Goal: Task Accomplishment & Management: Manage account settings

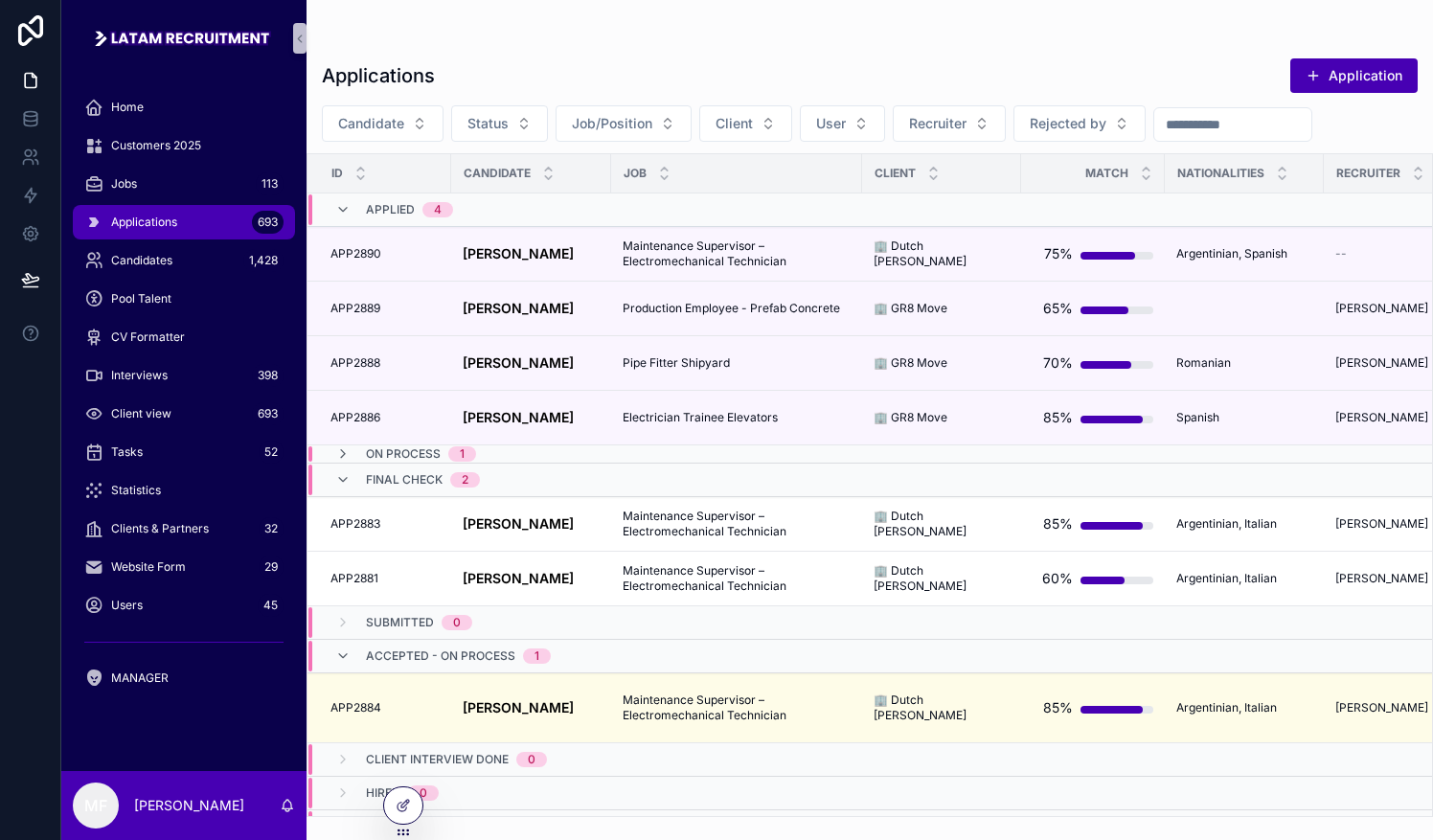
click at [706, 12] on div "Applications Application Candidate Status Job/Position Client User Recruiter Re…" at bounding box center [869, 408] width 1127 height 817
click at [152, 182] on div "Jobs 113" at bounding box center [183, 184] width 199 height 31
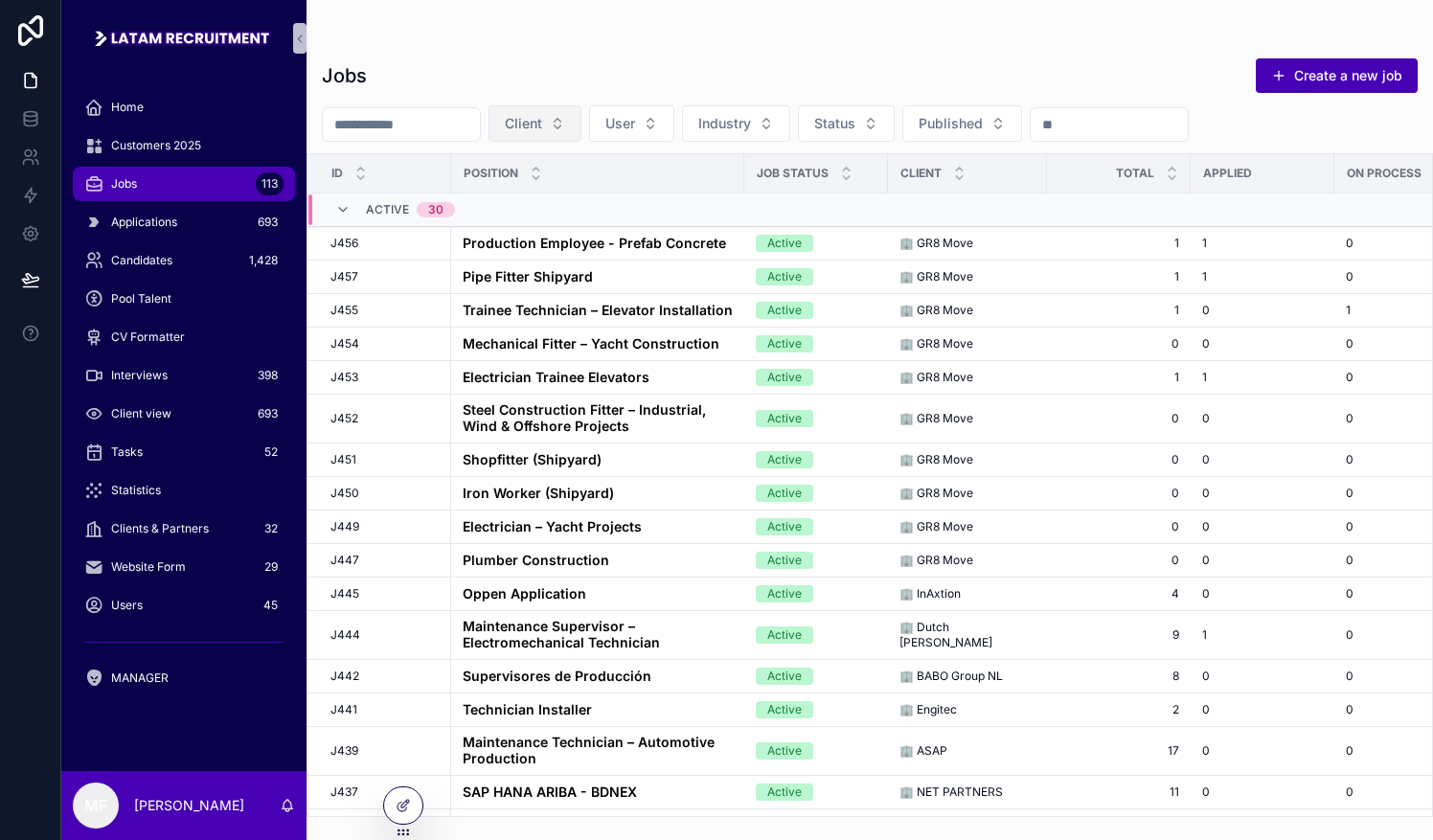
click at [581, 114] on button "Client" at bounding box center [535, 124] width 93 height 36
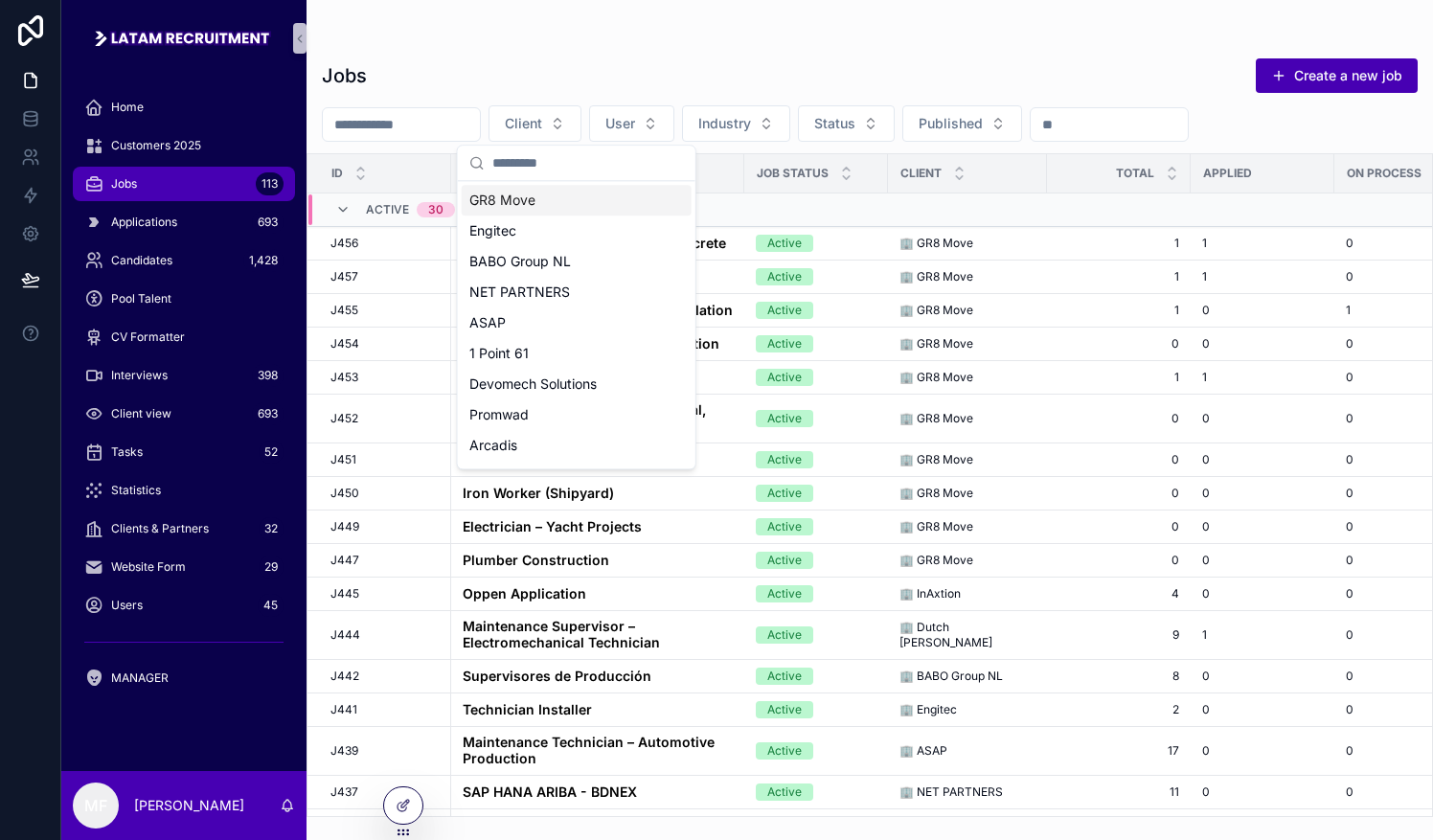
click at [529, 197] on span "GR8 Move" at bounding box center [502, 200] width 66 height 19
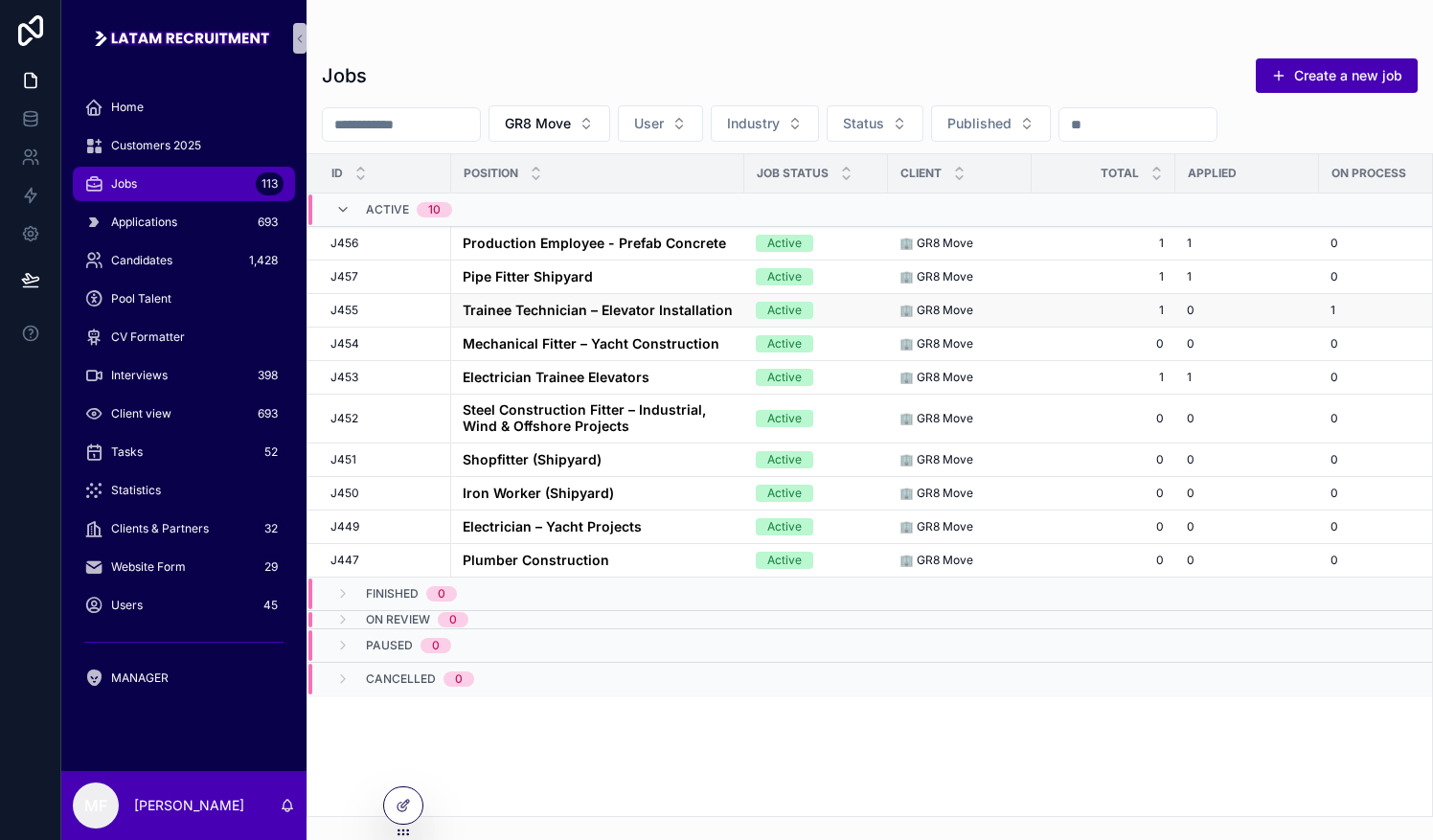
click at [488, 304] on strong "Trainee Technician – Elevator Installation" at bounding box center [597, 309] width 270 height 16
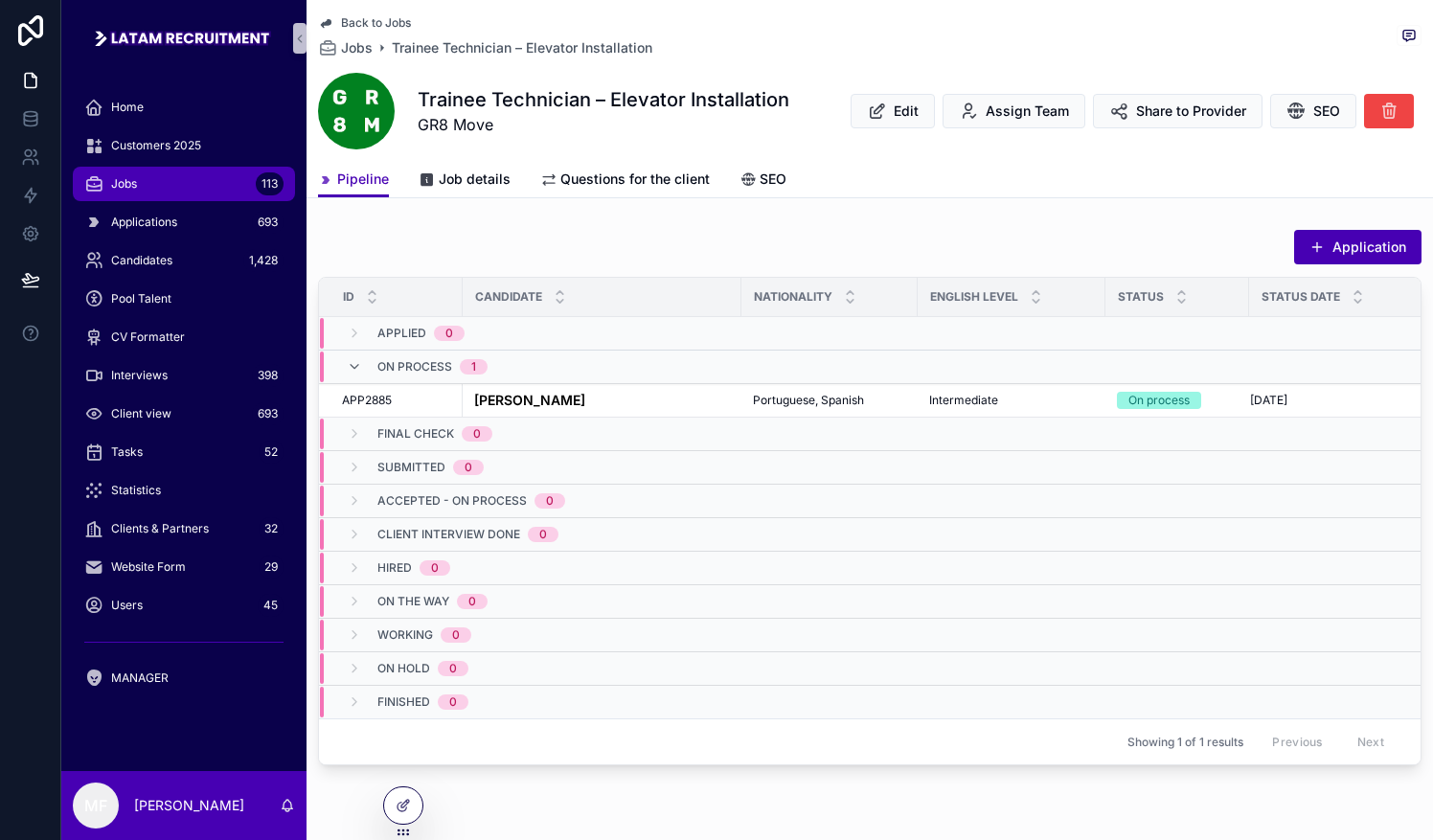
click at [706, 162] on div "Pipeline Job details Questions for the client SEO" at bounding box center [869, 180] width 1104 height 36
click at [706, 166] on div "Pipeline Job details Questions for the client SEO" at bounding box center [869, 180] width 1104 height 36
click at [360, 43] on span "Jobs" at bounding box center [356, 48] width 32 height 19
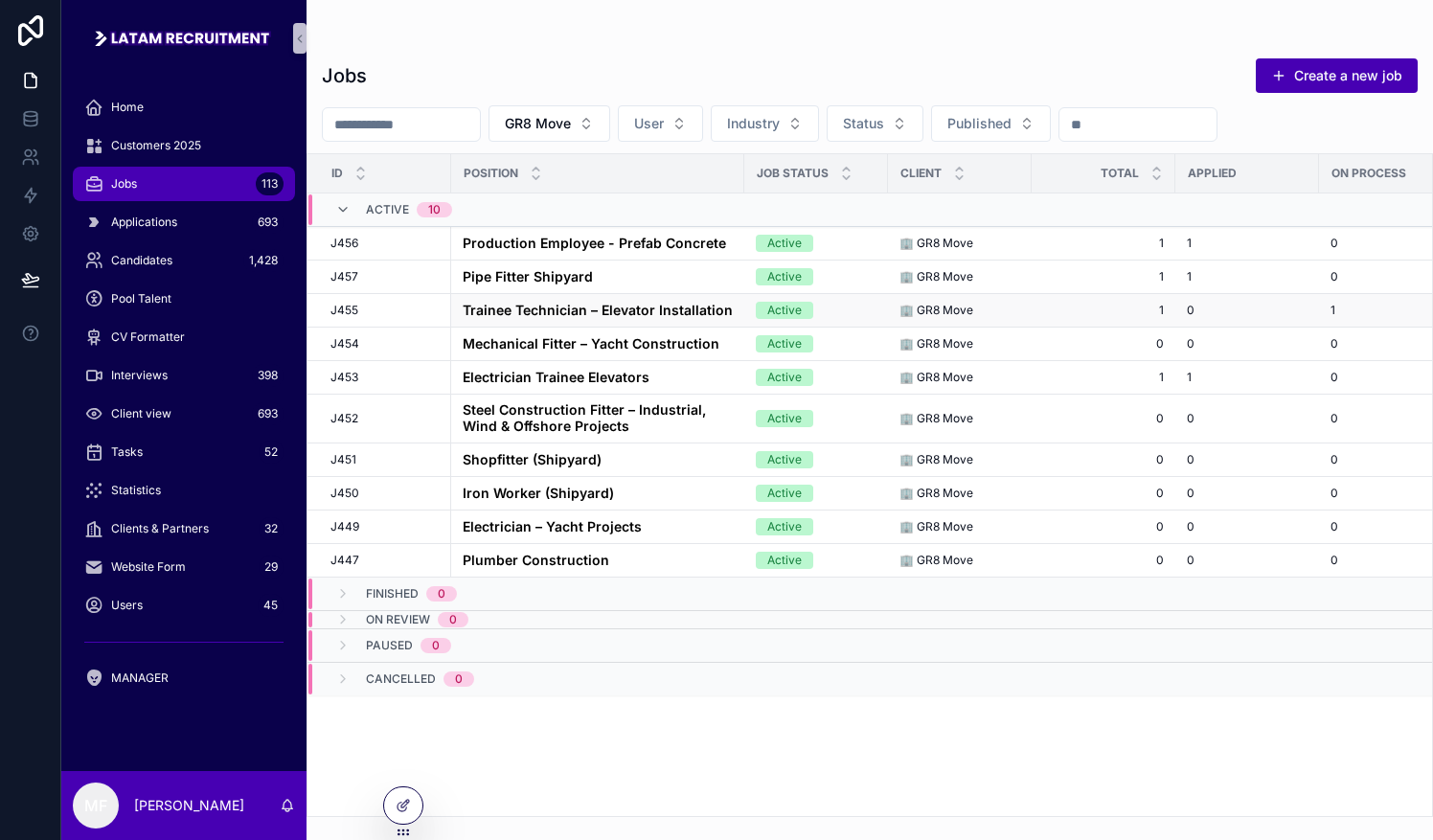
click at [554, 310] on strong "Trainee Technician – Elevator Installation" at bounding box center [597, 309] width 270 height 16
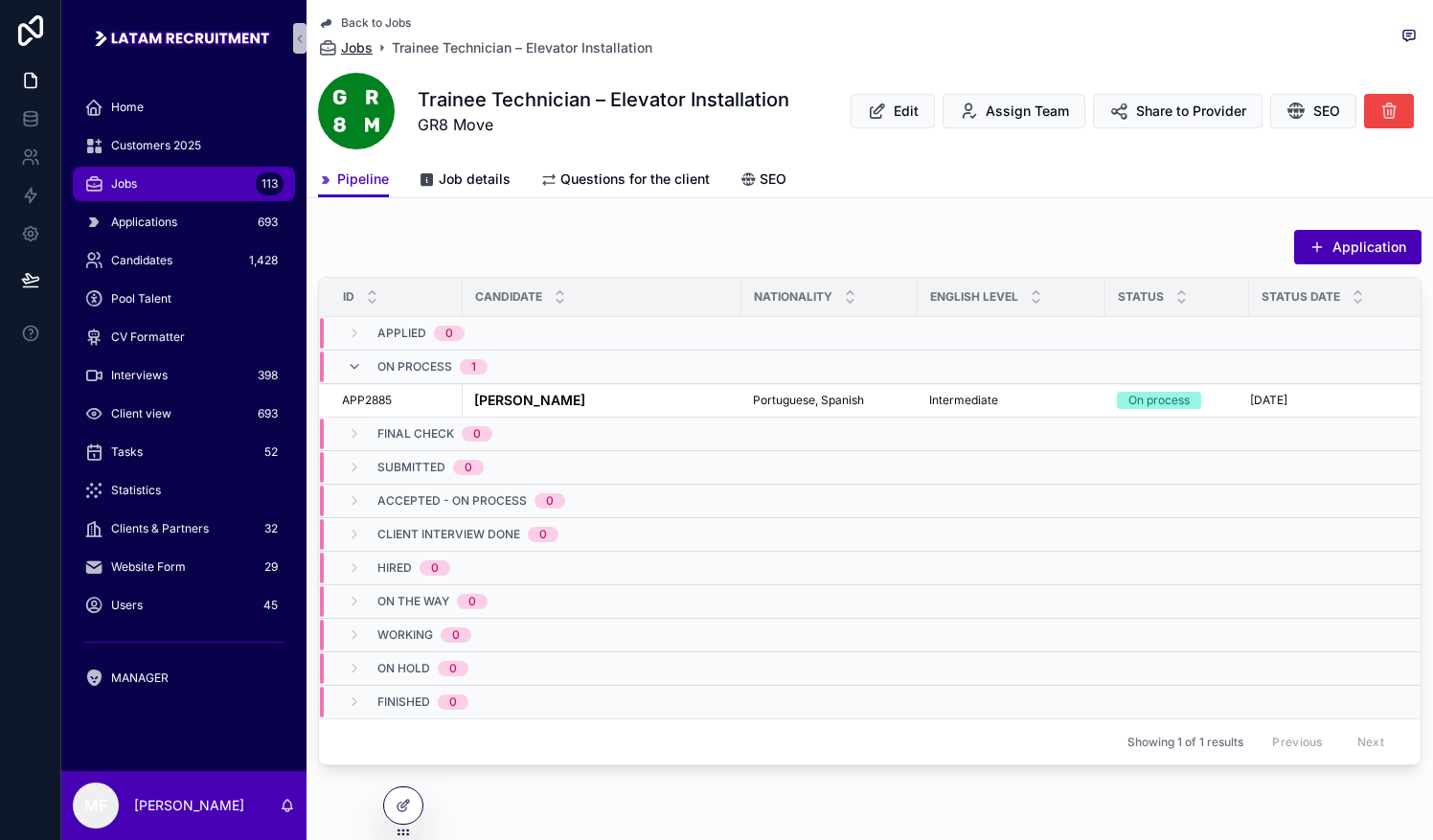
click at [339, 44] on link "Jobs" at bounding box center [345, 48] width 55 height 19
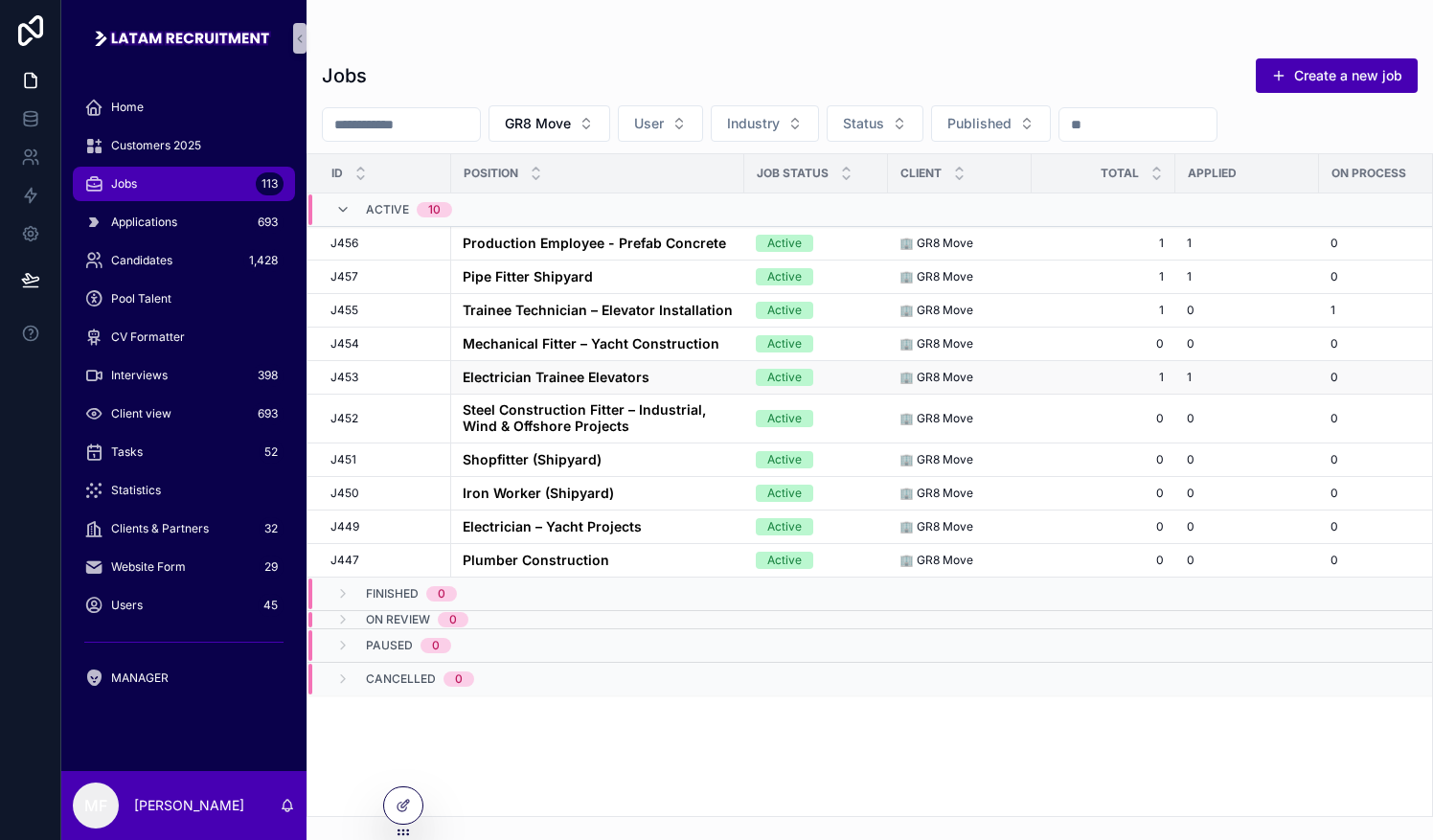
click at [517, 372] on strong "Electrician Trainee Elevators" at bounding box center [556, 376] width 186 height 16
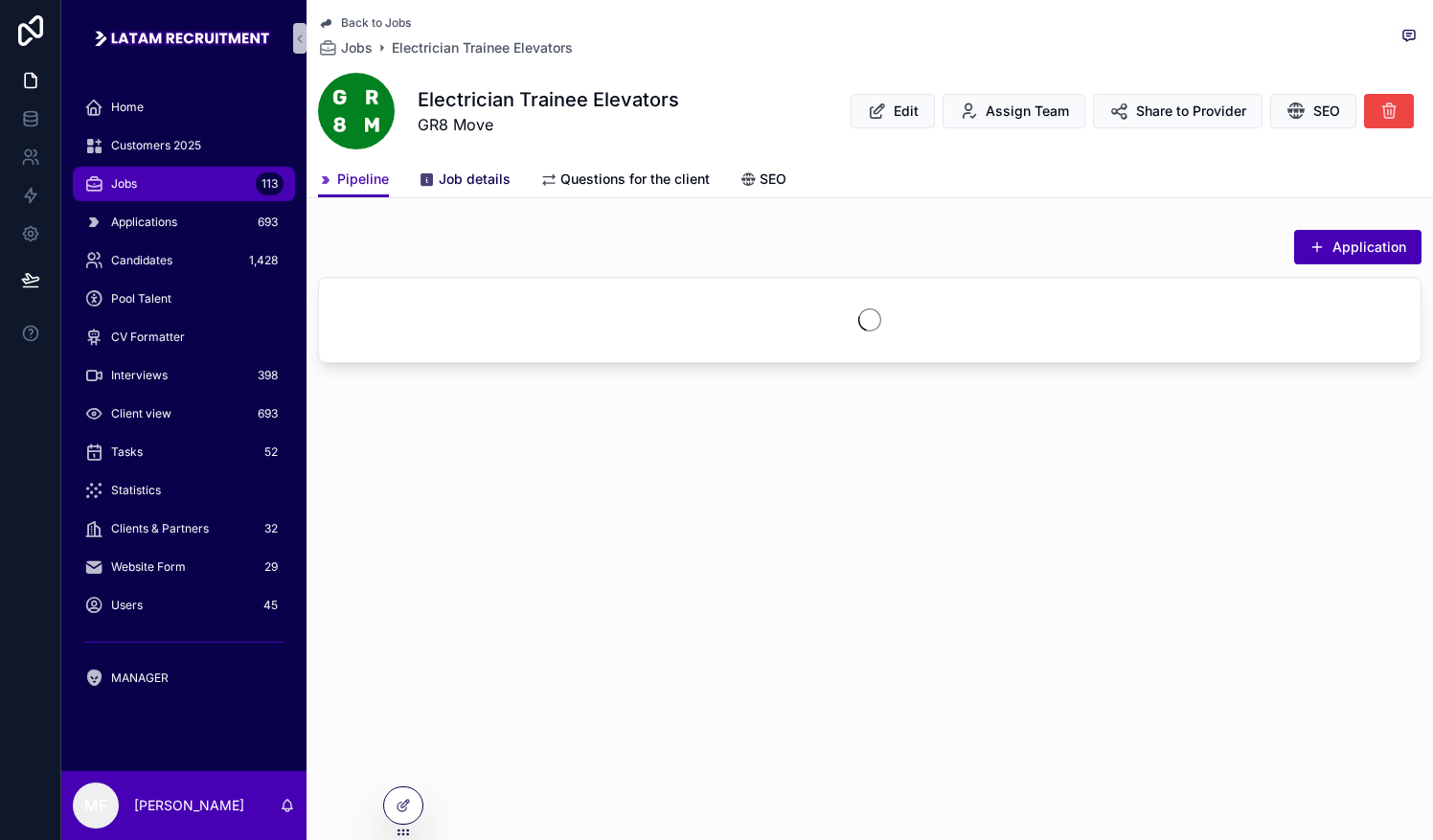
click at [458, 183] on span "Job details" at bounding box center [474, 180] width 72 height 19
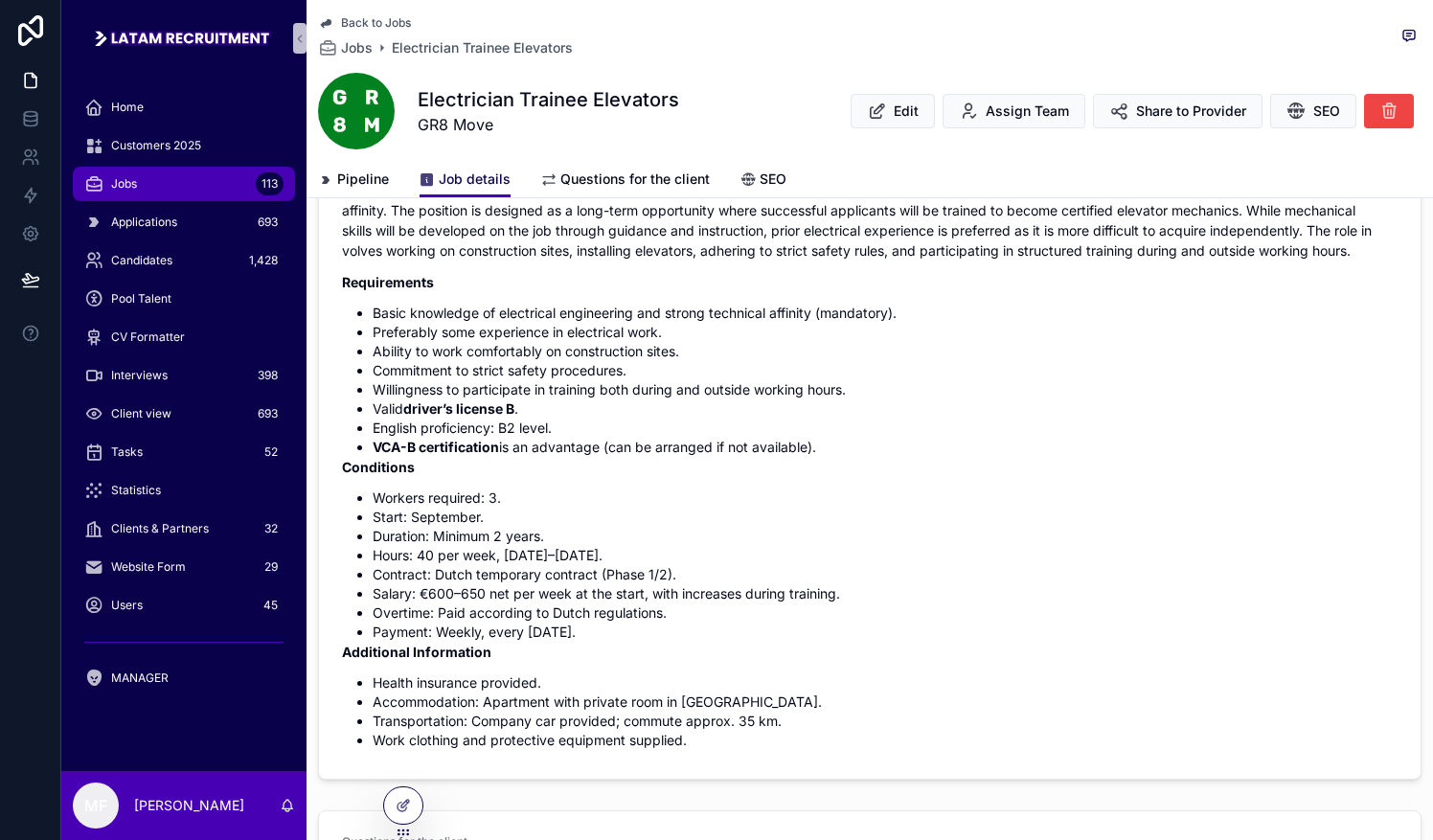
scroll to position [766, 0]
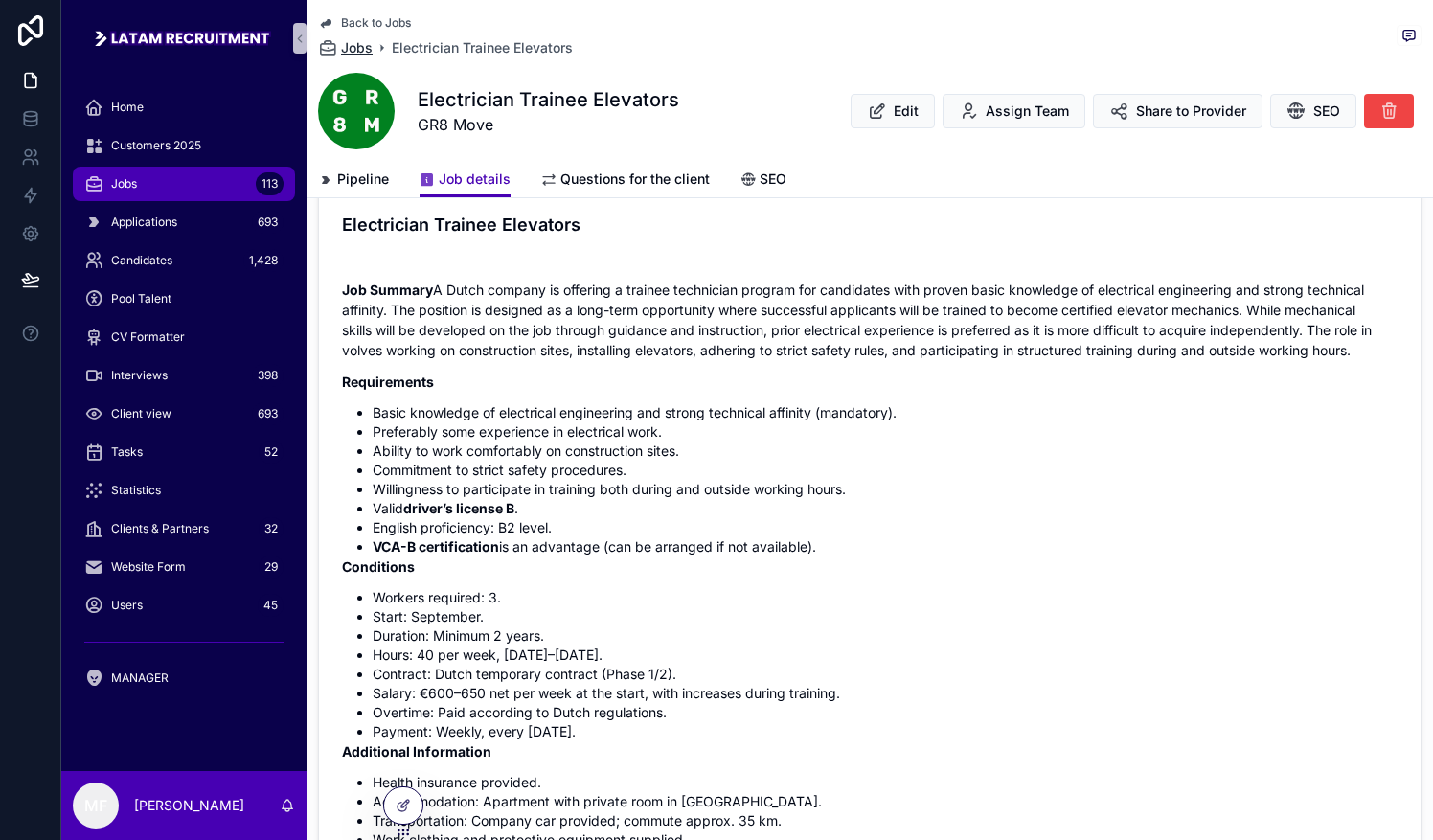
click at [353, 42] on span "Jobs" at bounding box center [356, 48] width 32 height 19
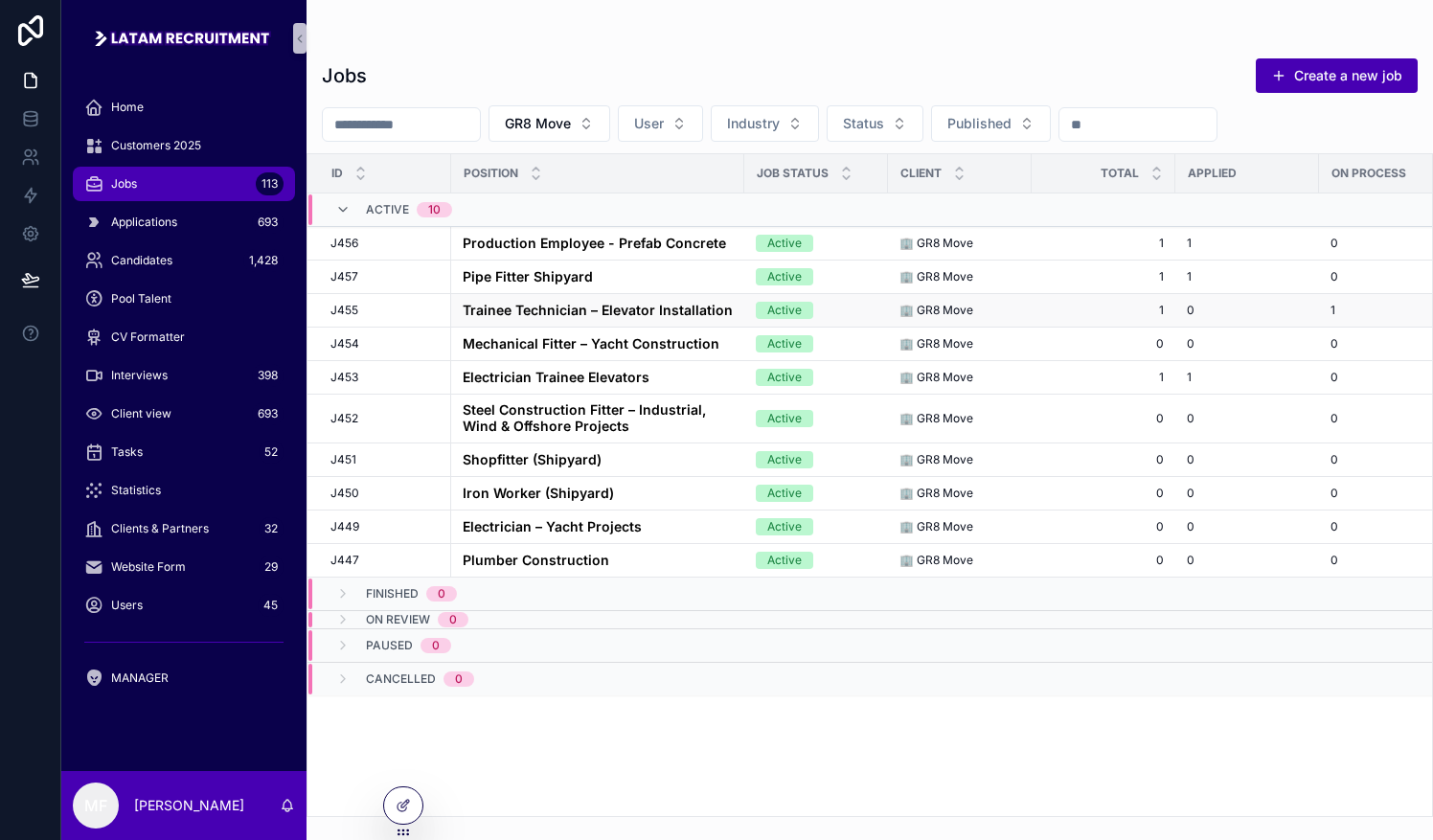
click at [527, 307] on strong "Trainee Technician – Elevator Installation" at bounding box center [597, 309] width 270 height 16
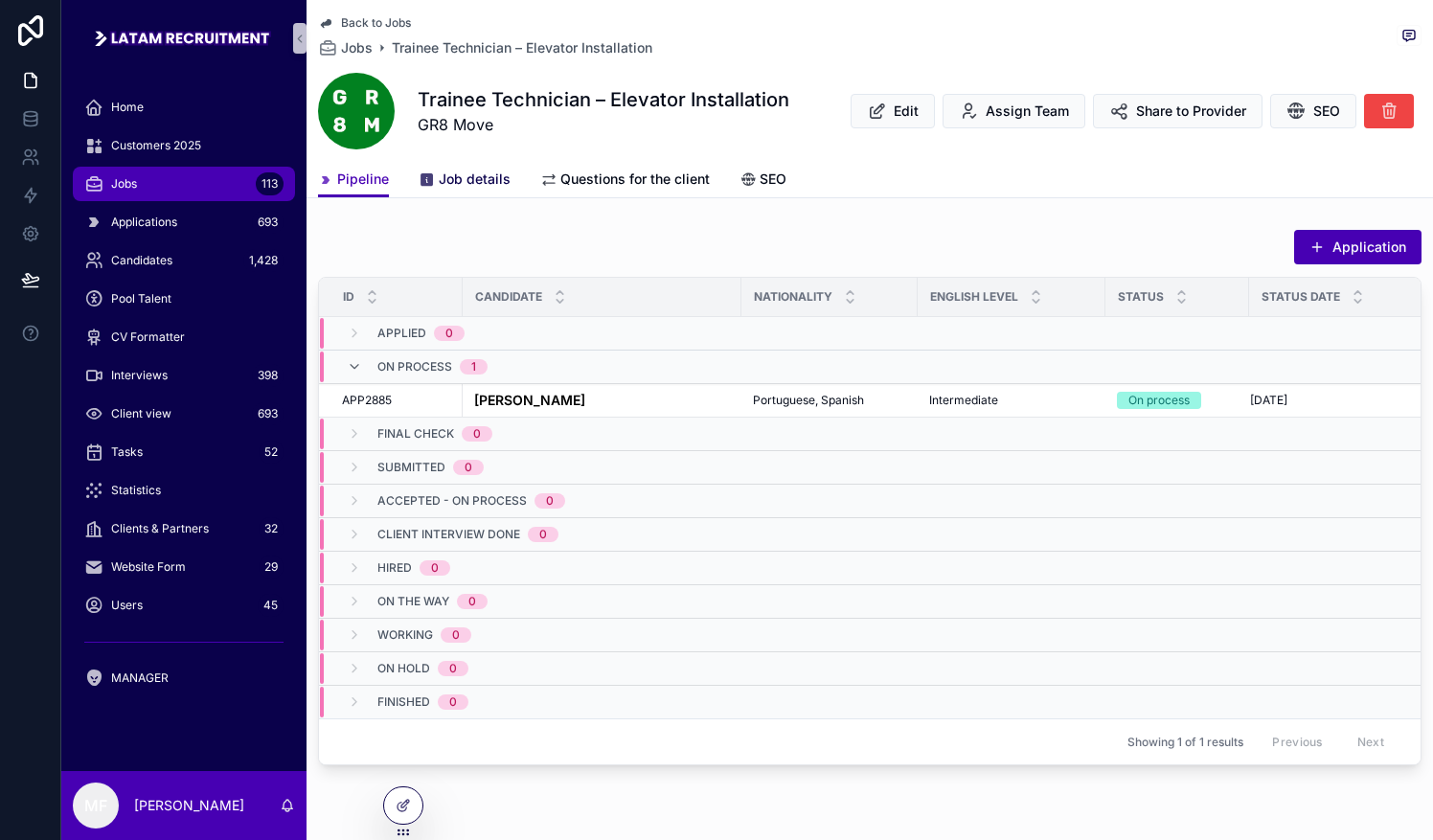
click at [454, 180] on span "Job details" at bounding box center [474, 180] width 72 height 19
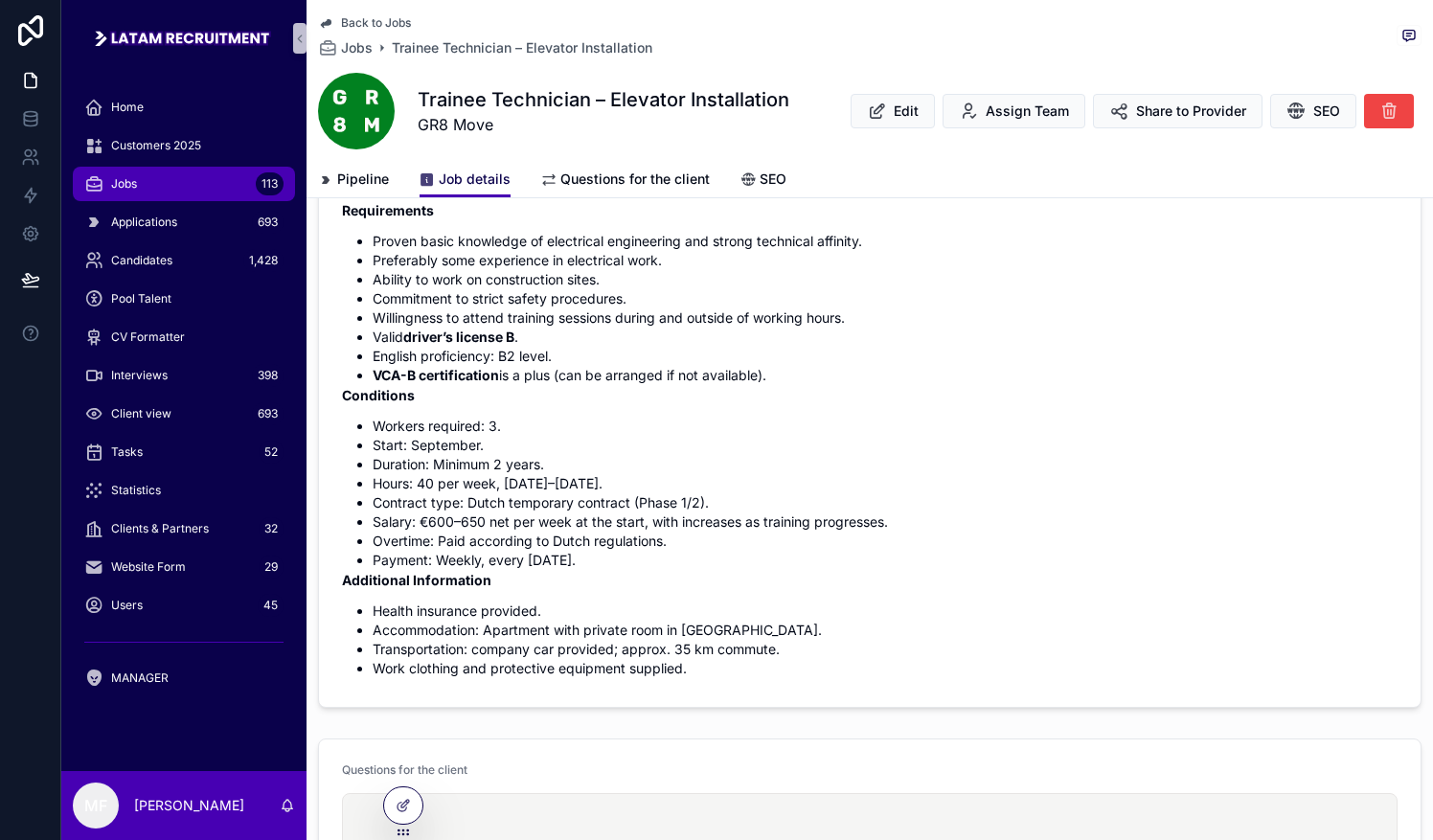
scroll to position [766, 0]
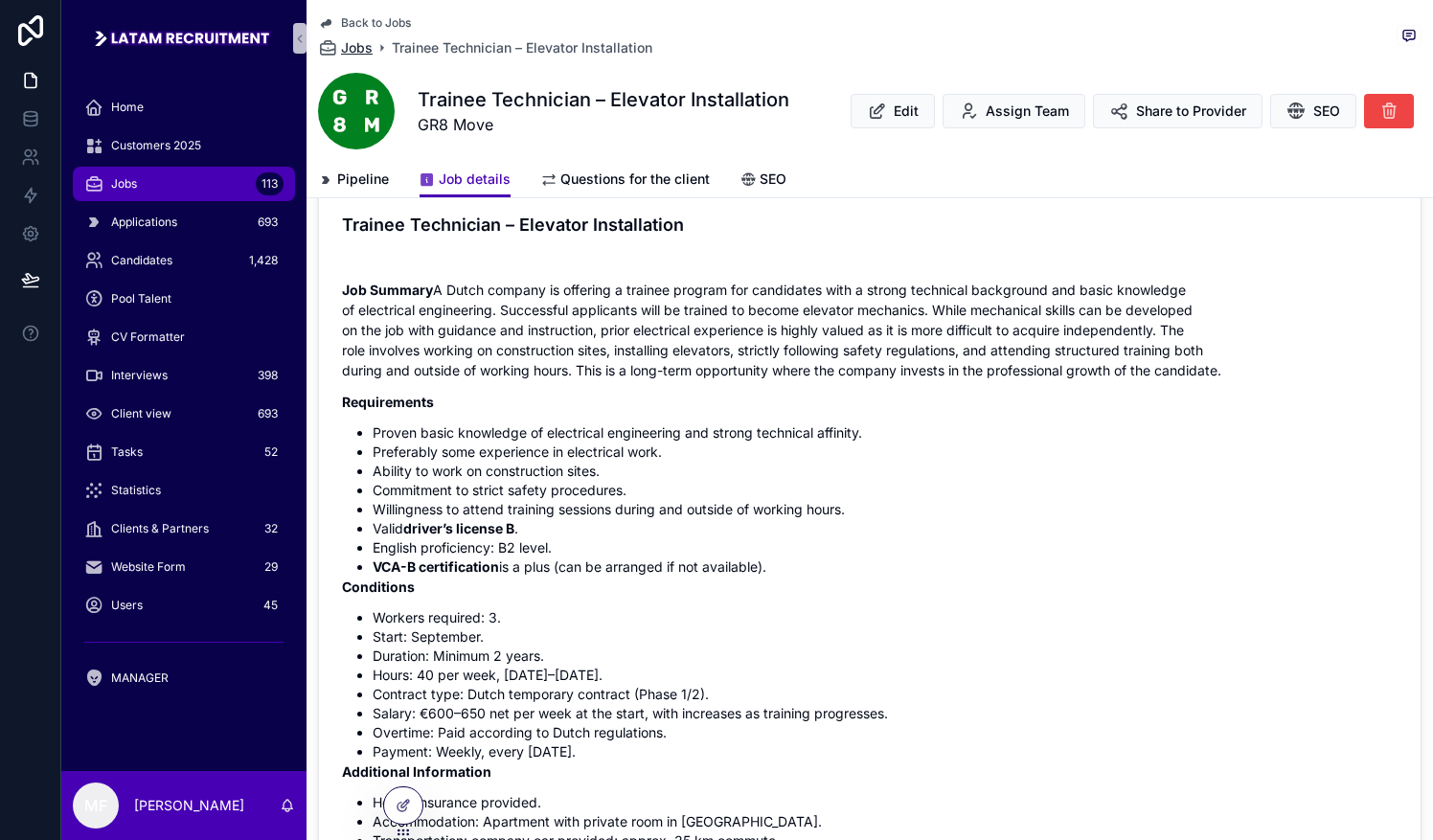
click at [357, 46] on span "Jobs" at bounding box center [356, 48] width 32 height 19
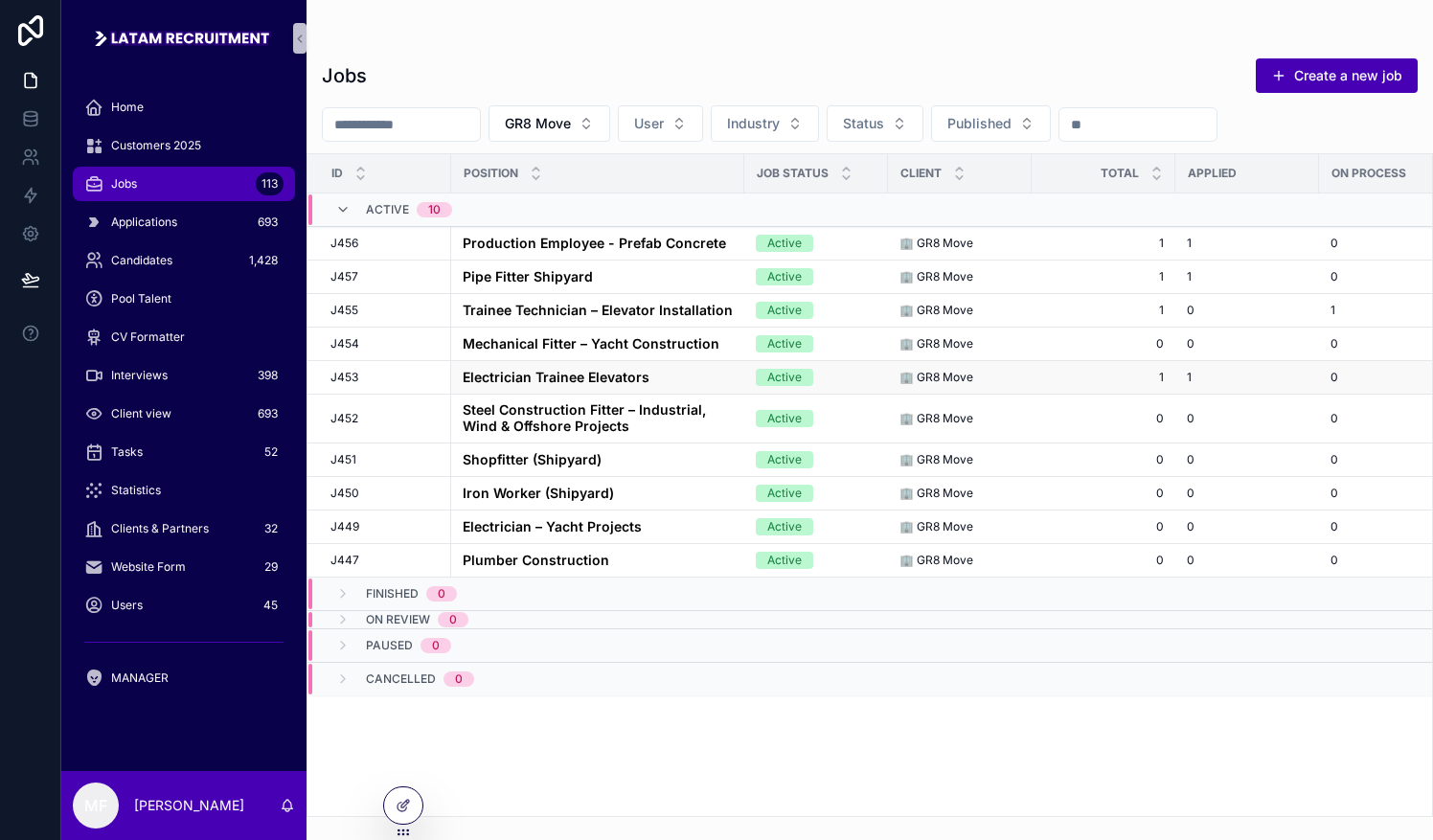
click at [538, 377] on strong "Electrician Trainee Elevators" at bounding box center [556, 376] width 186 height 16
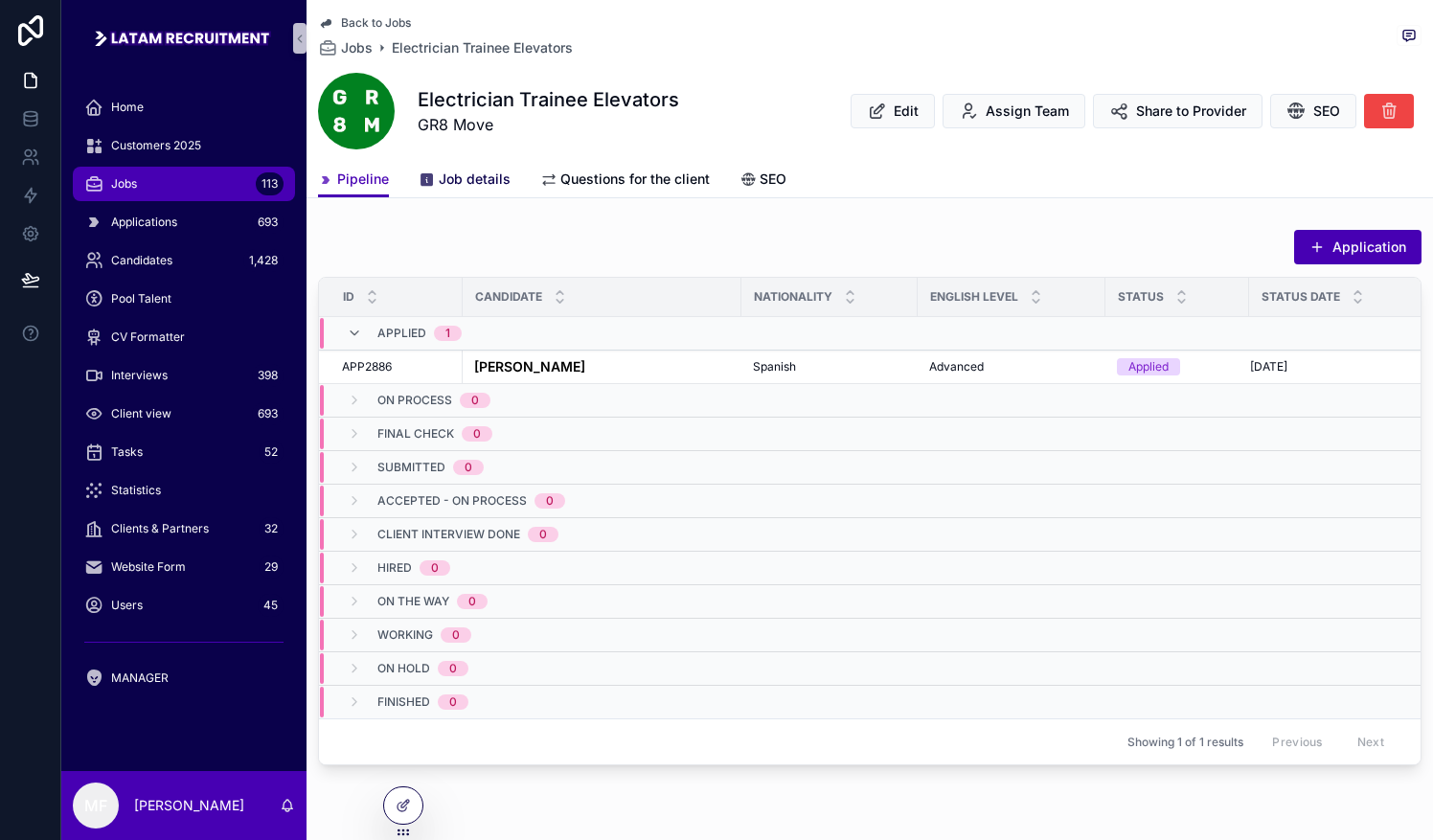
click at [461, 178] on span "Job details" at bounding box center [474, 180] width 72 height 19
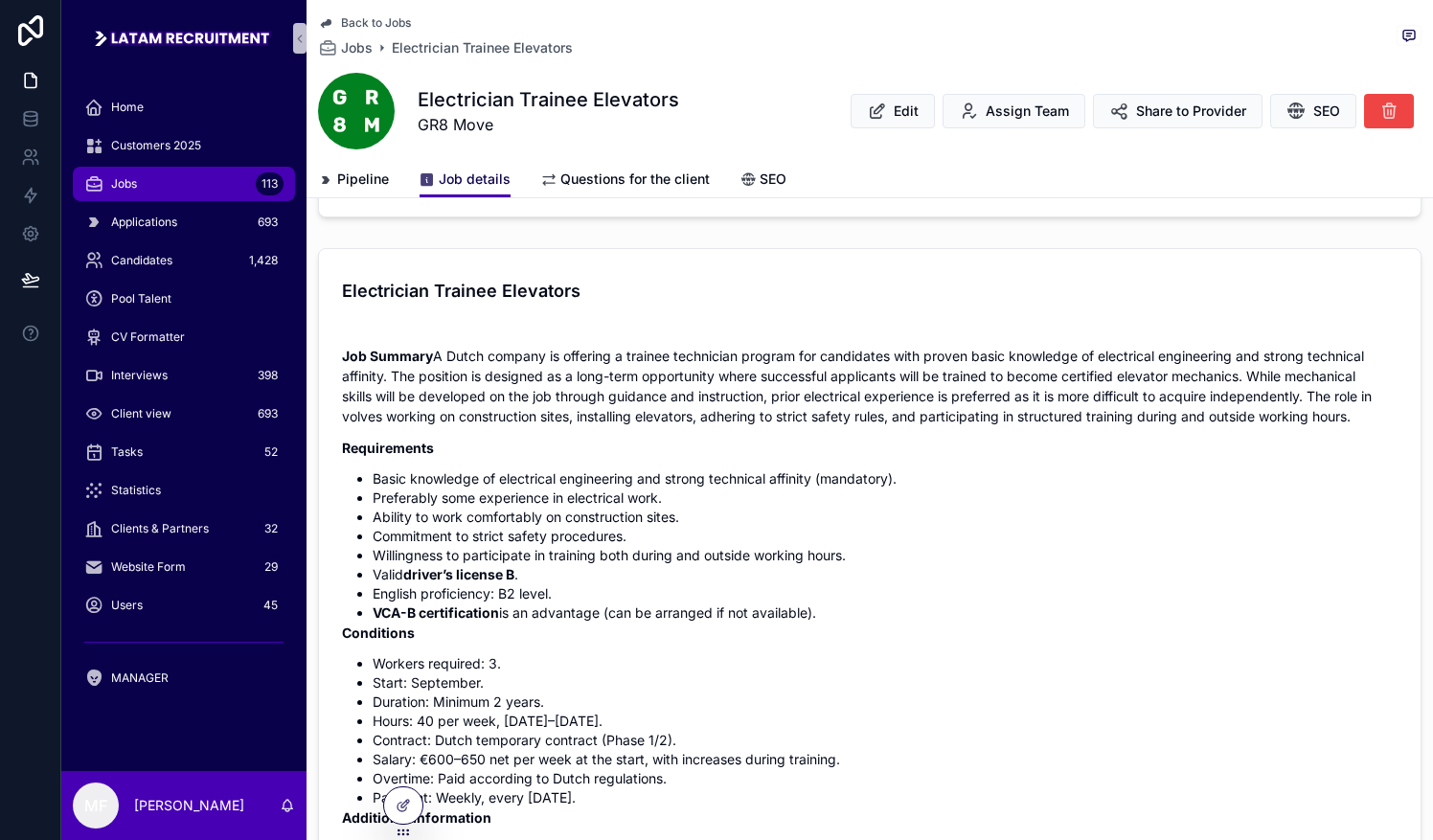
scroll to position [670, 0]
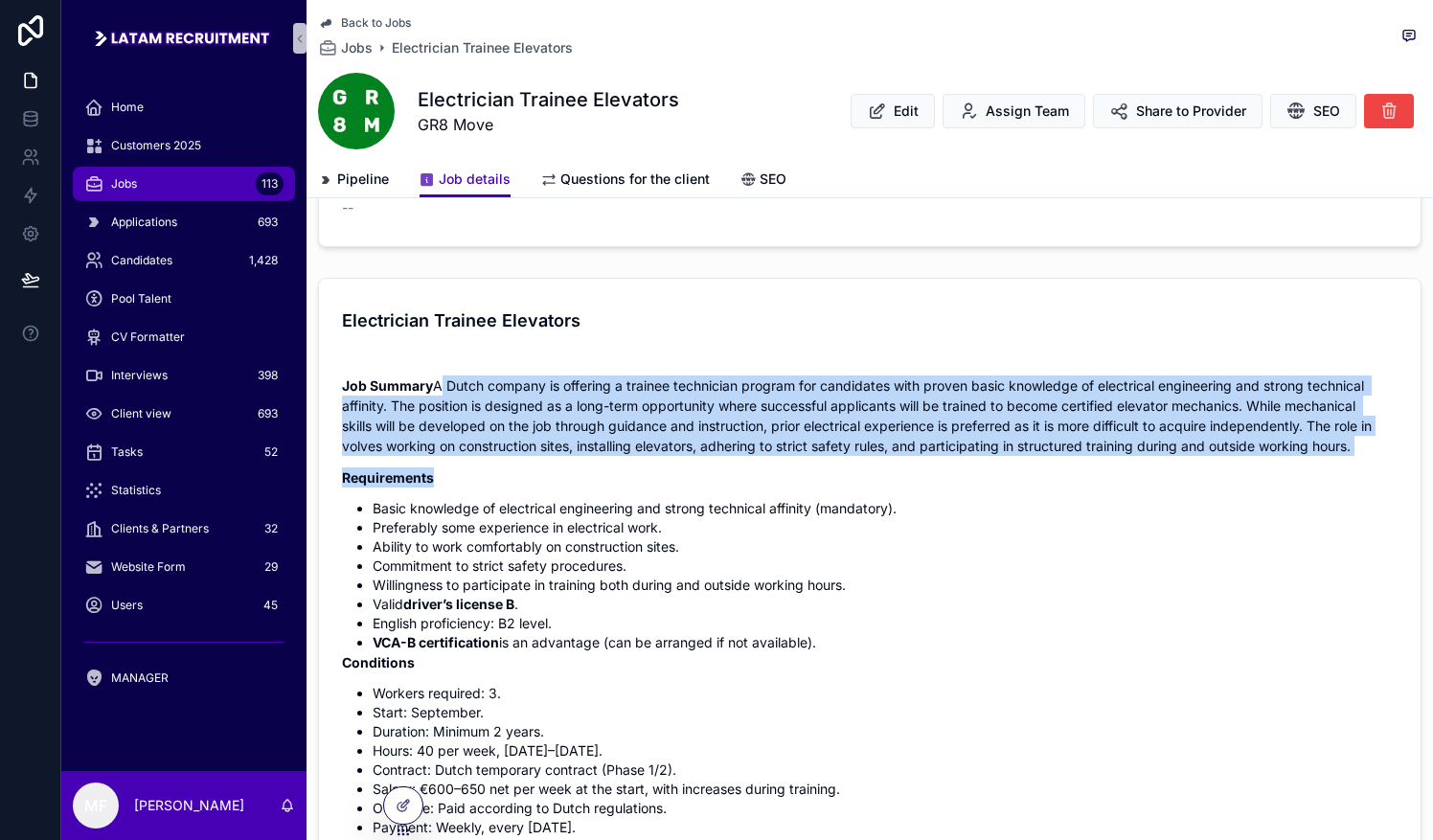
drag, startPoint x: 342, startPoint y: 393, endPoint x: 847, endPoint y: 474, distance: 511.5
click at [706, 474] on div "Job Summary A Dutch company is offering a trainee technician program for candid…" at bounding box center [869, 660] width 1056 height 569
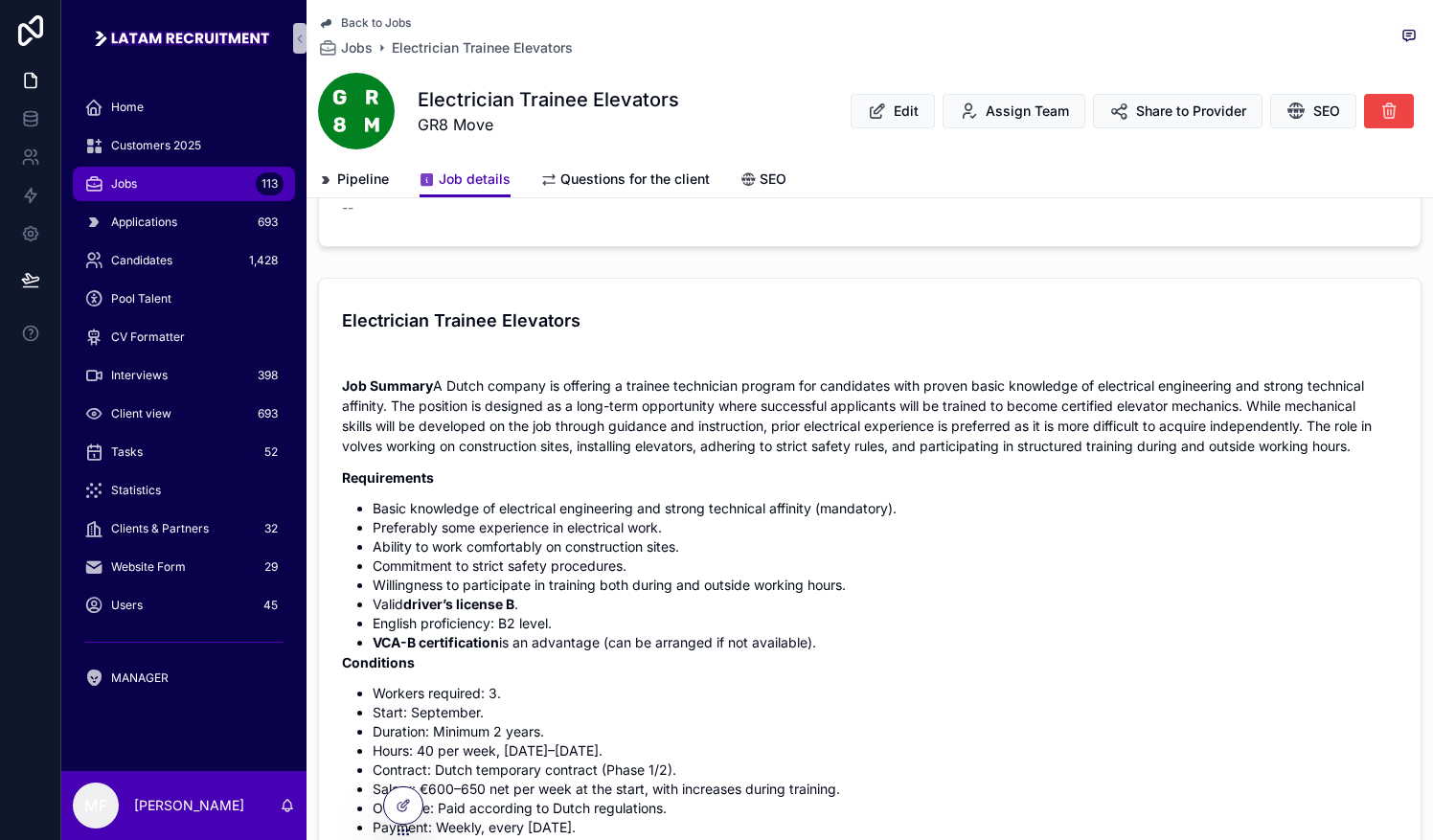
drag, startPoint x: 847, startPoint y: 474, endPoint x: 801, endPoint y: 514, distance: 61.0
click at [706, 514] on li "Basic knowledge of electrical engineering and strong technical affinity (mandat…" at bounding box center [885, 509] width 1025 height 19
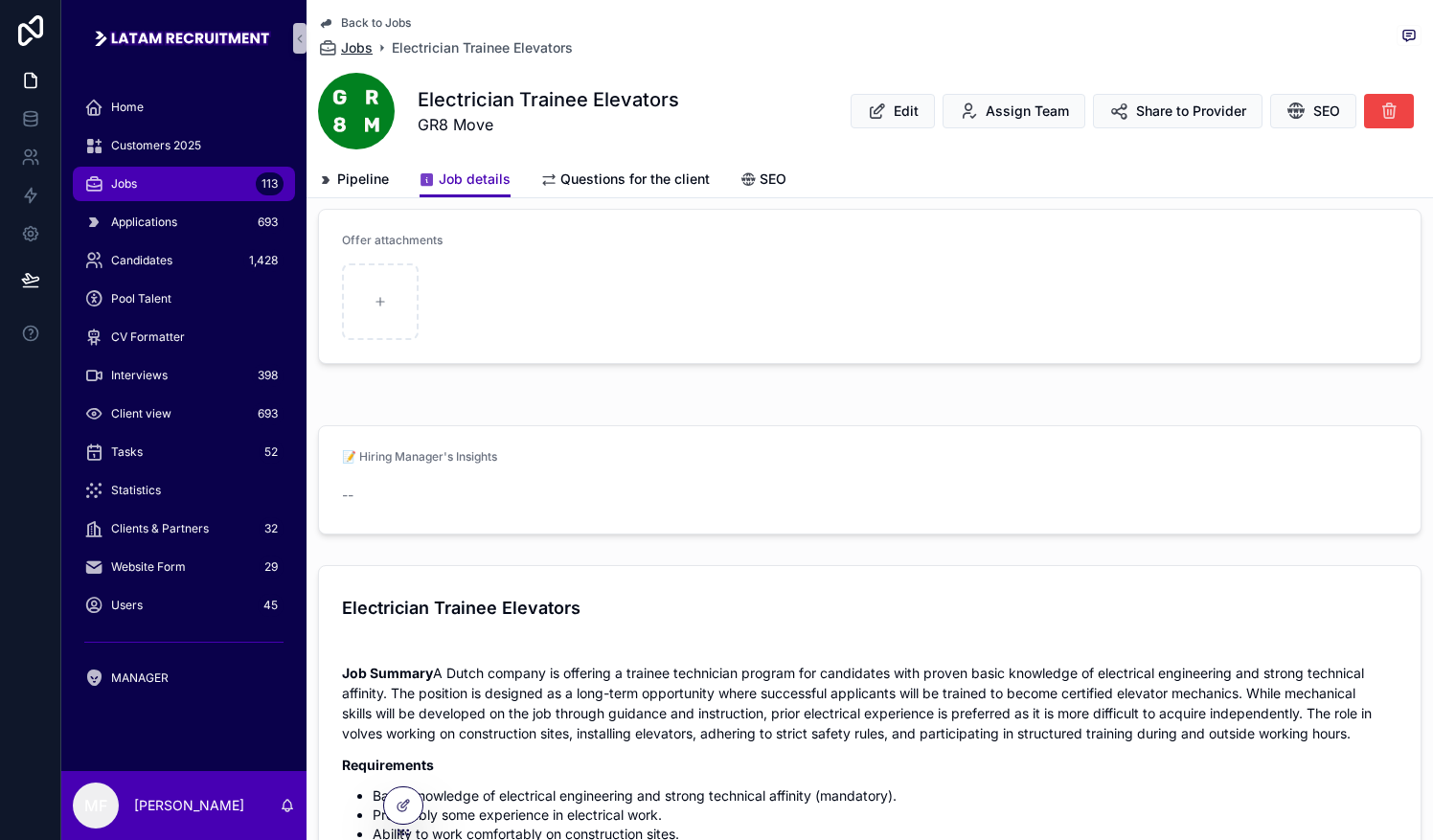
click at [352, 46] on span "Jobs" at bounding box center [356, 48] width 32 height 19
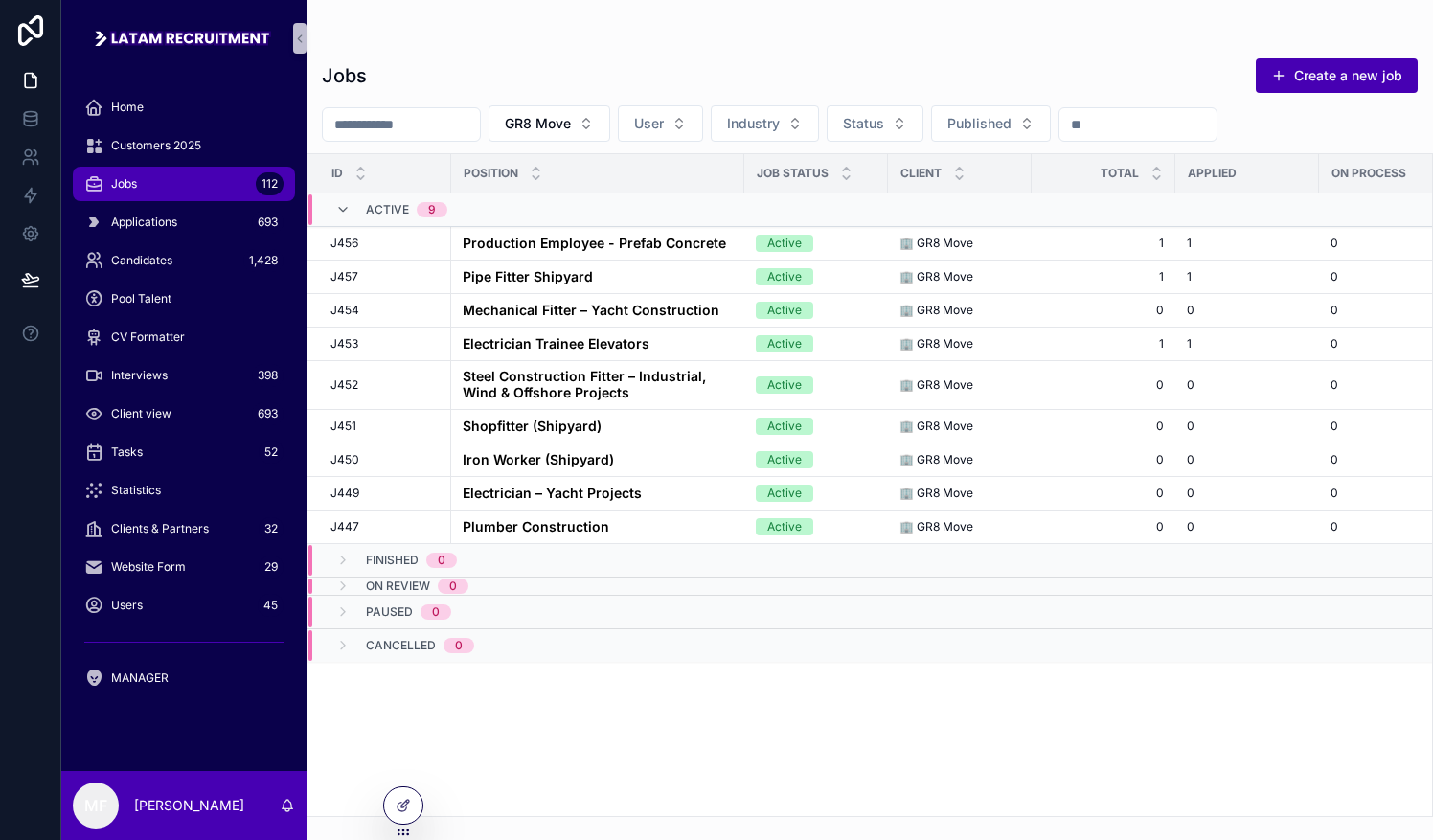
click at [706, 595] on td "scrollable content" at bounding box center [1248, 612] width 144 height 34
click at [169, 180] on div "Jobs 112" at bounding box center [183, 184] width 199 height 31
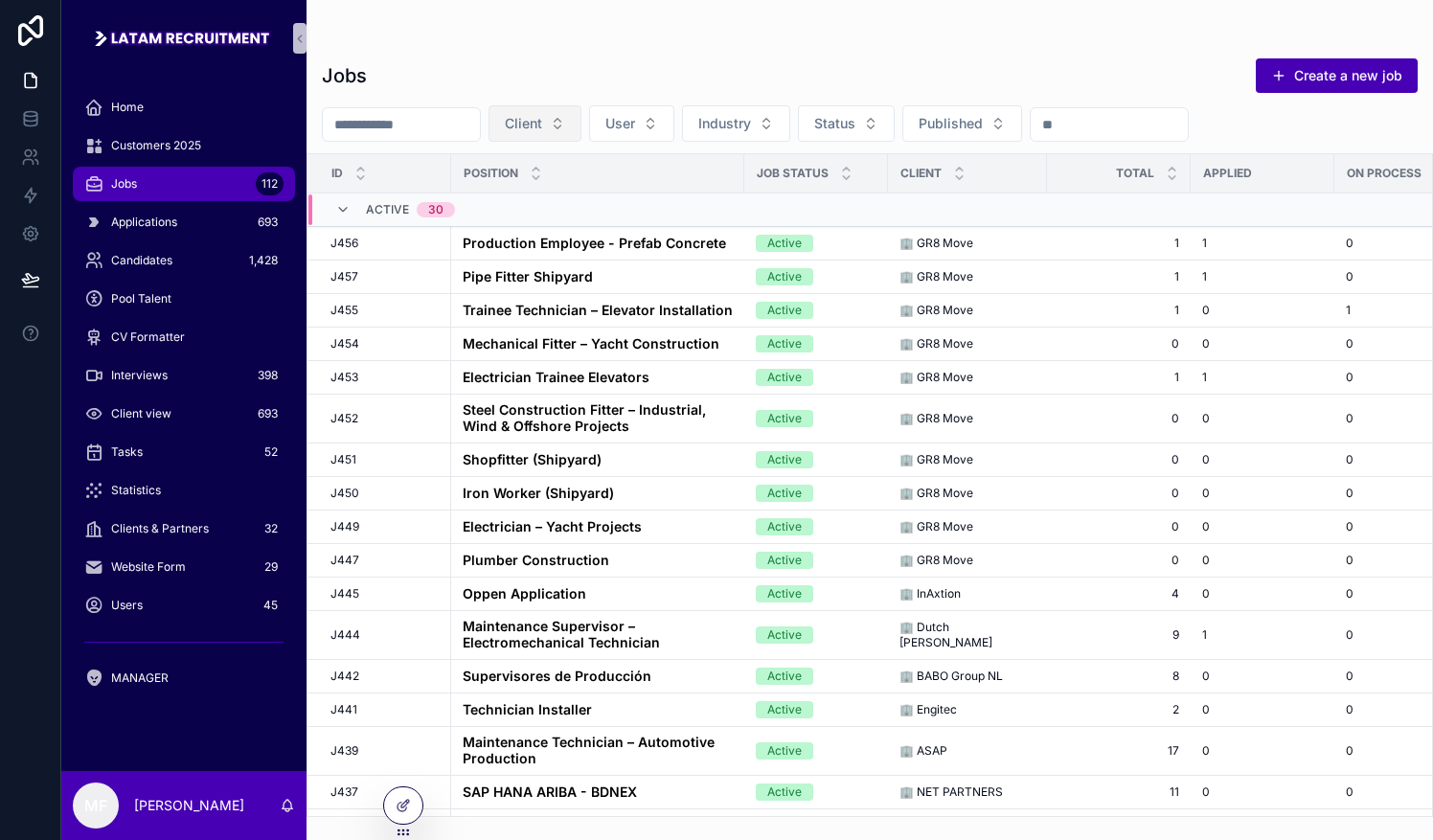
click at [542, 132] on span "Client" at bounding box center [523, 124] width 37 height 19
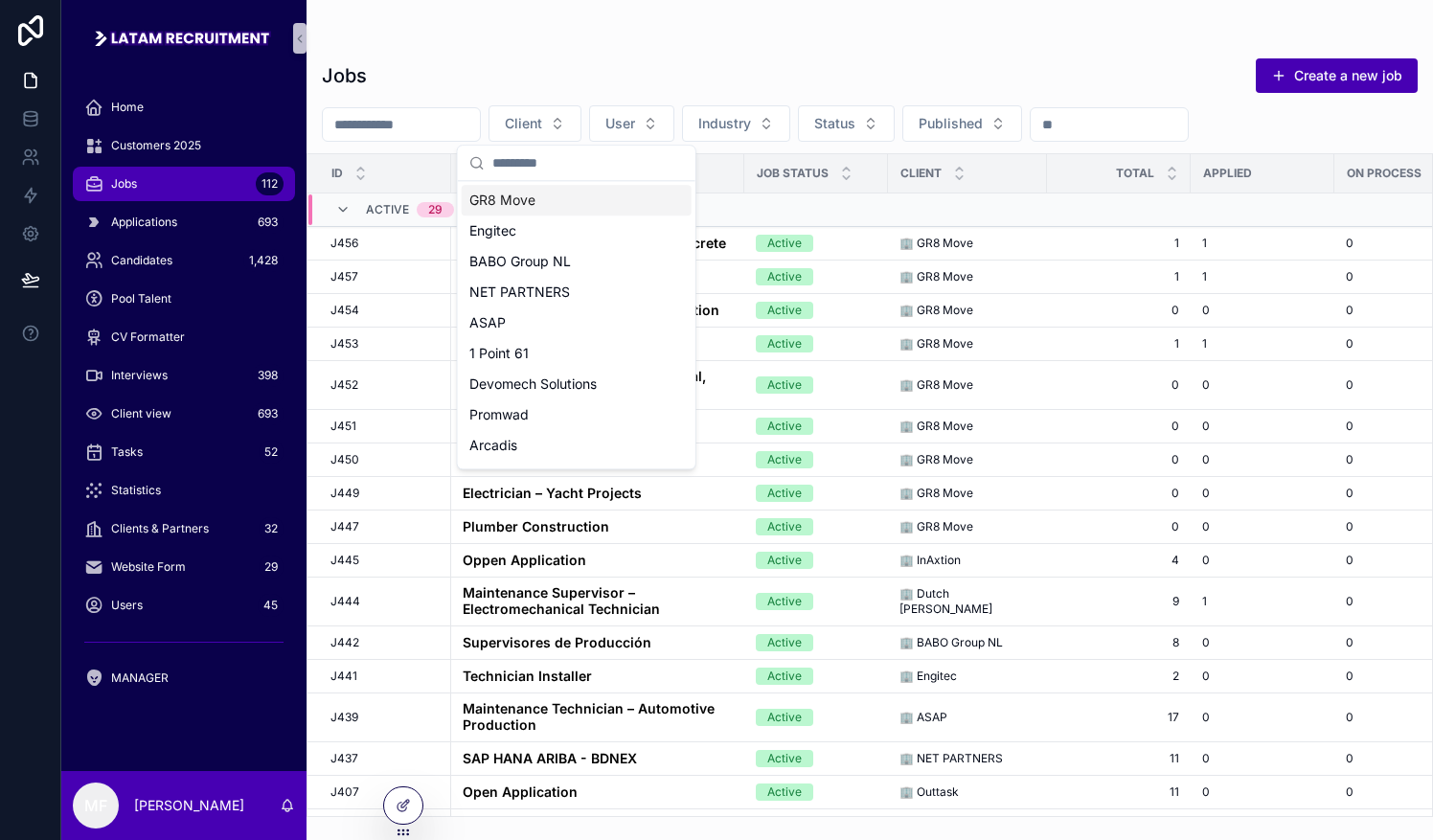
click at [534, 199] on div "GR8 Move" at bounding box center [576, 200] width 230 height 31
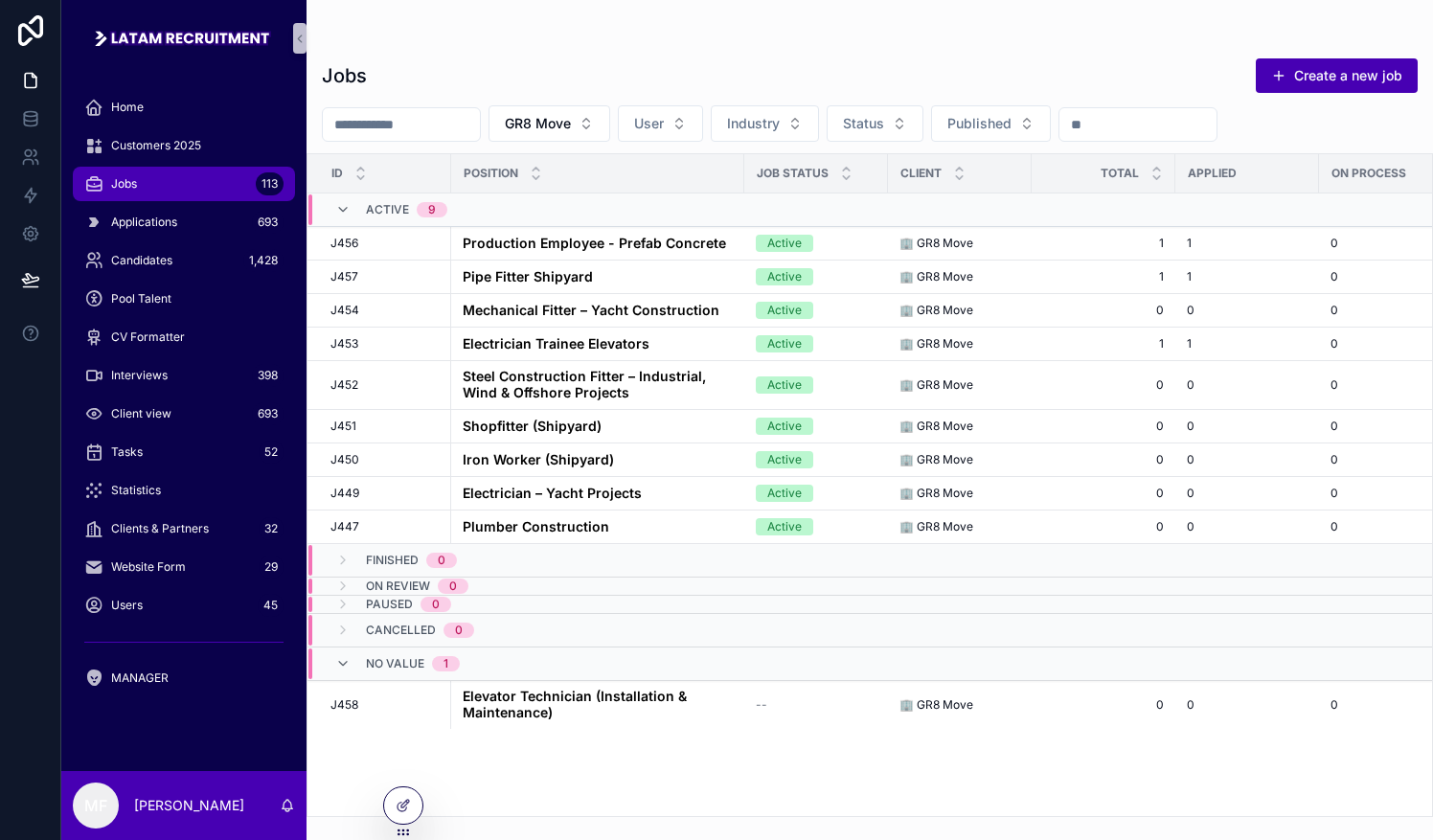
click at [199, 178] on div "Jobs 113" at bounding box center [183, 184] width 199 height 31
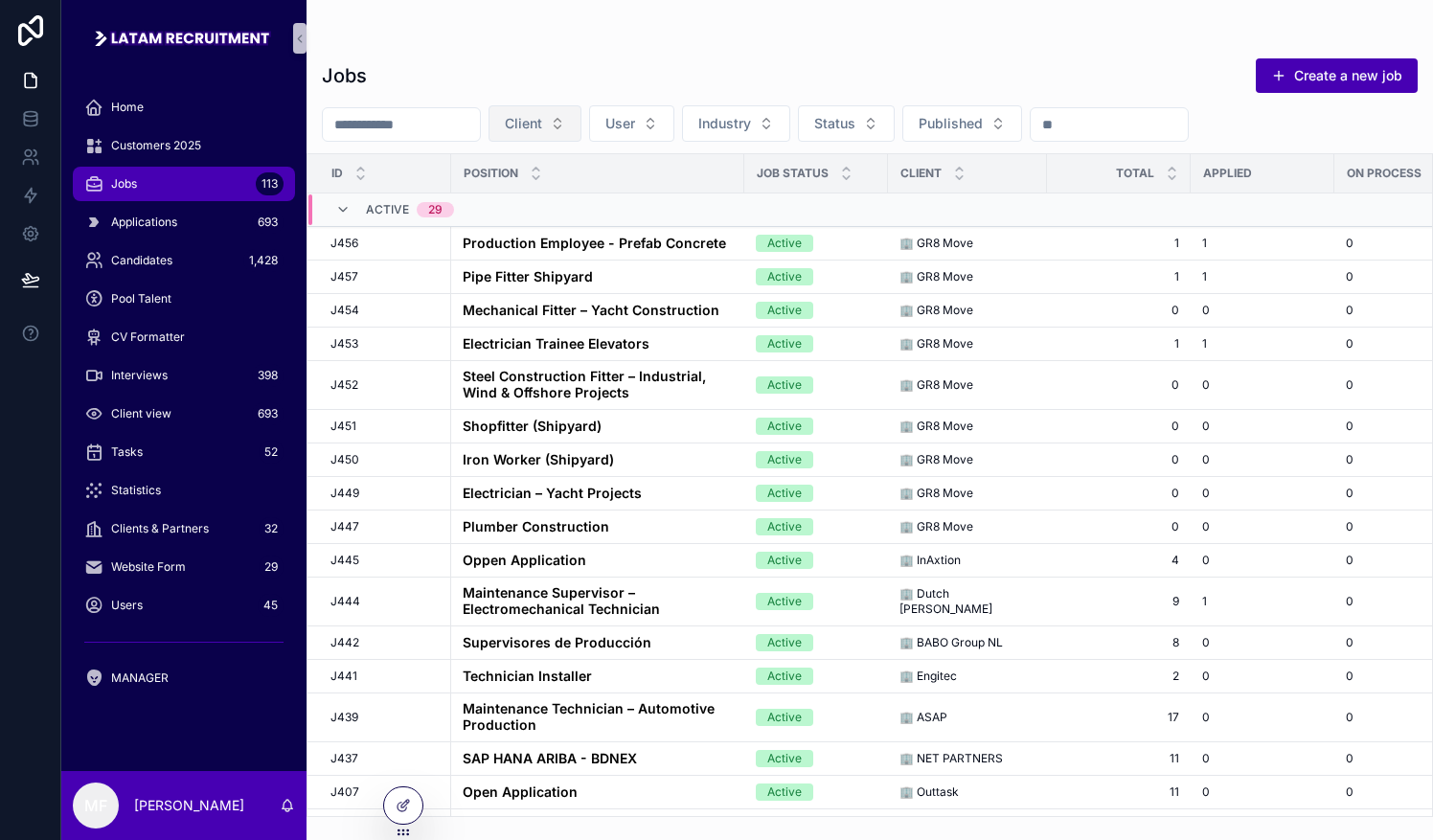
click at [542, 128] on span "Client" at bounding box center [523, 124] width 37 height 19
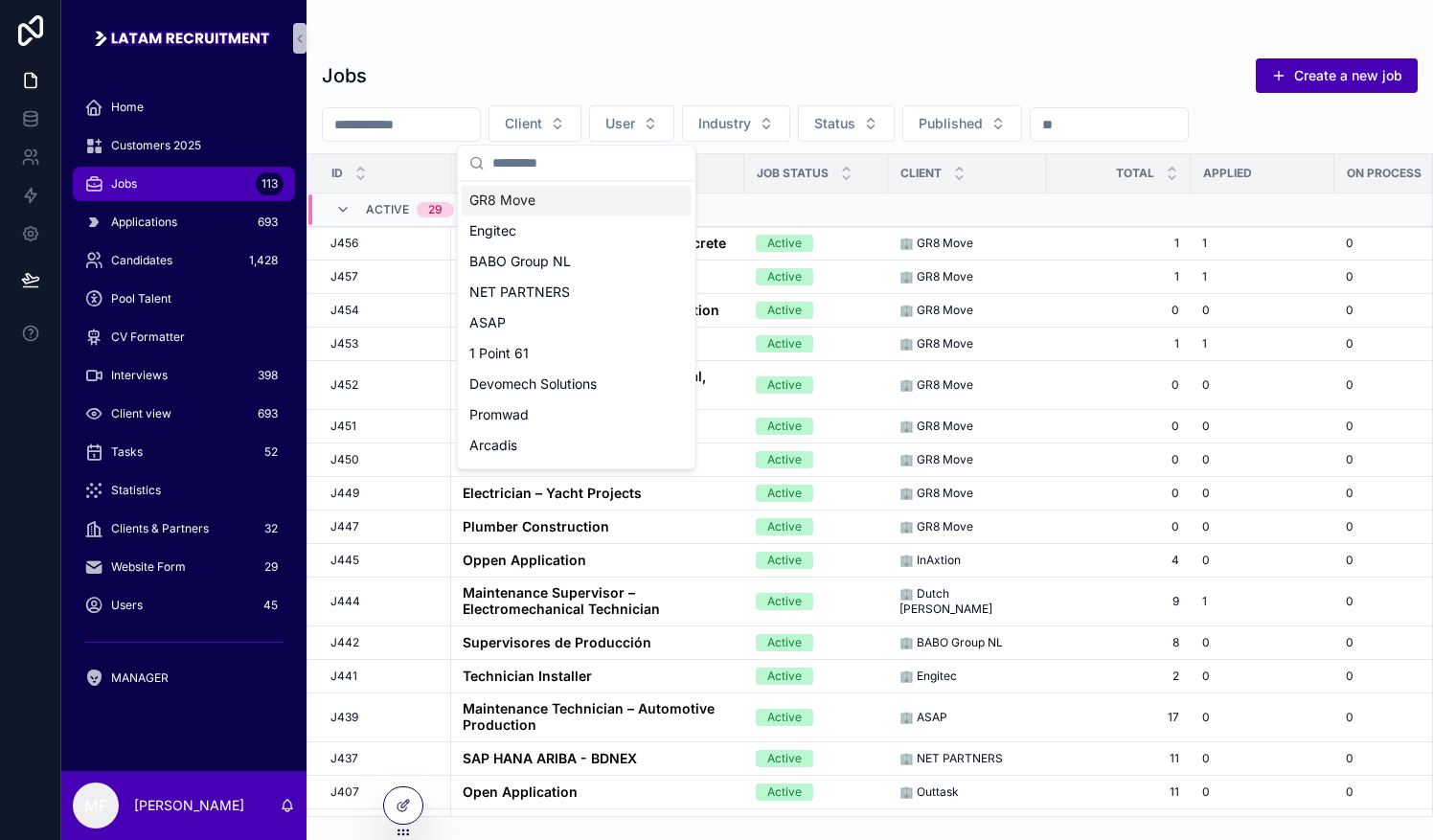
click at [572, 203] on div "GR8 Move" at bounding box center [576, 200] width 230 height 31
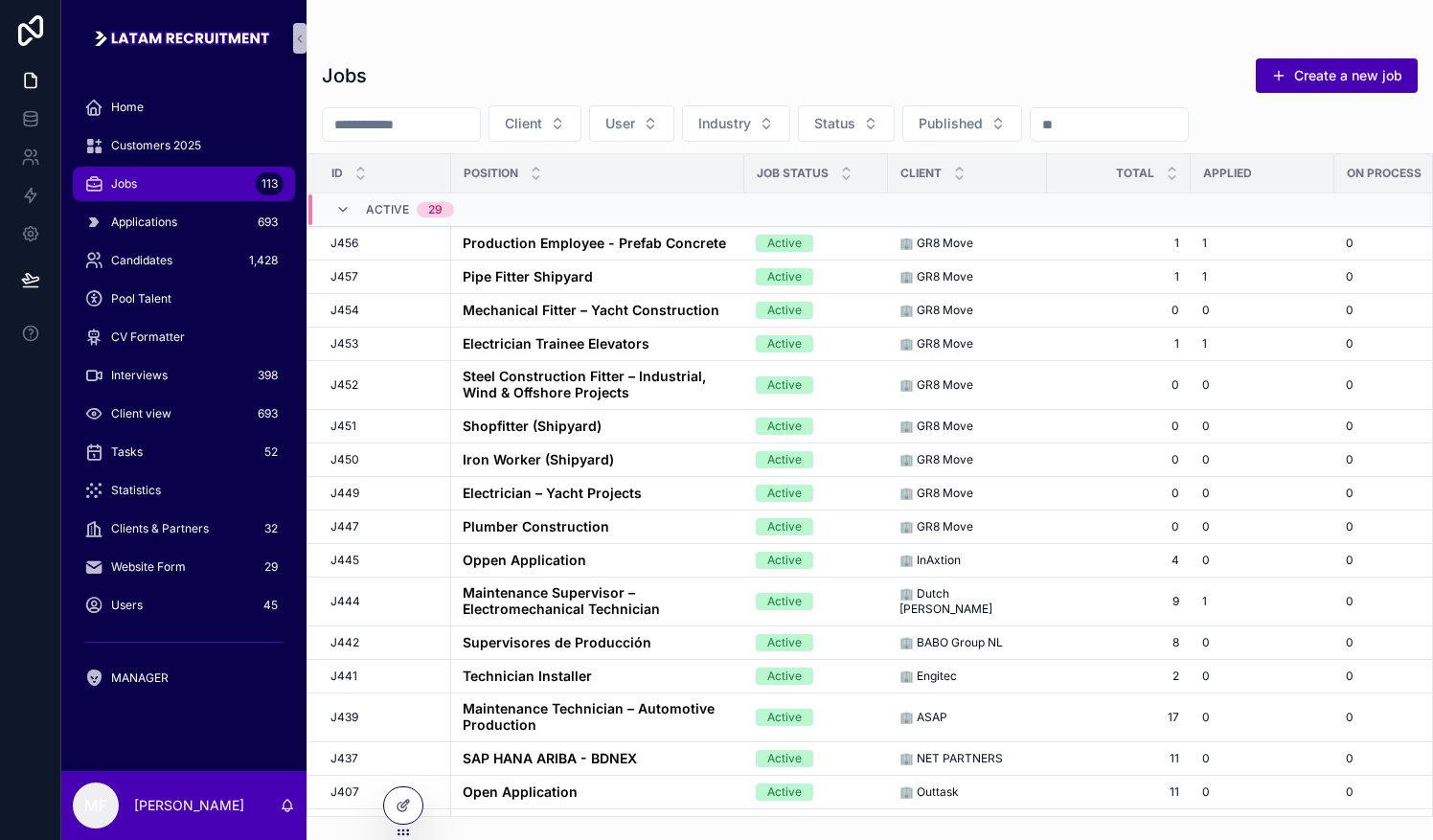
scroll to position [96, 0]
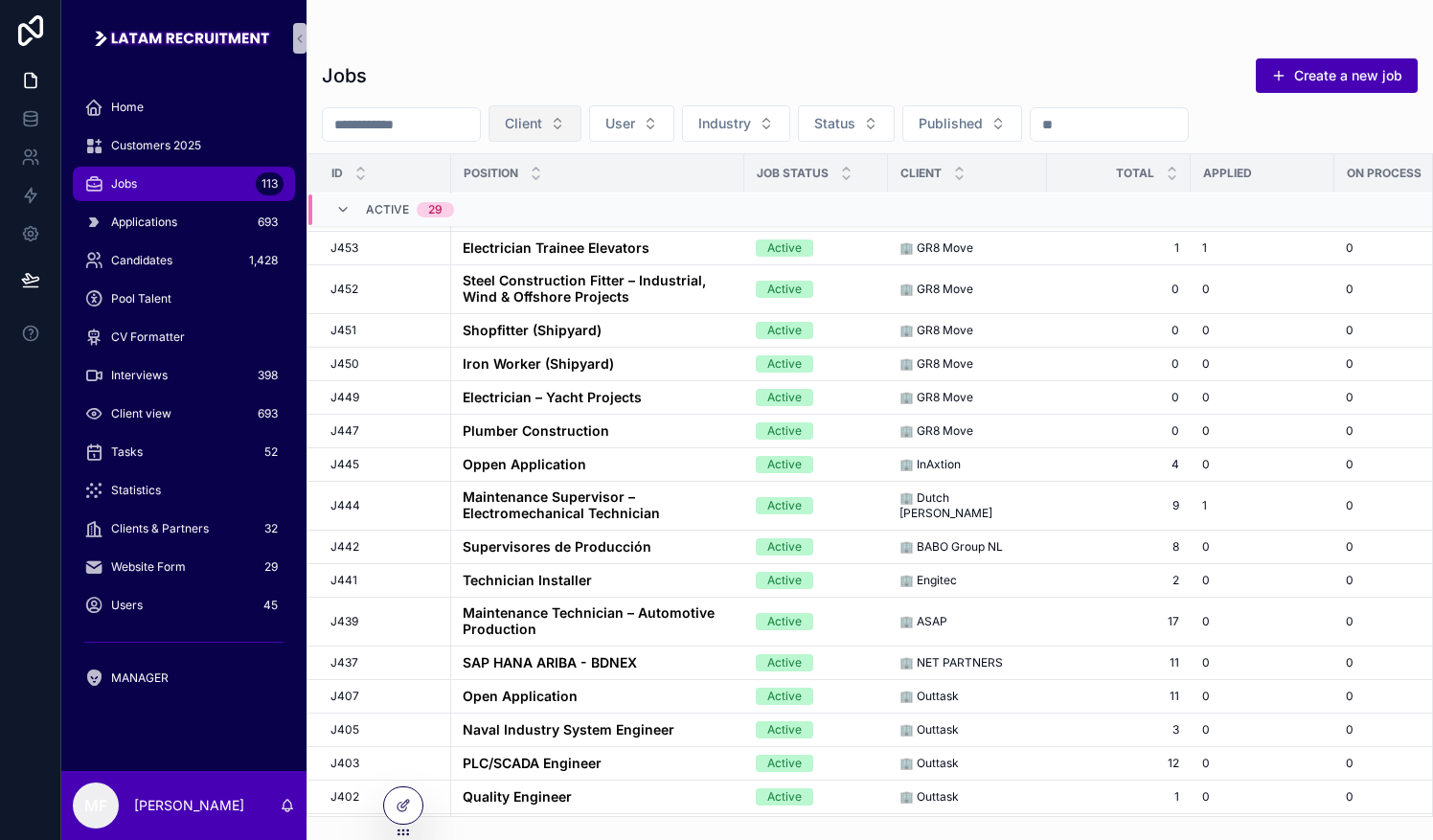
drag, startPoint x: 581, startPoint y: 121, endPoint x: 582, endPoint y: 132, distance: 11.0
click at [542, 121] on span "Client" at bounding box center [523, 124] width 37 height 19
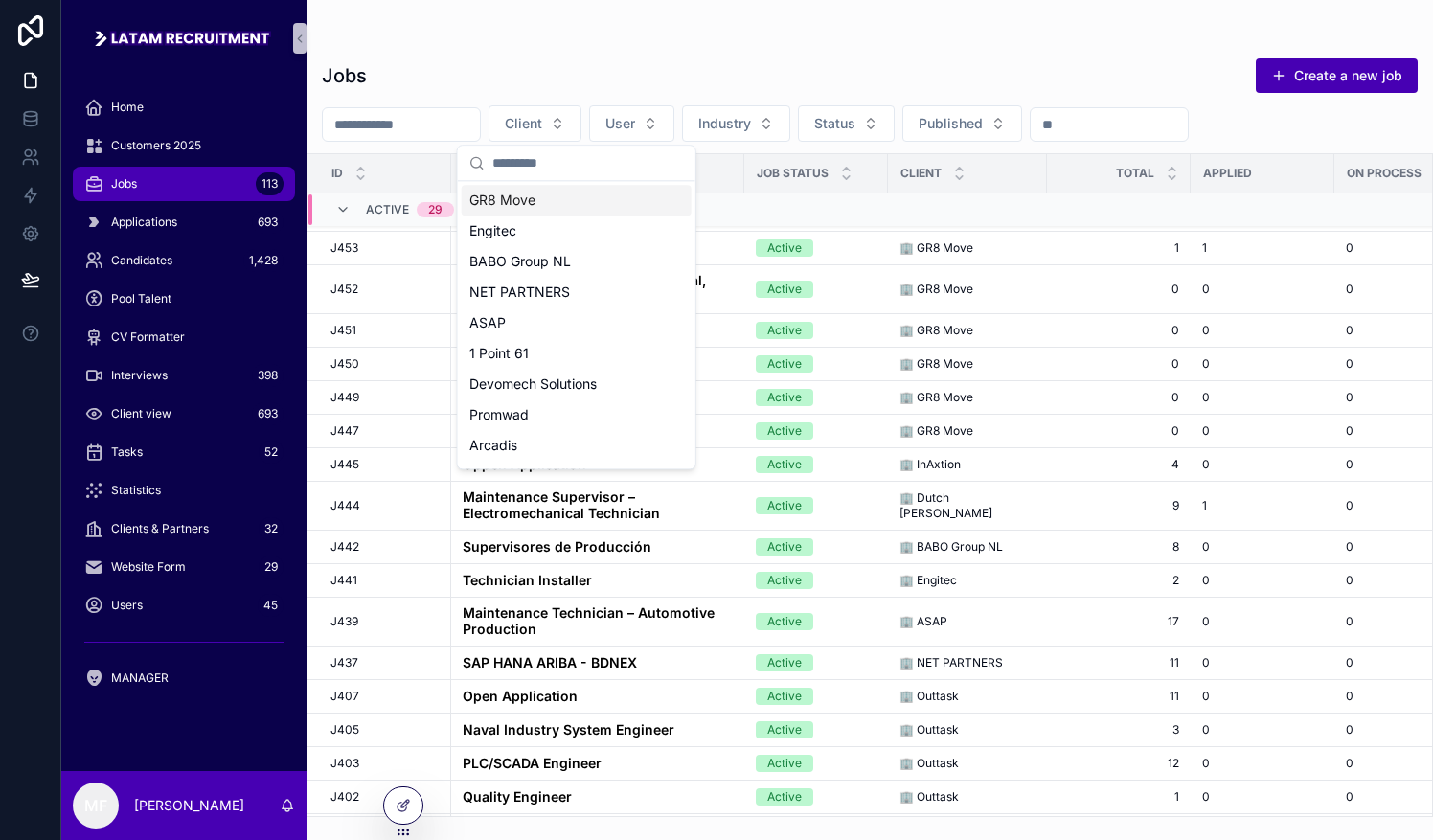
click at [556, 203] on div "GR8 Move" at bounding box center [576, 200] width 230 height 31
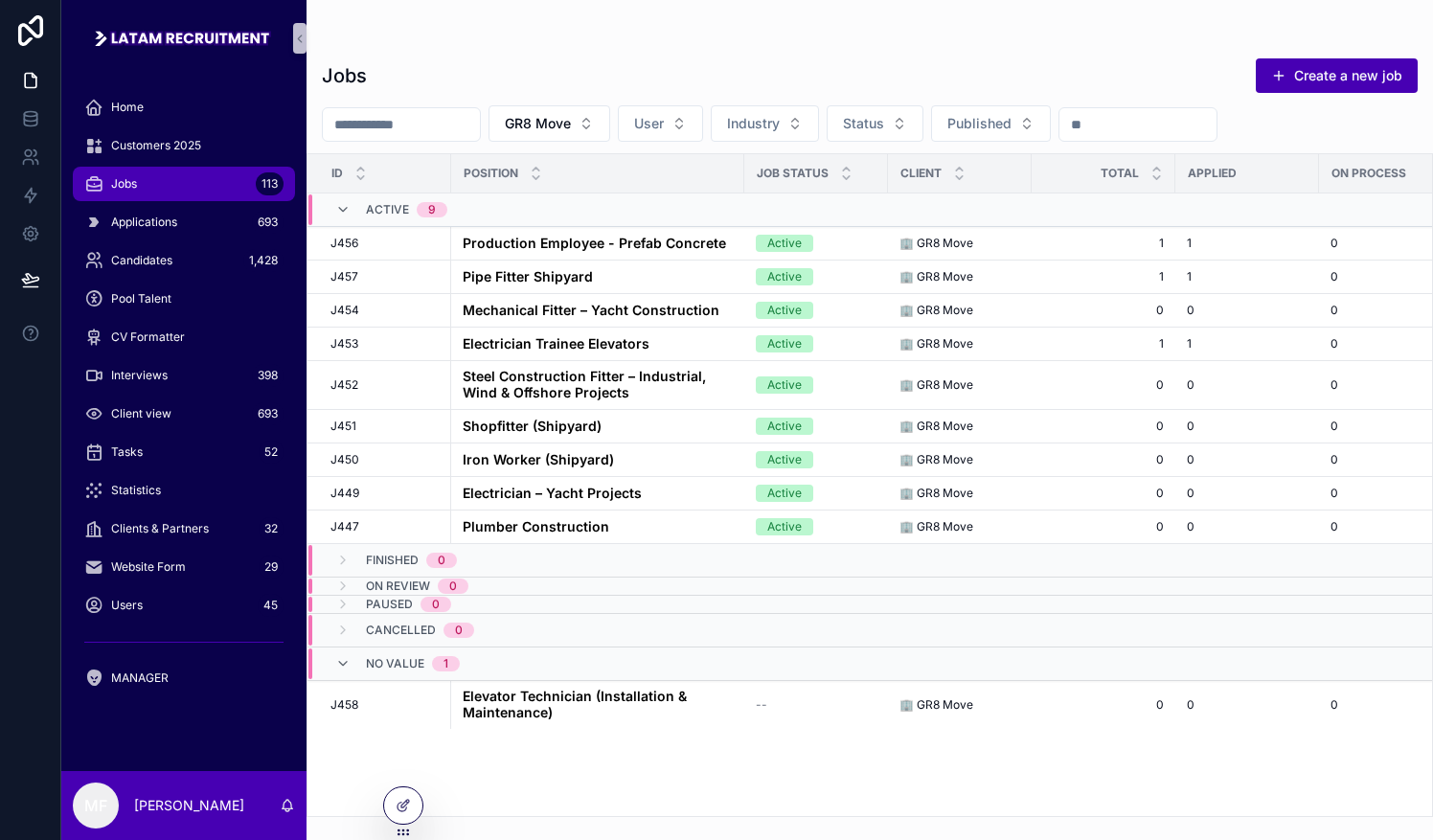
click at [228, 182] on div "Jobs 113" at bounding box center [183, 184] width 199 height 31
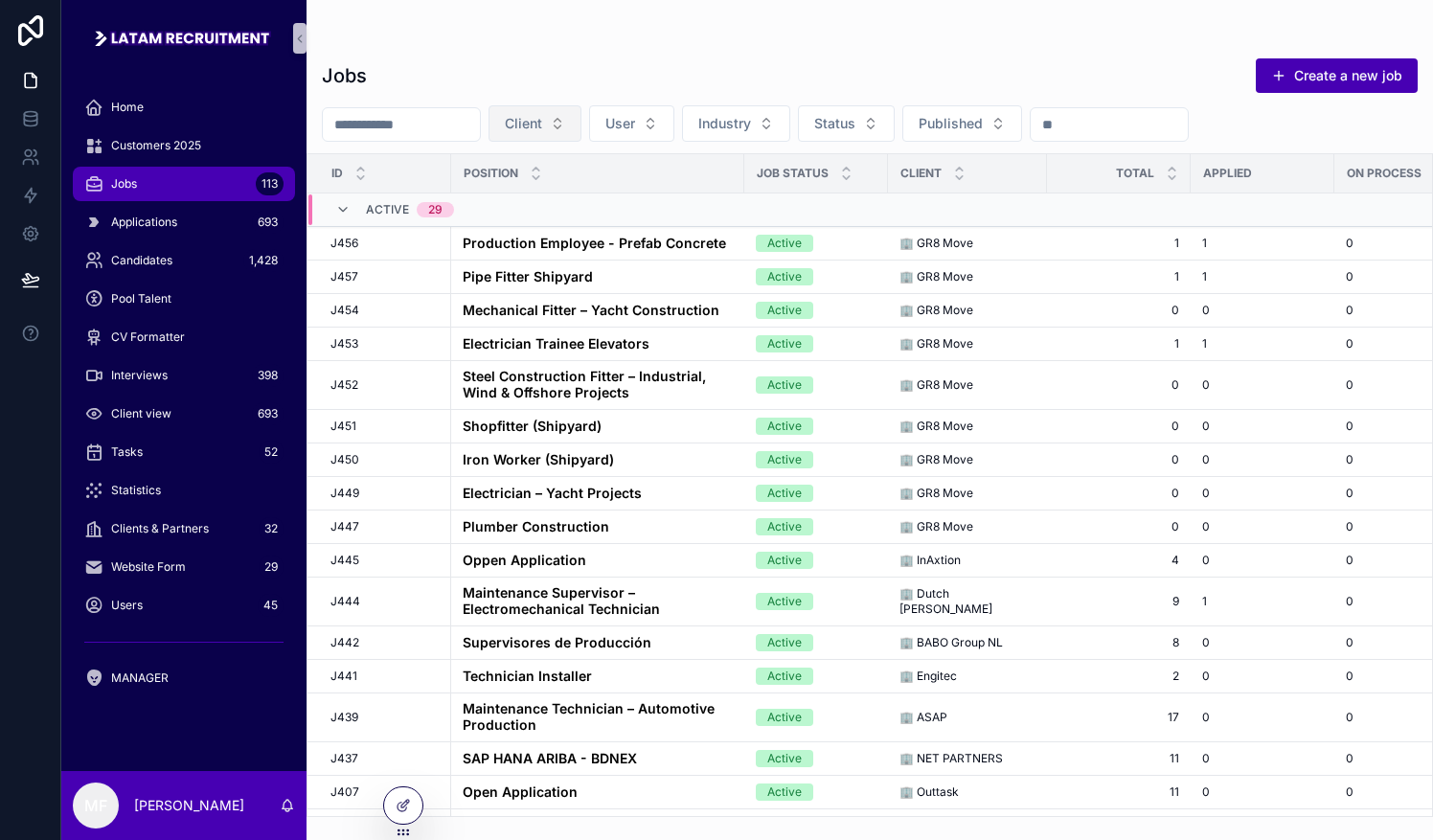
click at [581, 131] on button "Client" at bounding box center [535, 124] width 93 height 36
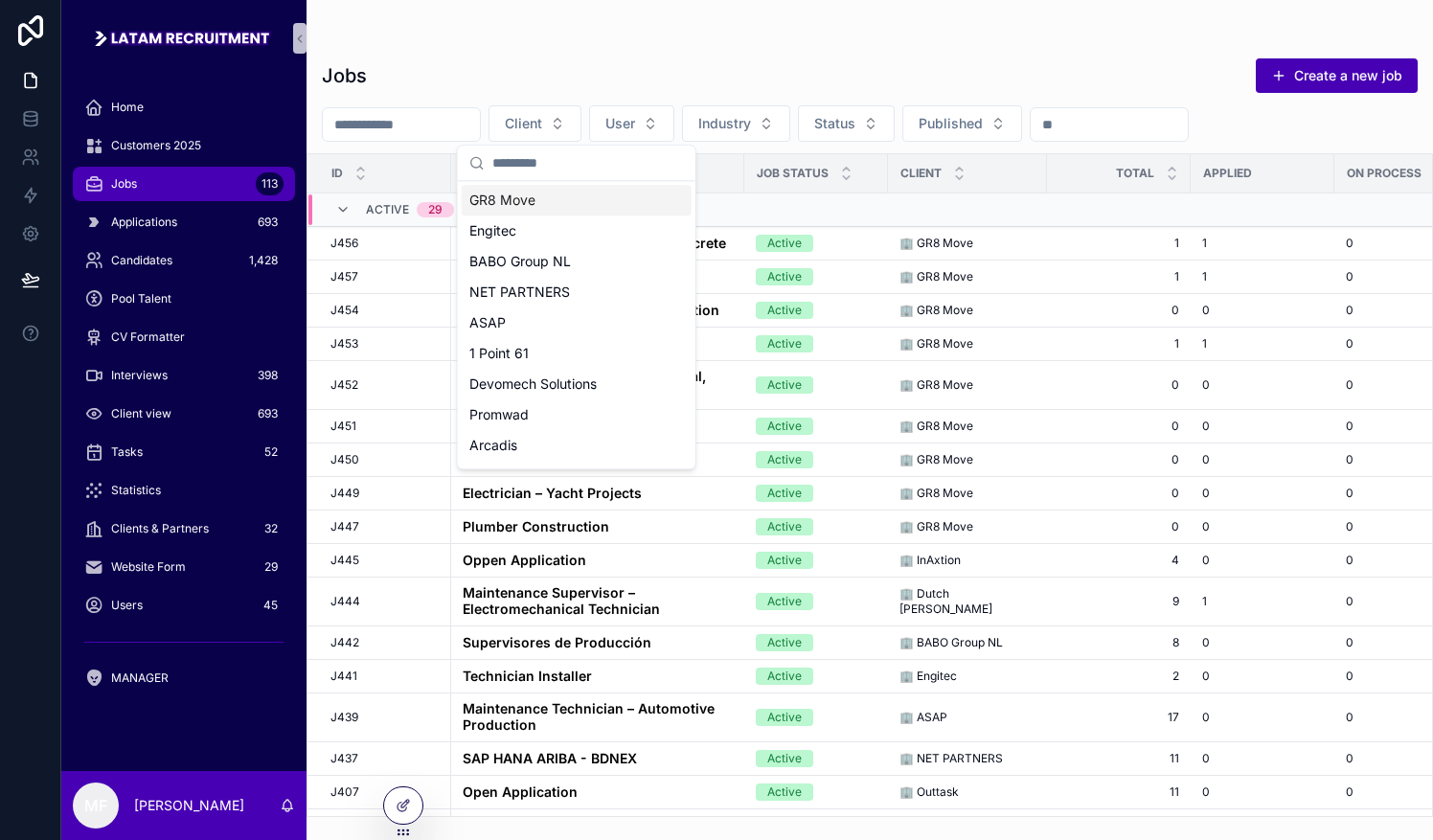
click at [559, 204] on div "GR8 Move" at bounding box center [576, 200] width 230 height 31
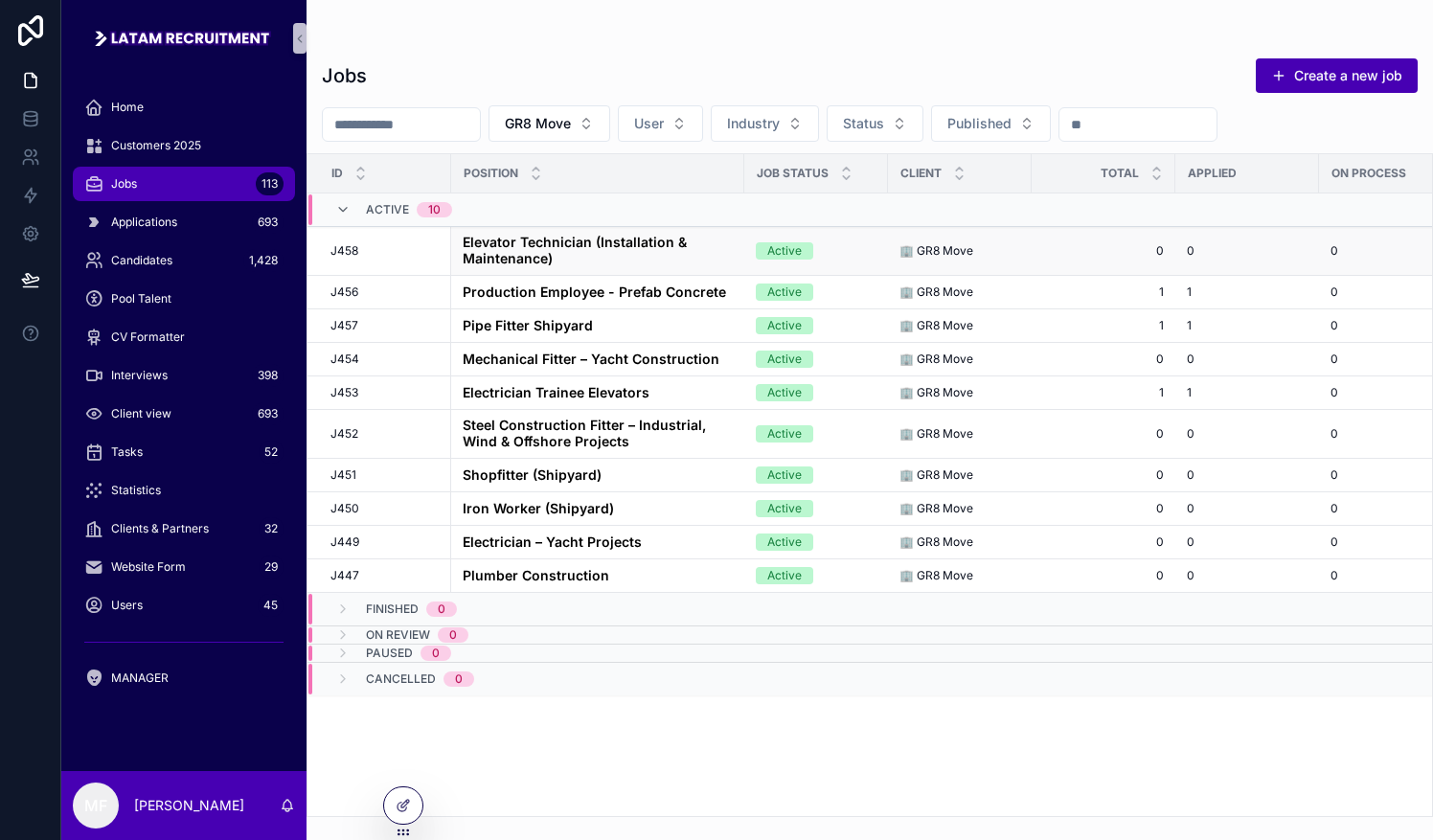
click at [581, 248] on span "Elevator Technician (Installation & Maintenance)" at bounding box center [597, 251] width 270 height 33
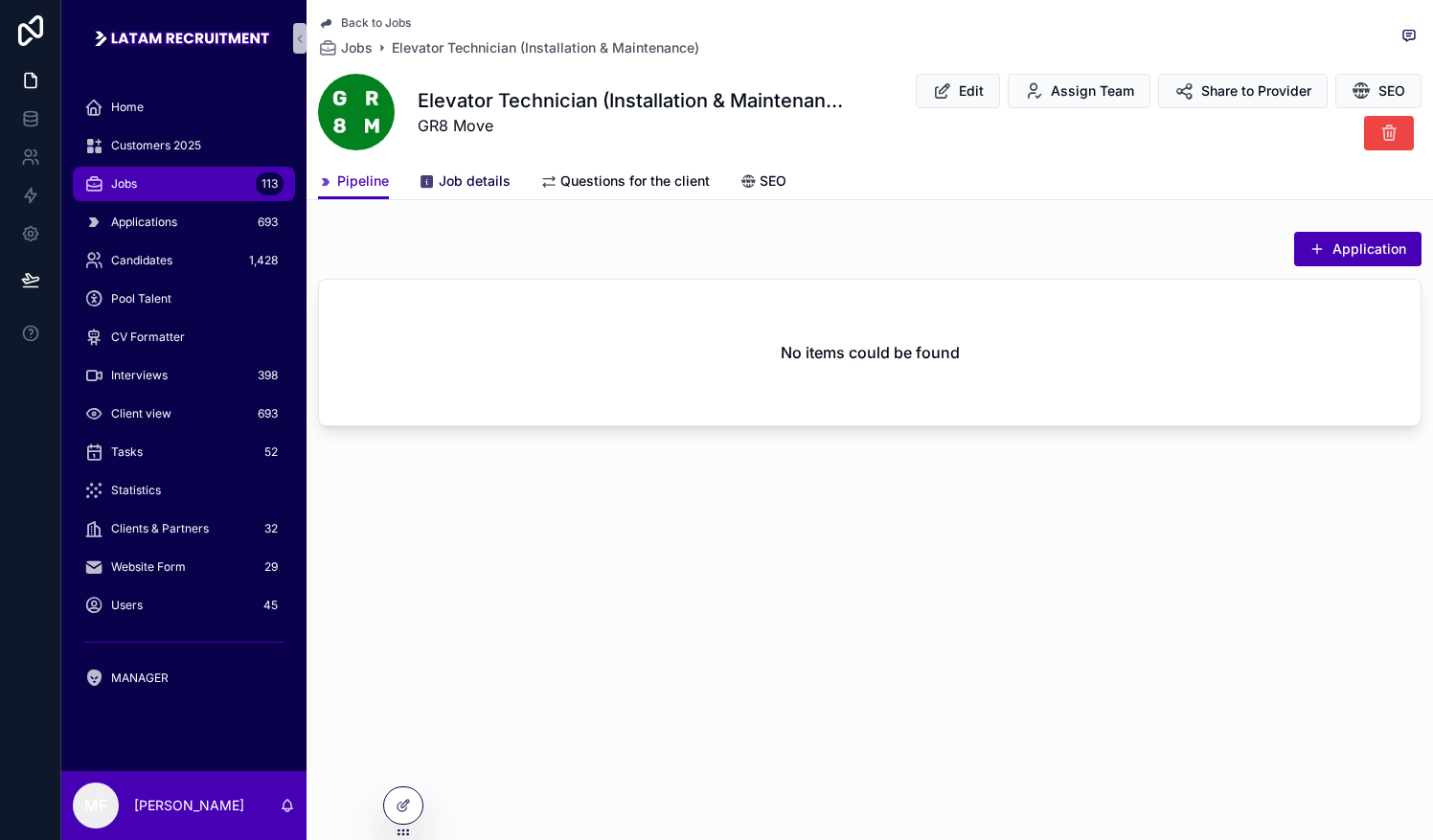
click at [452, 177] on span "Job details" at bounding box center [474, 181] width 72 height 19
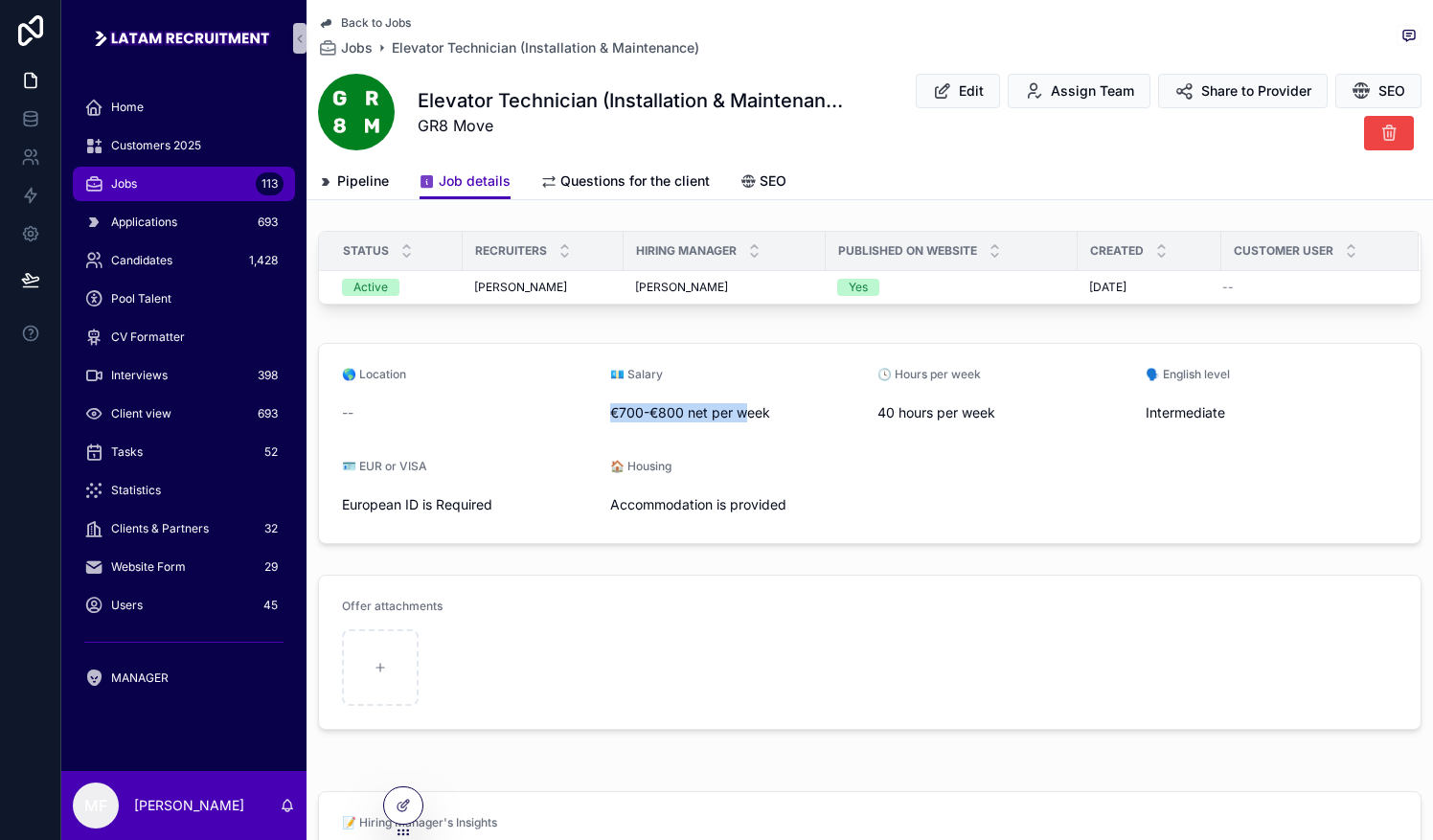
drag, startPoint x: 600, startPoint y: 425, endPoint x: 746, endPoint y: 433, distance: 146.2
click at [706, 433] on form "🌎 Location -- 💶 Salary €700-€800 net per week 🕓 Hours per week 40 hours per wee…" at bounding box center [869, 443] width 1102 height 199
drag, startPoint x: 746, startPoint y: 433, endPoint x: 696, endPoint y: 482, distance: 70.0
click at [695, 482] on div "🏠 Housing" at bounding box center [736, 470] width 253 height 23
click at [354, 46] on span "Jobs" at bounding box center [356, 48] width 32 height 19
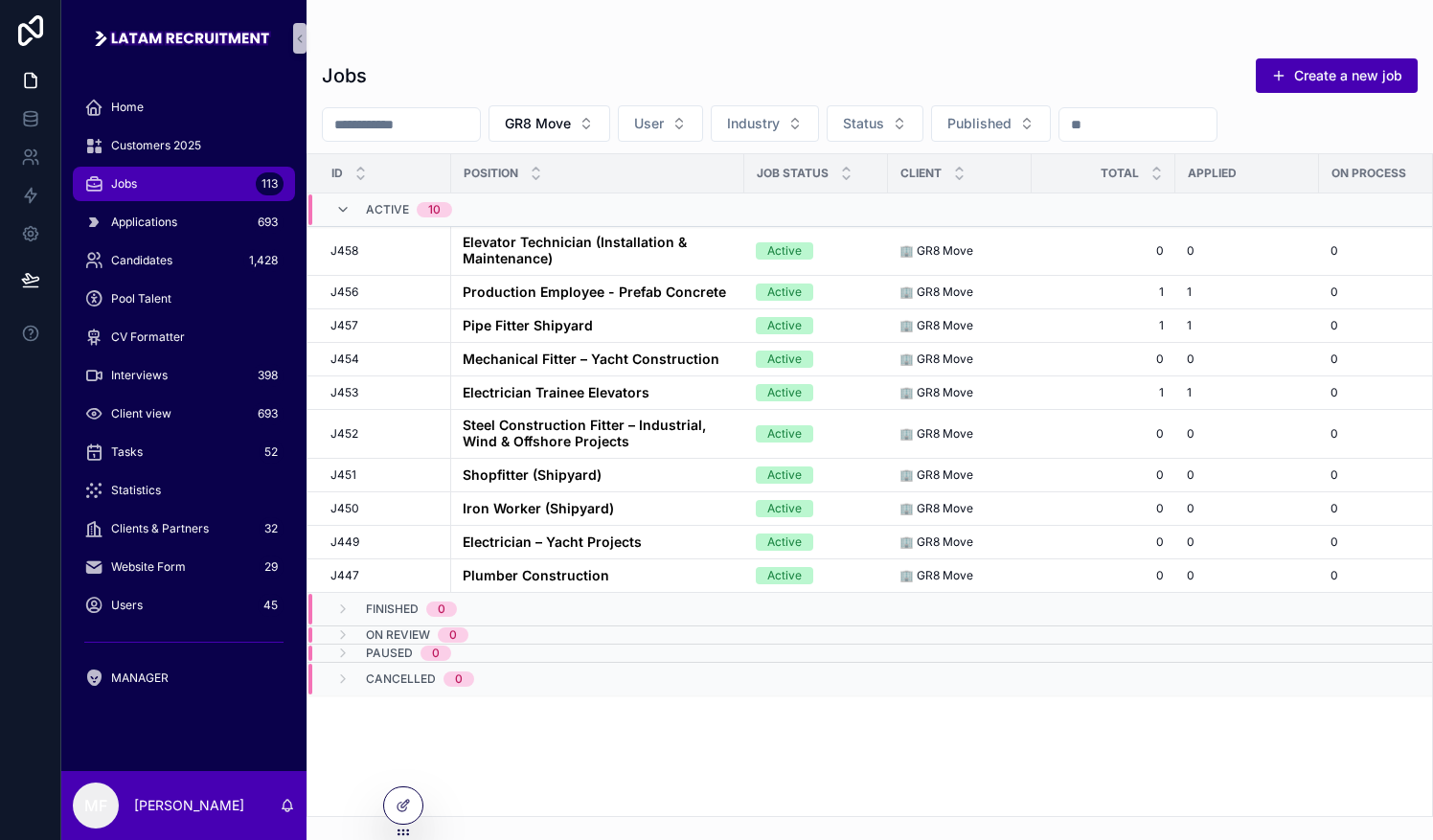
drag, startPoint x: 0, startPoint y: 634, endPoint x: 6, endPoint y: 746, distance: 112.2
drag, startPoint x: 6, startPoint y: 746, endPoint x: 599, endPoint y: 743, distance: 593.0
click at [599, 743] on div "ID Position job Status Client Total Applied On process Submitted Rejected accep…" at bounding box center [869, 485] width 1125 height 661
click at [706, 737] on div "ID Position job Status Client Total Applied On process Submitted Rejected accep…" at bounding box center [869, 485] width 1125 height 661
click at [350, 203] on icon "scrollable content" at bounding box center [343, 209] width 15 height 15
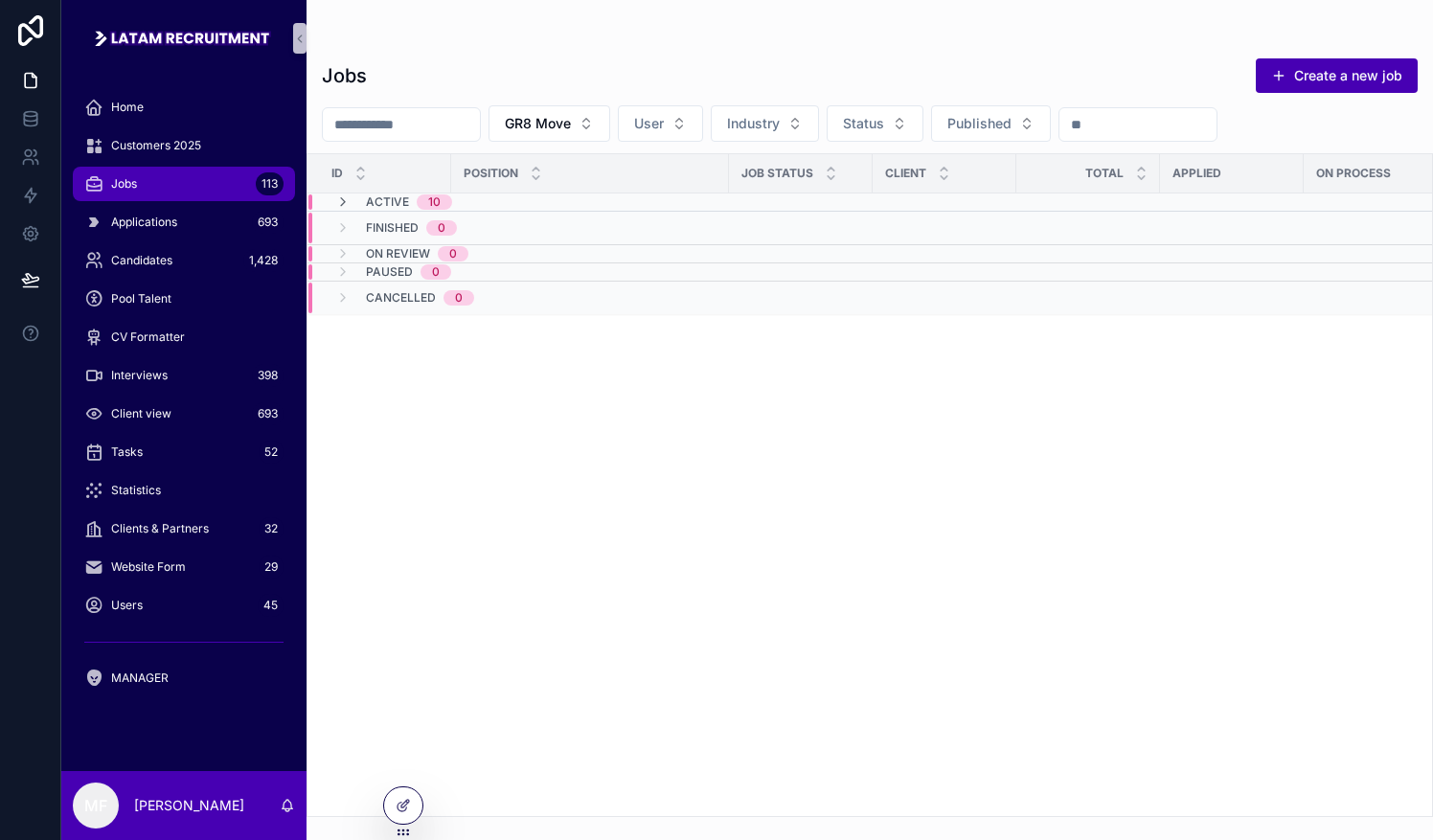
click at [351, 202] on div "Active 10" at bounding box center [394, 202] width 117 height 15
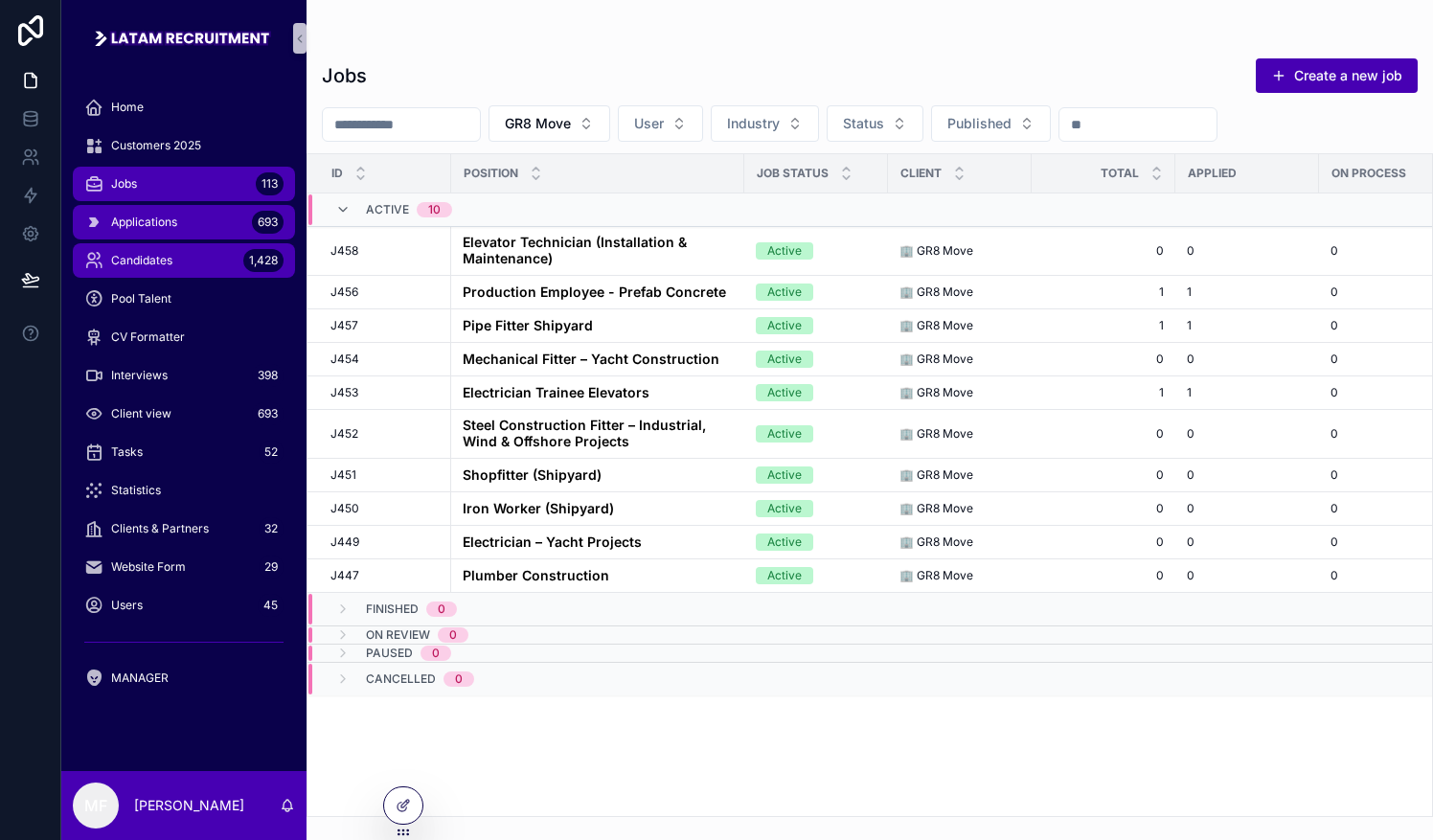
drag, startPoint x: 156, startPoint y: 225, endPoint x: 158, endPoint y: 252, distance: 27.1
click at [156, 225] on span "Applications" at bounding box center [144, 222] width 66 height 15
click at [158, 252] on span "Candidates" at bounding box center [142, 260] width 61 height 15
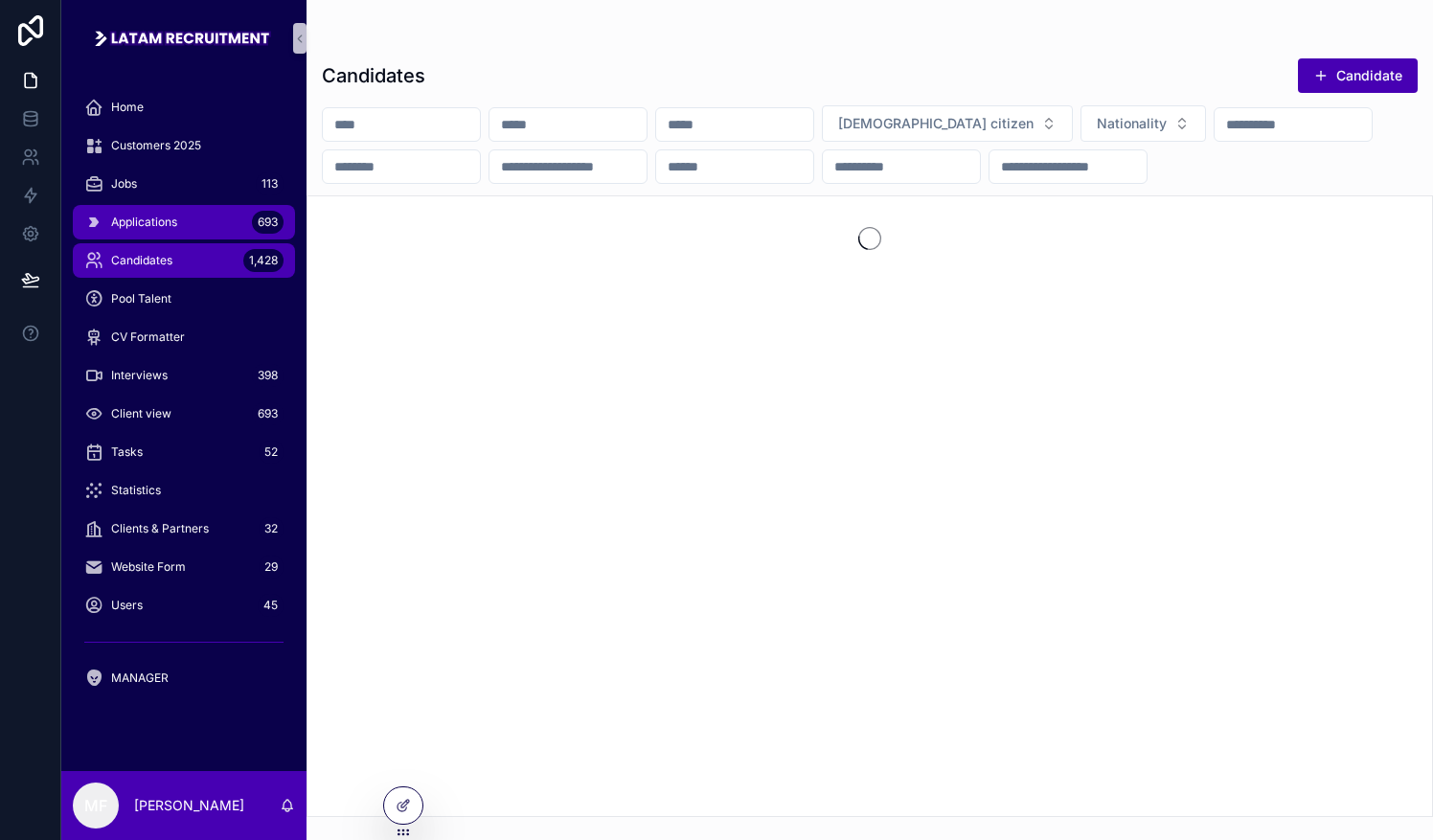
click at [174, 215] on span "Applications" at bounding box center [144, 222] width 66 height 15
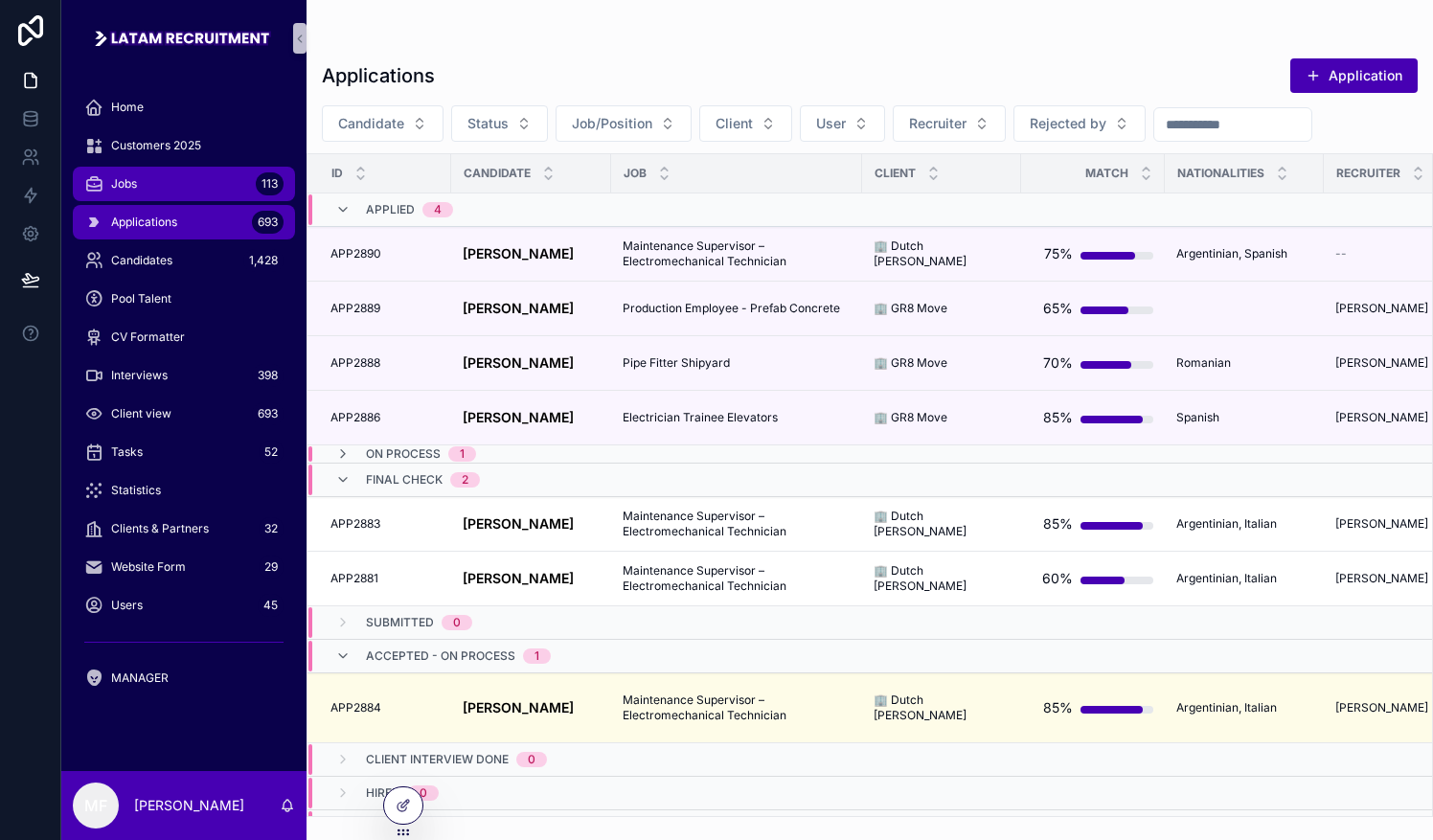
click at [183, 180] on div "Jobs 113" at bounding box center [183, 184] width 199 height 31
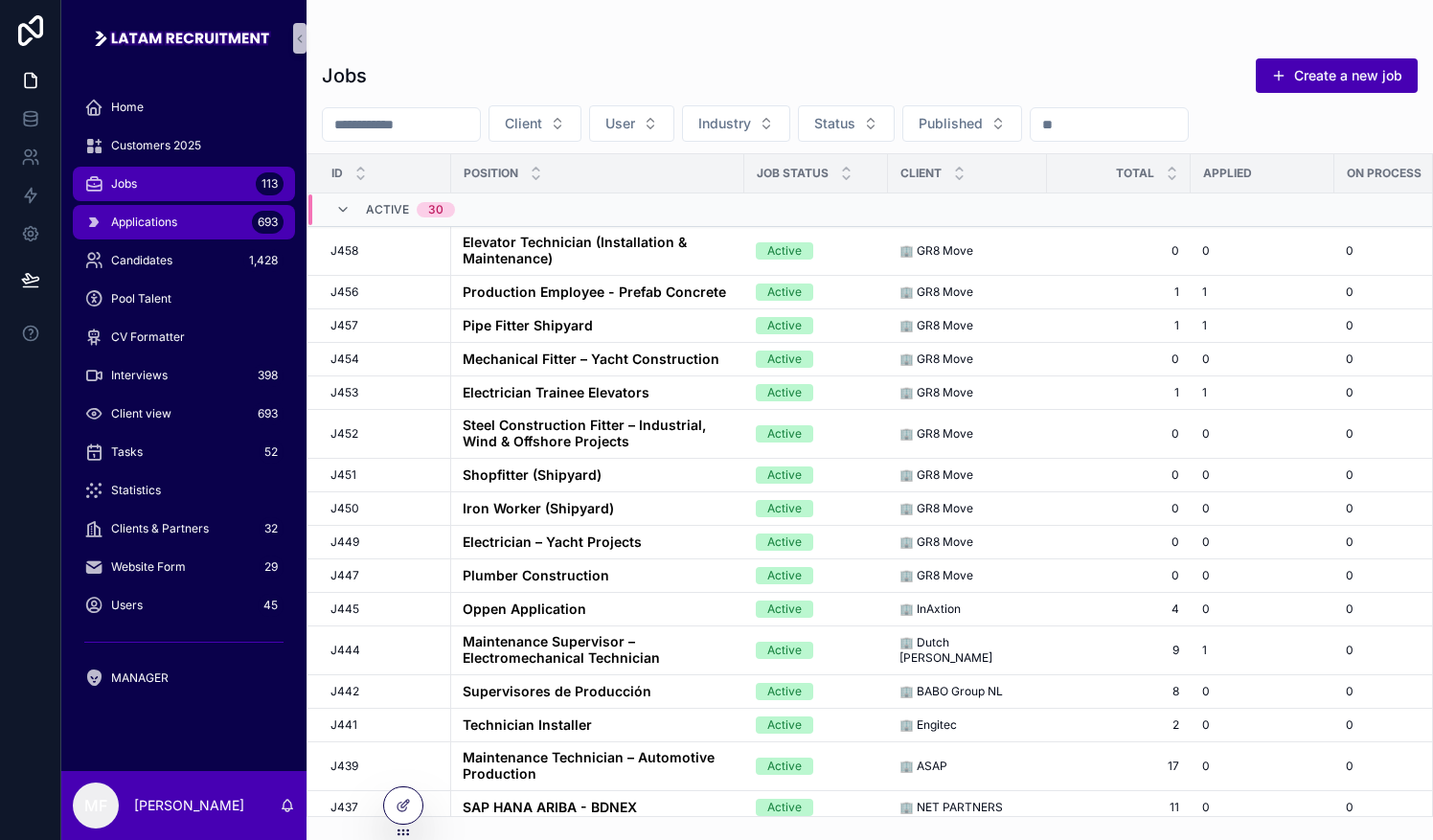
click at [175, 228] on span "Applications" at bounding box center [144, 222] width 66 height 15
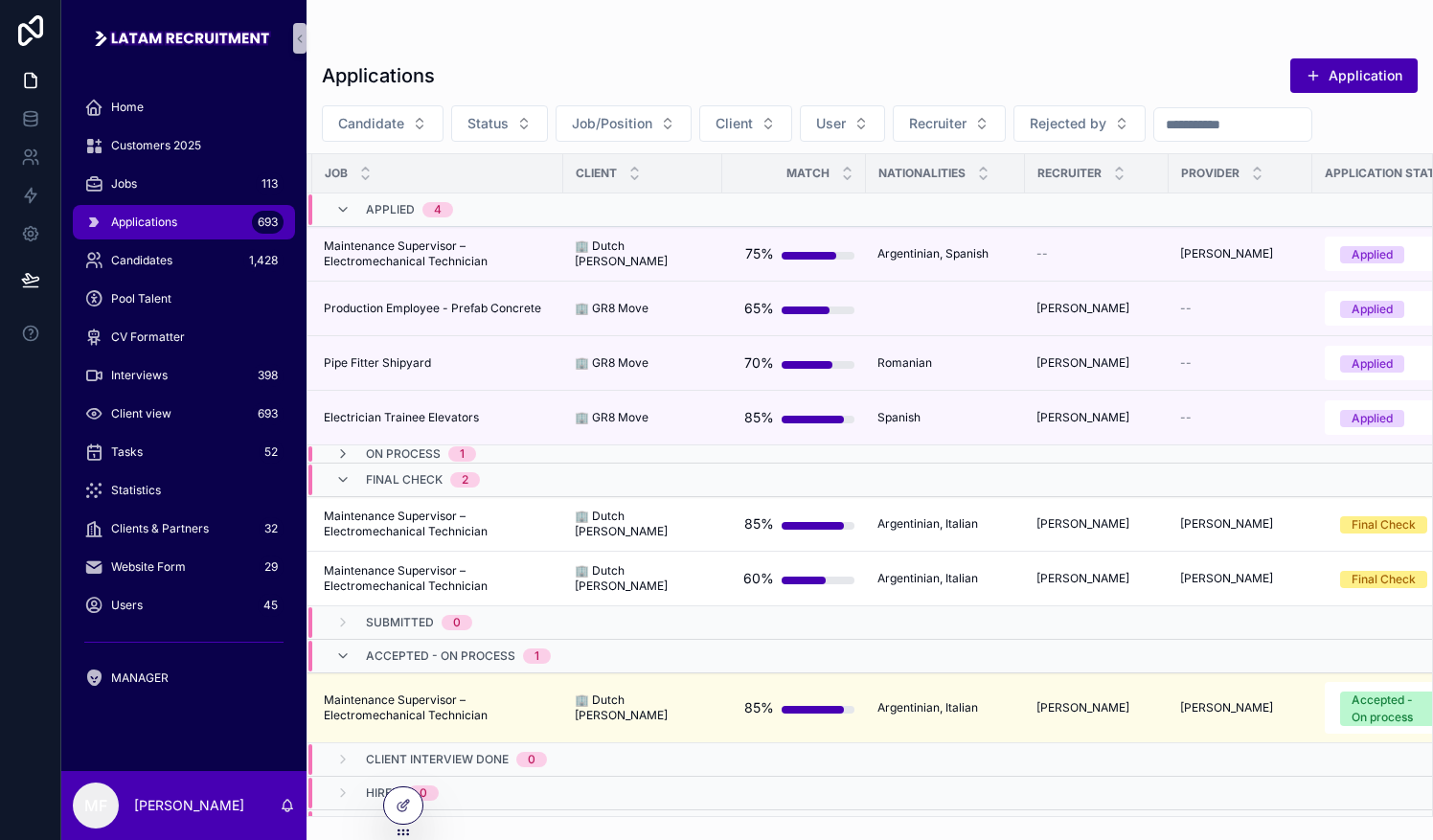
scroll to position [0, 25]
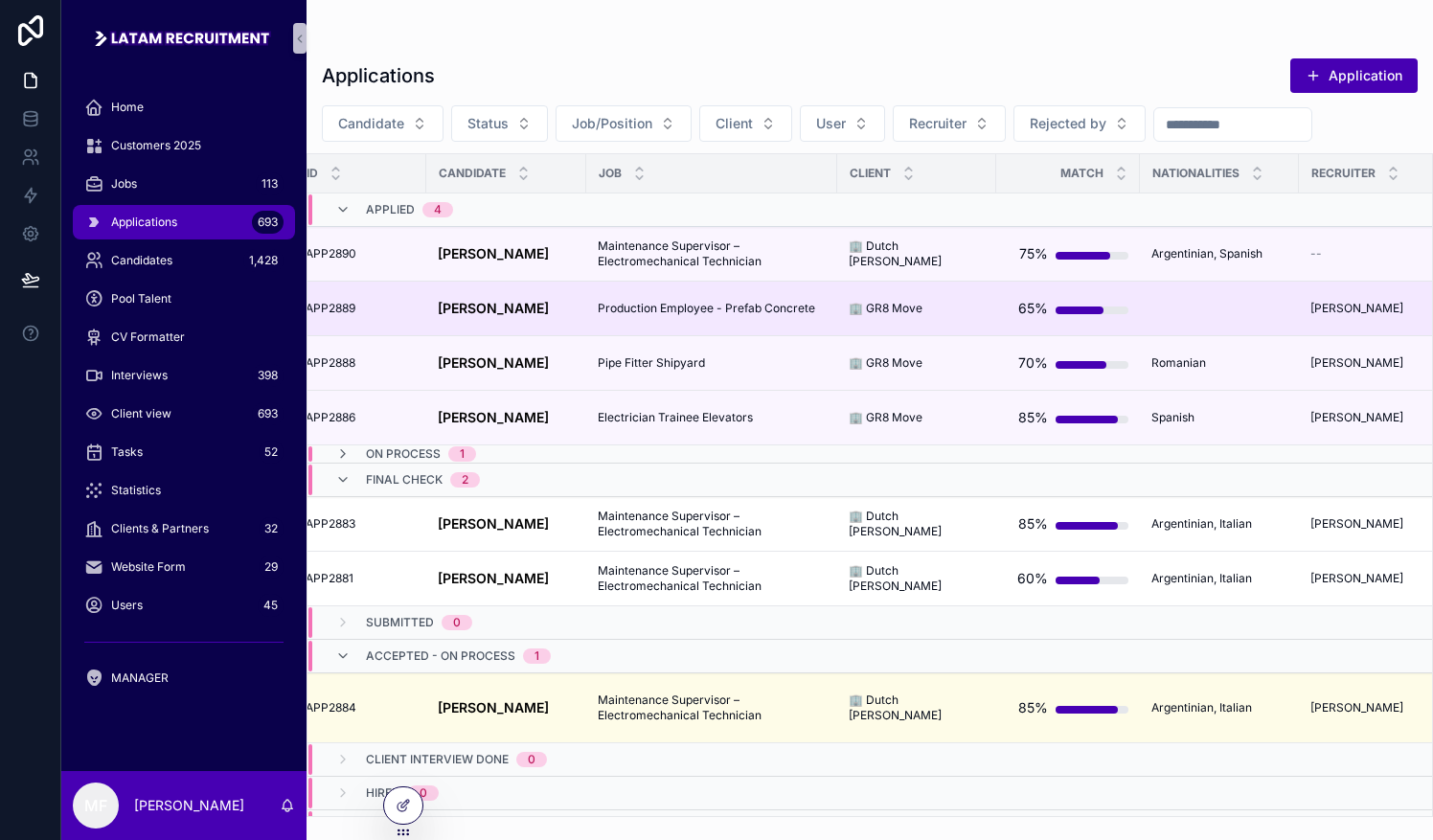
click at [345, 292] on td "APP2889 APP2889" at bounding box center [354, 308] width 144 height 55
click at [347, 302] on span "APP2889" at bounding box center [330, 308] width 50 height 15
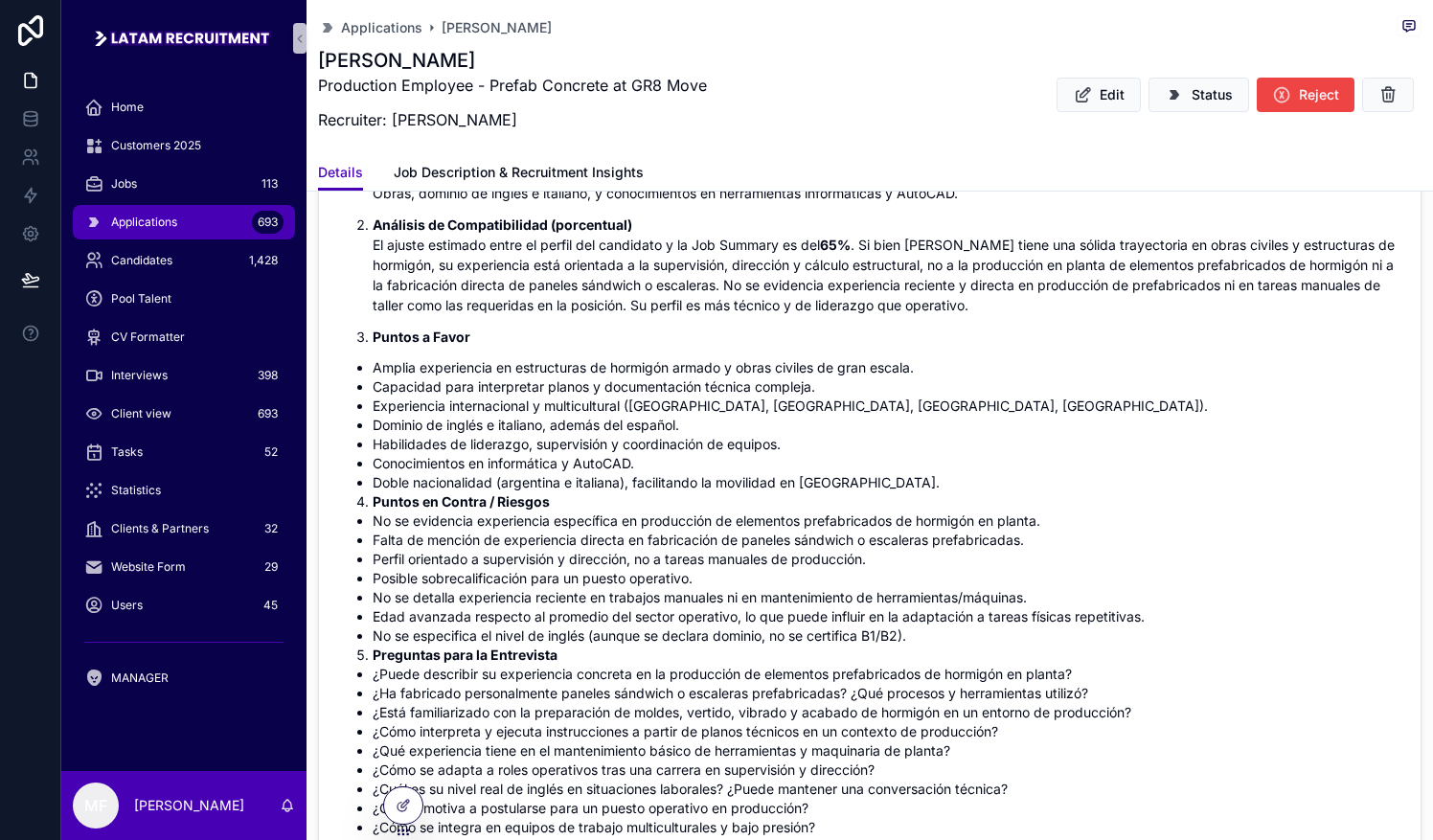
scroll to position [479, 0]
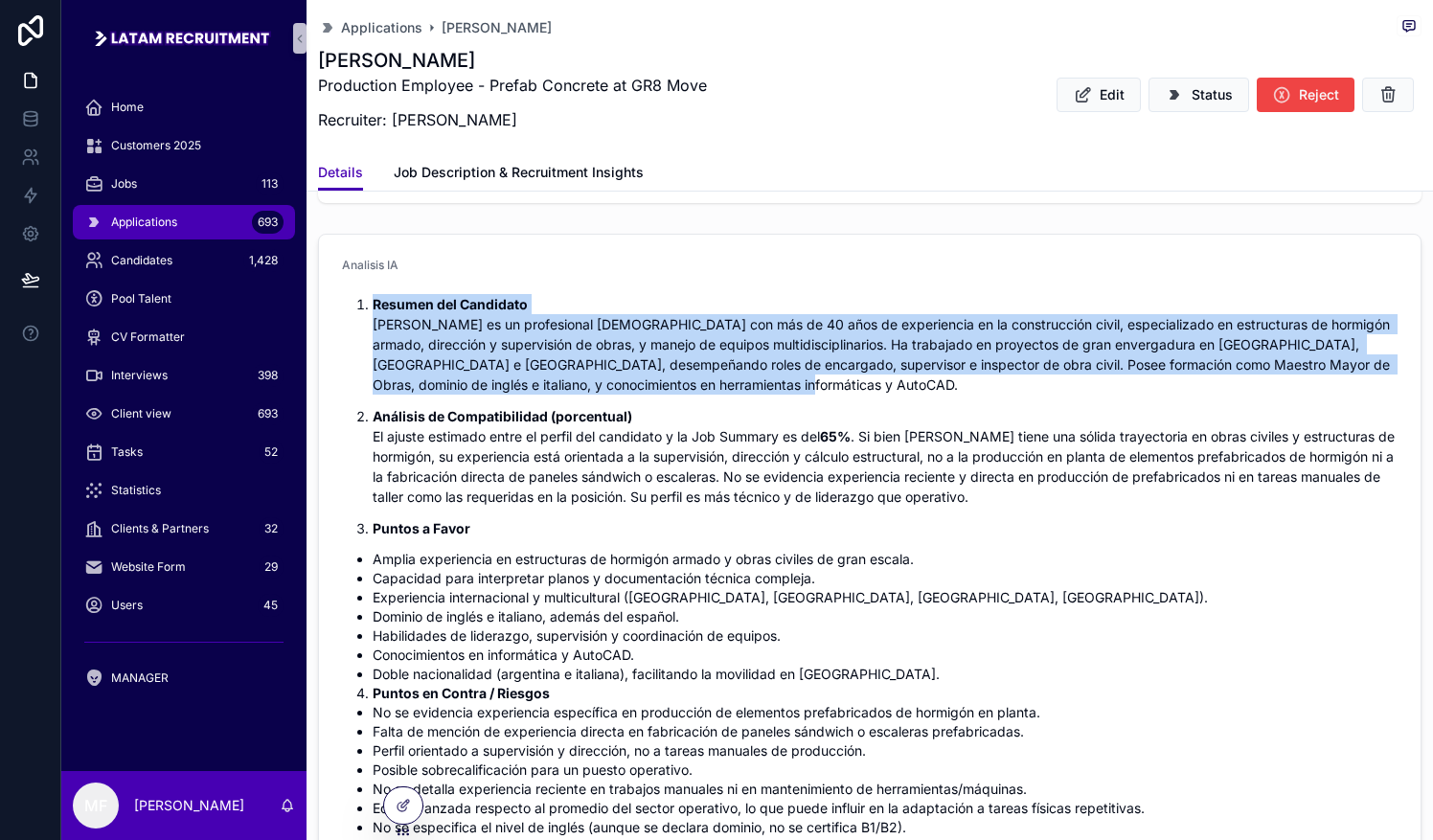
drag, startPoint x: 661, startPoint y: 312, endPoint x: 846, endPoint y: 375, distance: 195.4
click at [706, 375] on p "Resumen del Candidato [PERSON_NAME] es un profesional [DEMOGRAPHIC_DATA] con má…" at bounding box center [885, 344] width 1025 height 101
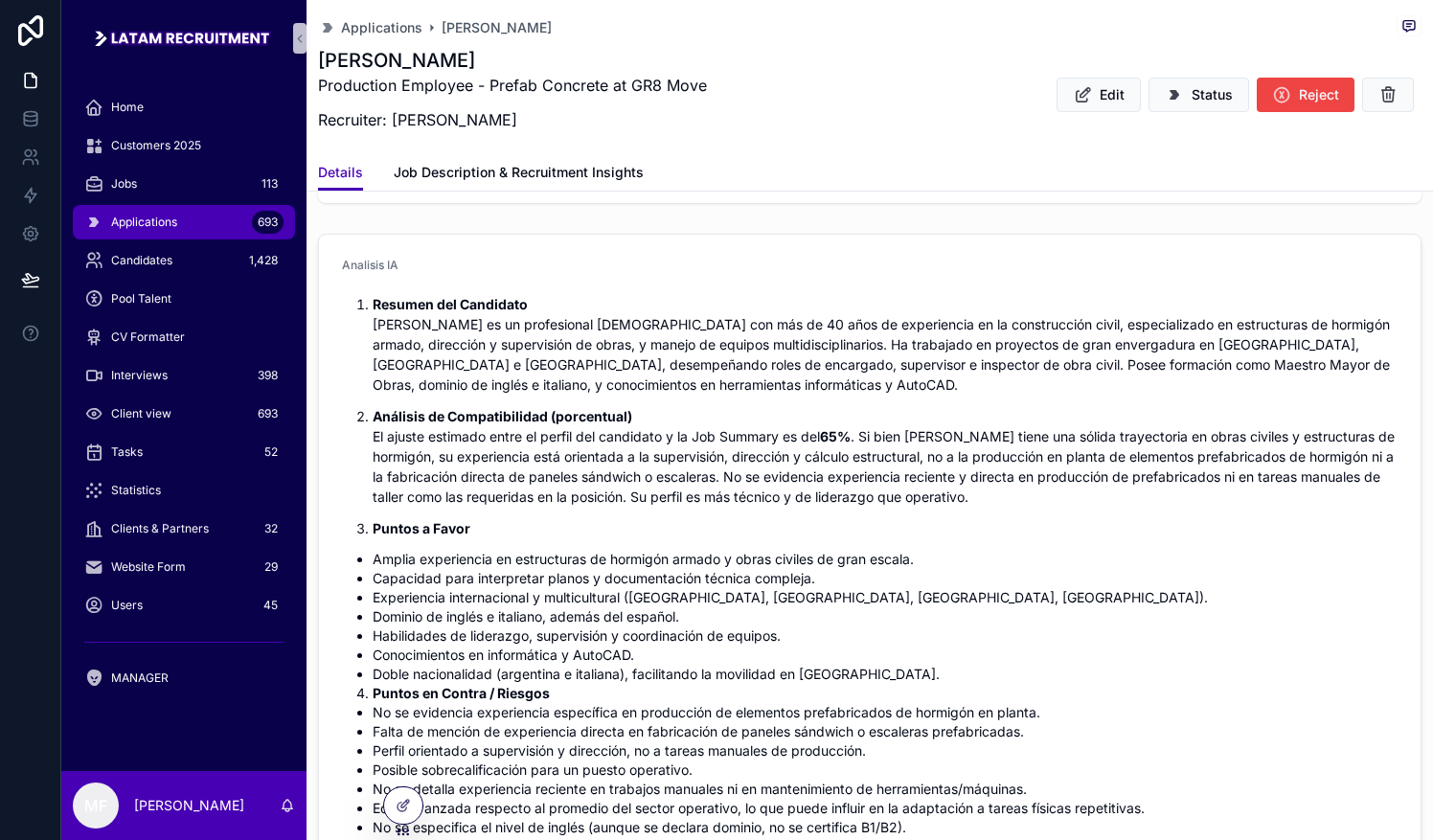
drag, startPoint x: 846, startPoint y: 375, endPoint x: 846, endPoint y: 406, distance: 31.0
click at [706, 406] on p "Análisis de Compatibilidad (porcentual) El ajuste estimado entre el perfil del …" at bounding box center [885, 456] width 1025 height 101
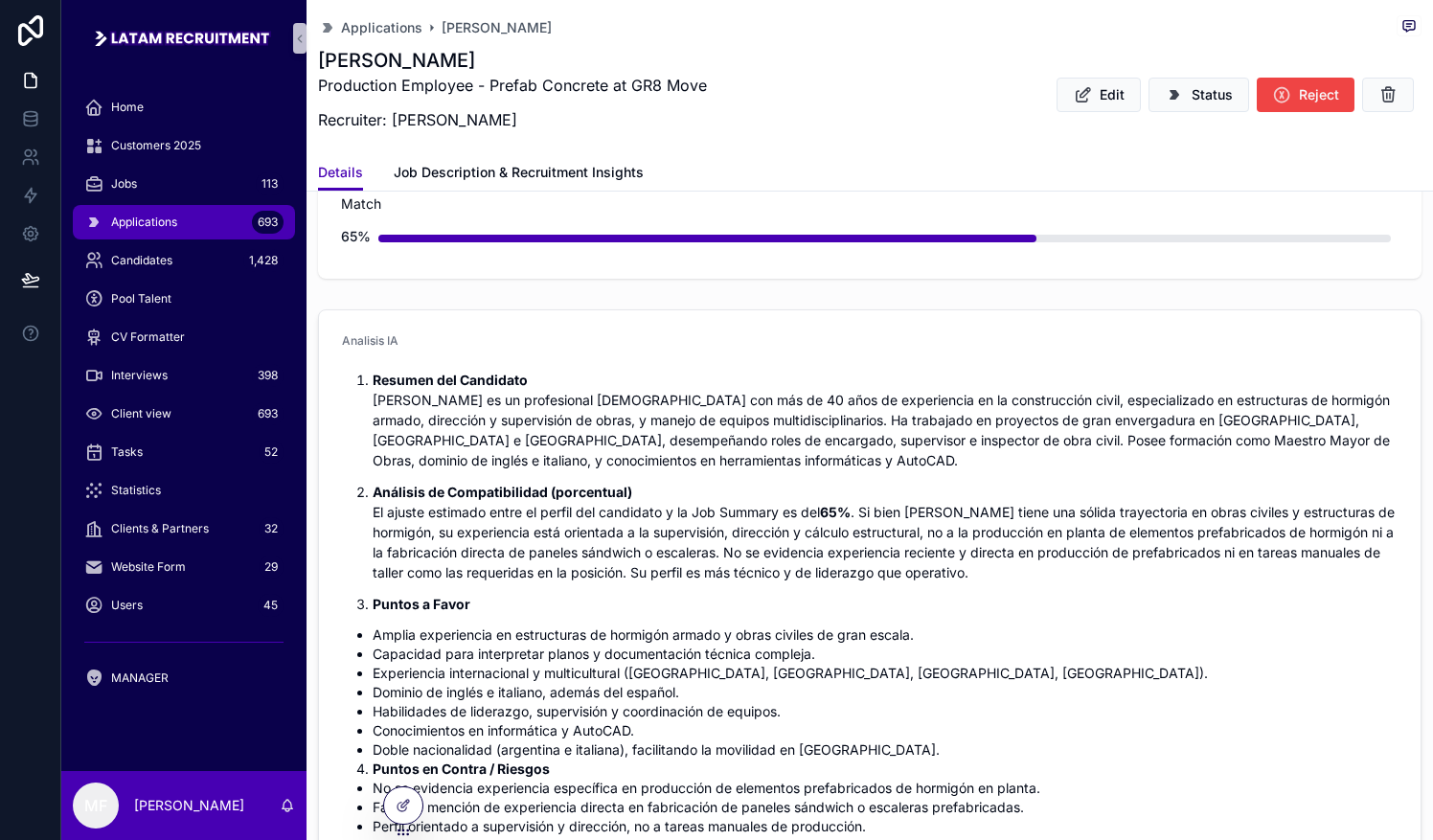
scroll to position [96, 0]
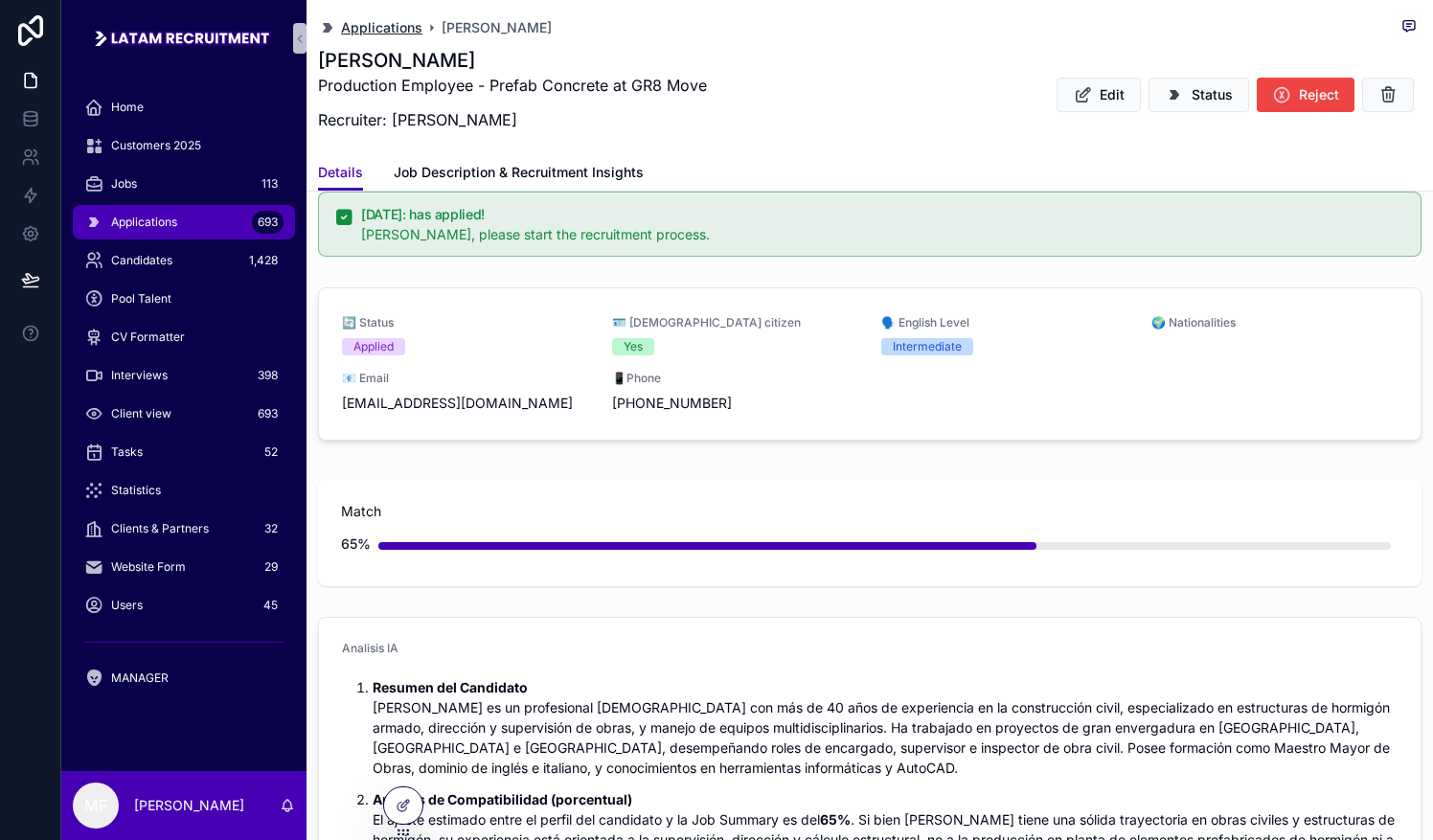
click at [372, 23] on span "Applications" at bounding box center [381, 28] width 82 height 19
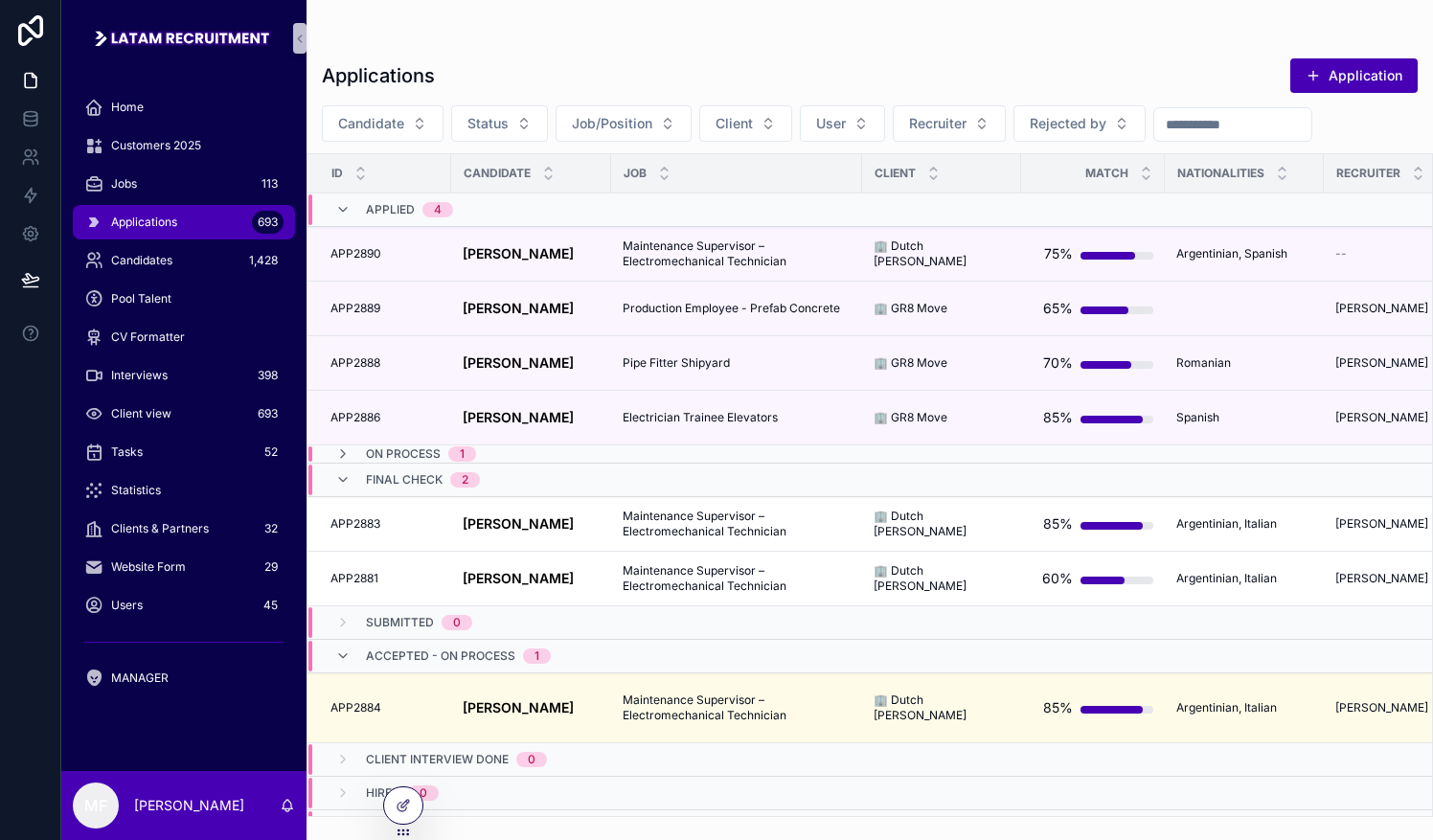
click at [706, 203] on td "scrollable content" at bounding box center [942, 209] width 159 height 34
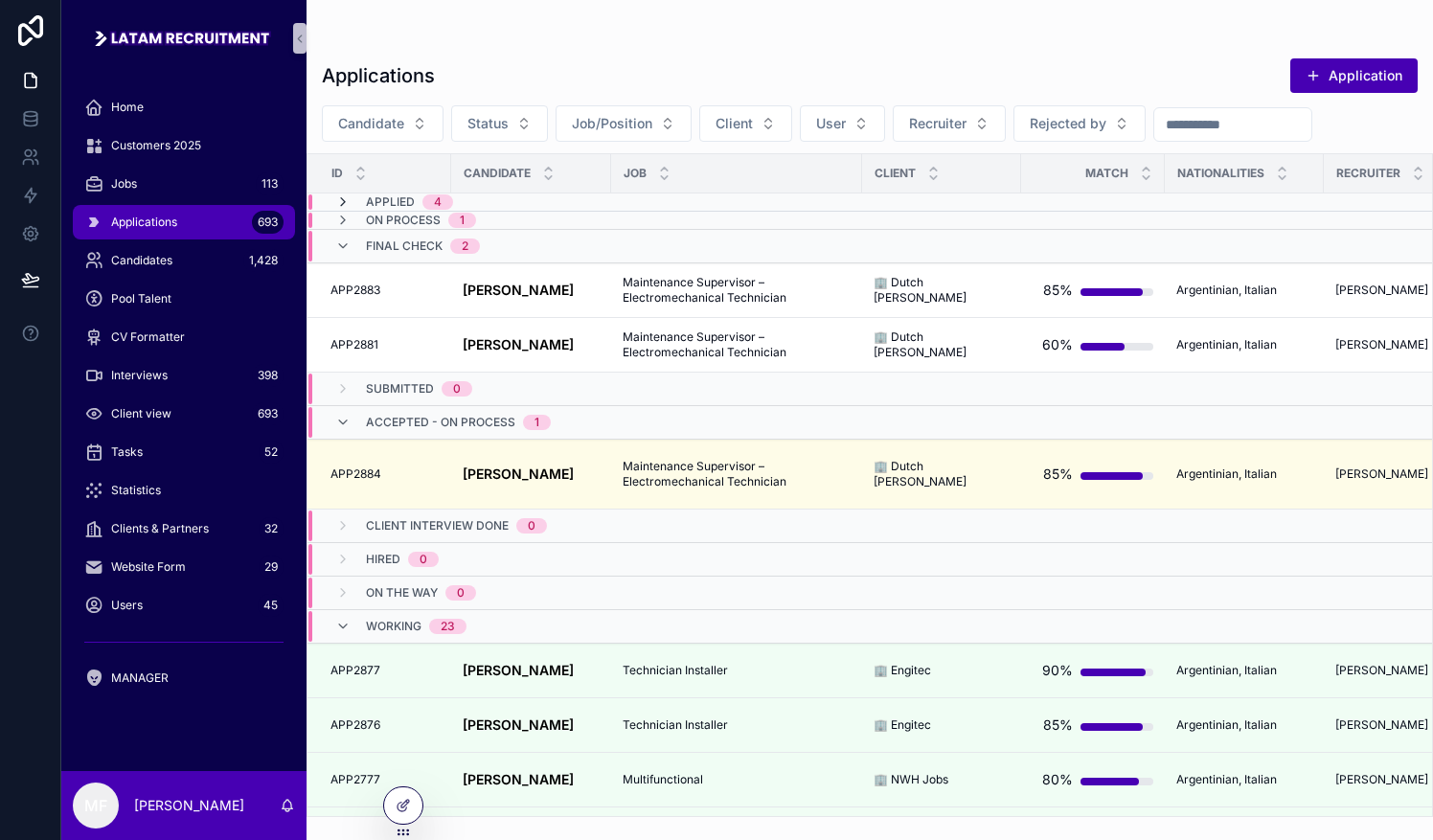
click at [339, 198] on icon "scrollable content" at bounding box center [343, 202] width 15 height 15
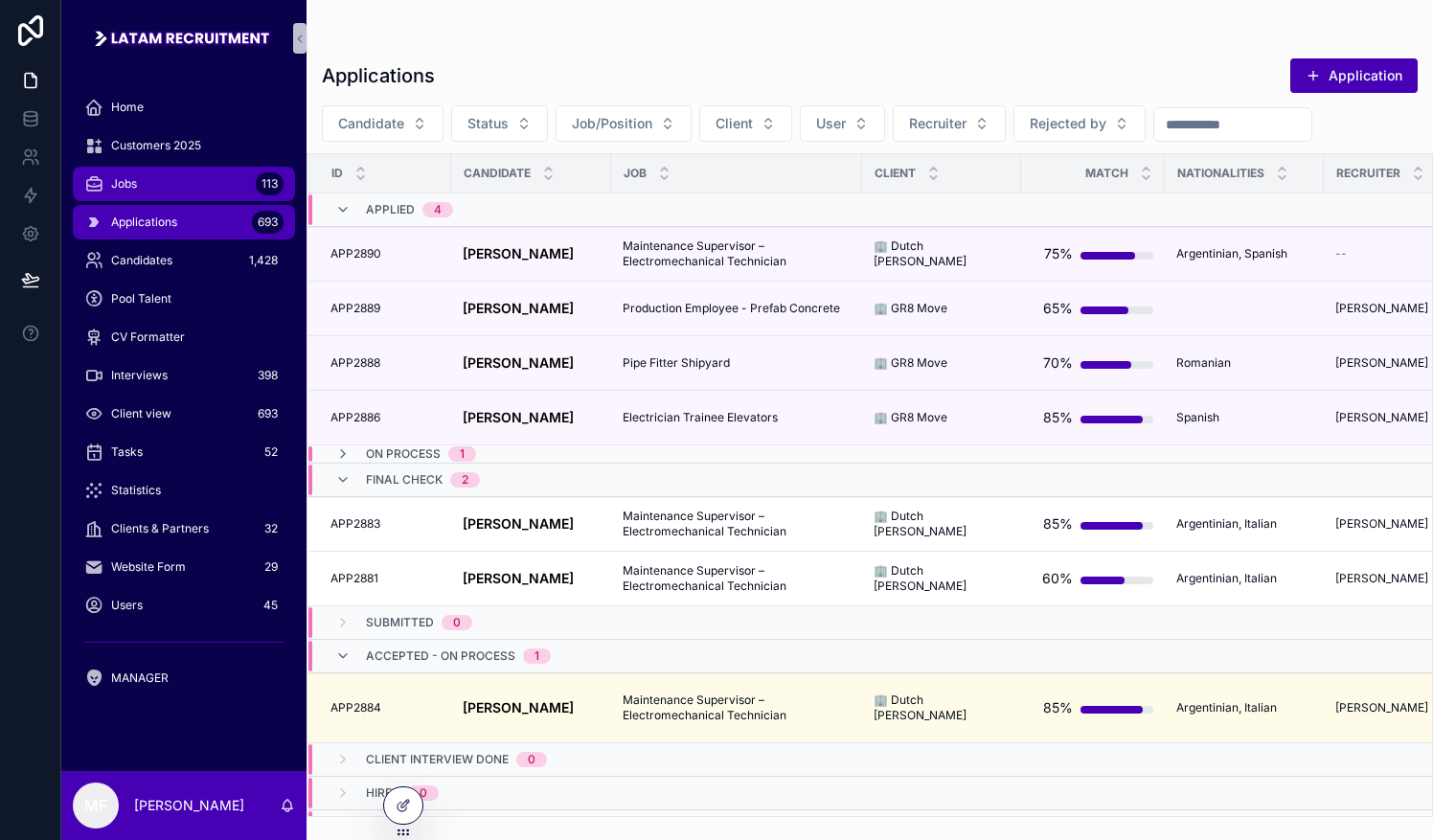
click at [169, 194] on div "Jobs 113" at bounding box center [183, 184] width 199 height 31
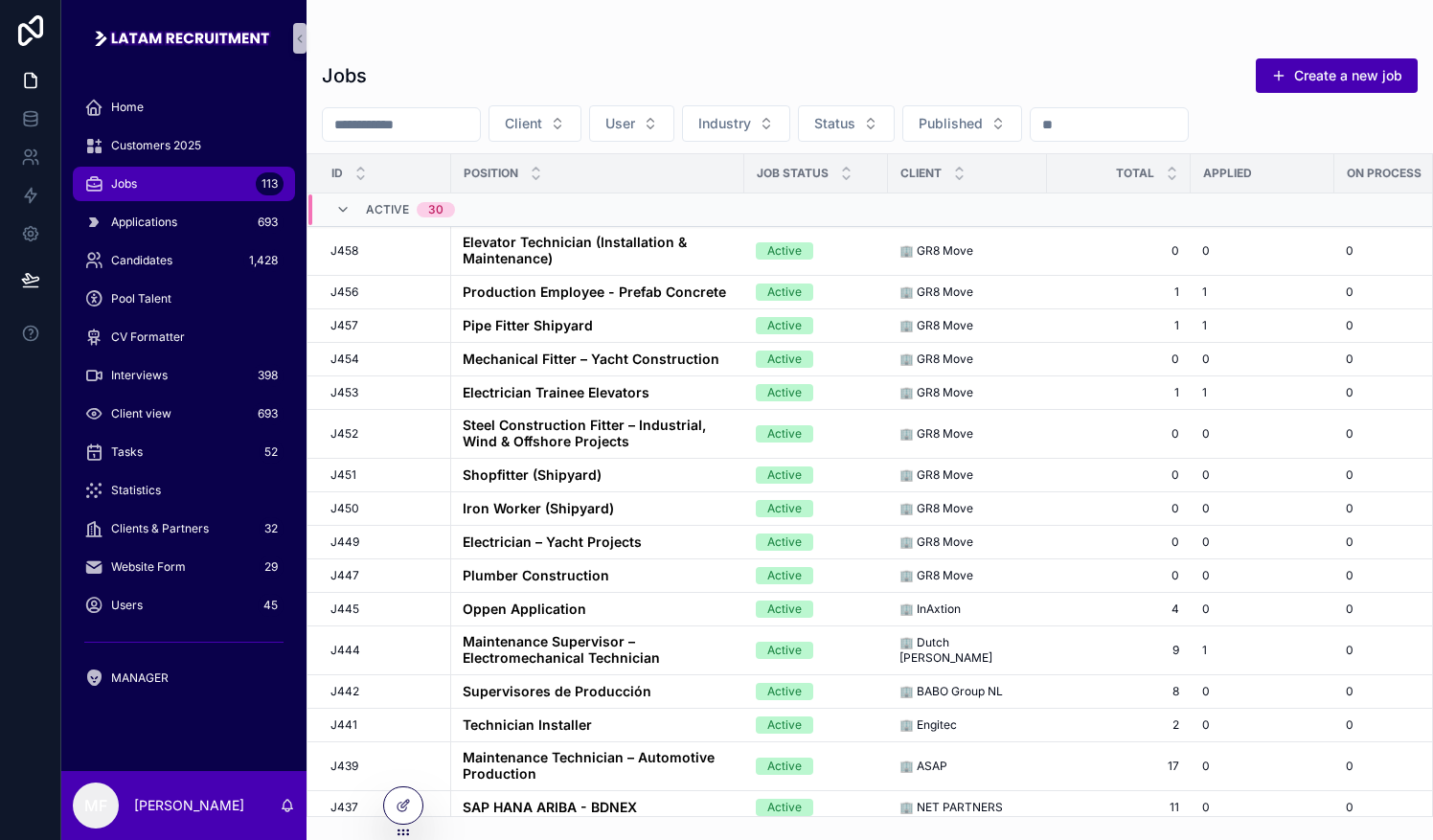
click at [706, 183] on div "Total" at bounding box center [1119, 174] width 142 height 36
drag, startPoint x: 175, startPoint y: 254, endPoint x: 184, endPoint y: 249, distance: 10.3
click at [176, 254] on div "Candidates 1,428" at bounding box center [183, 260] width 199 height 31
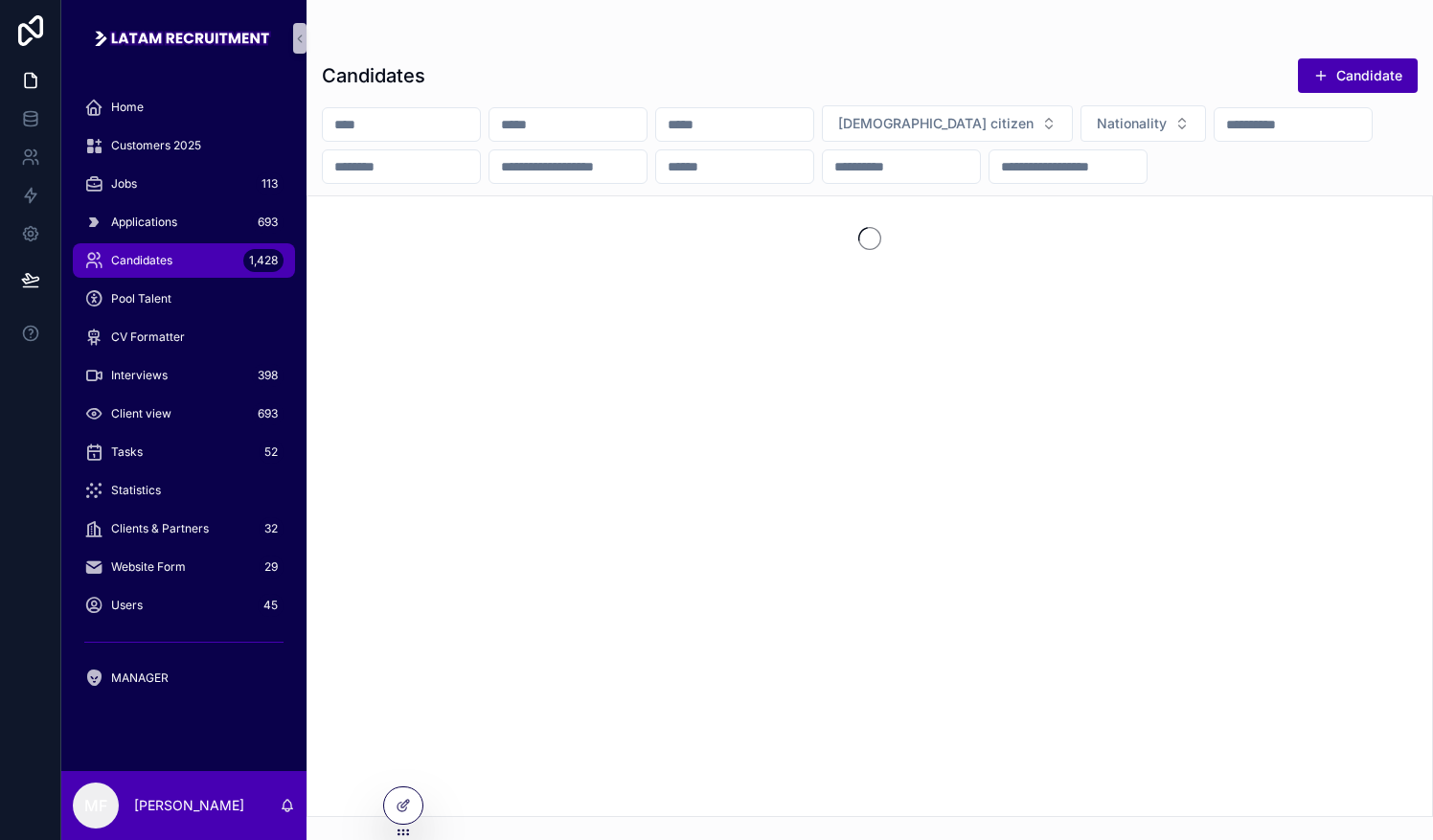
click at [452, 138] on div "scrollable content" at bounding box center [401, 125] width 159 height 35
click at [450, 131] on input "scrollable content" at bounding box center [401, 125] width 158 height 27
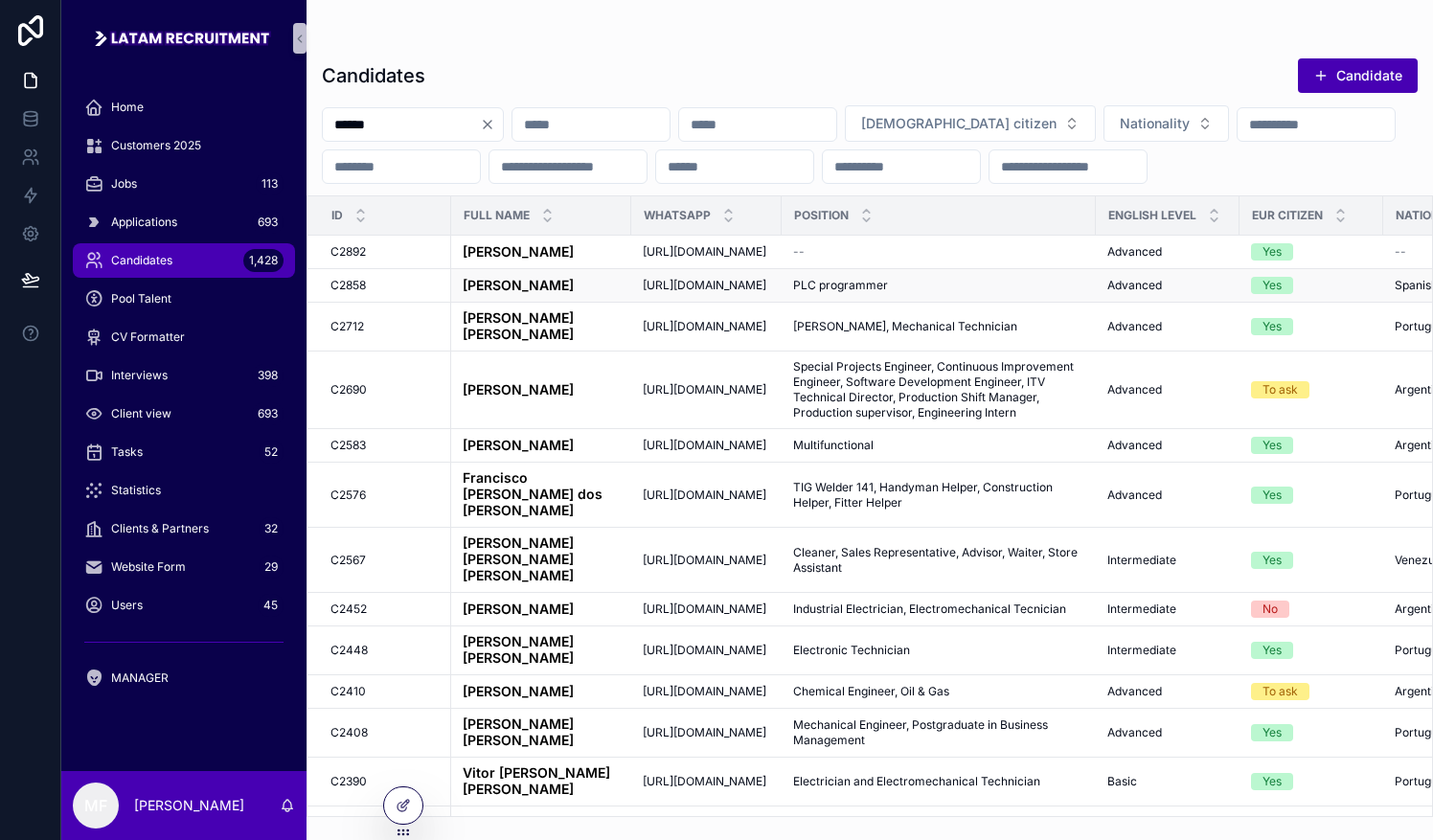
type input "******"
click at [521, 293] on strong "[PERSON_NAME]" at bounding box center [519, 284] width 111 height 16
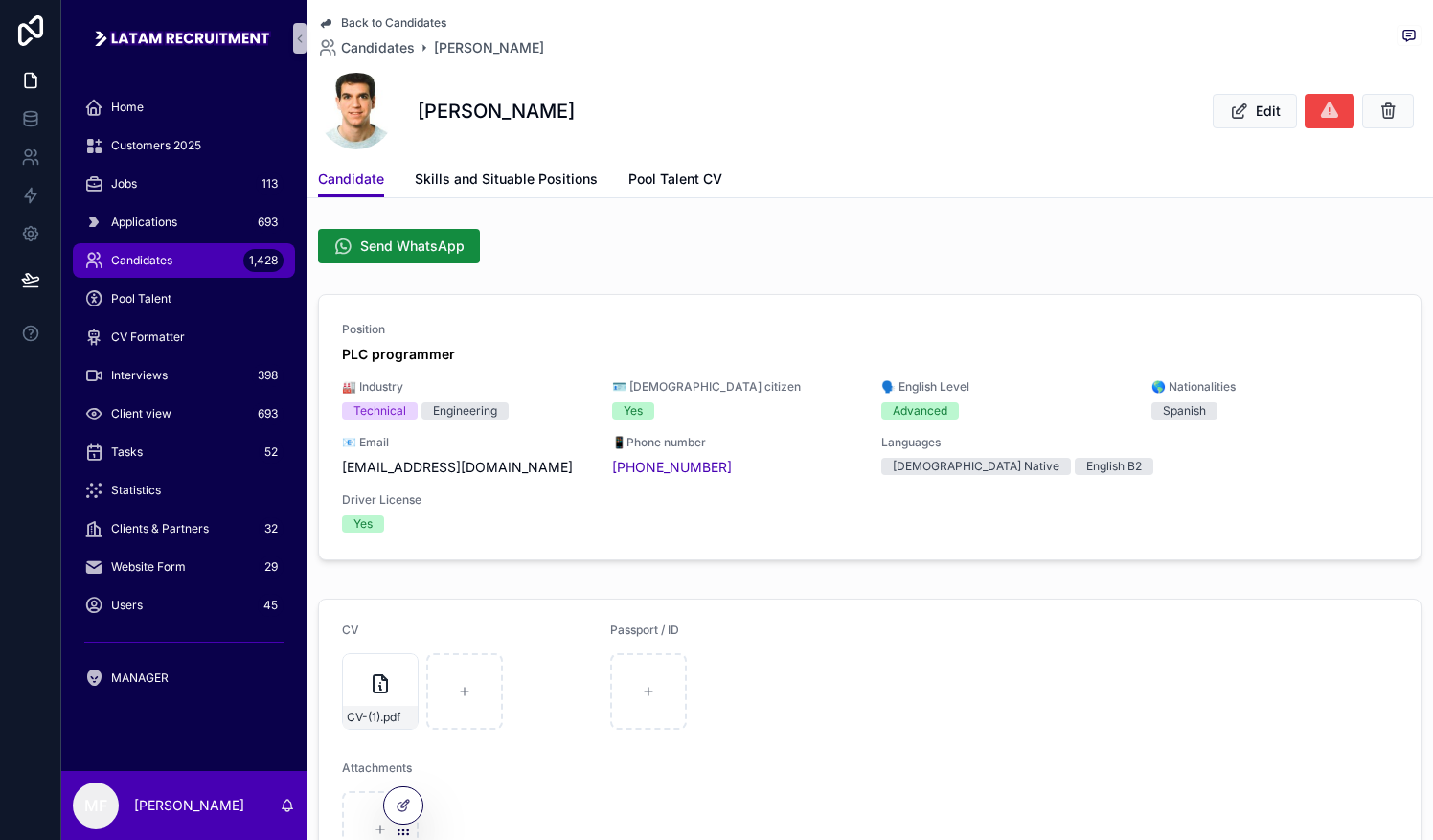
click at [350, 99] on span "scrollable content" at bounding box center [356, 111] width 77 height 77
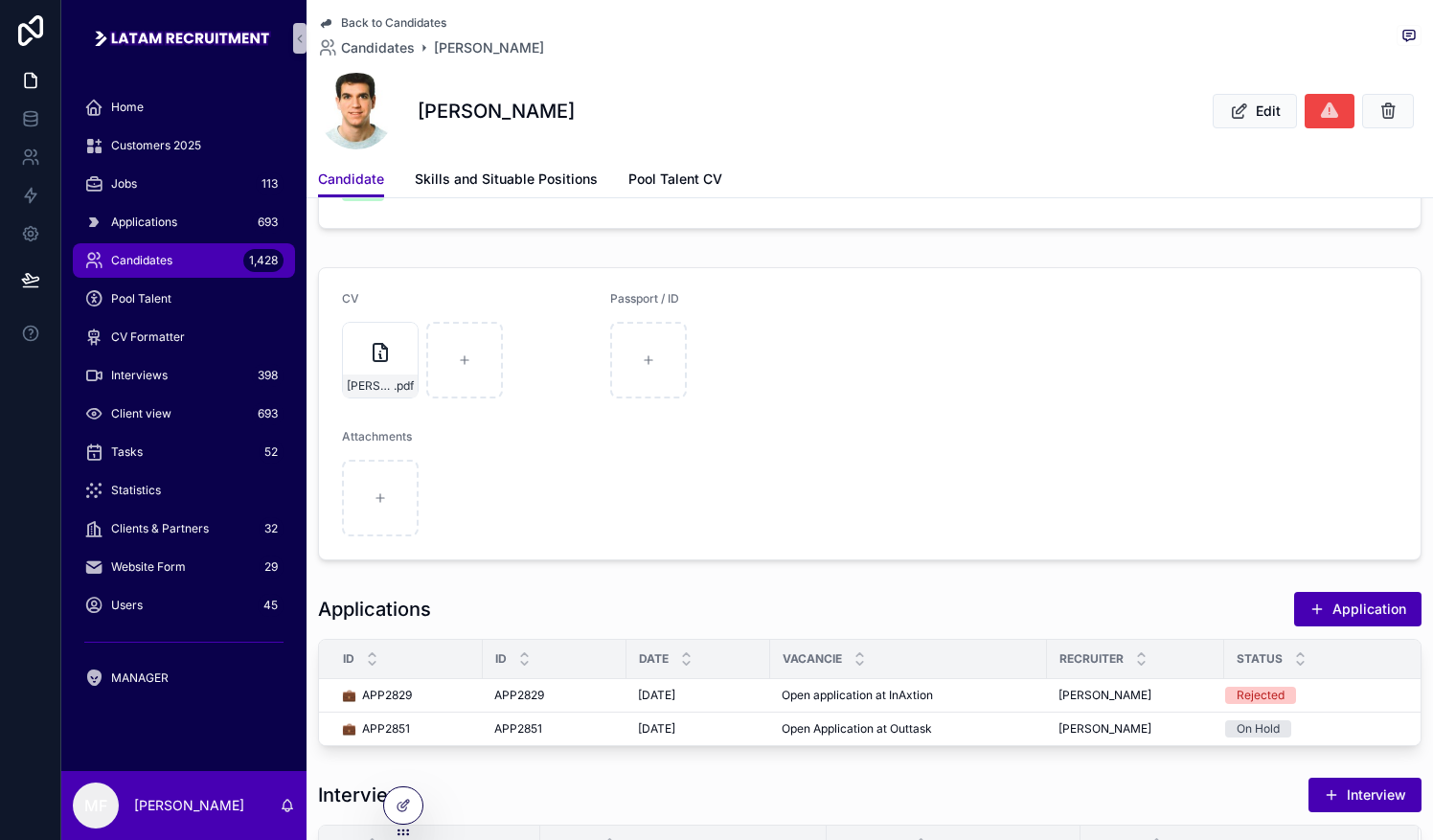
scroll to position [191, 0]
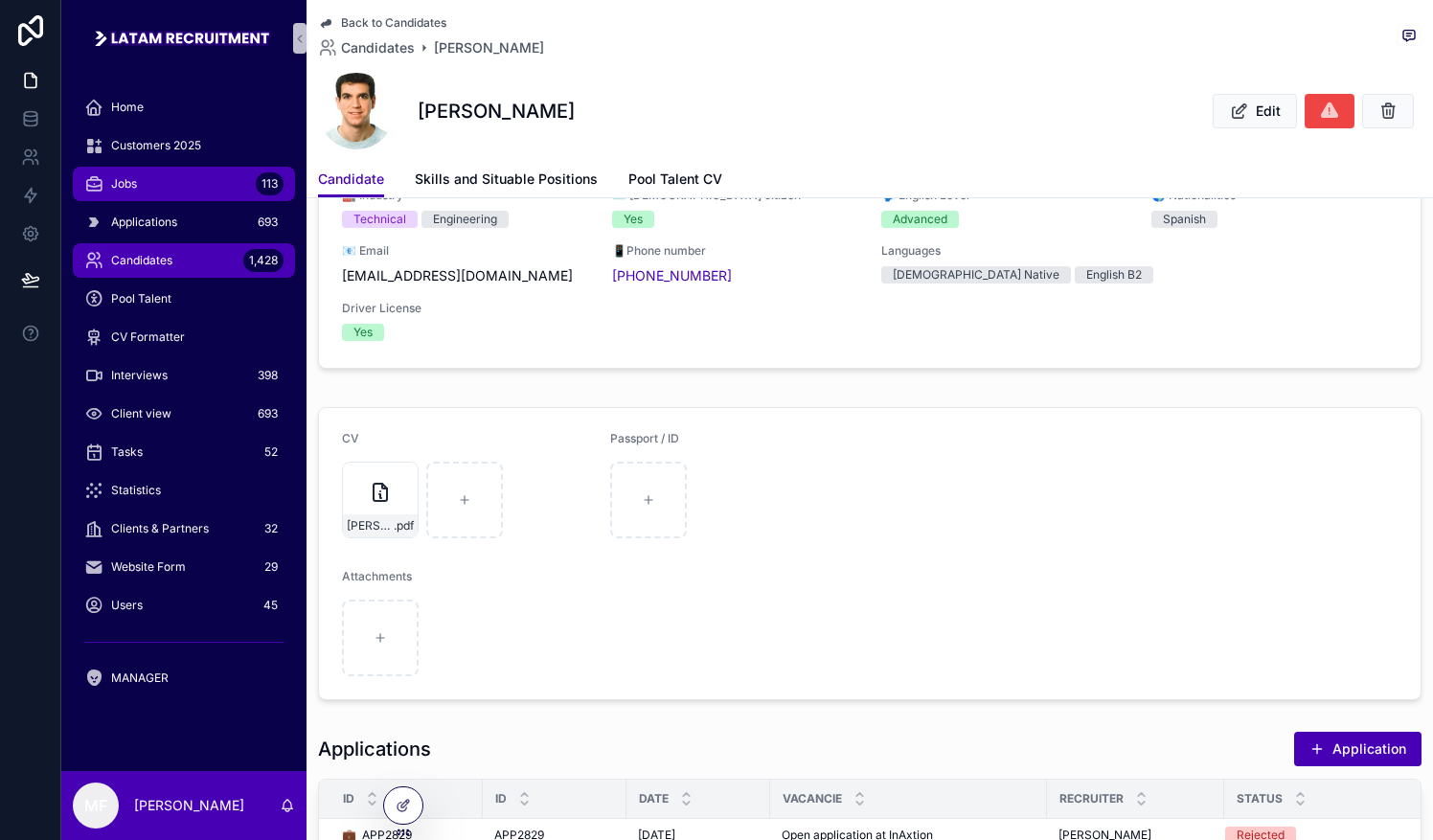
click at [182, 169] on div "Jobs 113" at bounding box center [183, 184] width 199 height 31
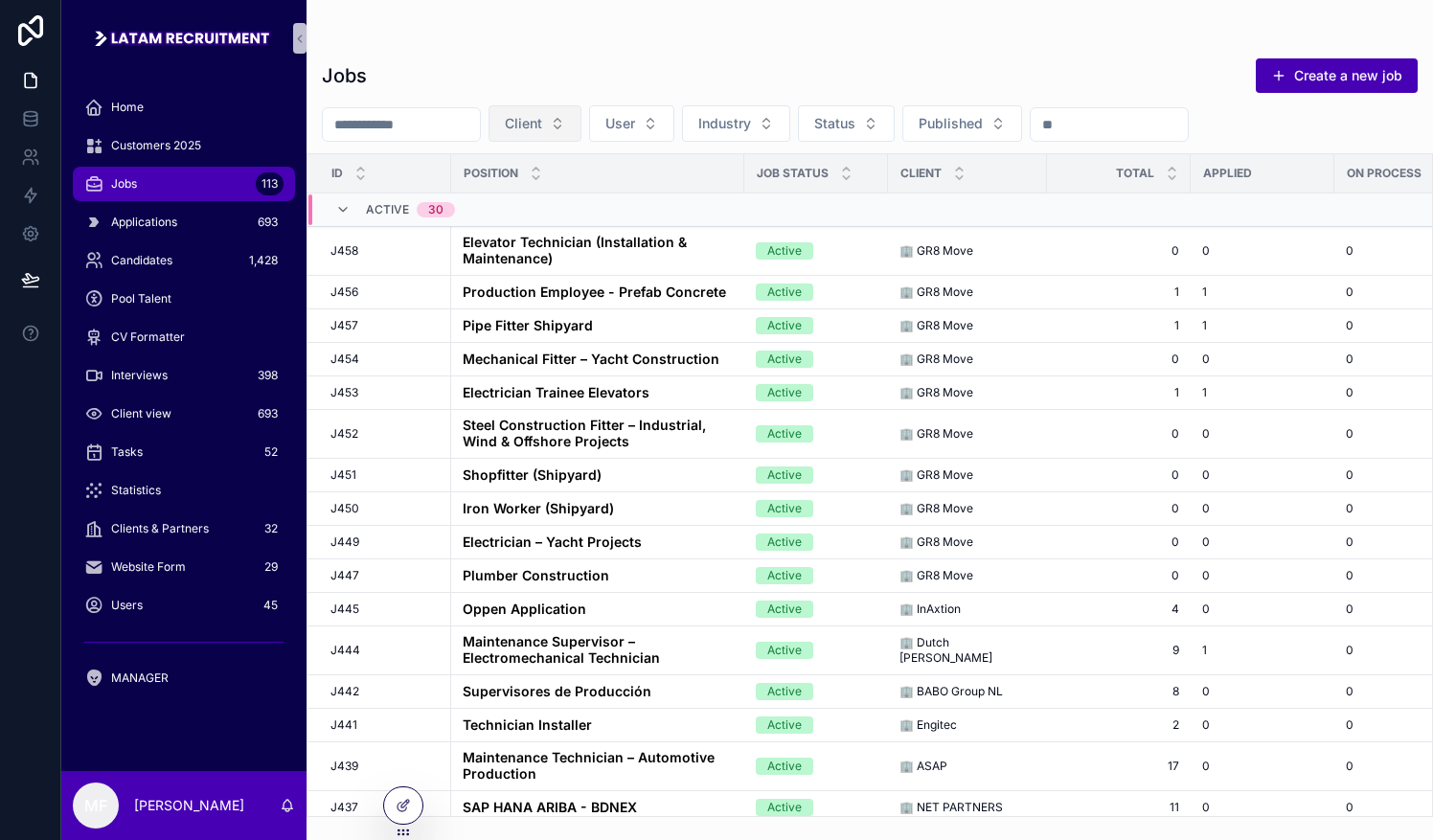
click at [581, 108] on button "Client" at bounding box center [535, 124] width 93 height 36
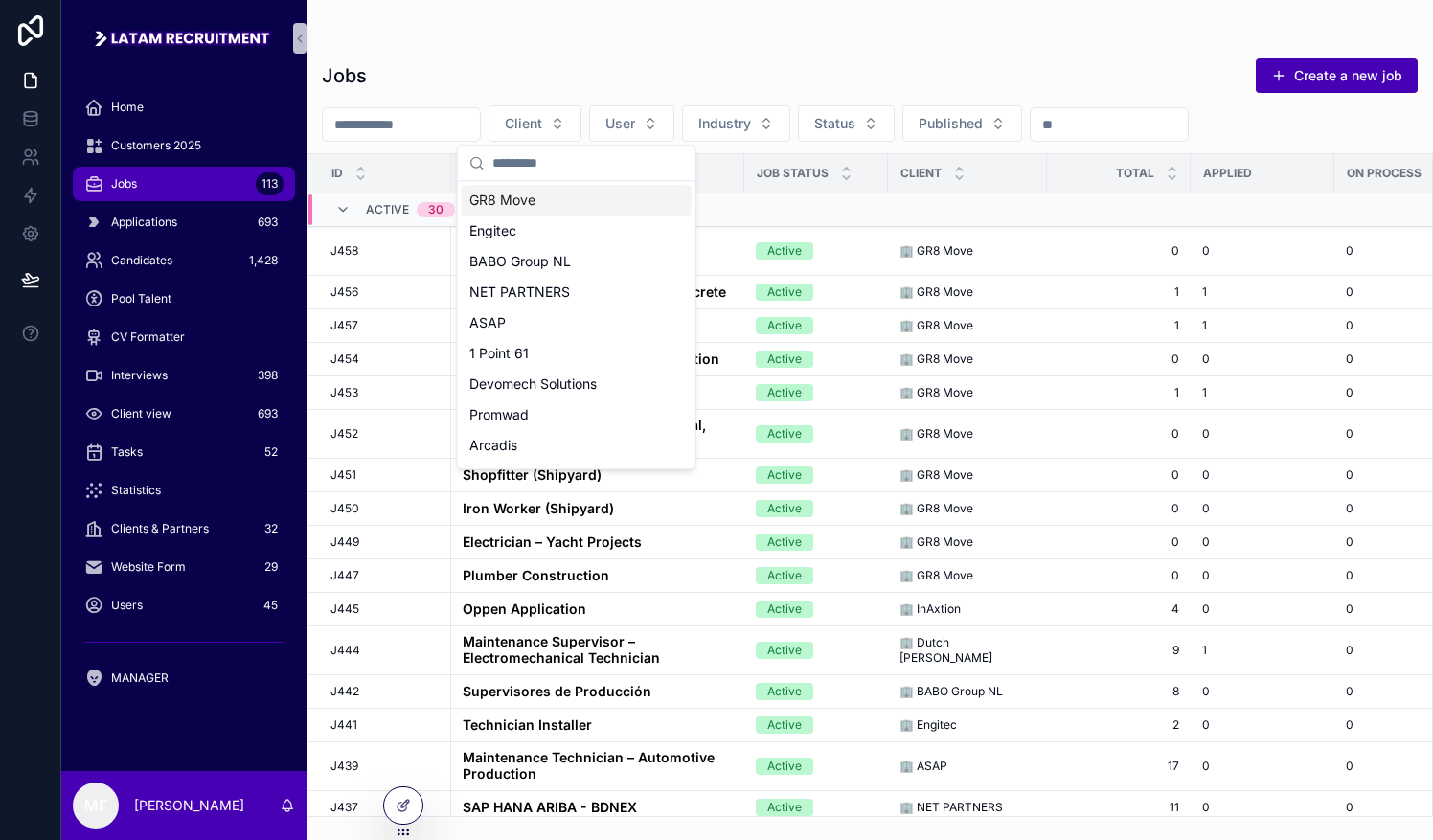
click at [525, 212] on div "GR8 Move" at bounding box center [576, 200] width 230 height 31
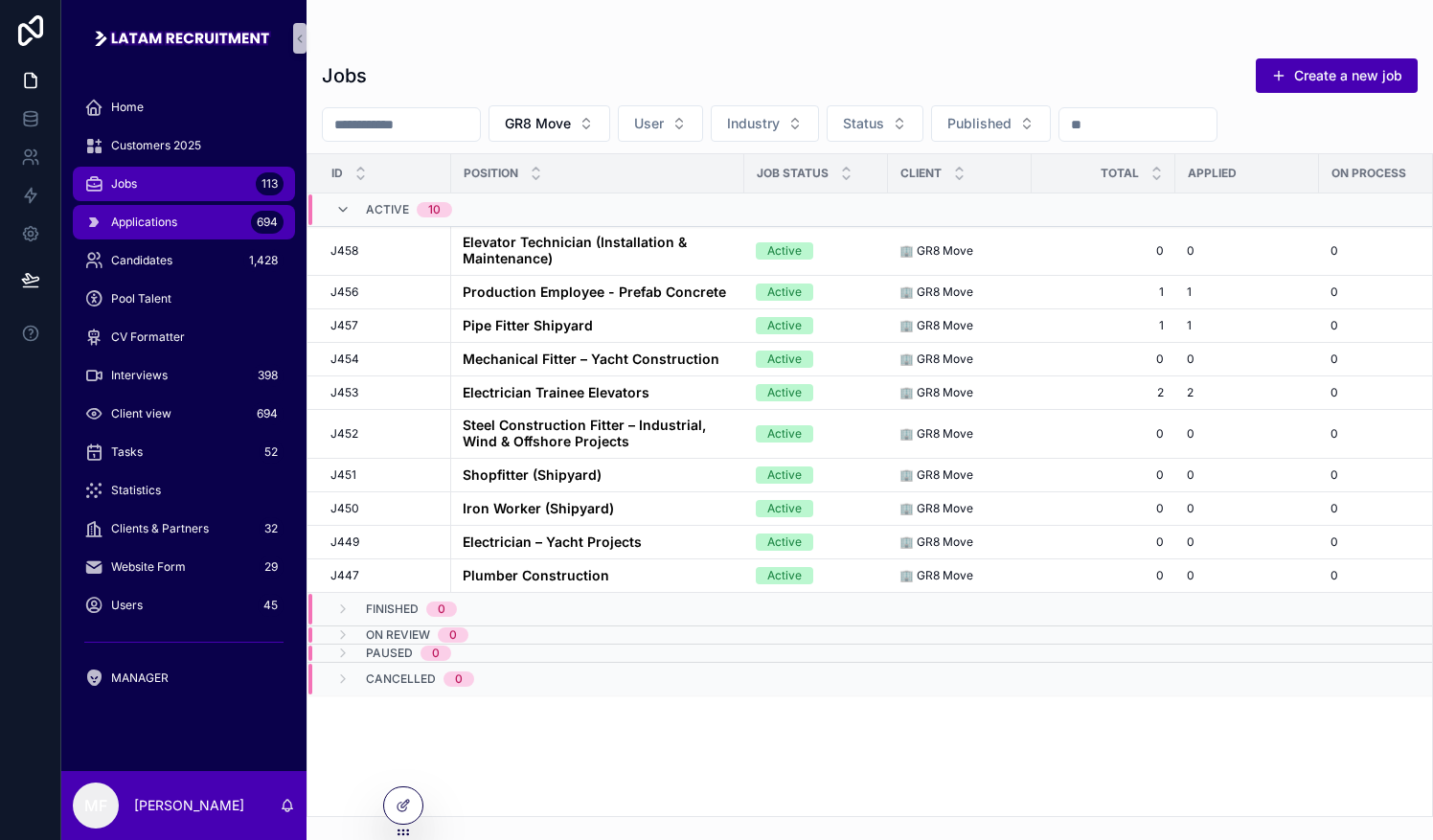
click at [210, 227] on div "Applications 694" at bounding box center [183, 222] width 199 height 31
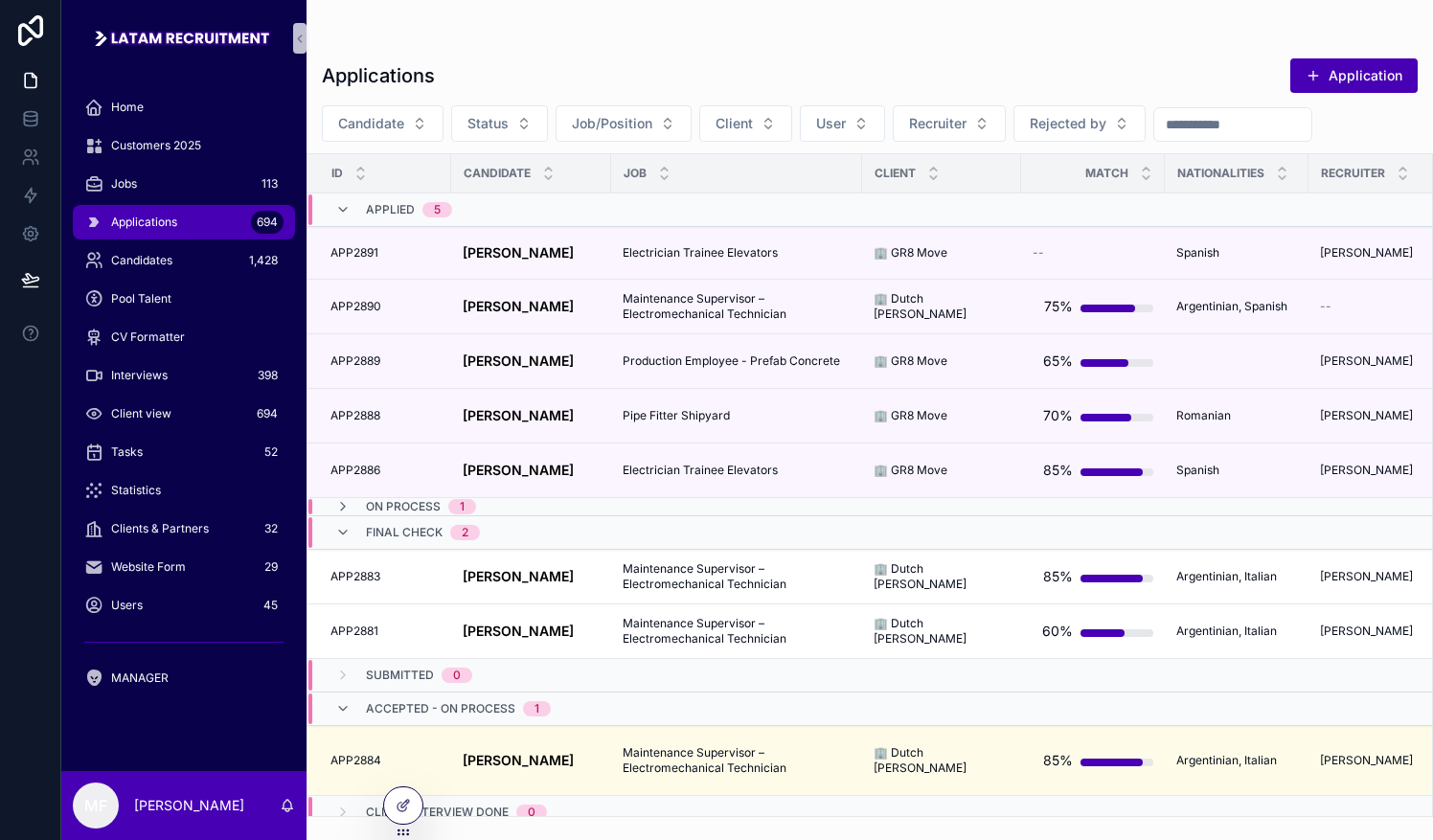
scroll to position [146, 0]
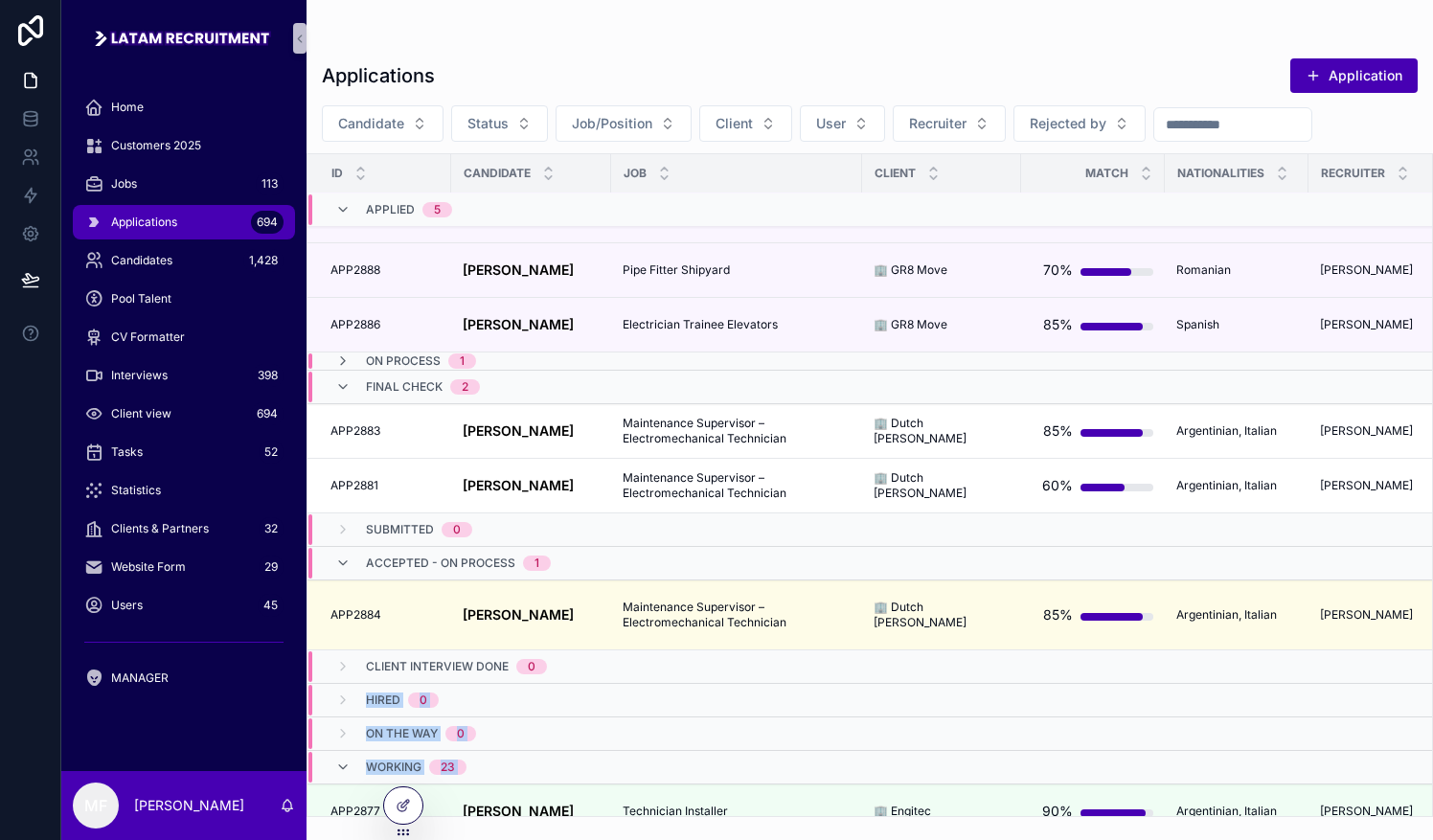
drag, startPoint x: 551, startPoint y: 801, endPoint x: 516, endPoint y: 816, distance: 38.1
click at [516, 816] on div "id Candidate Job client Match Nationalities Recruiter Provider Application stat…" at bounding box center [869, 485] width 1125 height 661
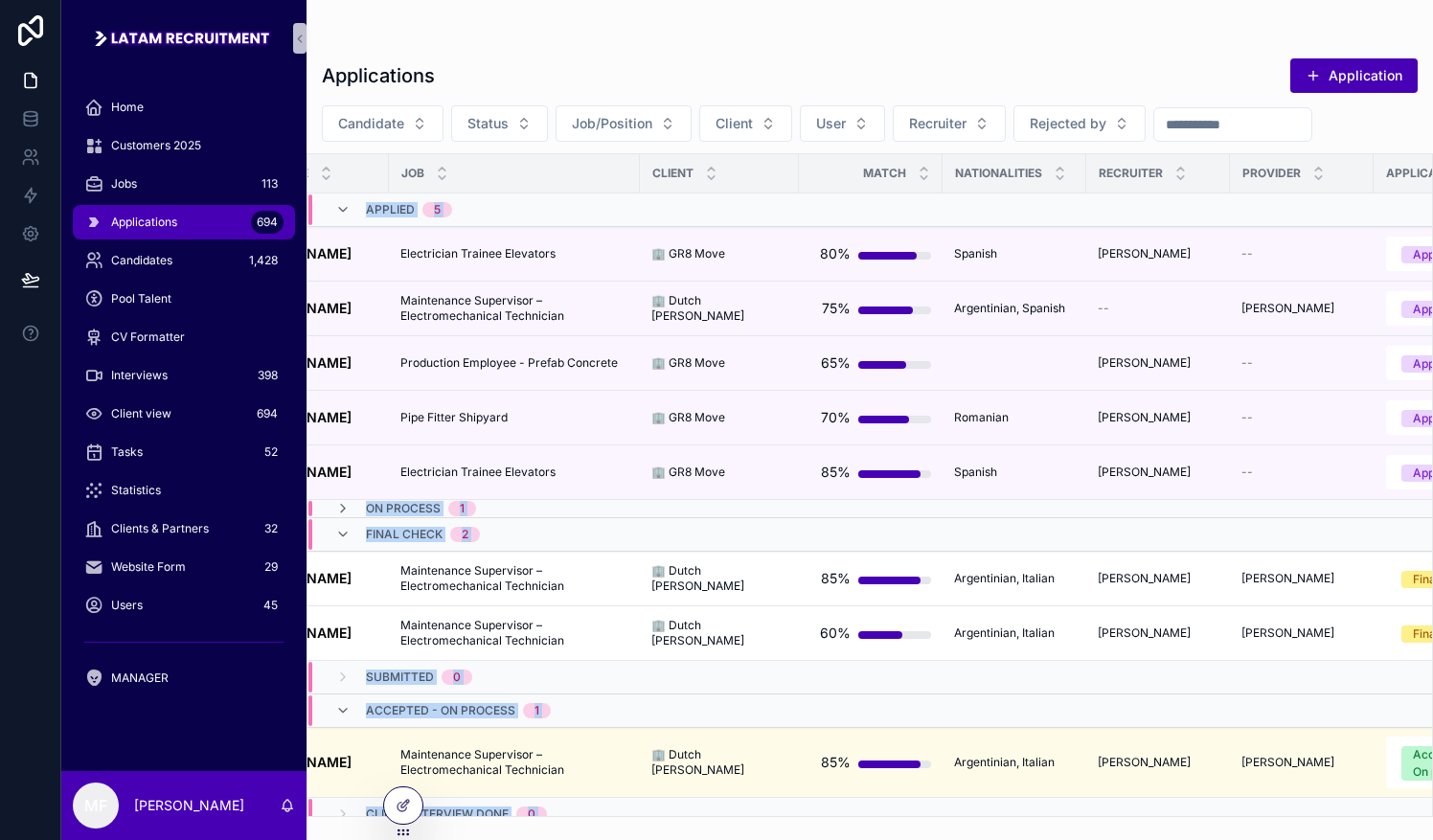
scroll to position [0, 0]
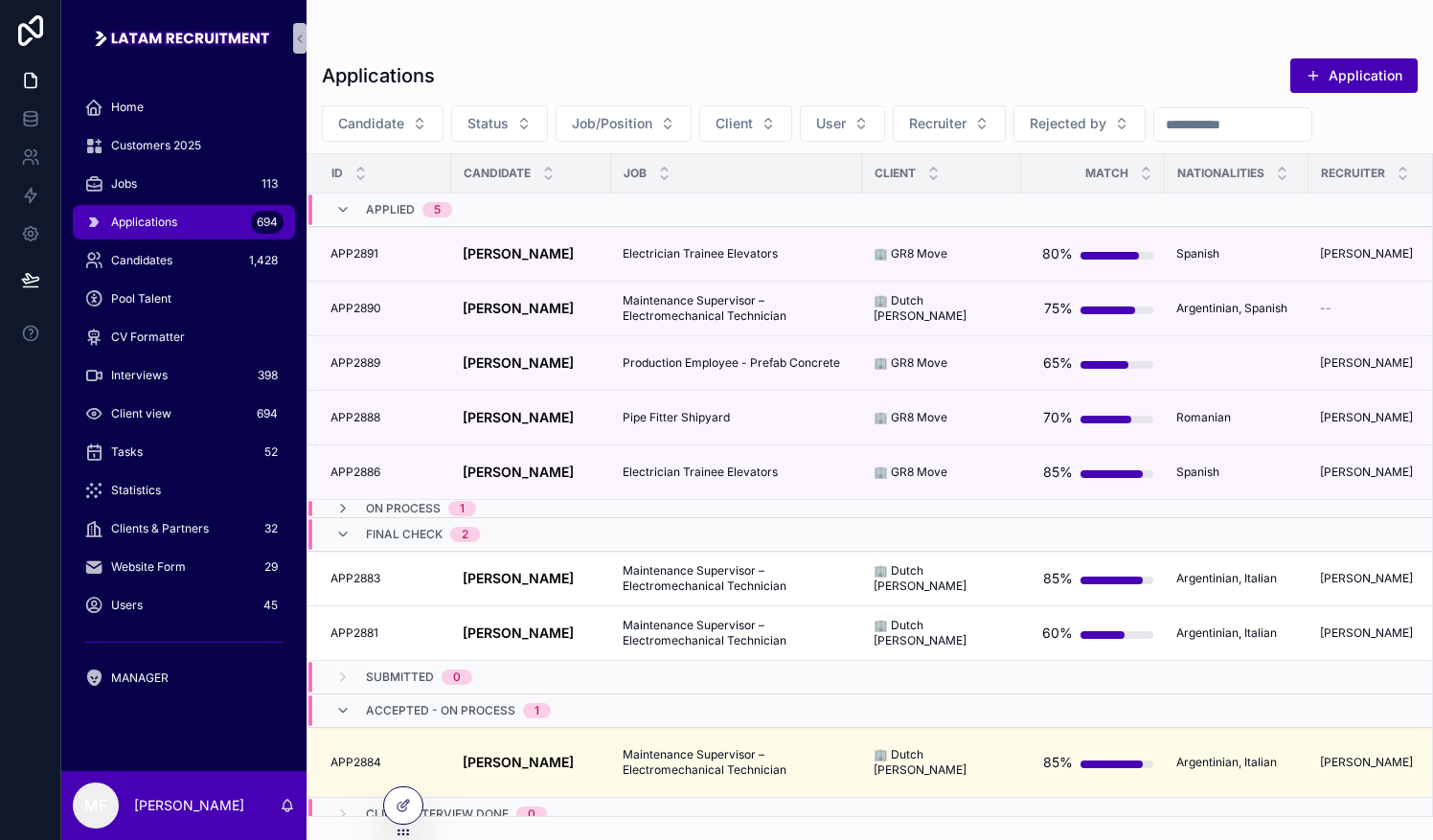
click at [628, 58] on div "Applications Application" at bounding box center [869, 76] width 1096 height 36
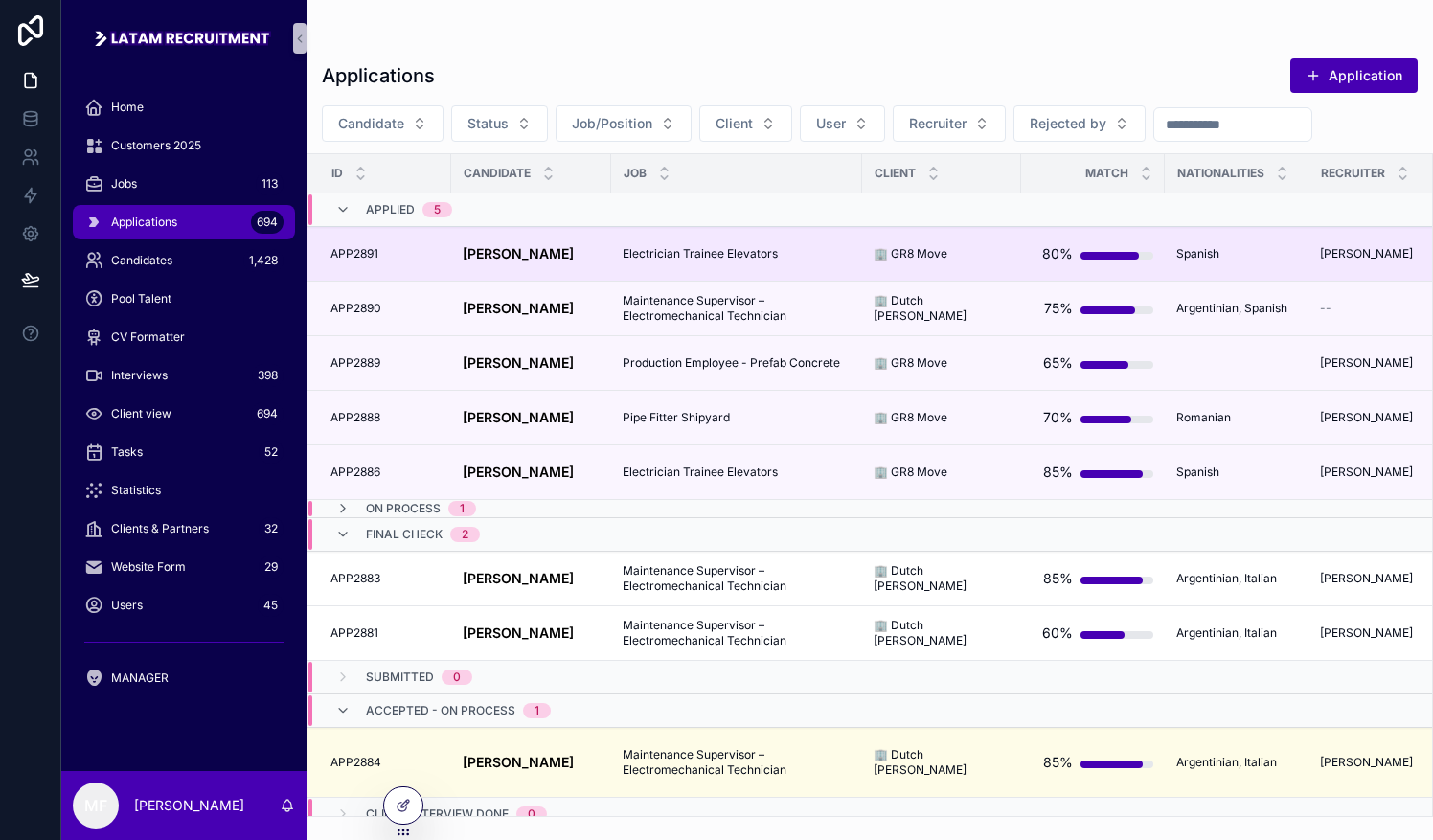
click at [542, 249] on strong "[PERSON_NAME]" at bounding box center [519, 252] width 111 height 16
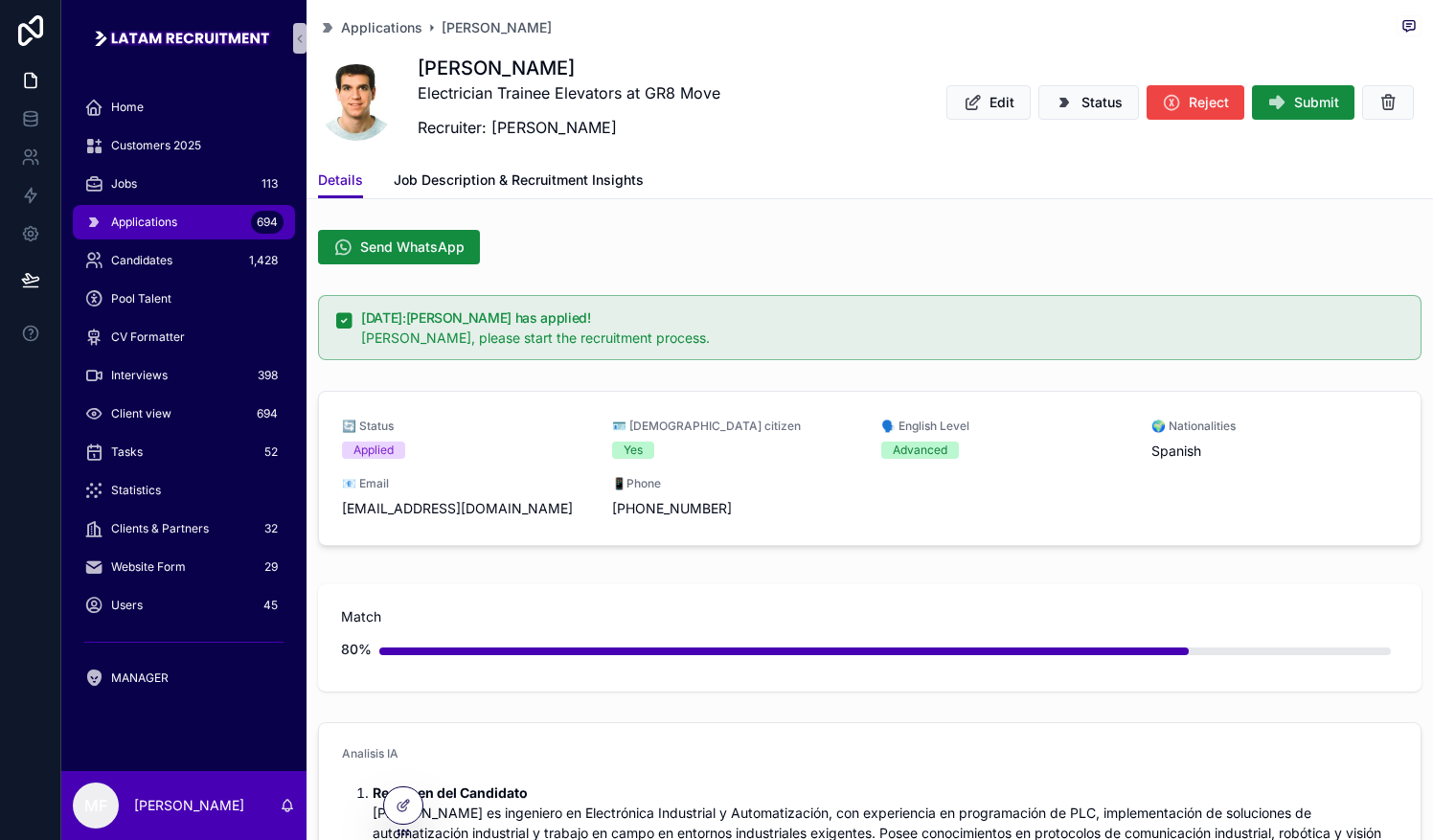
click at [706, 41] on div "Applications [PERSON_NAME] [PERSON_NAME] Electrician Trainee Elevators at GR8 M…" at bounding box center [869, 81] width 1104 height 162
click at [436, 242] on span "Send WhatsApp" at bounding box center [412, 247] width 105 height 19
click at [433, 243] on span "Send WhatsApp" at bounding box center [412, 247] width 105 height 19
click at [160, 181] on div "Jobs 113" at bounding box center [183, 184] width 199 height 31
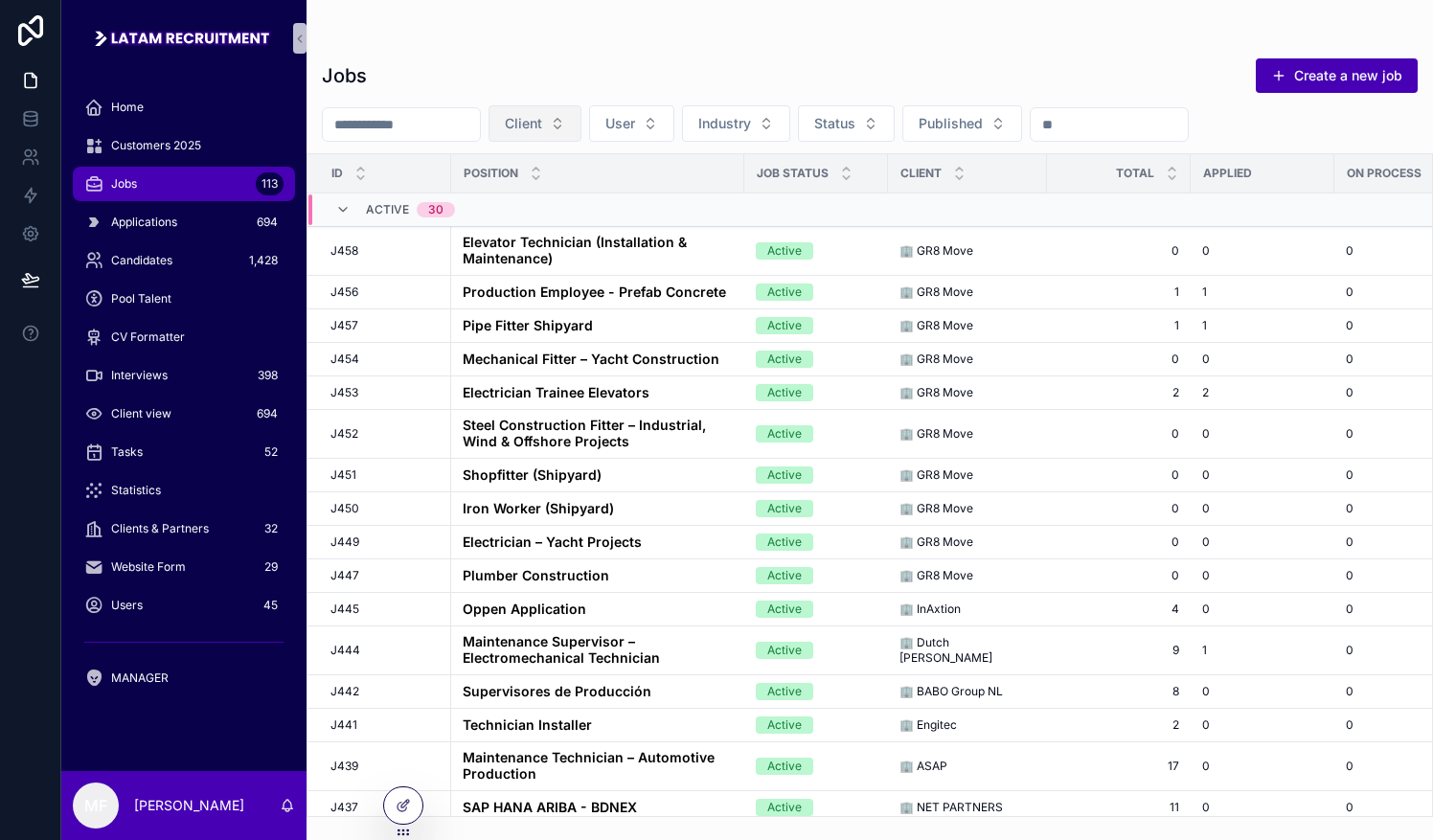
click at [581, 125] on button "Client" at bounding box center [535, 124] width 93 height 36
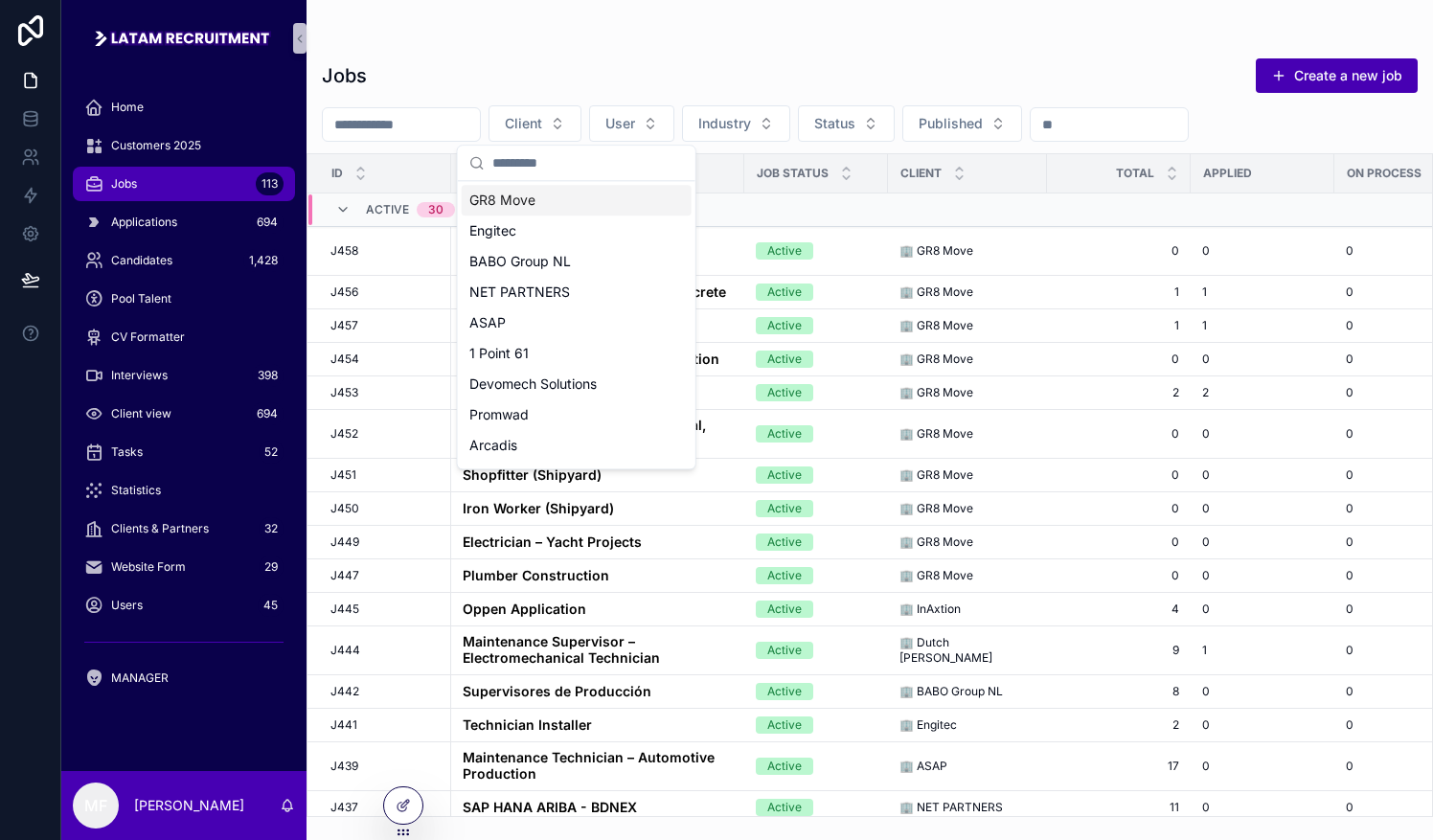
click at [541, 203] on div "GR8 Move" at bounding box center [576, 200] width 230 height 31
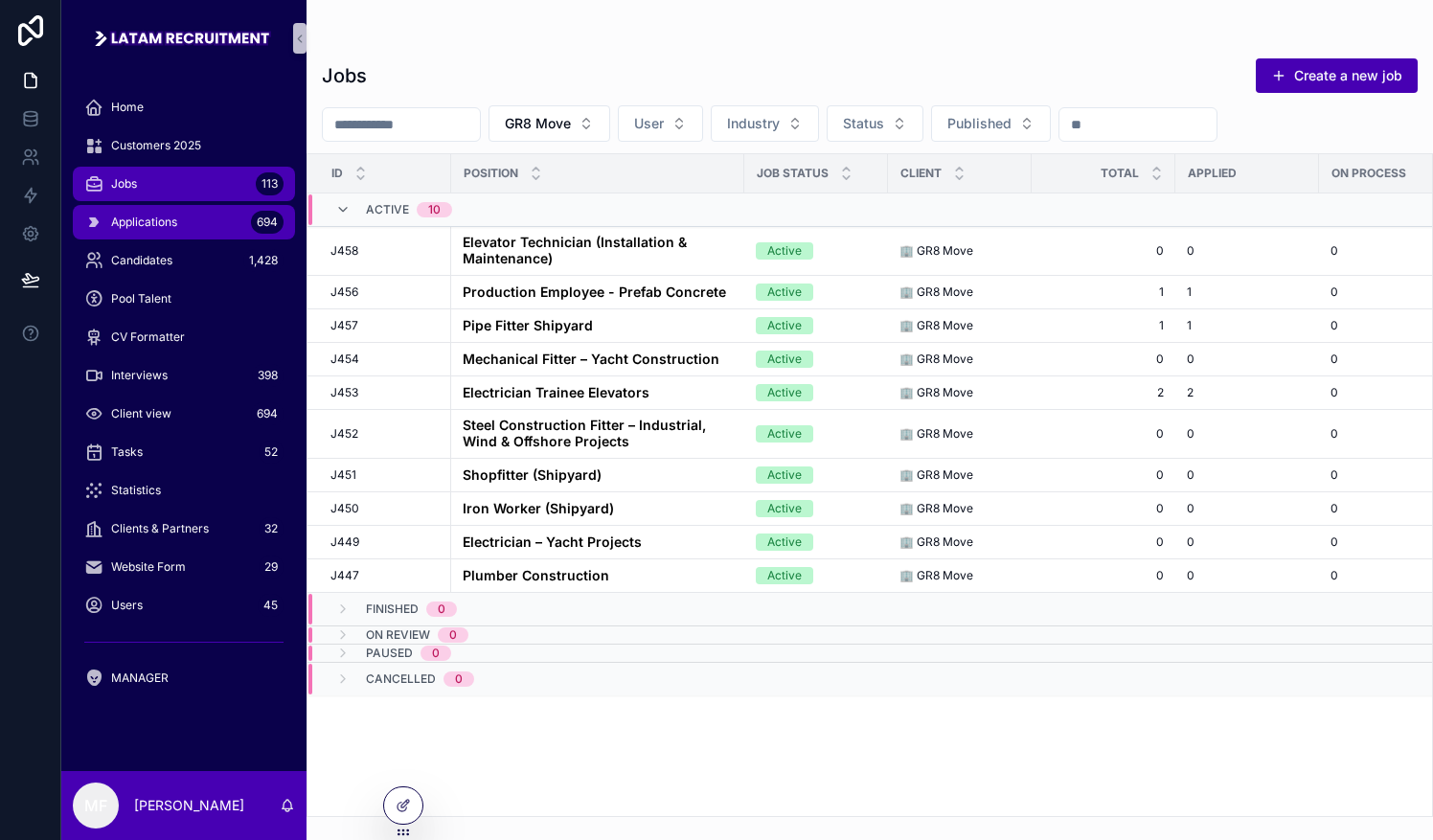
click at [165, 220] on span "Applications" at bounding box center [144, 222] width 66 height 15
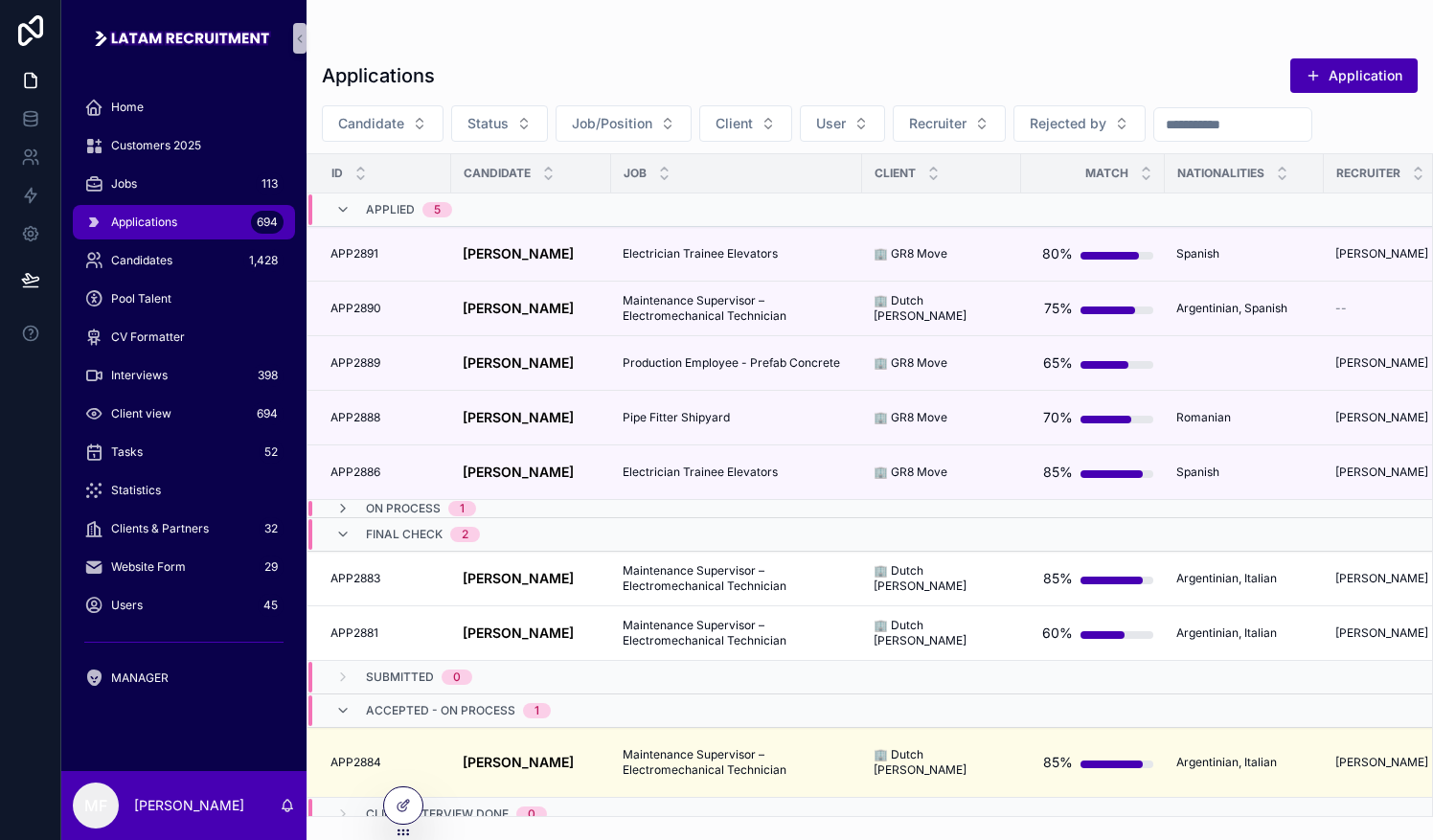
click at [706, 12] on div "Applications Application Candidate Status Job/Position Client User Recruiter Re…" at bounding box center [869, 408] width 1127 height 817
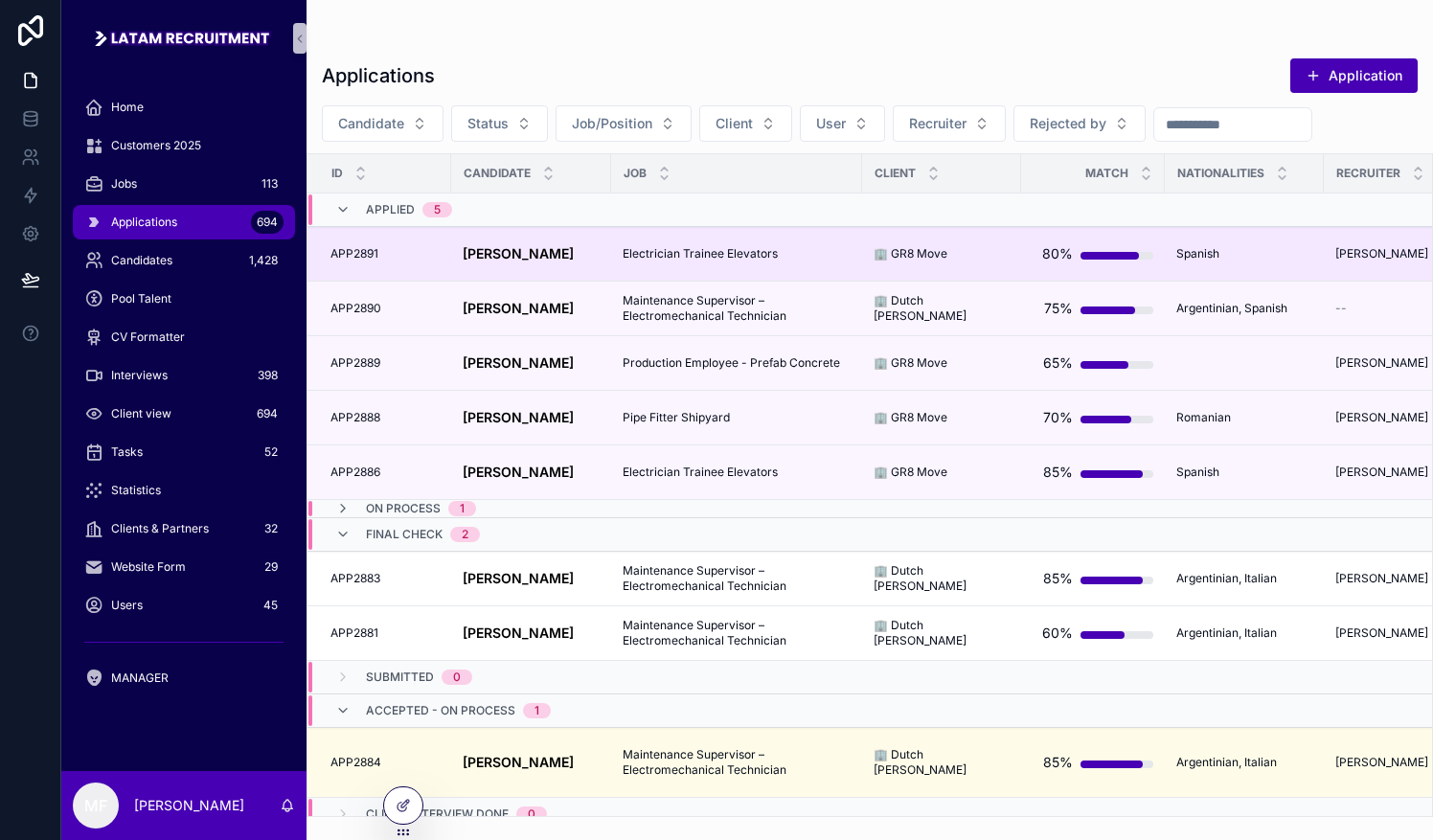
click at [549, 245] on strong "[PERSON_NAME]" at bounding box center [519, 252] width 111 height 16
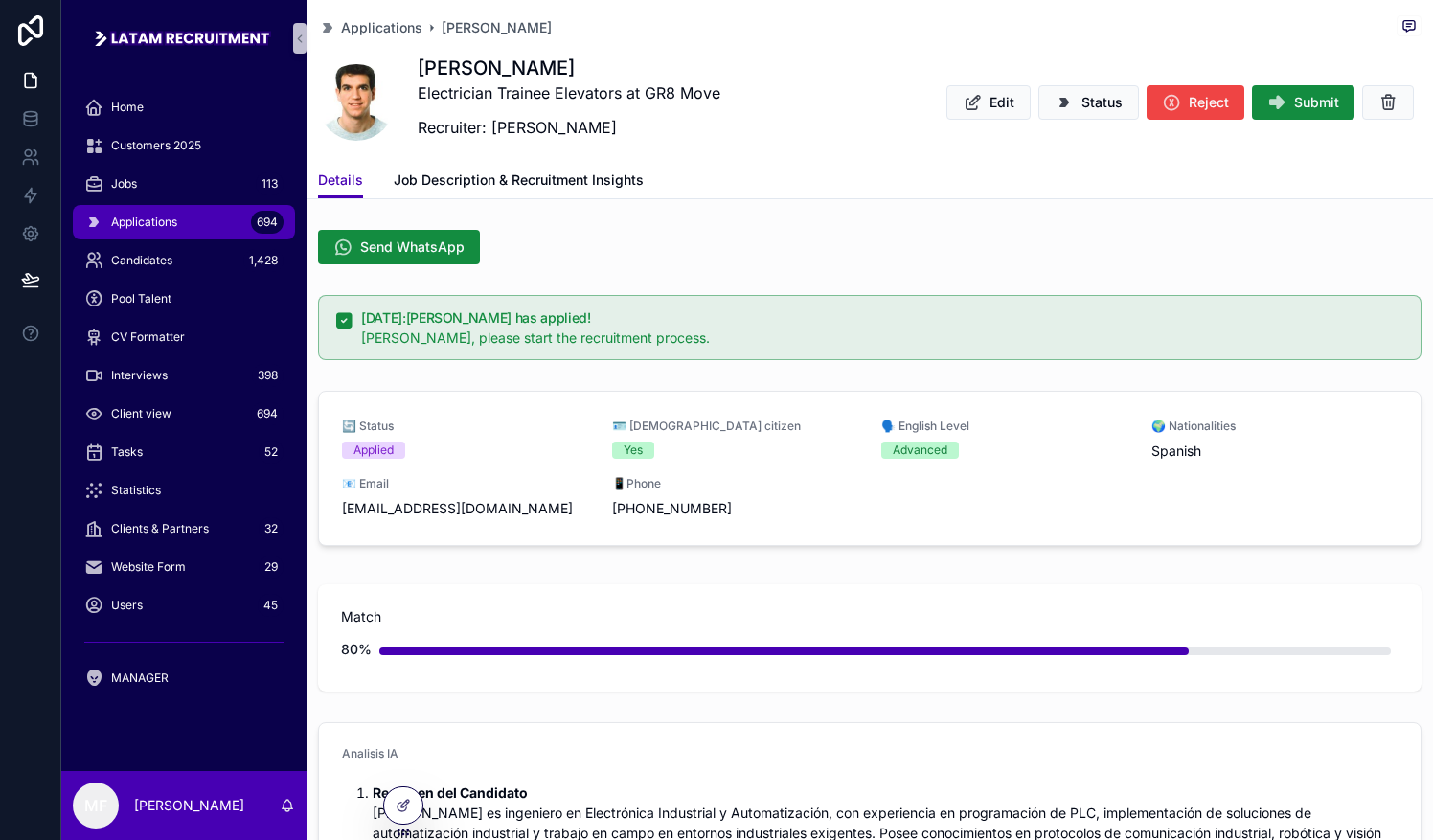
click at [399, 228] on div "Send WhatsApp" at bounding box center [869, 247] width 1127 height 50
click at [399, 229] on button "Send WhatsApp" at bounding box center [399, 247] width 162 height 35
drag, startPoint x: 187, startPoint y: 220, endPoint x: 245, endPoint y: 229, distance: 58.7
click at [187, 220] on div "Applications 694" at bounding box center [183, 222] width 199 height 31
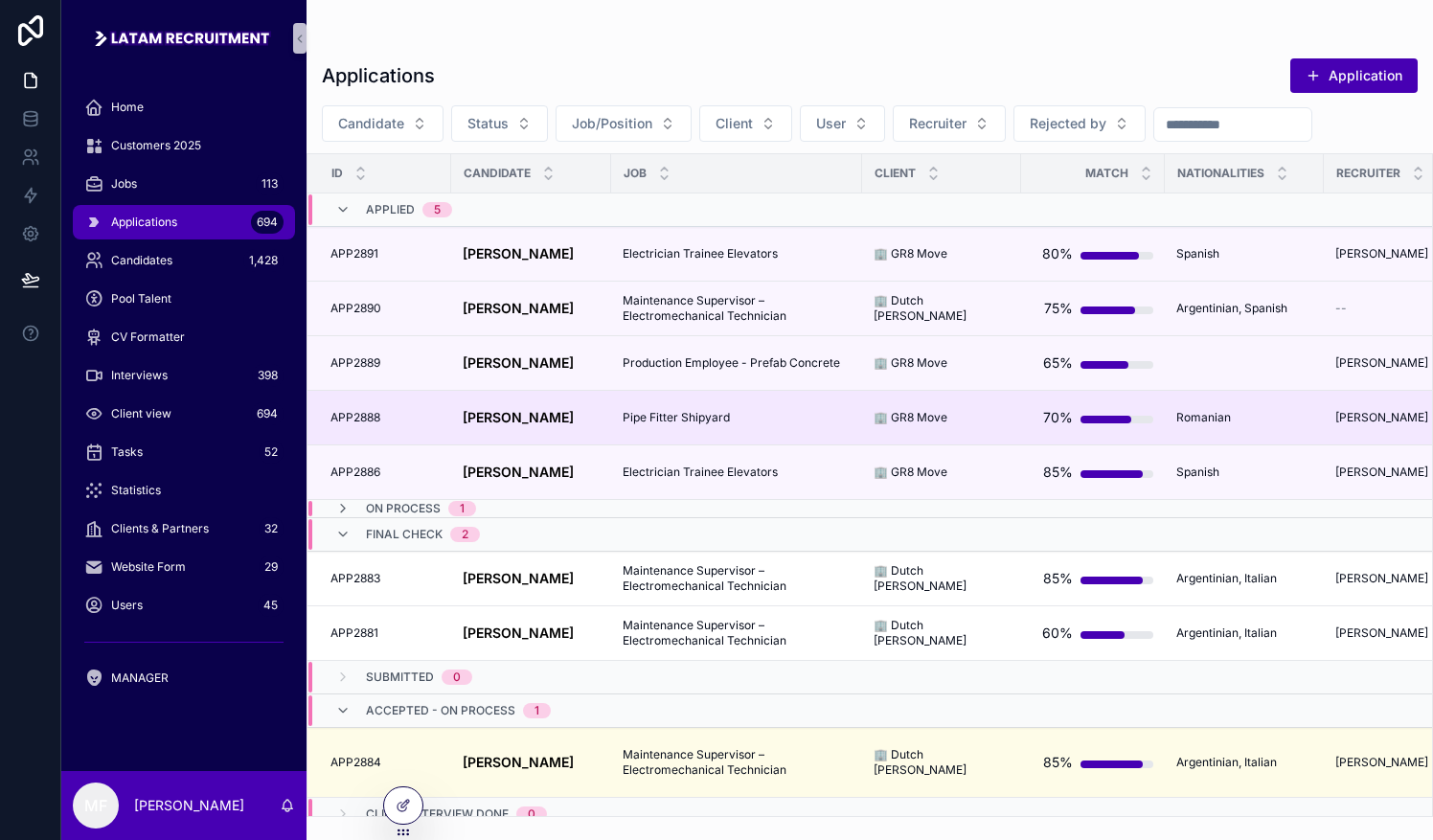
click at [503, 415] on strong "[PERSON_NAME]" at bounding box center [519, 417] width 111 height 16
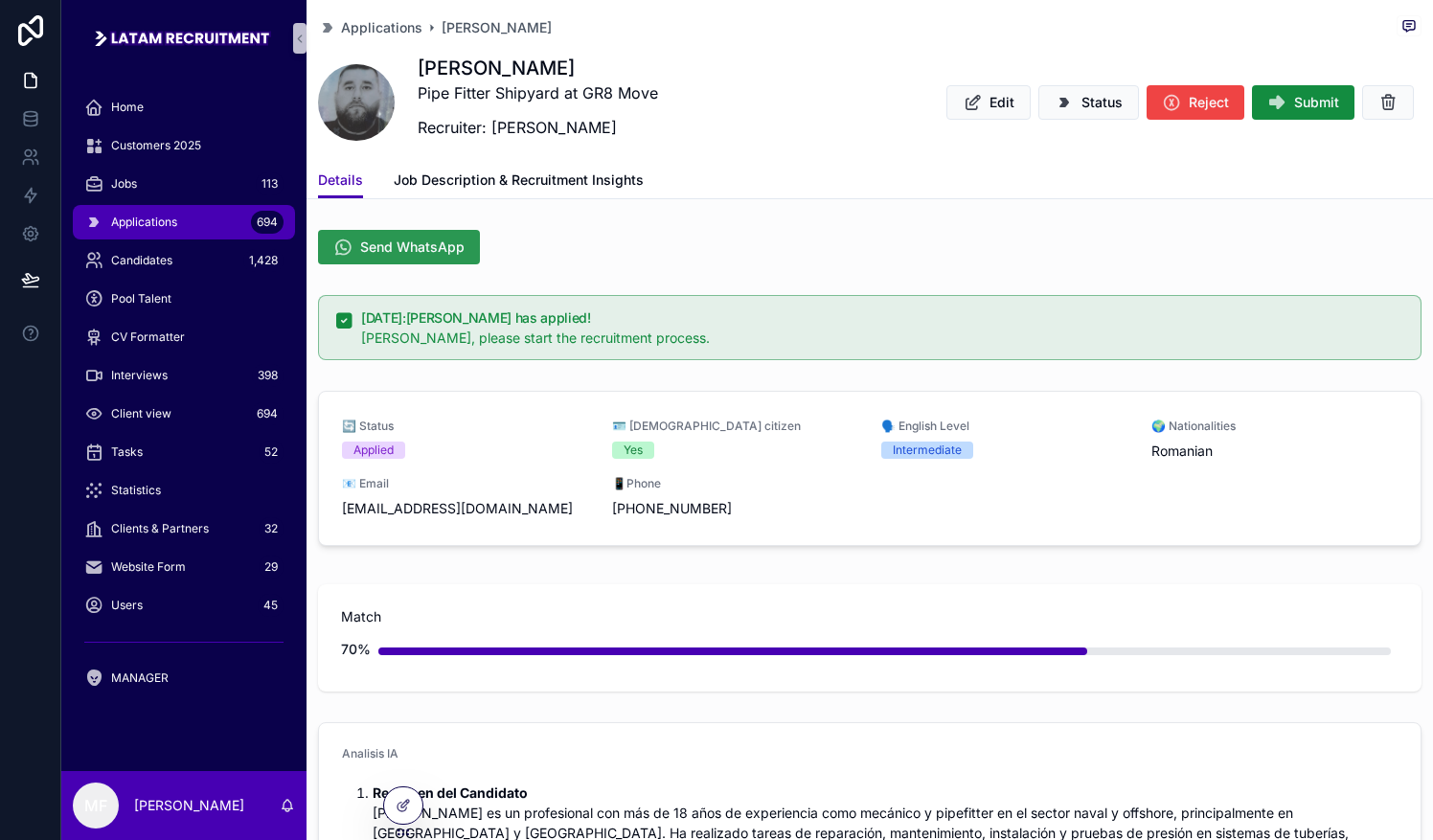
click at [405, 242] on span "Send WhatsApp" at bounding box center [412, 247] width 105 height 19
click at [706, 97] on button "Status" at bounding box center [1088, 103] width 101 height 35
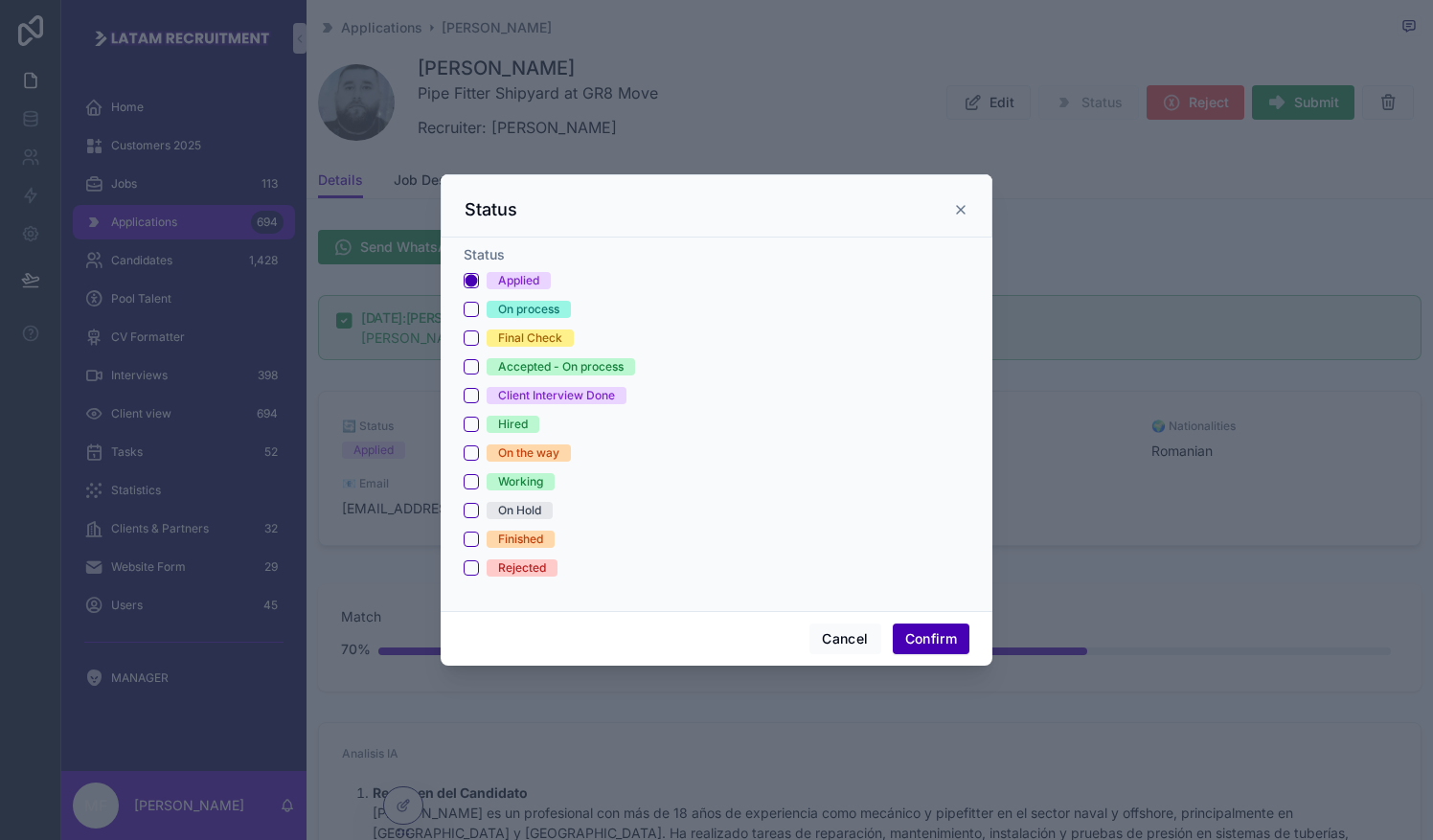
click at [706, 397] on div at bounding box center [716, 420] width 1433 height 840
click at [474, 570] on button "Rejected" at bounding box center [472, 567] width 15 height 15
click at [706, 637] on button "Confirm" at bounding box center [931, 638] width 77 height 31
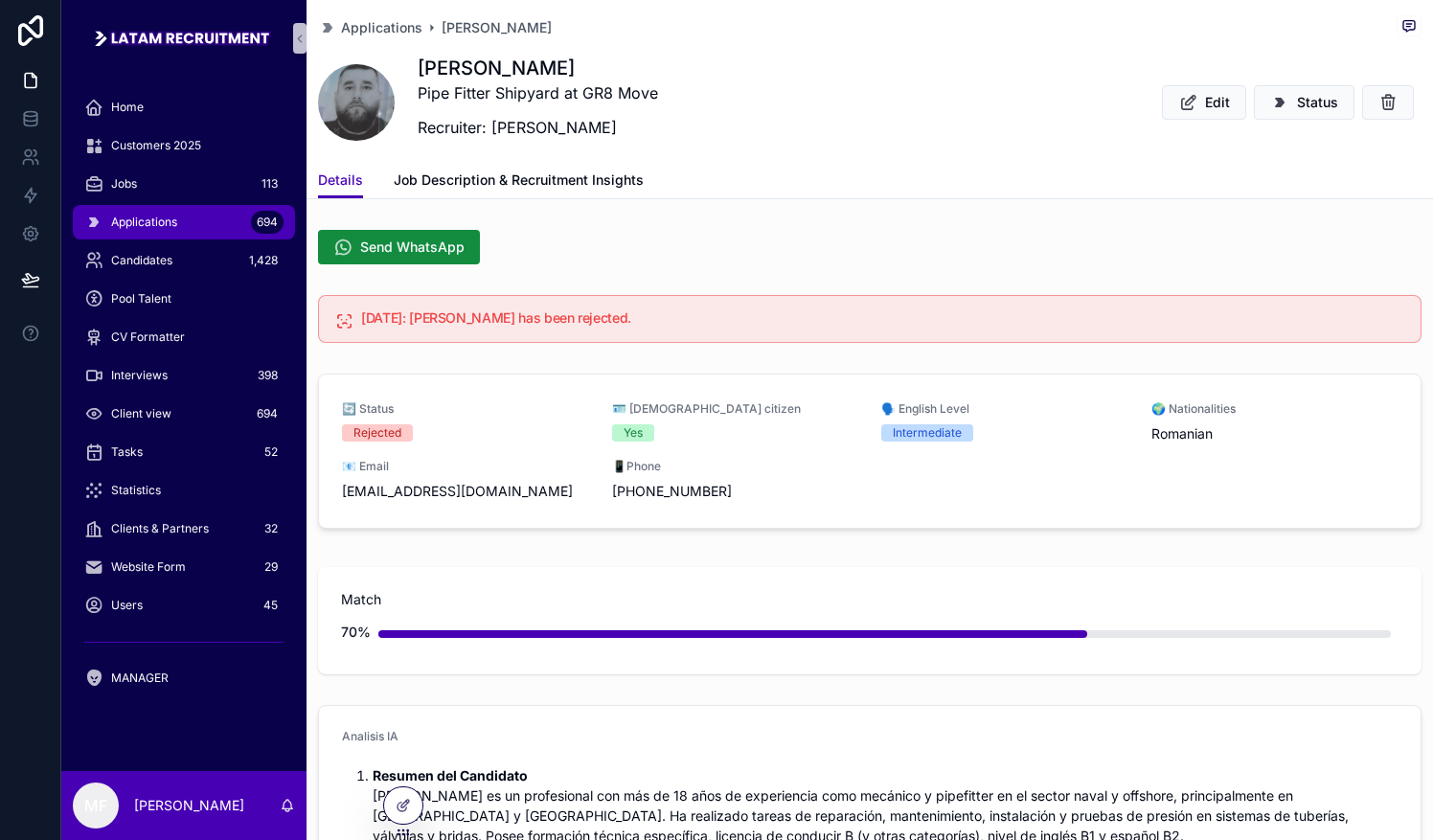
click at [604, 322] on h5 "[DATE]: [PERSON_NAME] has been rejected." at bounding box center [883, 318] width 1044 height 13
click at [706, 97] on icon "scrollable content" at bounding box center [1188, 103] width 20 height 19
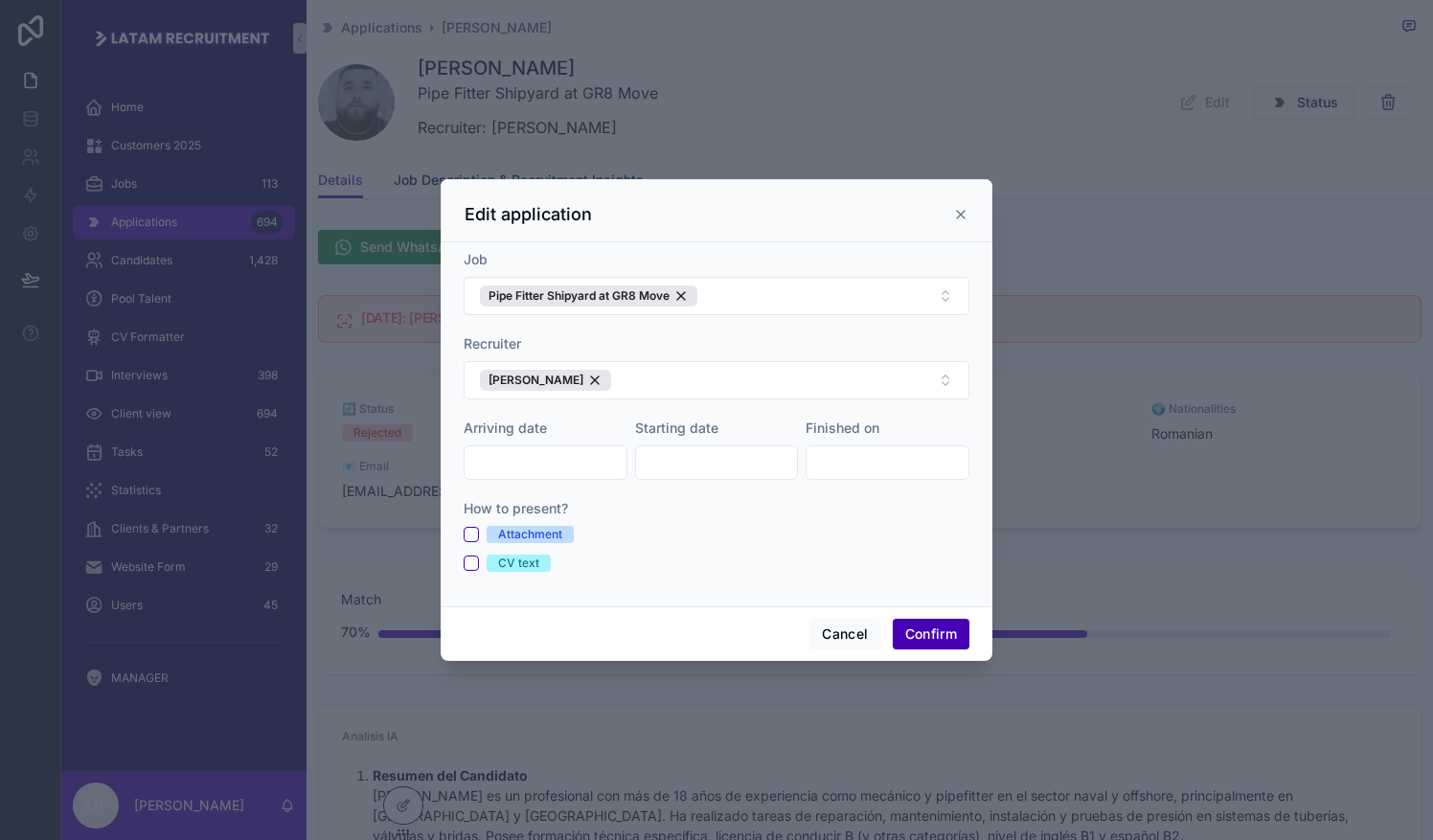
click at [706, 212] on icon at bounding box center [960, 214] width 15 height 15
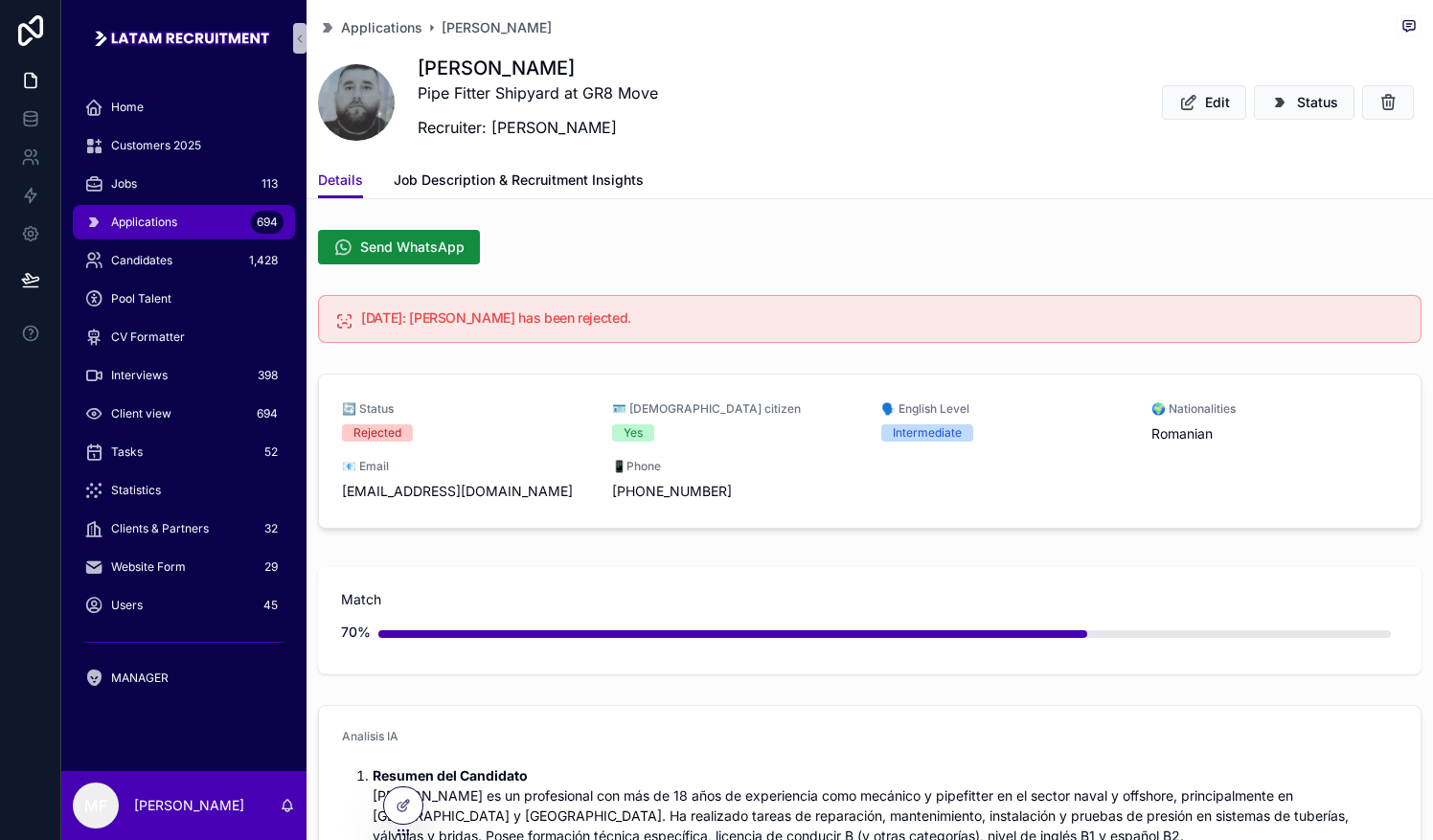
click at [706, 318] on h5 "[DATE]: [PERSON_NAME] has been rejected." at bounding box center [883, 318] width 1044 height 13
click at [492, 319] on h5 "[DATE]: [PERSON_NAME] has been rejected." at bounding box center [883, 318] width 1044 height 13
click at [379, 425] on div "Rejected" at bounding box center [377, 433] width 48 height 17
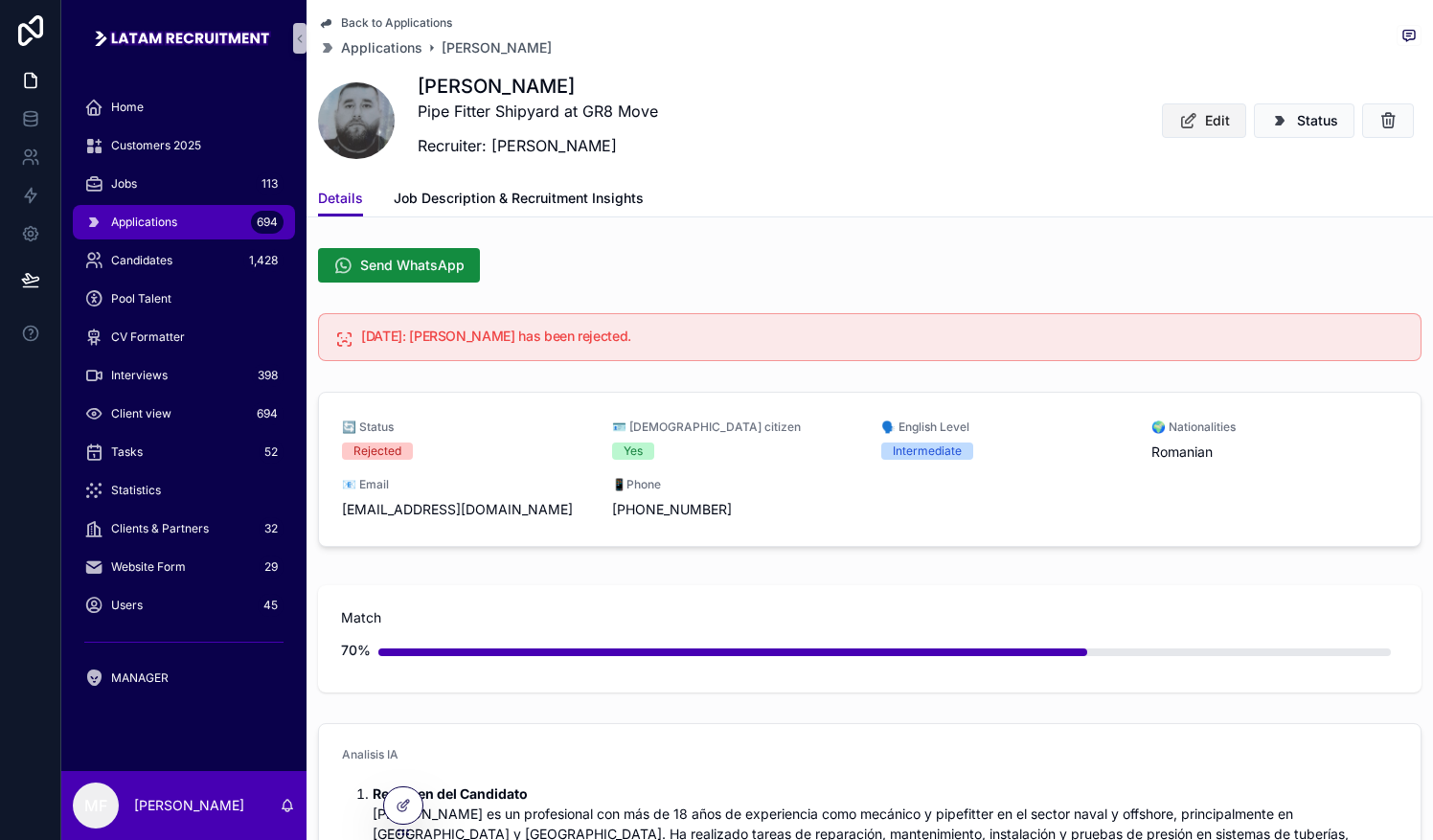
click at [706, 112] on button "Edit" at bounding box center [1204, 121] width 85 height 35
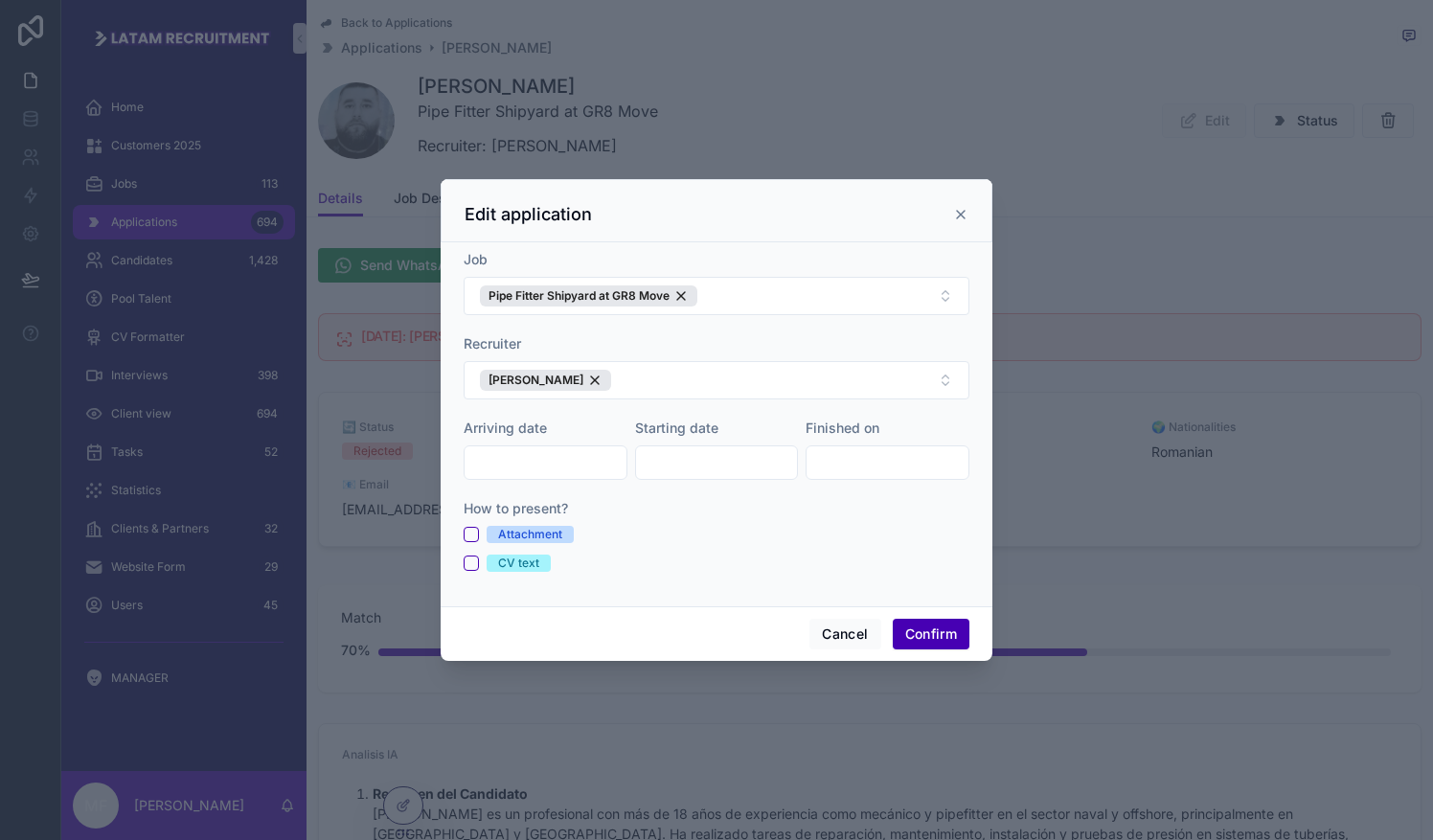
click at [706, 112] on div at bounding box center [716, 420] width 1433 height 840
click at [706, 228] on div "Edit application" at bounding box center [716, 210] width 551 height 63
click at [706, 218] on icon at bounding box center [960, 214] width 15 height 15
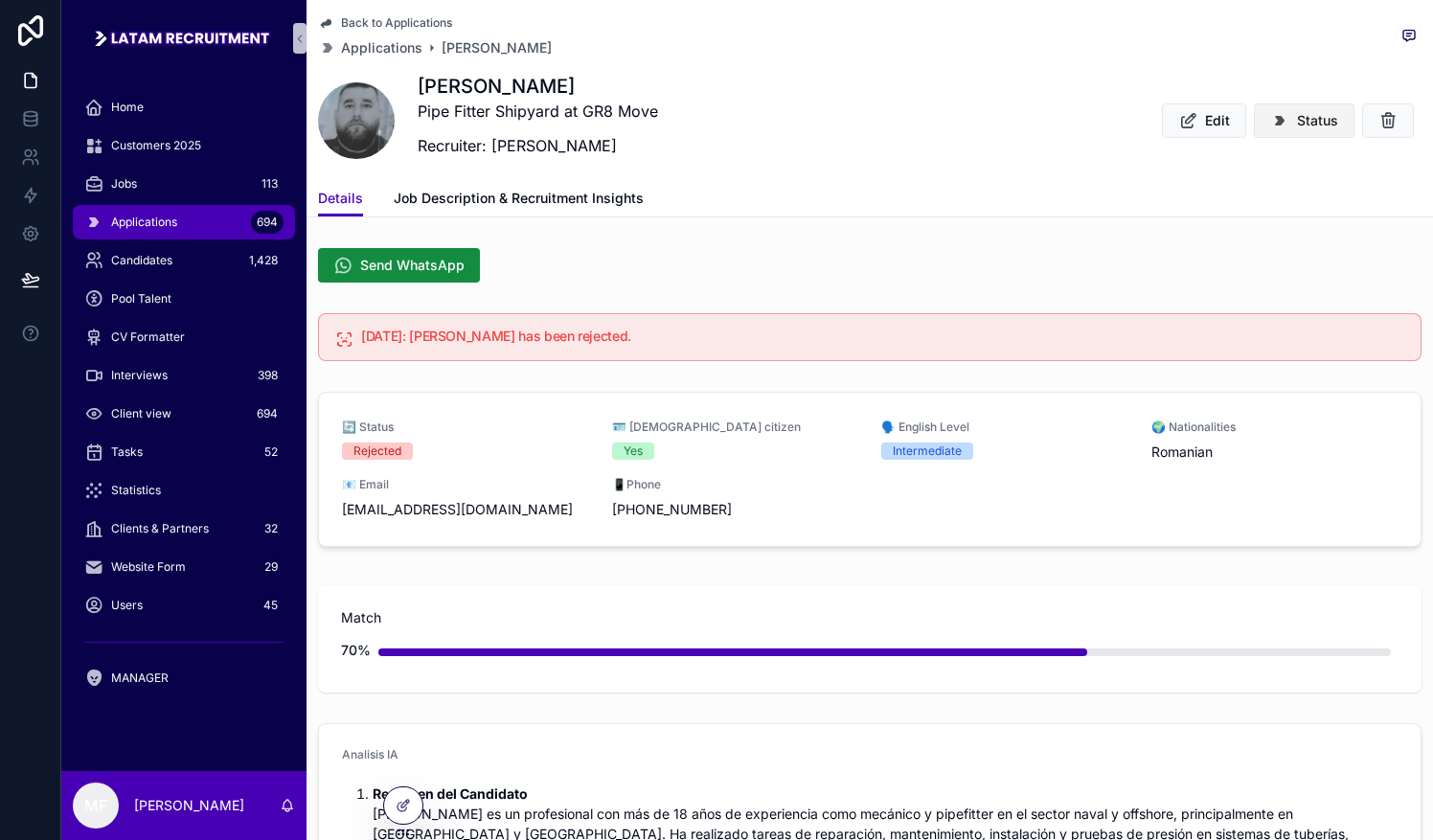
click at [706, 123] on span "Status" at bounding box center [1317, 121] width 41 height 19
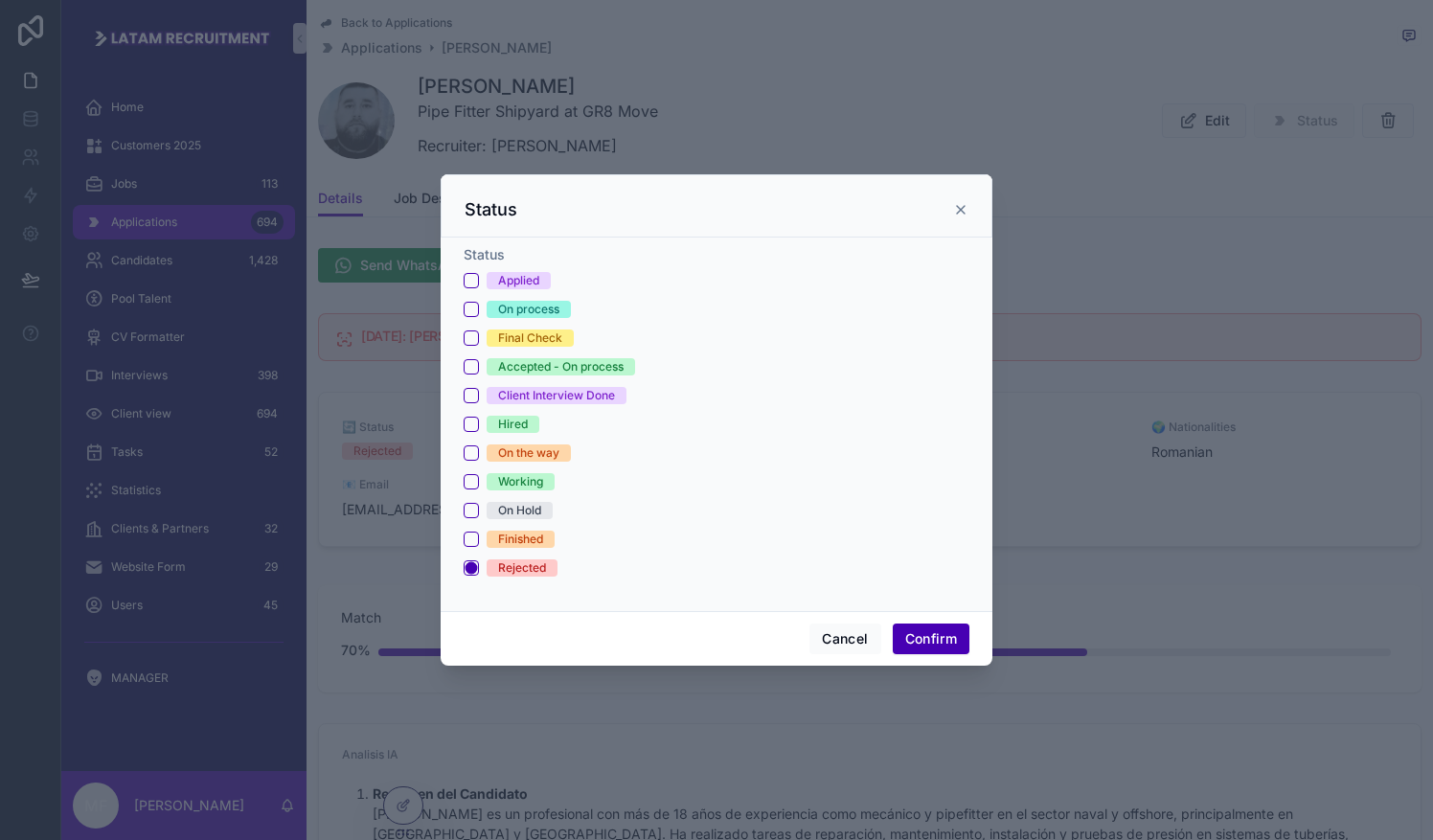
click at [520, 310] on div "On process" at bounding box center [529, 309] width 61 height 17
click at [479, 310] on button "On process" at bounding box center [472, 309] width 15 height 15
click at [507, 280] on div "Applied" at bounding box center [519, 280] width 41 height 17
click at [479, 280] on button "Applied" at bounding box center [472, 280] width 15 height 15
click at [706, 630] on button "Confirm" at bounding box center [931, 638] width 77 height 31
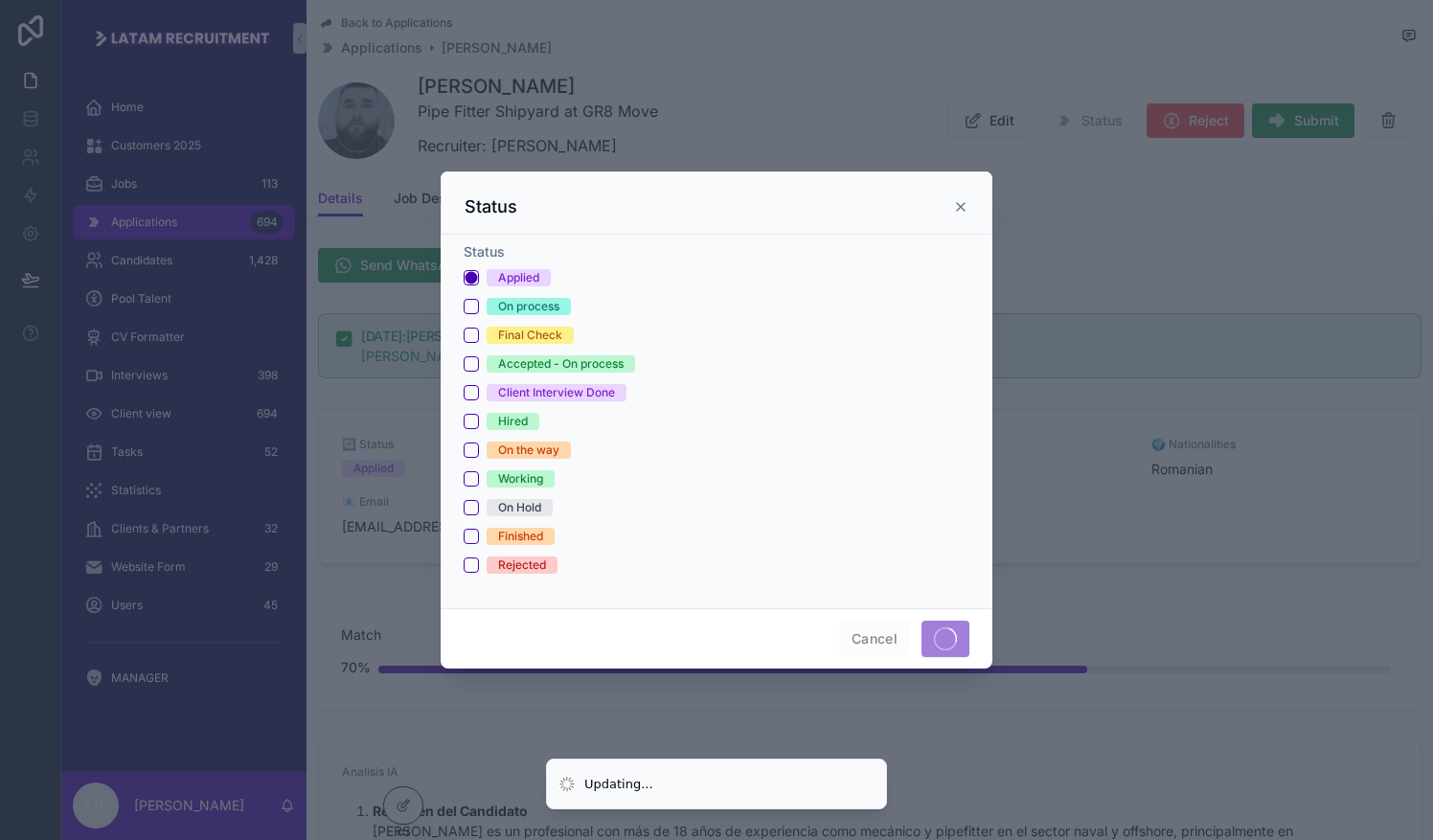
click at [706, 173] on div at bounding box center [716, 420] width 1433 height 840
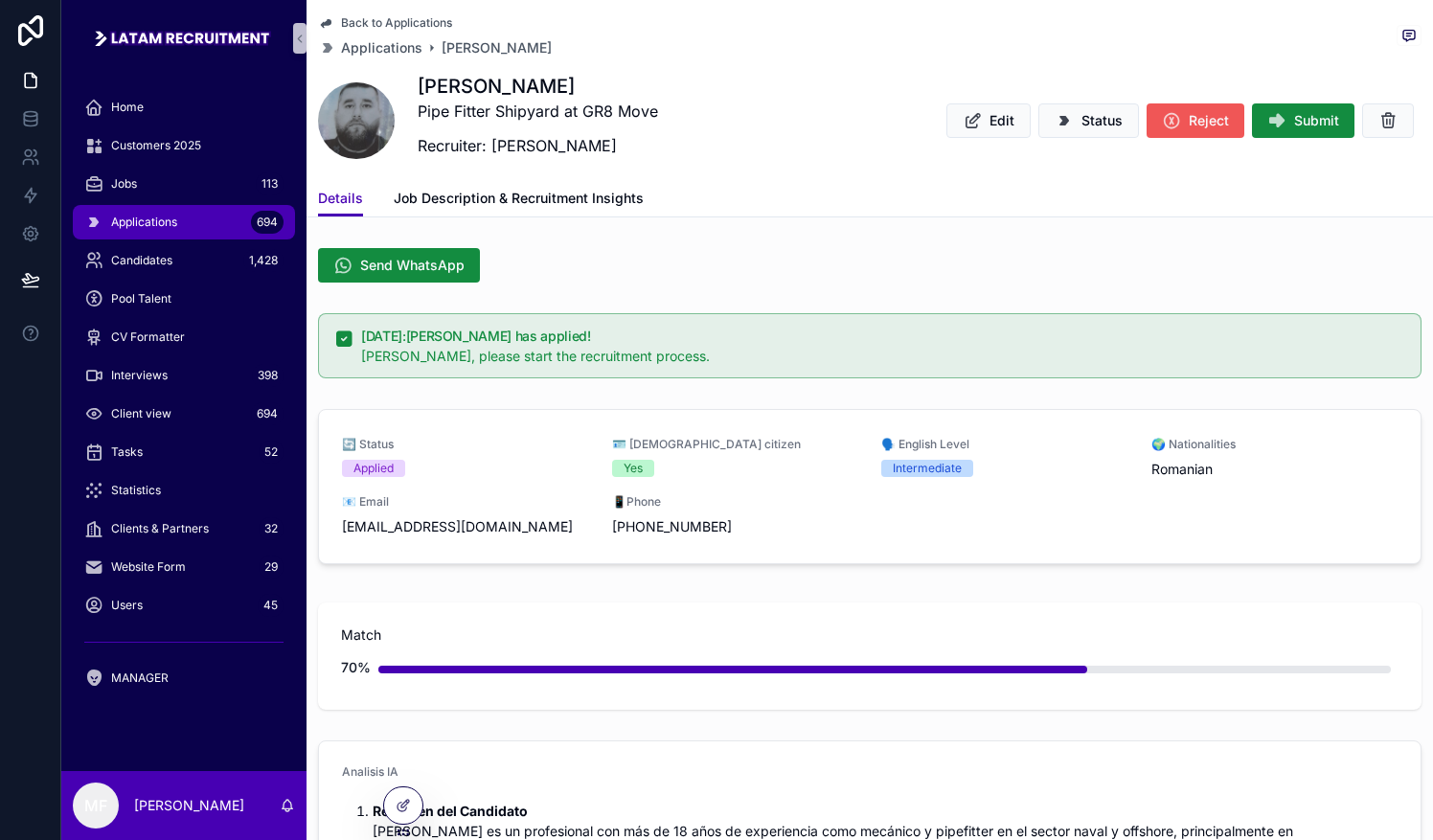
click at [706, 126] on span "Reject" at bounding box center [1209, 121] width 40 height 19
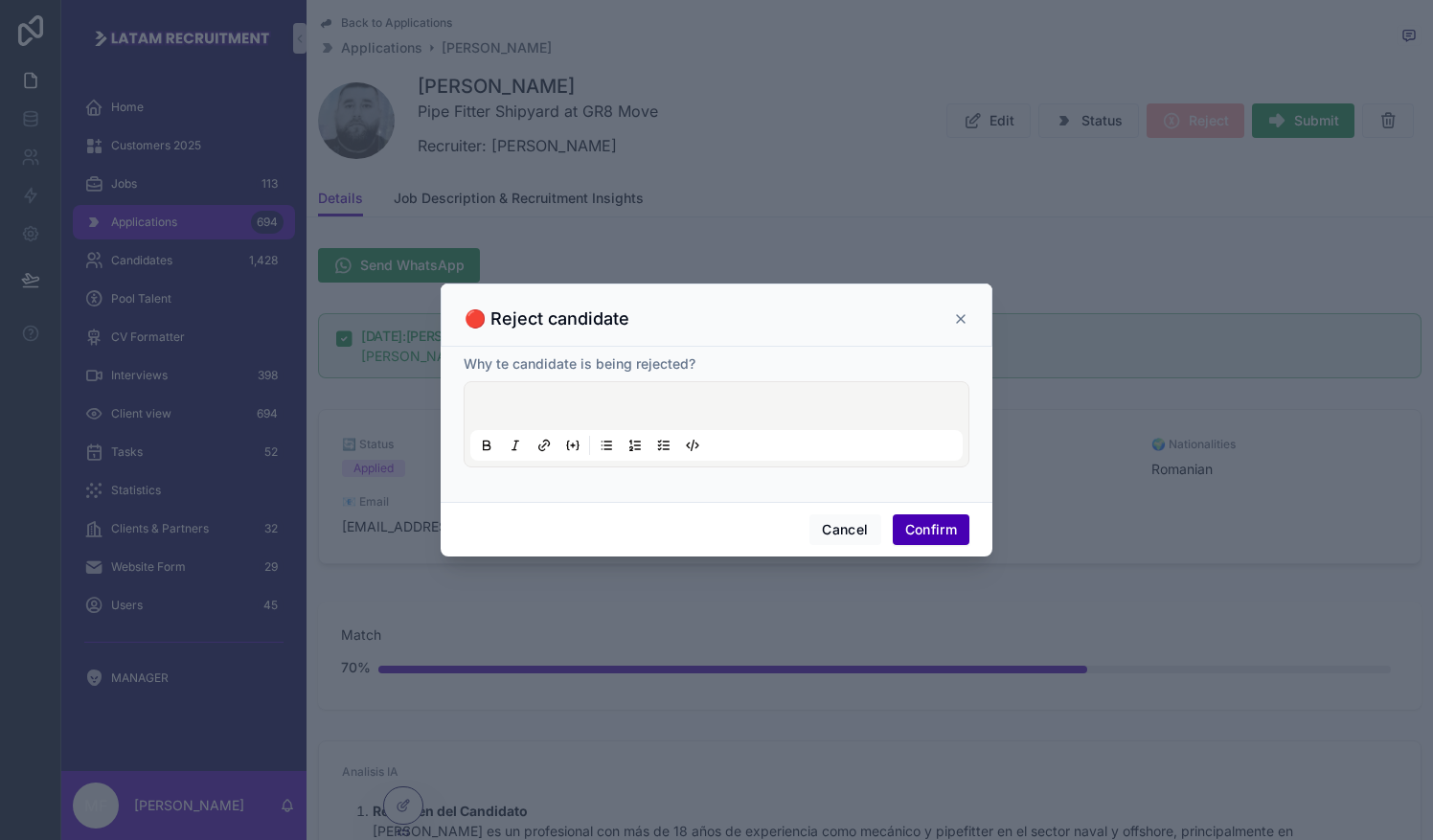
click at [602, 413] on p at bounding box center [720, 409] width 493 height 19
click at [672, 407] on p at bounding box center [720, 409] width 493 height 19
click at [706, 512] on div "Cancel Confirm" at bounding box center [716, 529] width 551 height 55
click at [706, 521] on button "Confirm" at bounding box center [931, 530] width 77 height 31
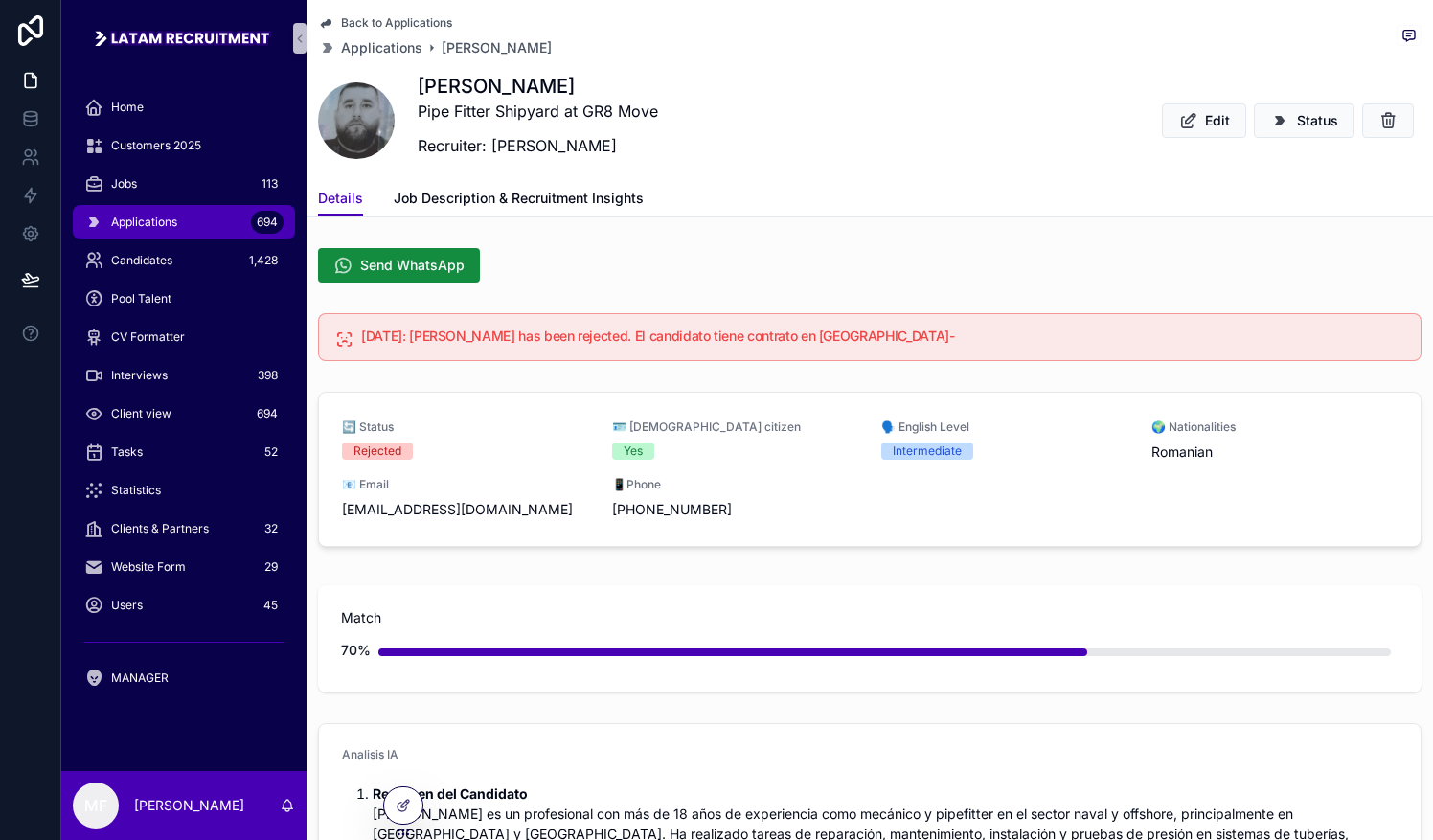
click at [397, 36] on div "Back to Applications Applications [PERSON_NAME]" at bounding box center [434, 36] width 233 height 42
click at [397, 38] on span "Applications" at bounding box center [381, 48] width 82 height 19
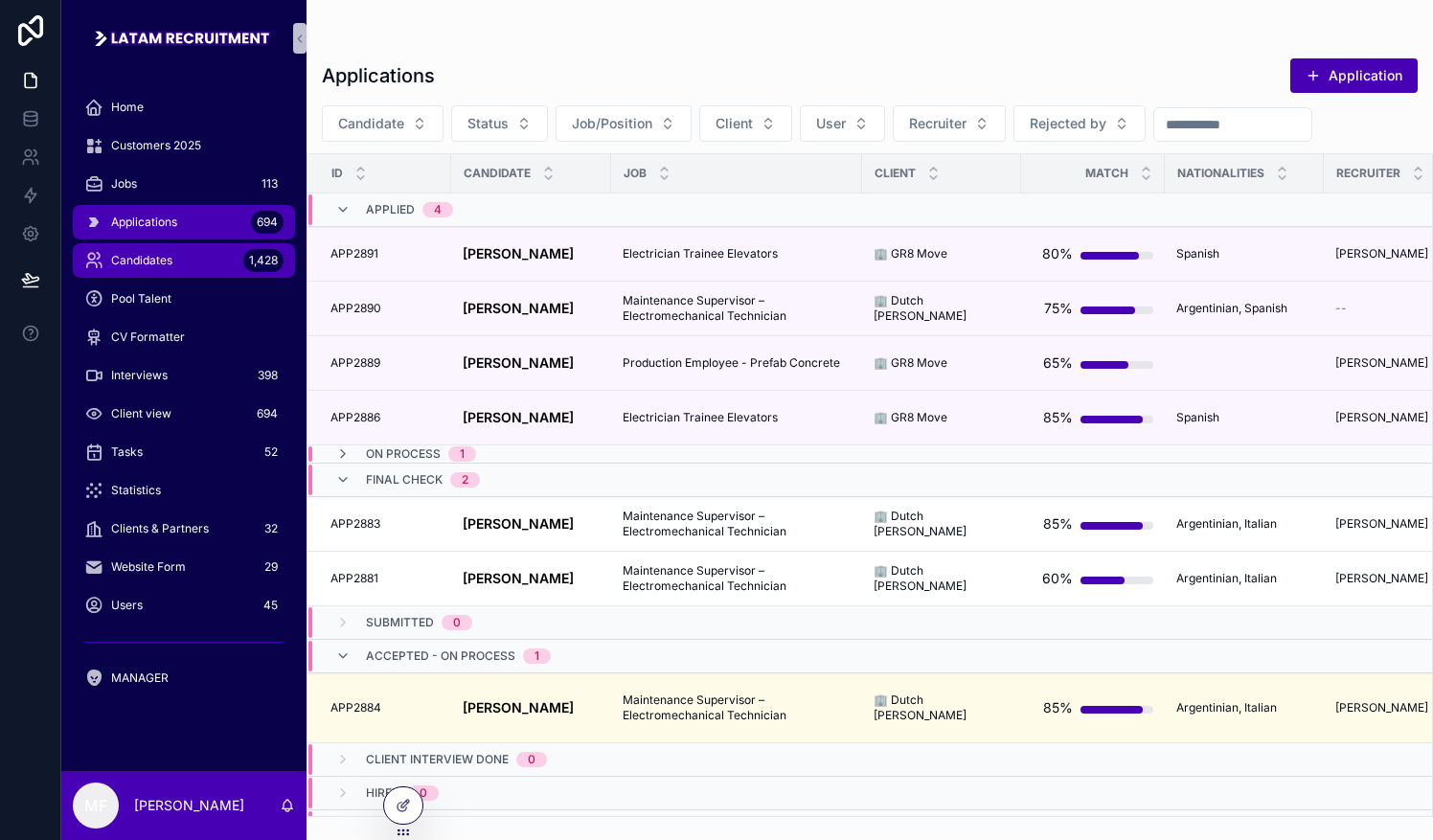
click at [133, 274] on div "Candidates 1,428" at bounding box center [183, 260] width 199 height 31
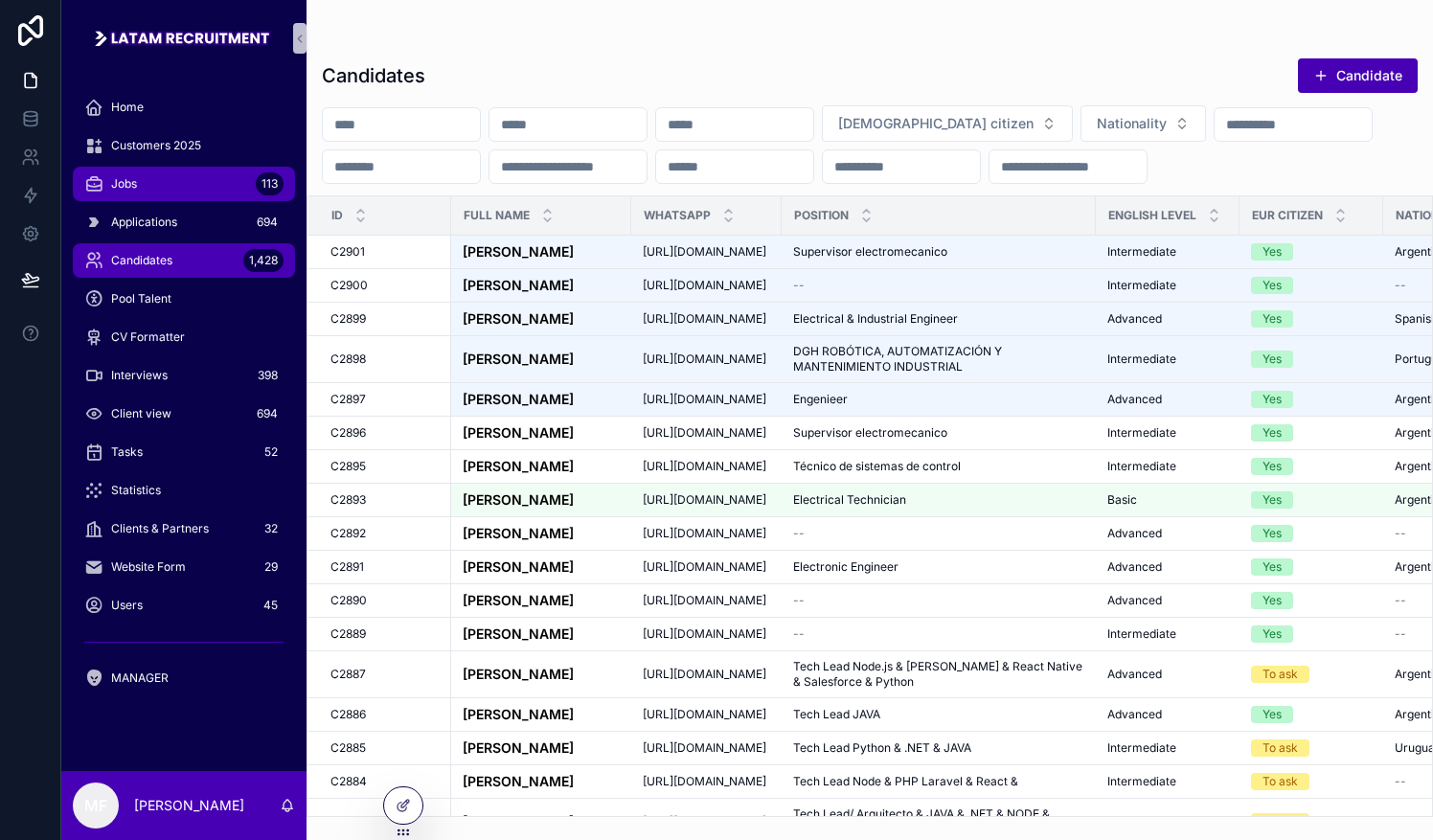
click at [191, 189] on div "Jobs 113" at bounding box center [183, 184] width 199 height 31
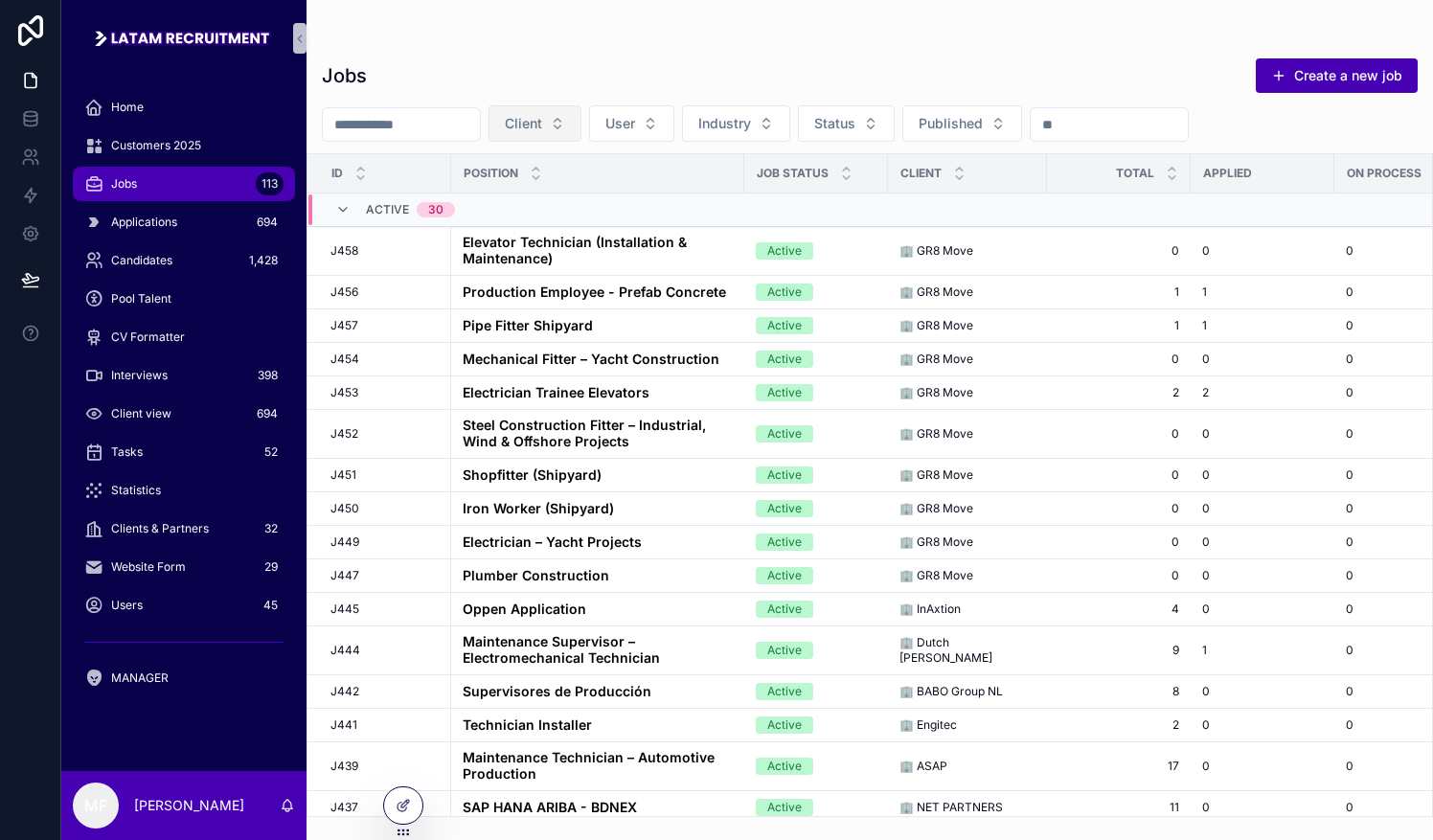
click at [581, 120] on button "Client" at bounding box center [535, 124] width 93 height 36
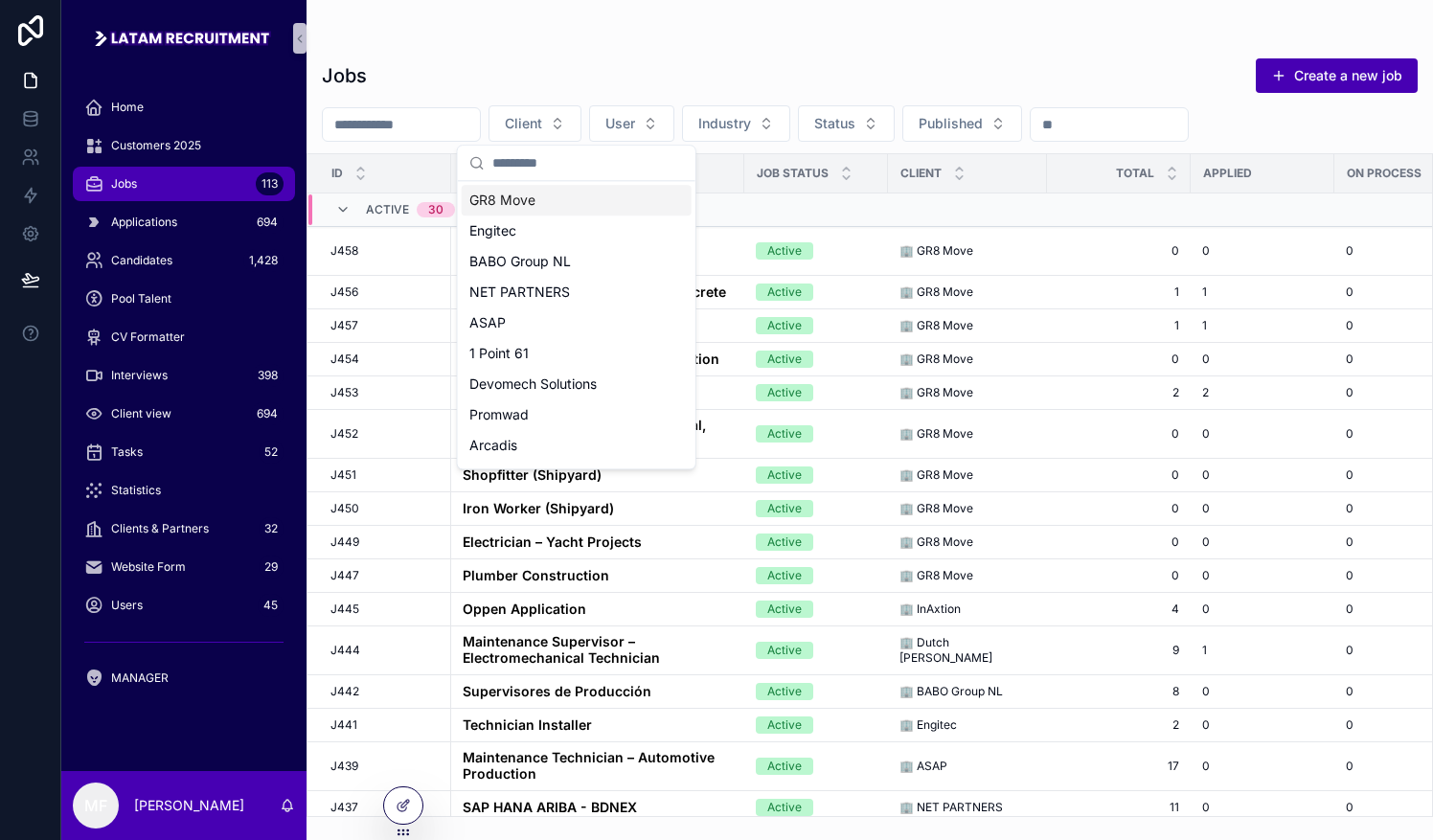
click at [543, 201] on div "GR8 Move" at bounding box center [576, 200] width 230 height 31
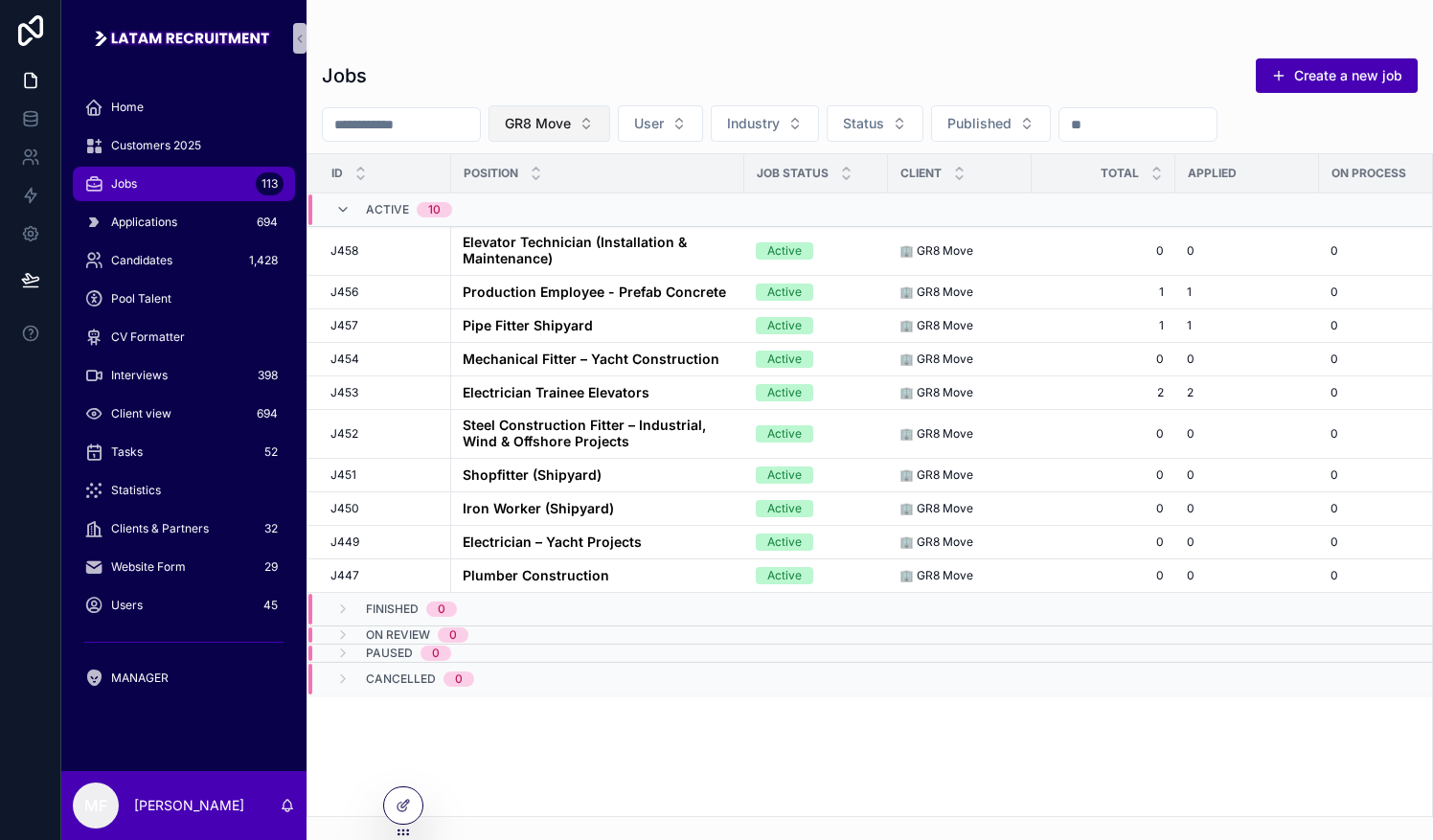
click at [610, 125] on button "GR8 Move" at bounding box center [549, 124] width 122 height 36
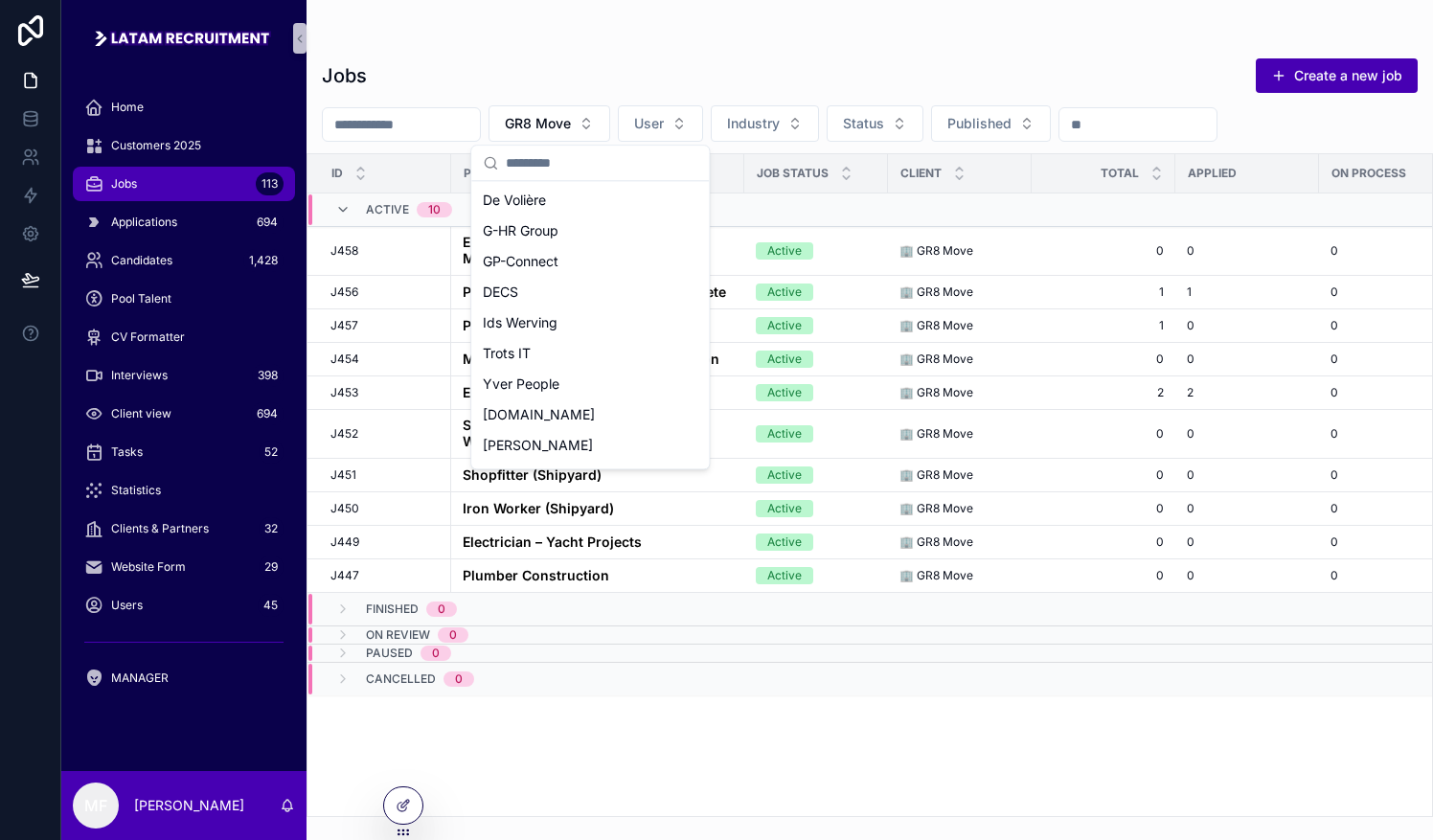
scroll to position [854, 0]
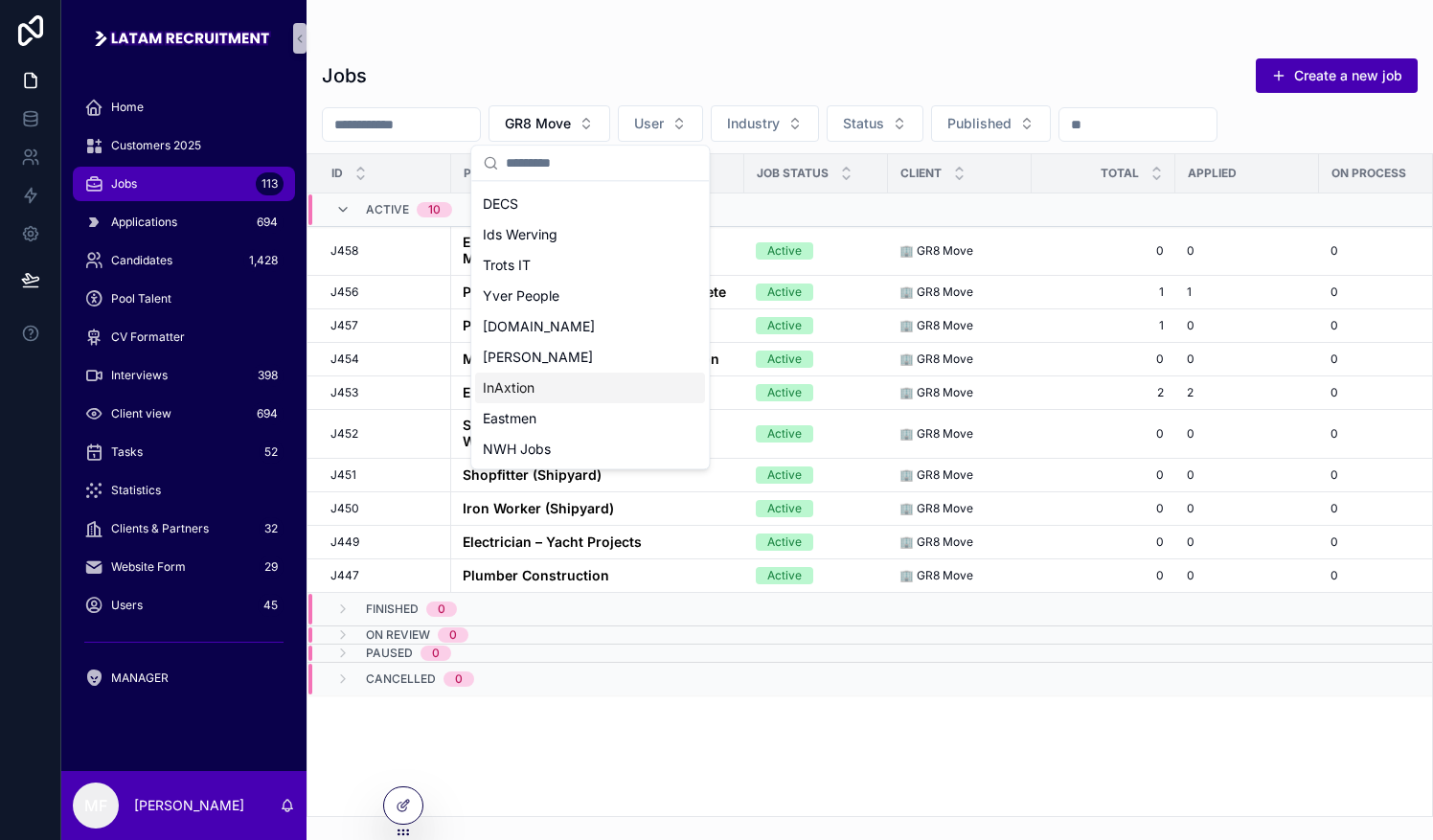
click at [535, 389] on div "InAxtion" at bounding box center [590, 388] width 230 height 31
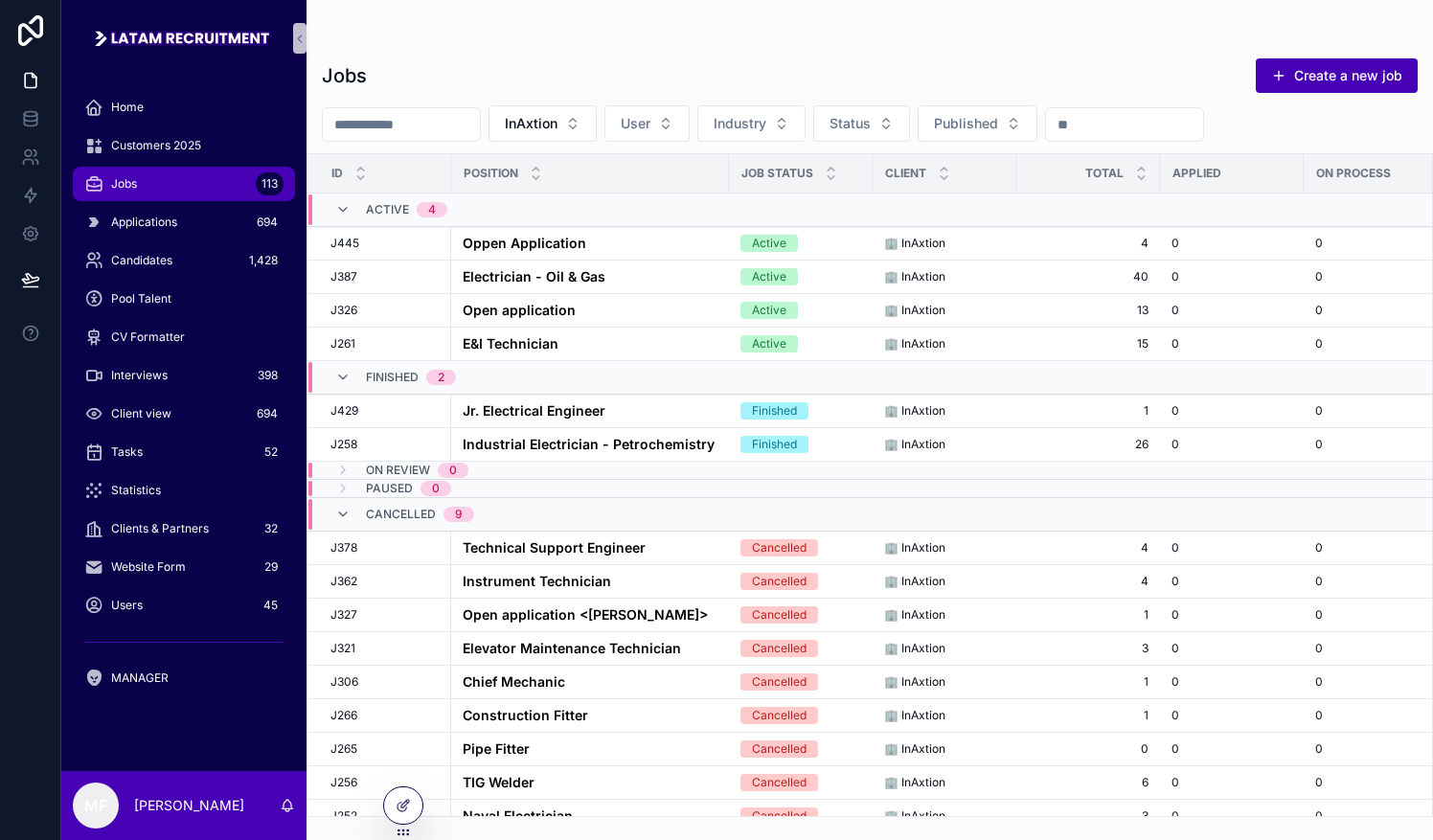
click at [378, 510] on span "Cancelled" at bounding box center [401, 515] width 70 height 15
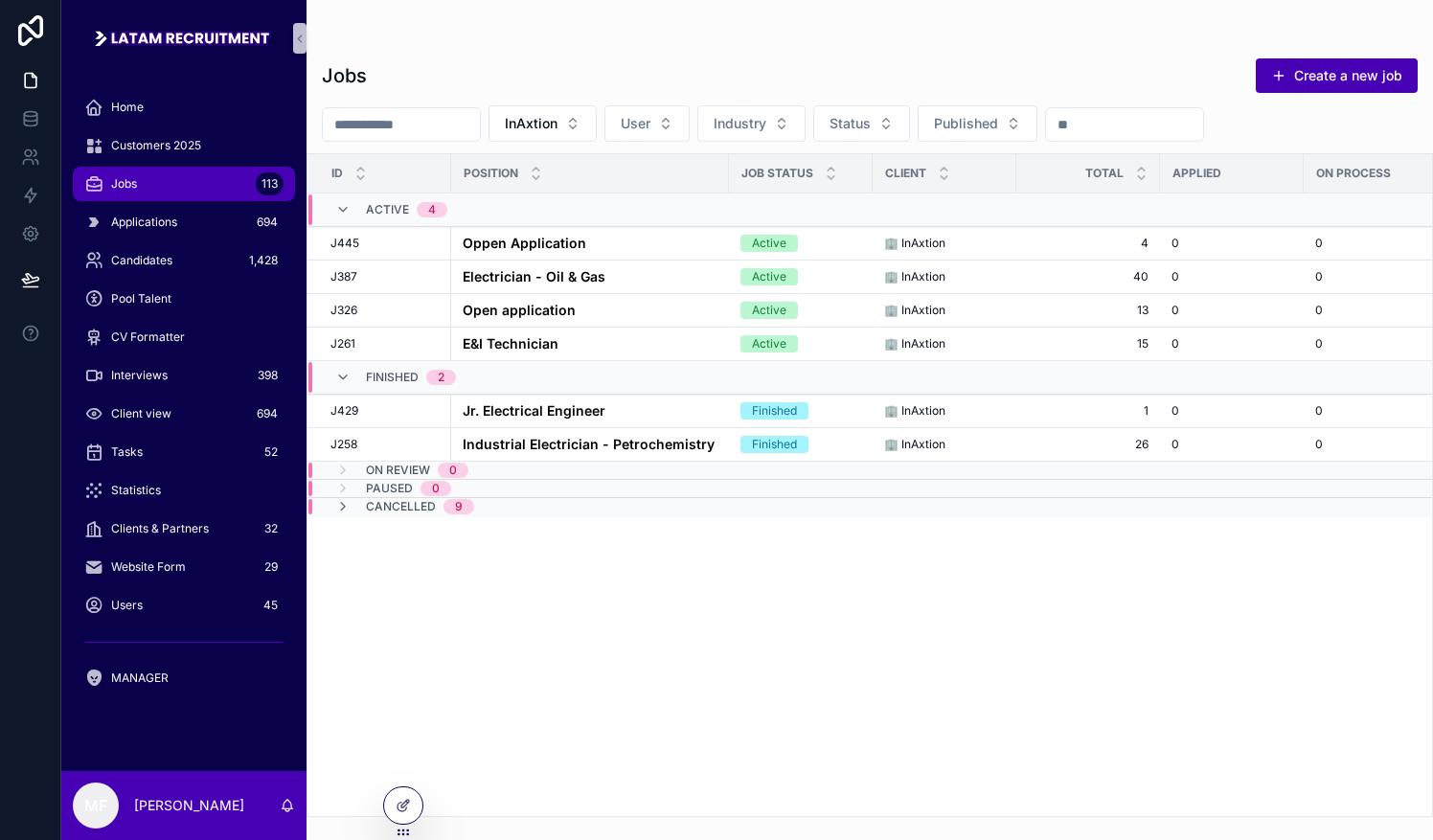
click at [368, 499] on span "Cancelled" at bounding box center [401, 507] width 70 height 15
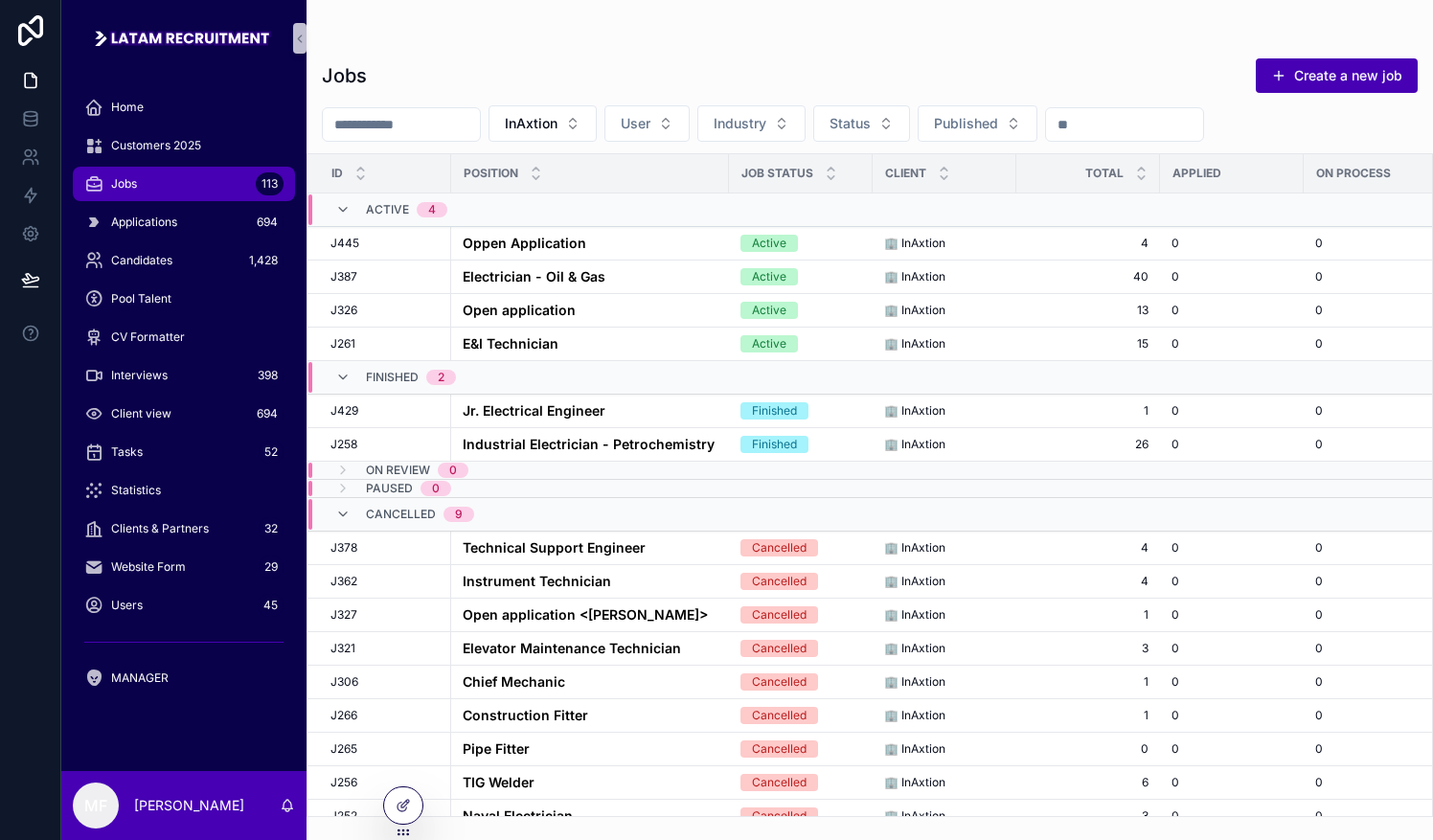
click at [342, 509] on icon "scrollable content" at bounding box center [343, 515] width 15 height 15
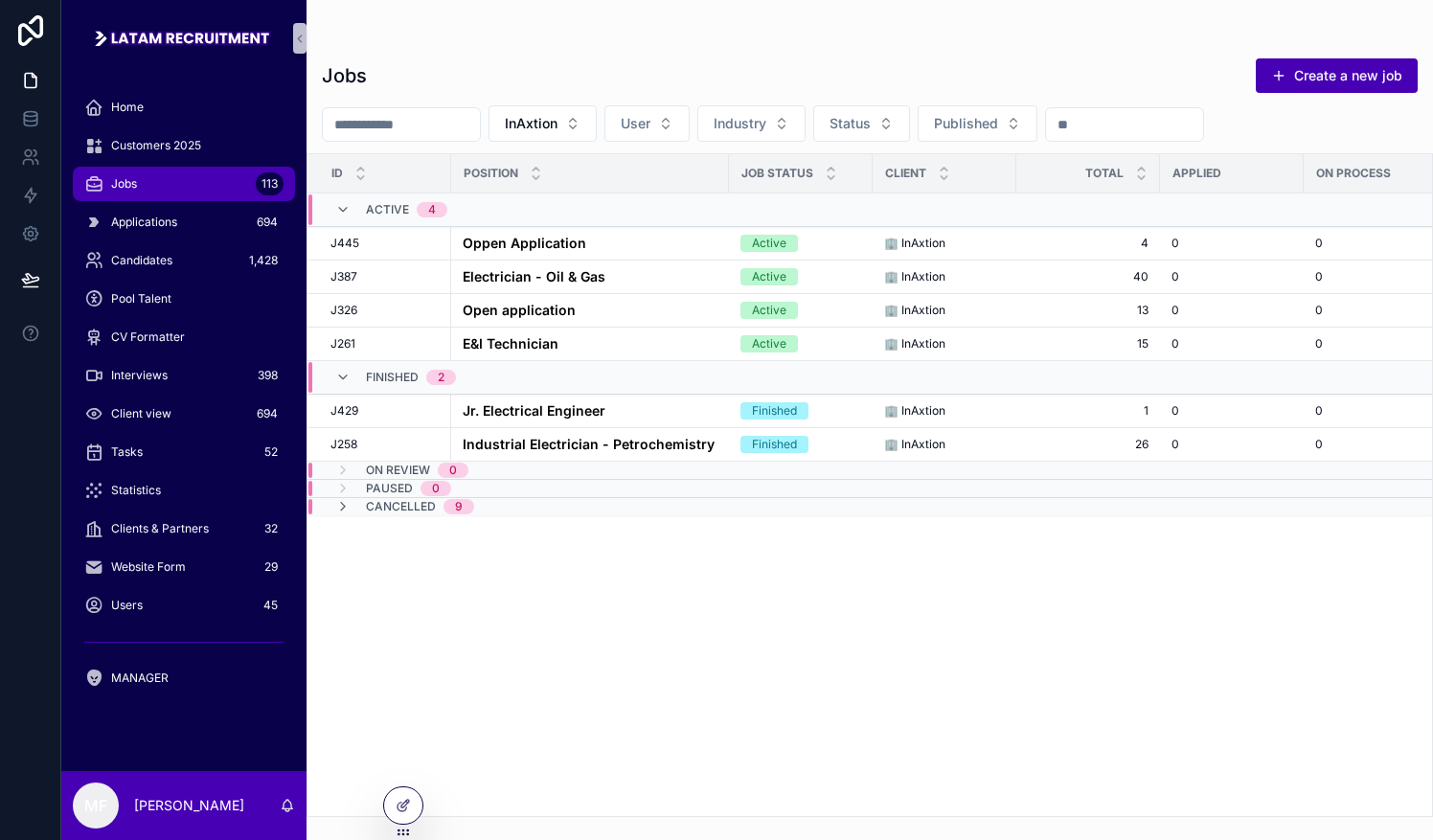
click at [706, 552] on div "ID Position job Status Client Total Applied On process Submitted Rejected accep…" at bounding box center [869, 485] width 1125 height 661
click at [706, 167] on span "job Status" at bounding box center [777, 174] width 72 height 15
click at [706, 175] on span "job Status" at bounding box center [777, 174] width 72 height 15
click at [429, 124] on input "scrollable content" at bounding box center [401, 125] width 158 height 27
click at [706, 62] on div "Jobs Create a new job" at bounding box center [869, 76] width 1096 height 36
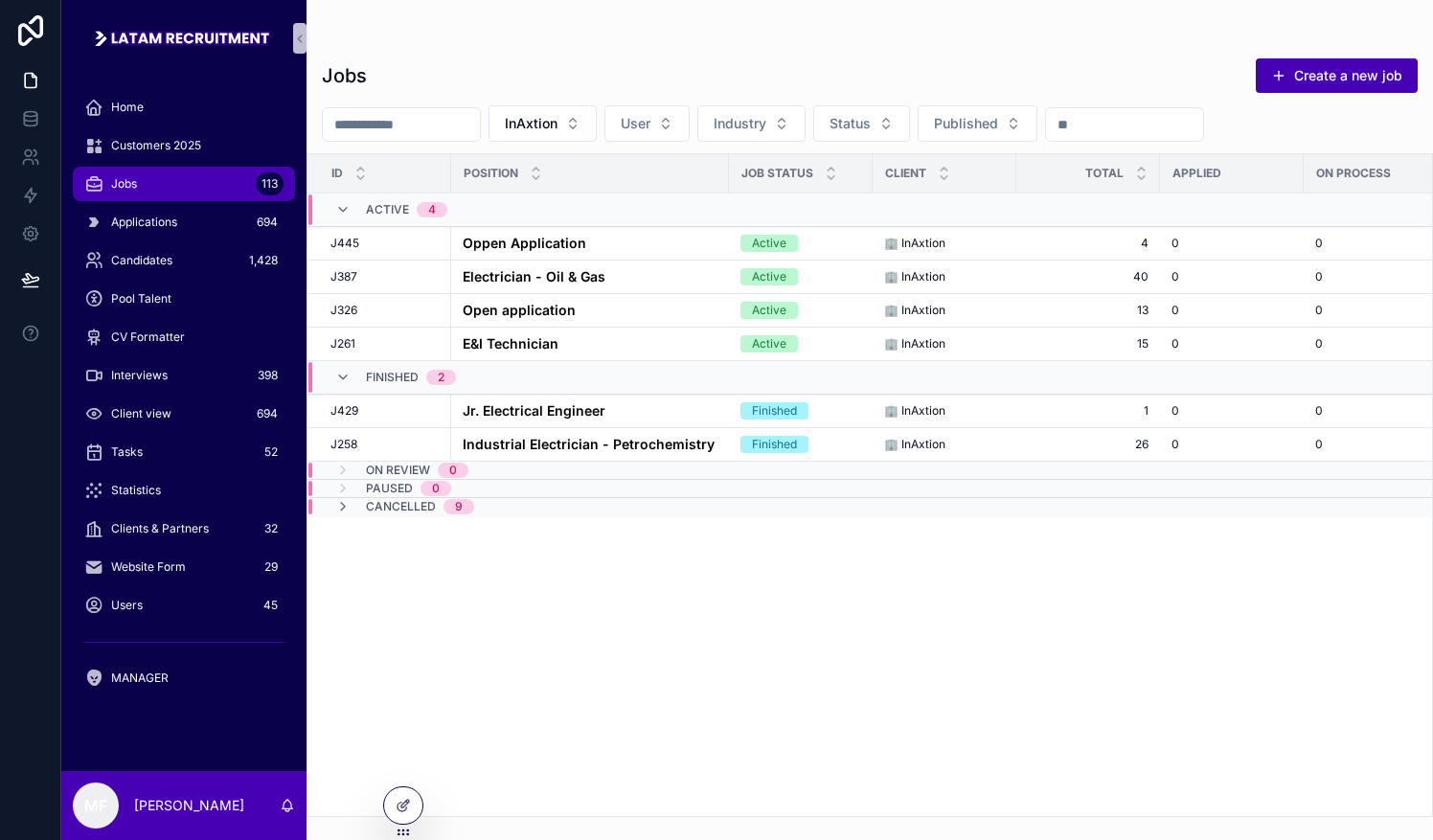
click at [329, 79] on h1 "Jobs" at bounding box center [344, 76] width 45 height 27
click at [180, 177] on div "Jobs 113" at bounding box center [183, 184] width 199 height 31
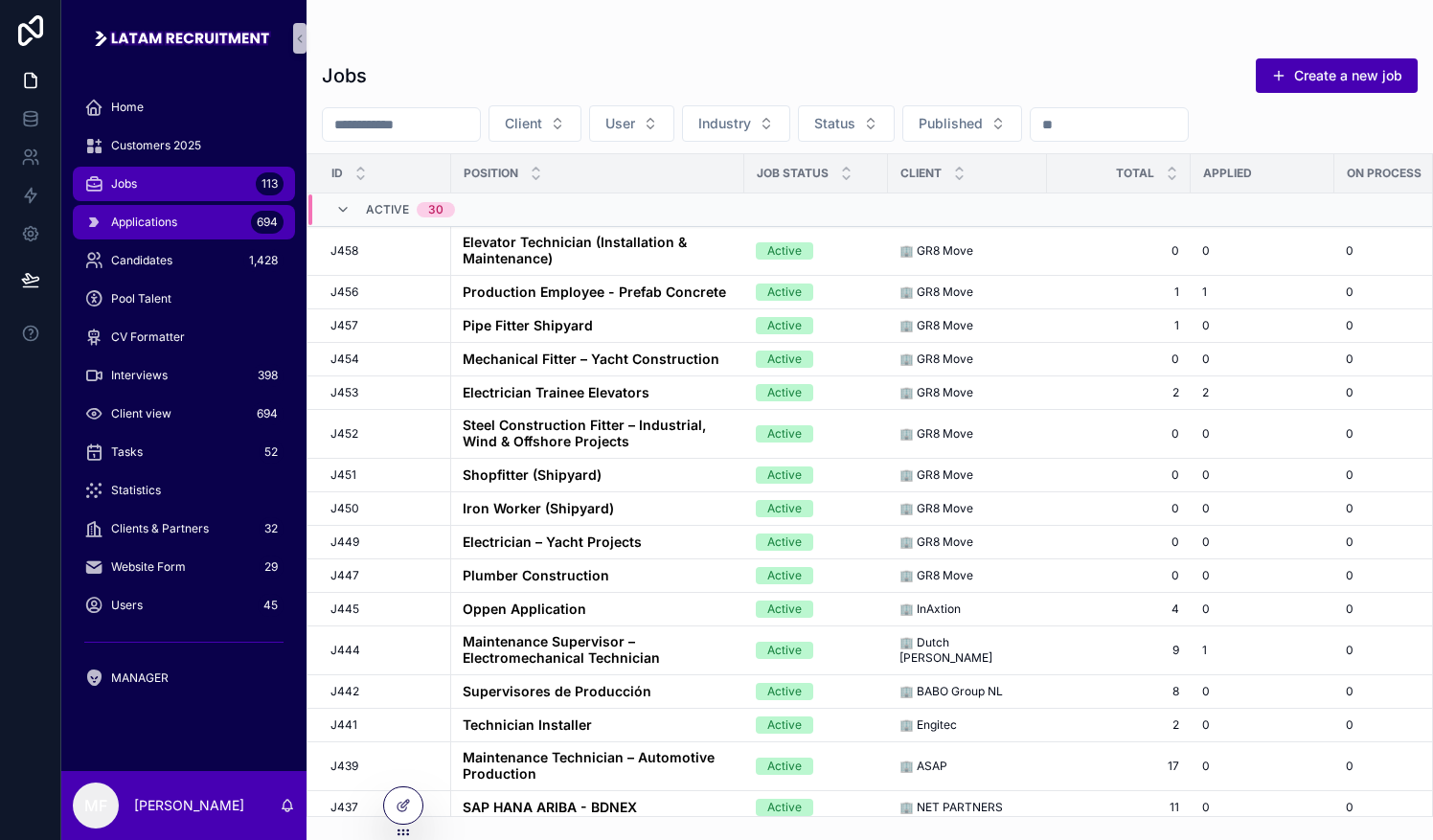
click at [161, 230] on div "Applications 694" at bounding box center [183, 222] width 199 height 31
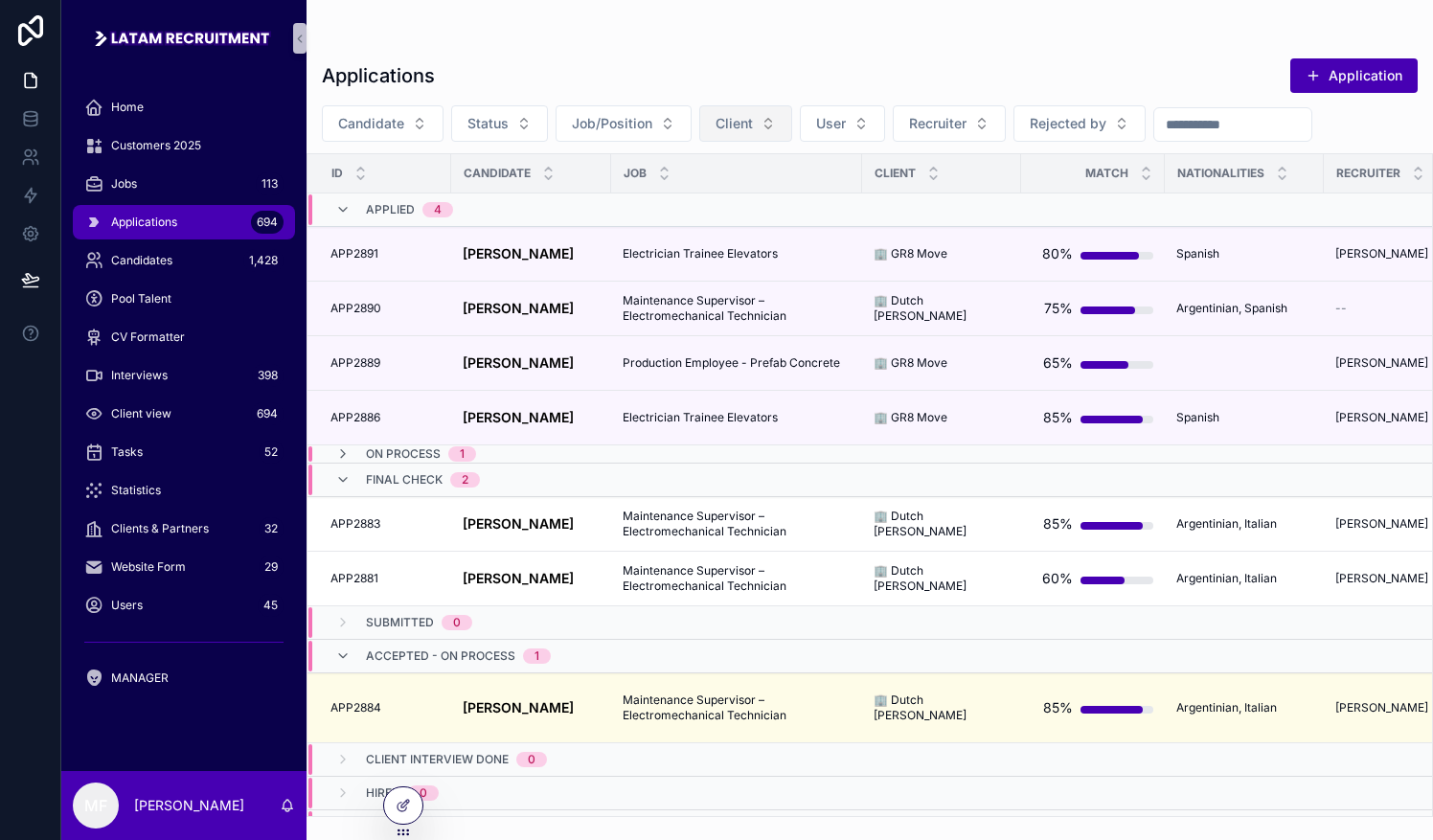
click at [706, 127] on button "Client" at bounding box center [745, 124] width 93 height 36
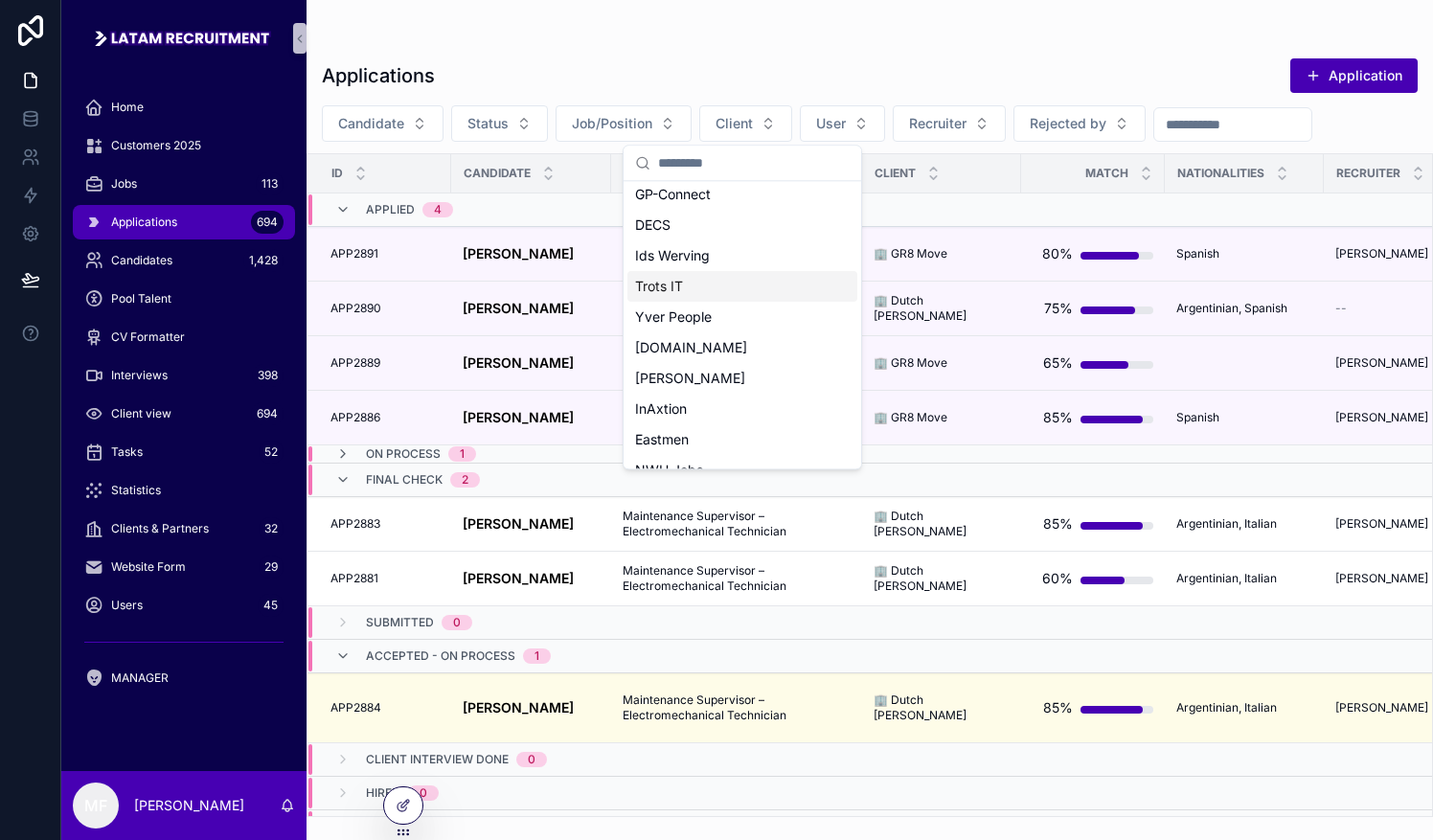
scroll to position [824, 0]
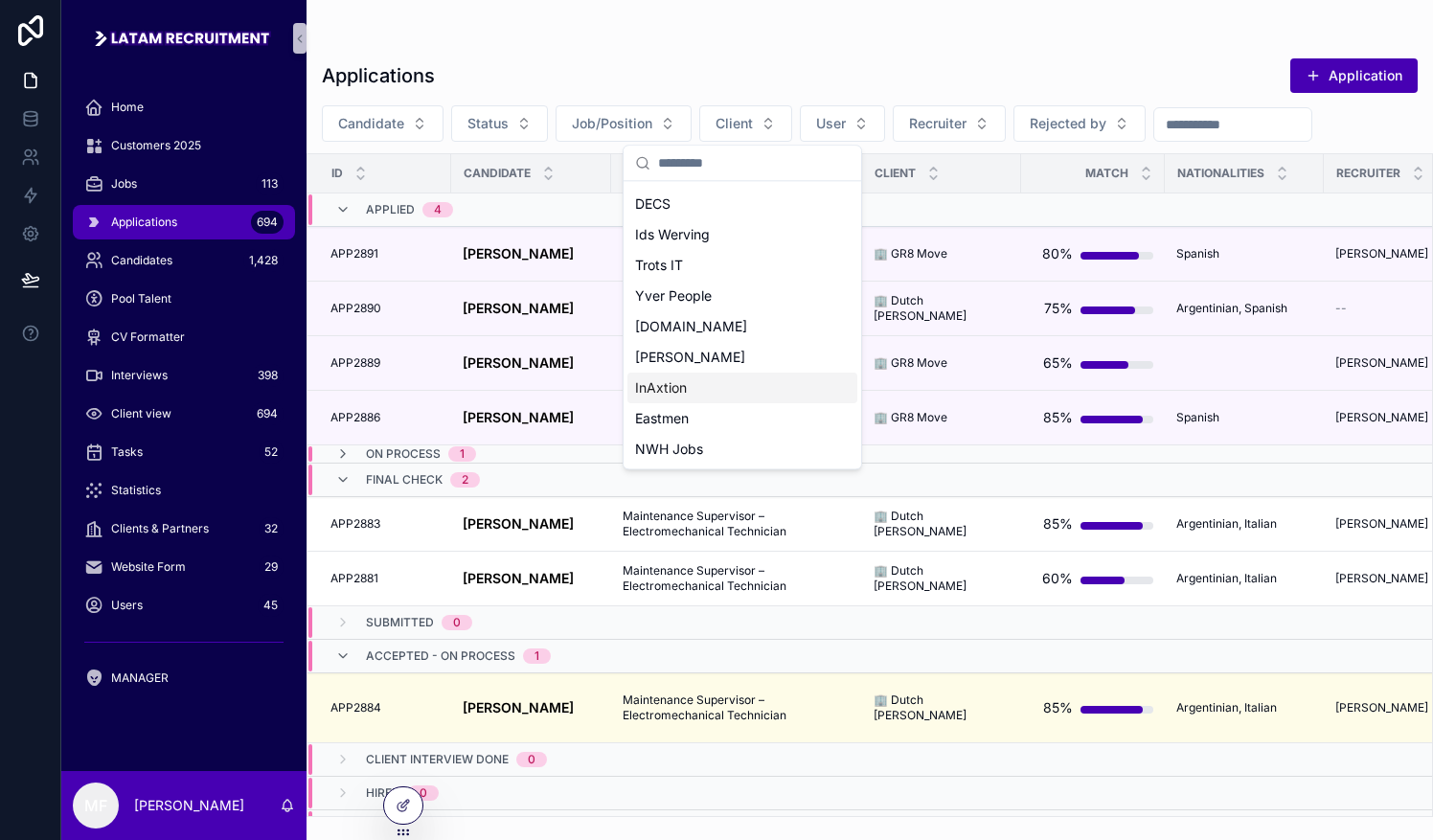
click at [681, 397] on div "InAxtion" at bounding box center [741, 388] width 230 height 31
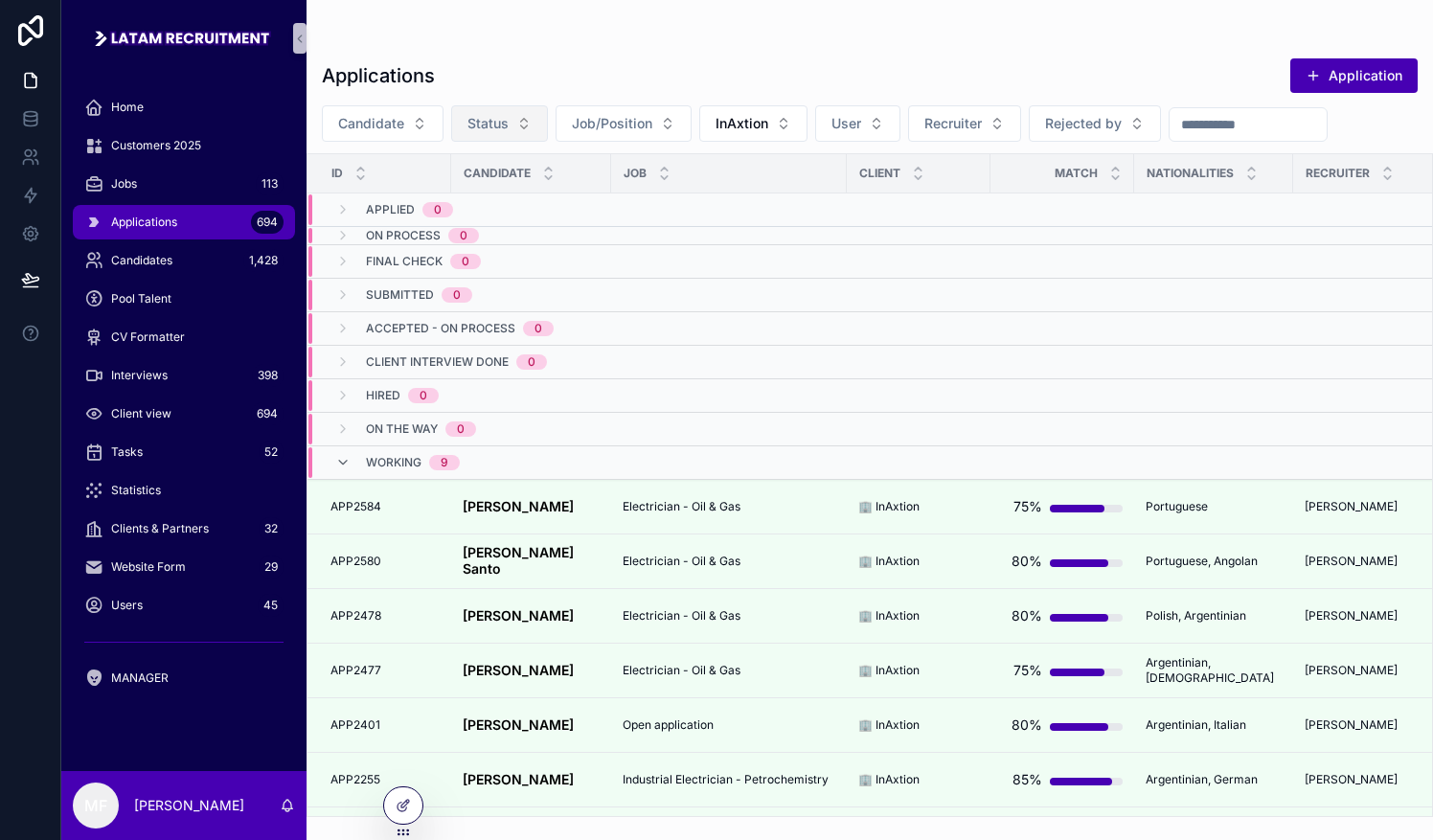
click at [499, 119] on span "Status" at bounding box center [488, 124] width 41 height 19
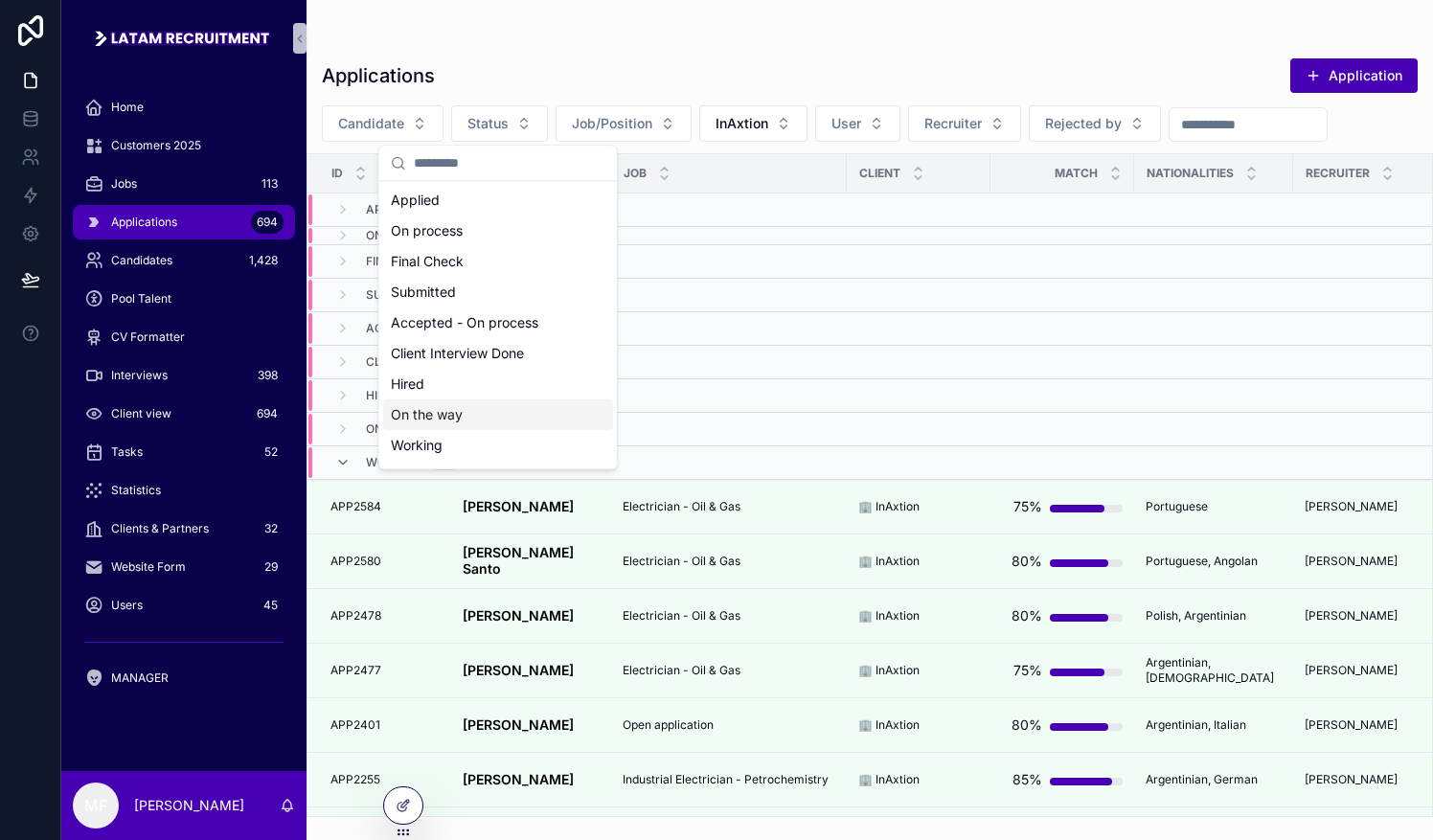
scroll to position [88, 0]
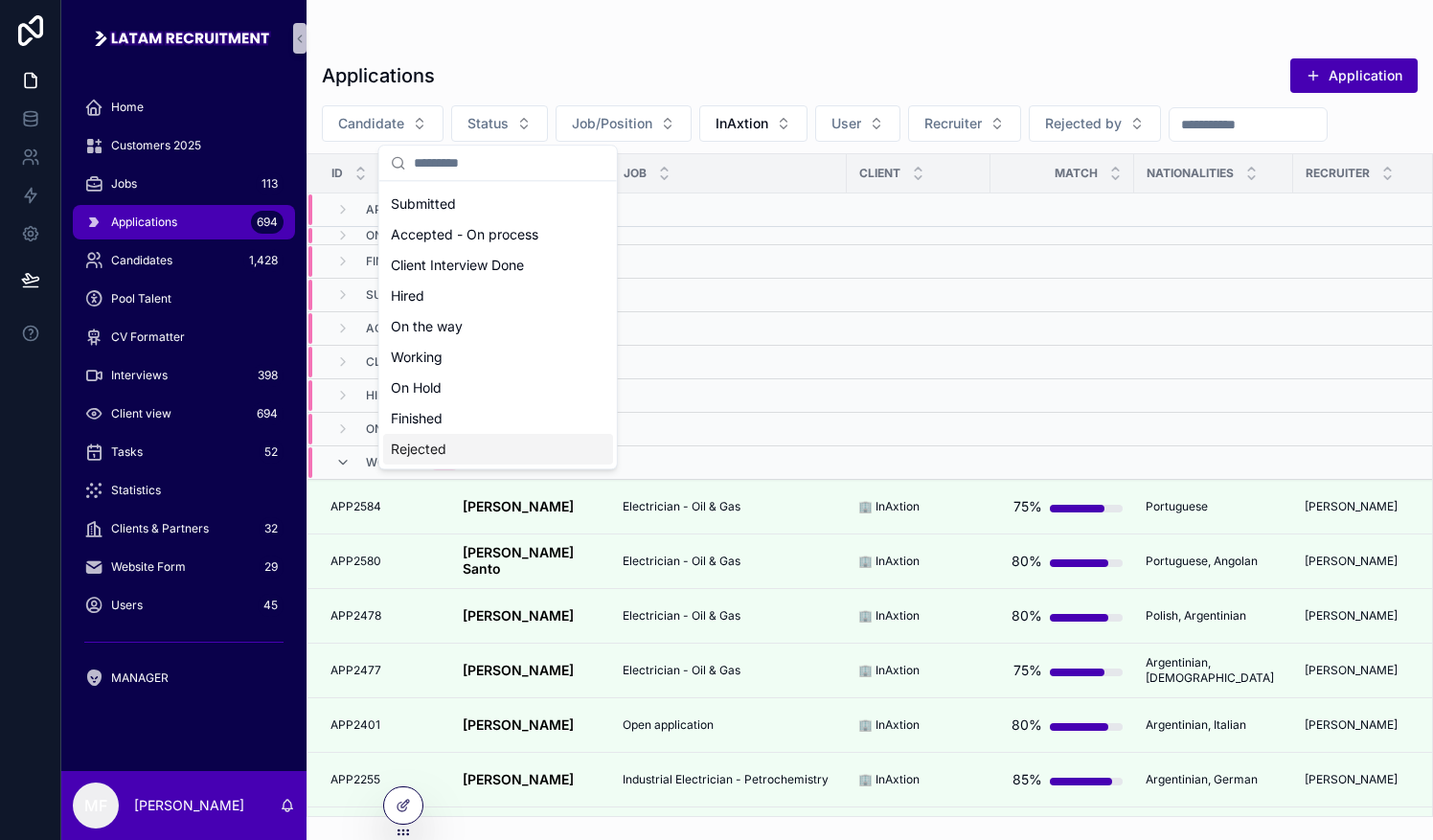
click at [424, 443] on div "Rejected" at bounding box center [498, 449] width 230 height 31
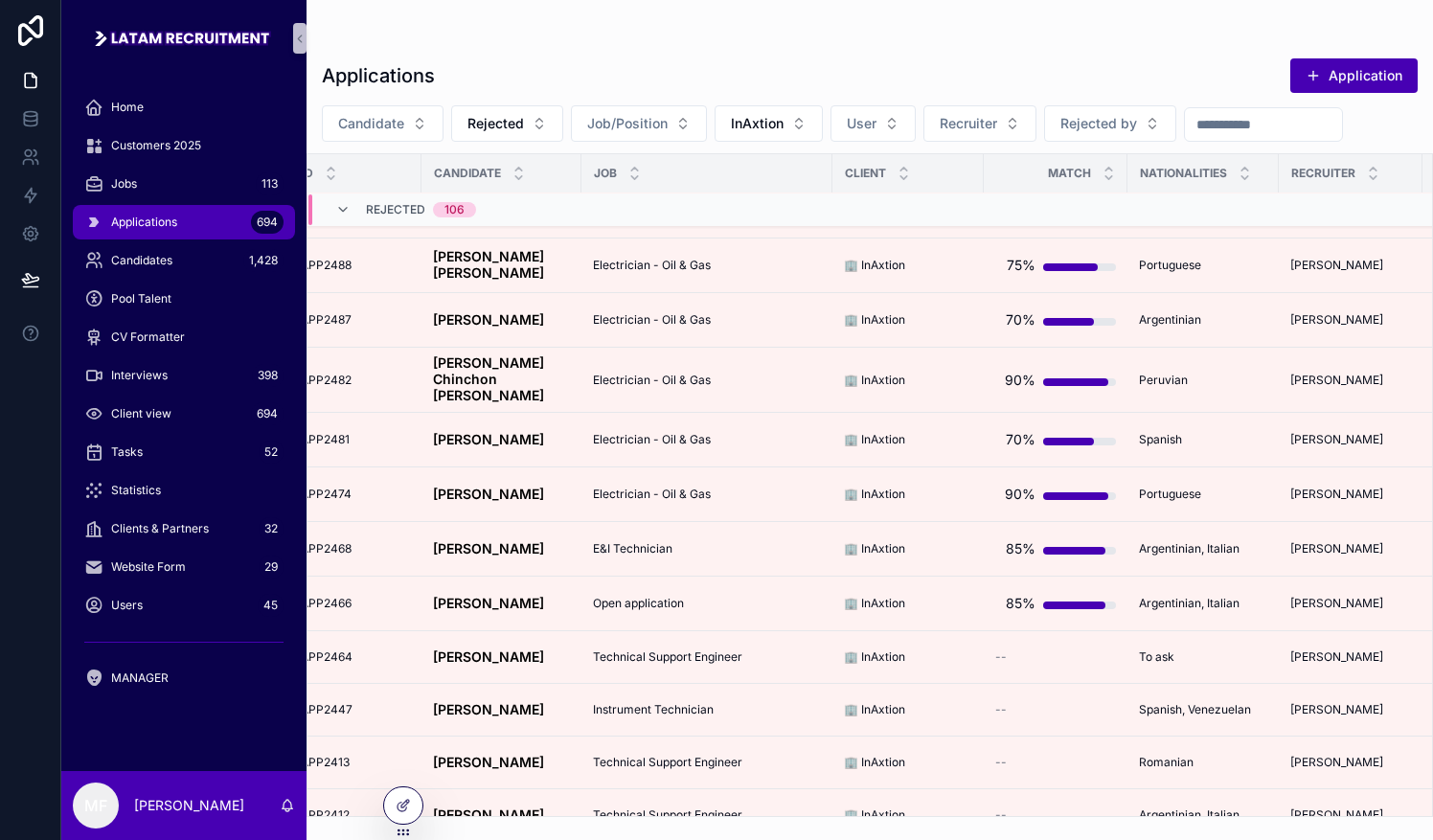
scroll to position [2918, 0]
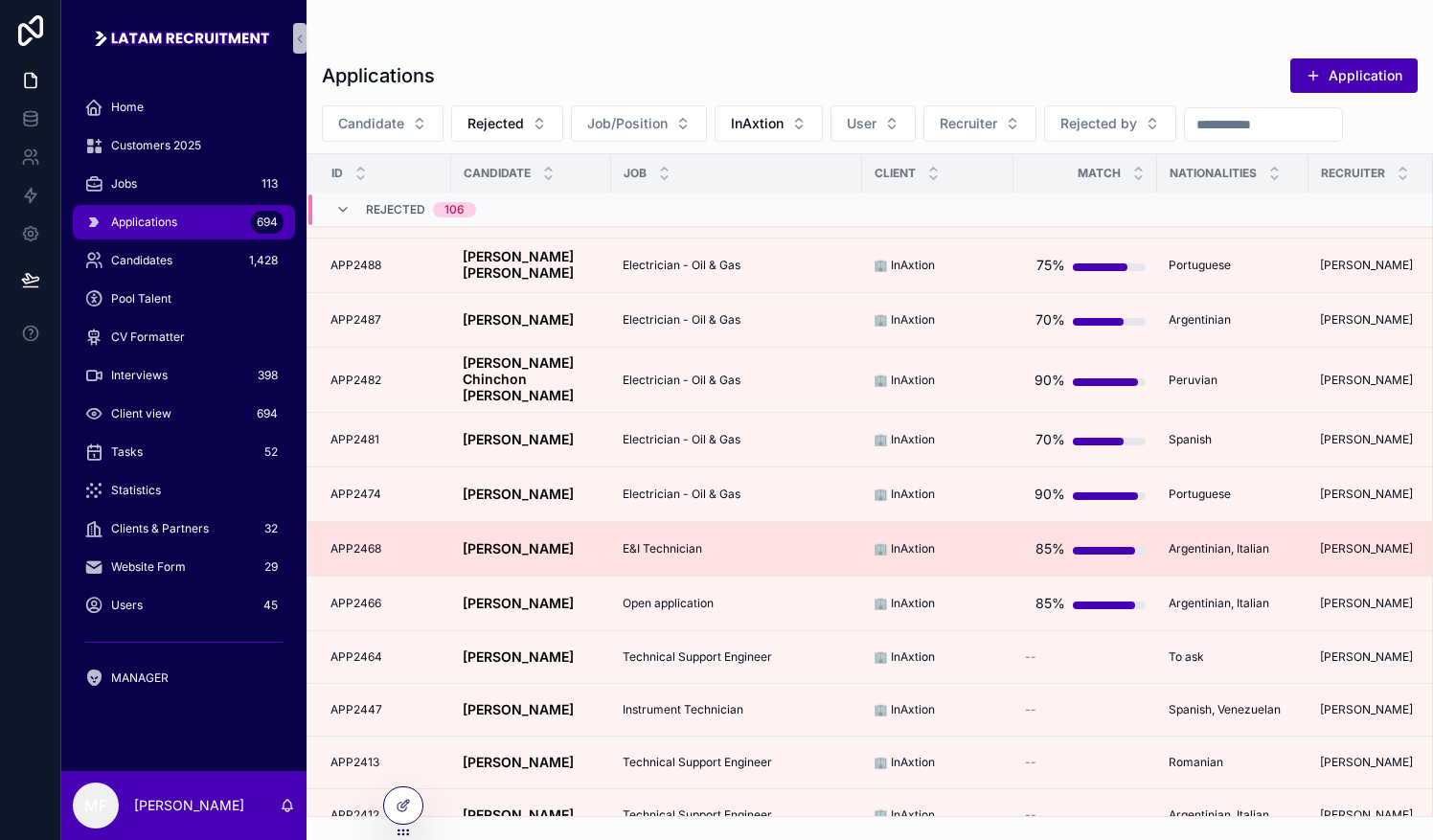
click at [485, 540] on strong "[PERSON_NAME]" at bounding box center [519, 547] width 111 height 16
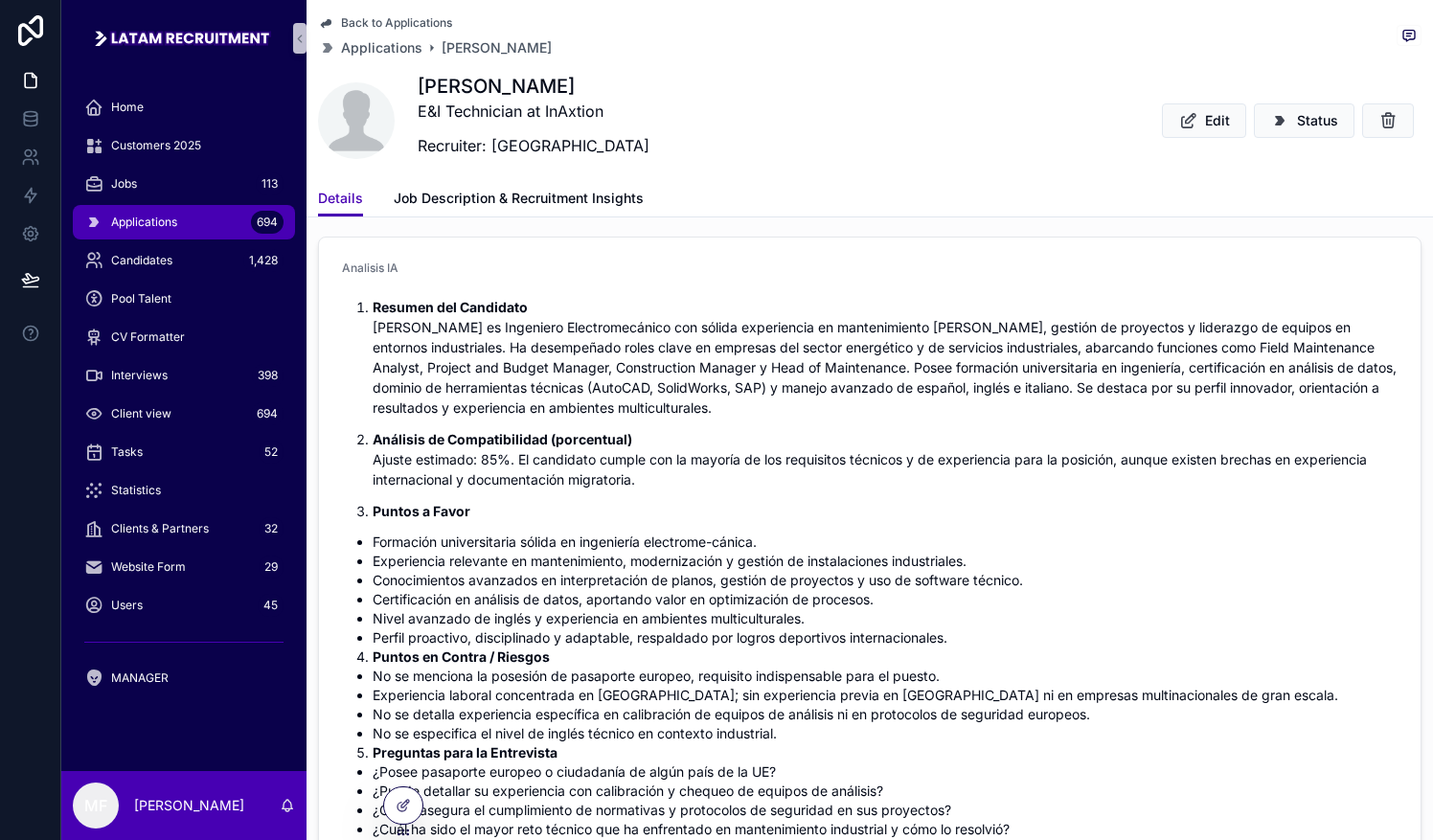
scroll to position [670, 0]
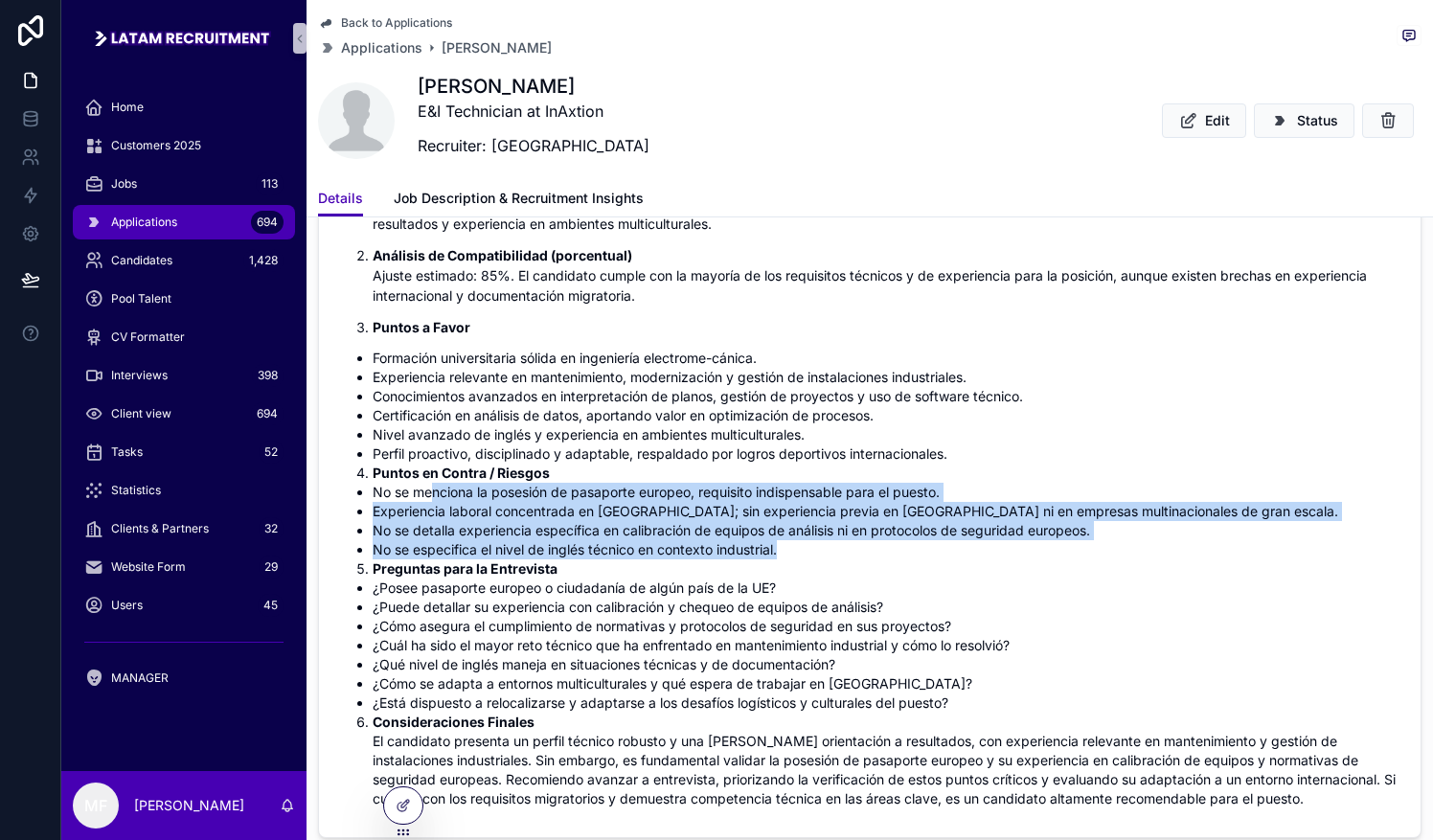
drag, startPoint x: 429, startPoint y: 495, endPoint x: 852, endPoint y: 538, distance: 425.2
click at [706, 538] on ul "No se menciona la posesión de pasaporte europeo, requisito indispensable para e…" at bounding box center [869, 521] width 1056 height 77
drag, startPoint x: 852, startPoint y: 538, endPoint x: 667, endPoint y: 504, distance: 188.1
click at [667, 504] on li "Experiencia laboral concentrada en [GEOGRAPHIC_DATA]; sin experiencia previa en…" at bounding box center [885, 512] width 1025 height 19
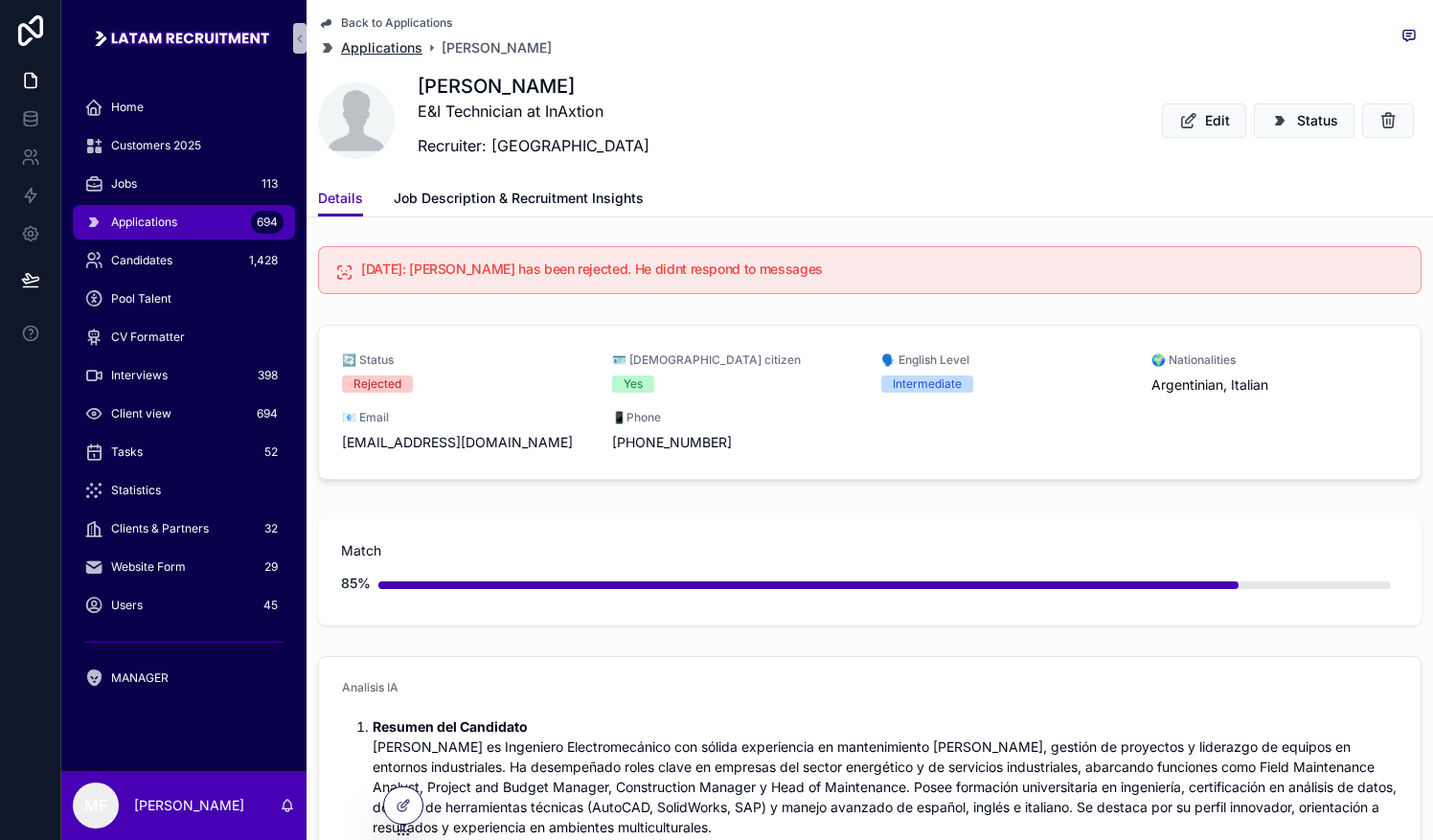
scroll to position [0, 0]
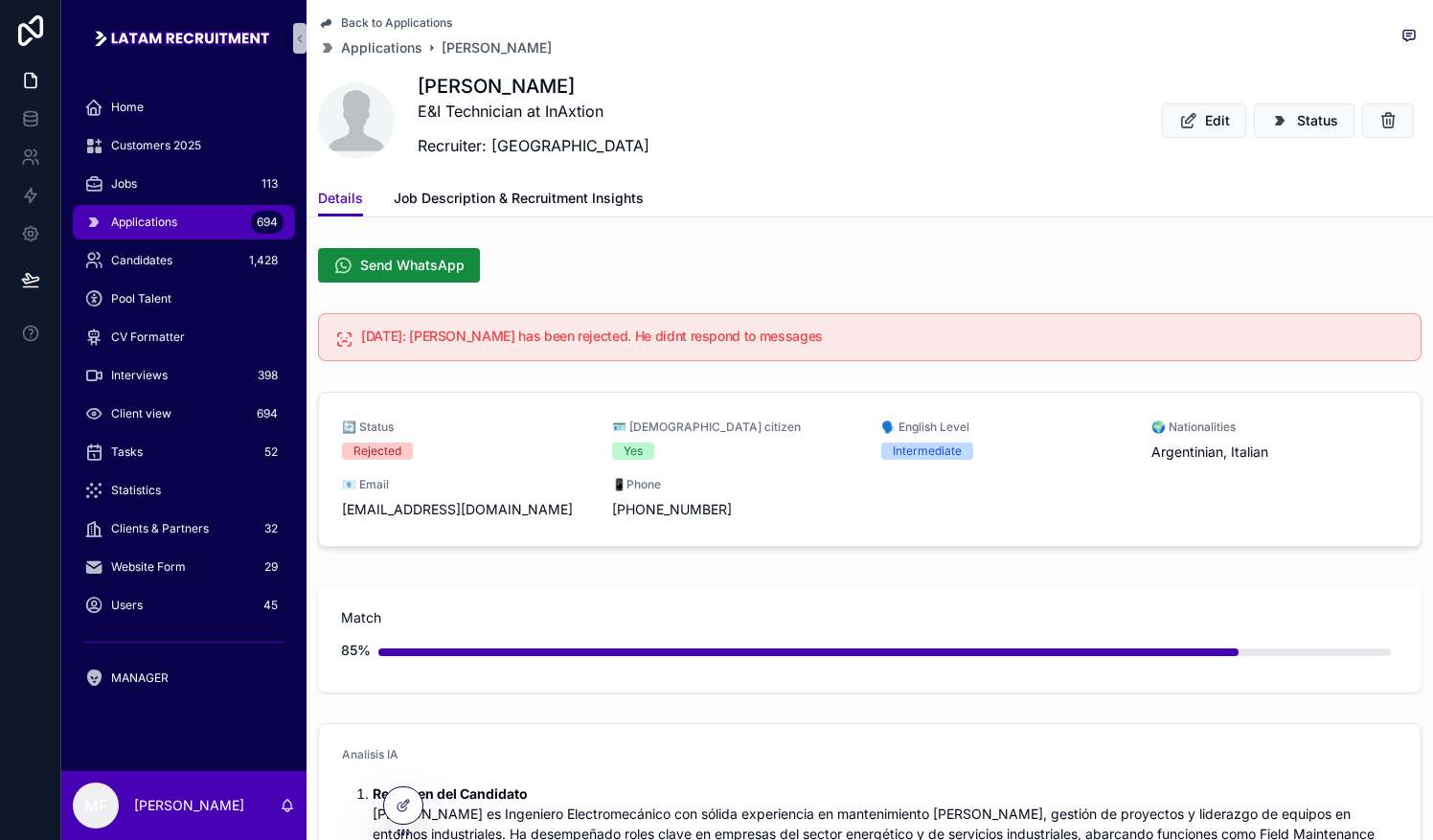
click at [366, 15] on span "Back to Applications" at bounding box center [397, 23] width 111 height 15
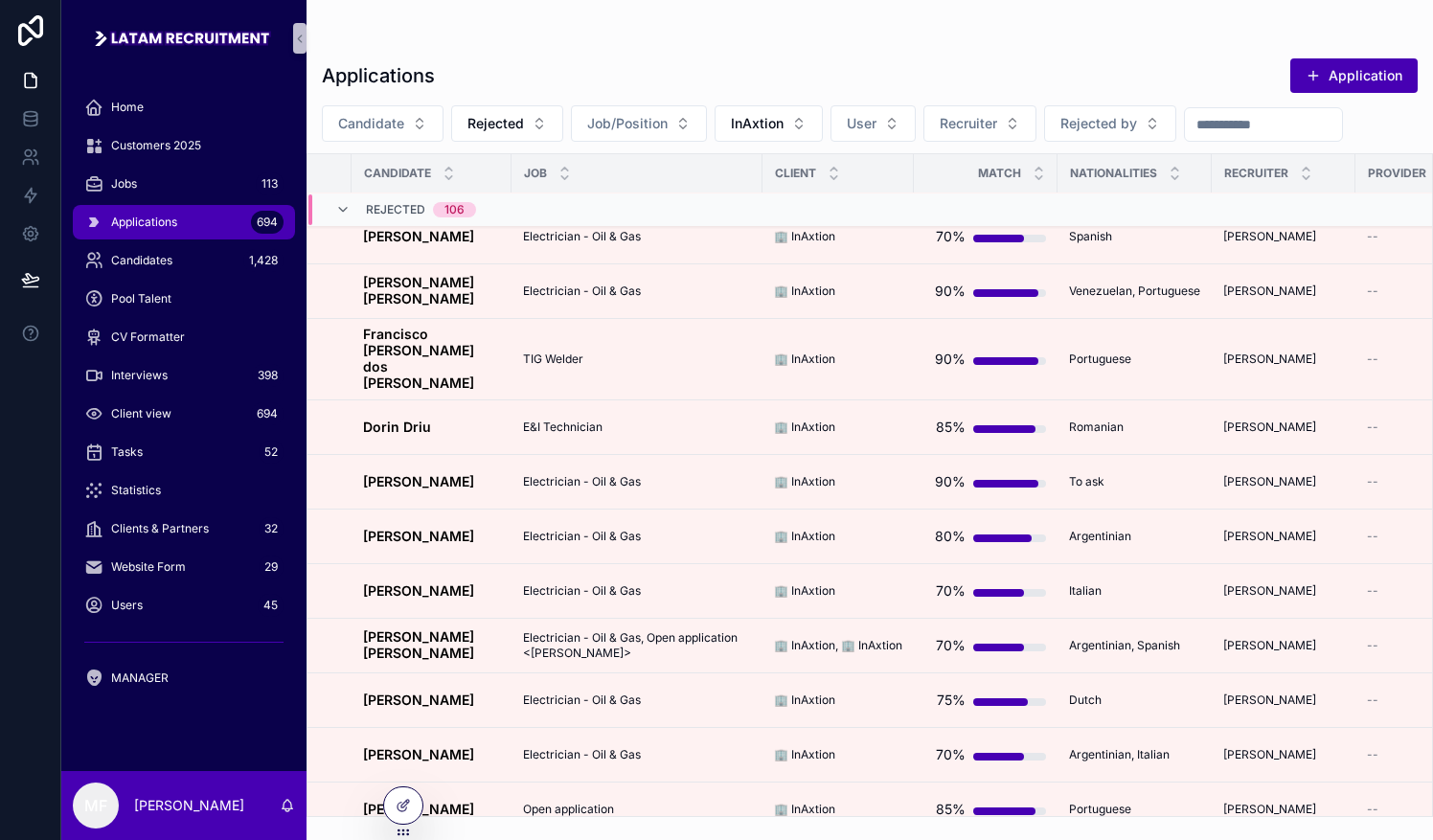
scroll to position [2183, 0]
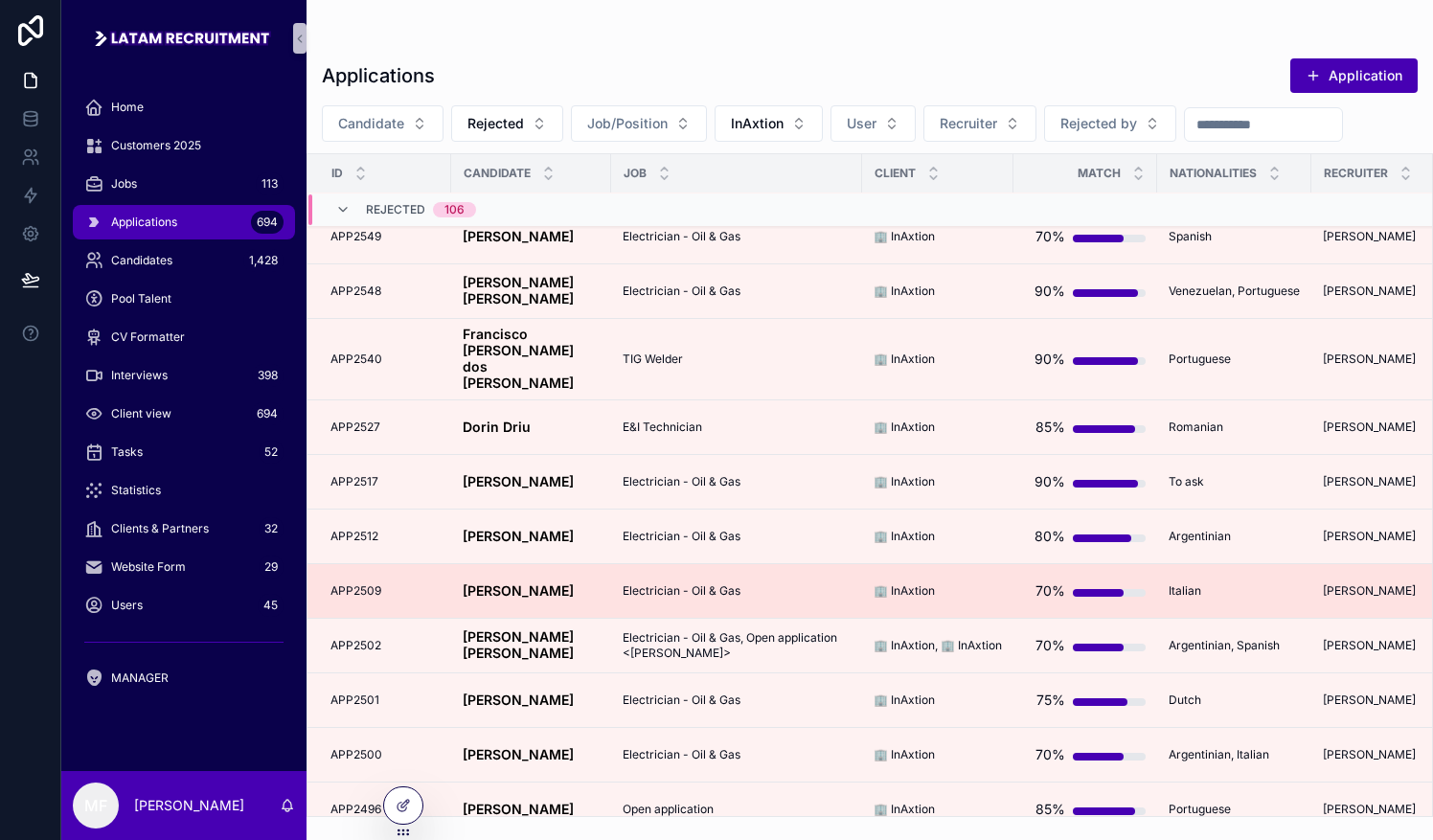
click at [506, 582] on strong "[PERSON_NAME]" at bounding box center [519, 589] width 111 height 16
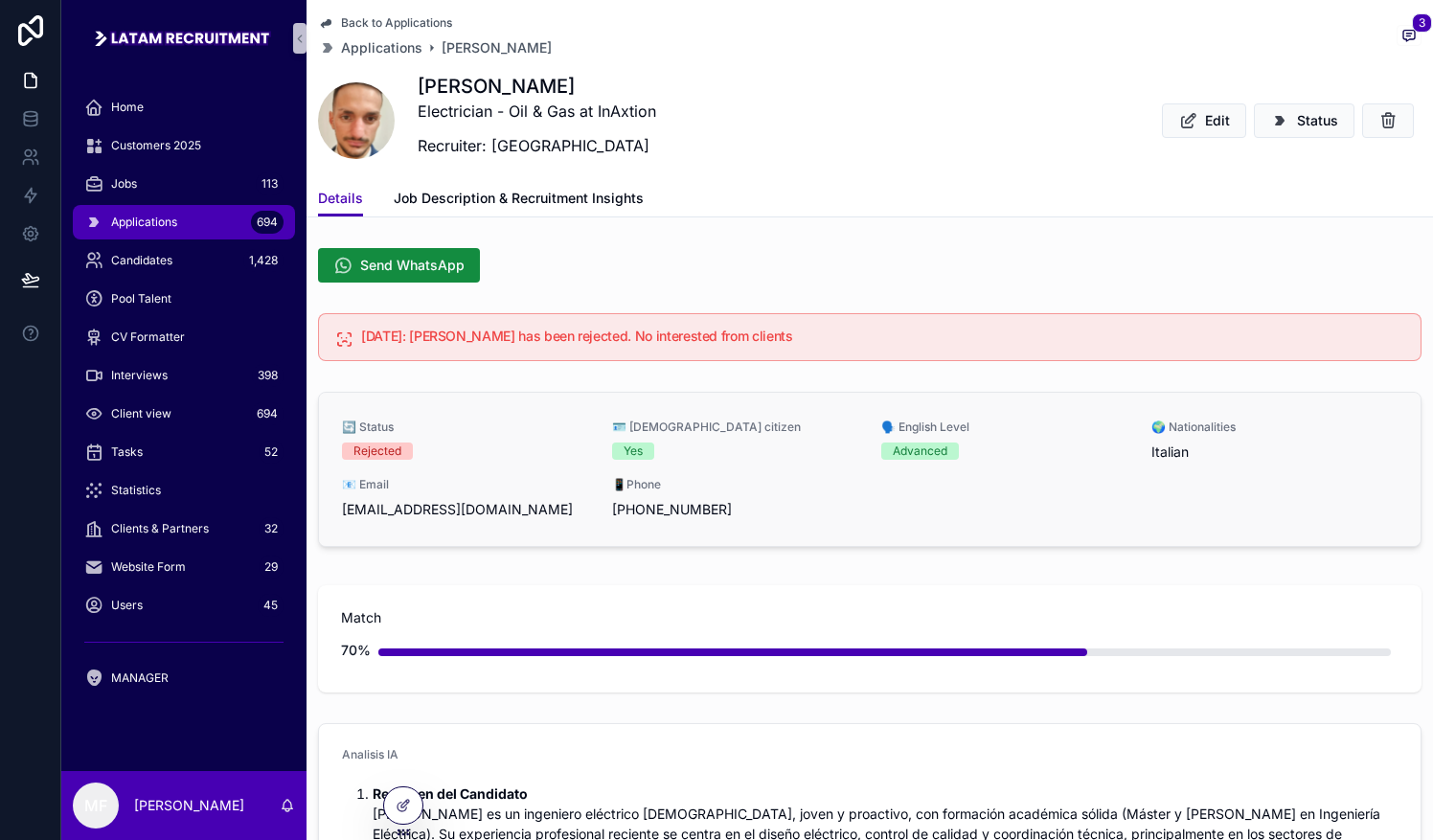
click at [391, 449] on div "Rejected" at bounding box center [377, 451] width 48 height 17
click at [371, 41] on span "Applications" at bounding box center [381, 48] width 82 height 19
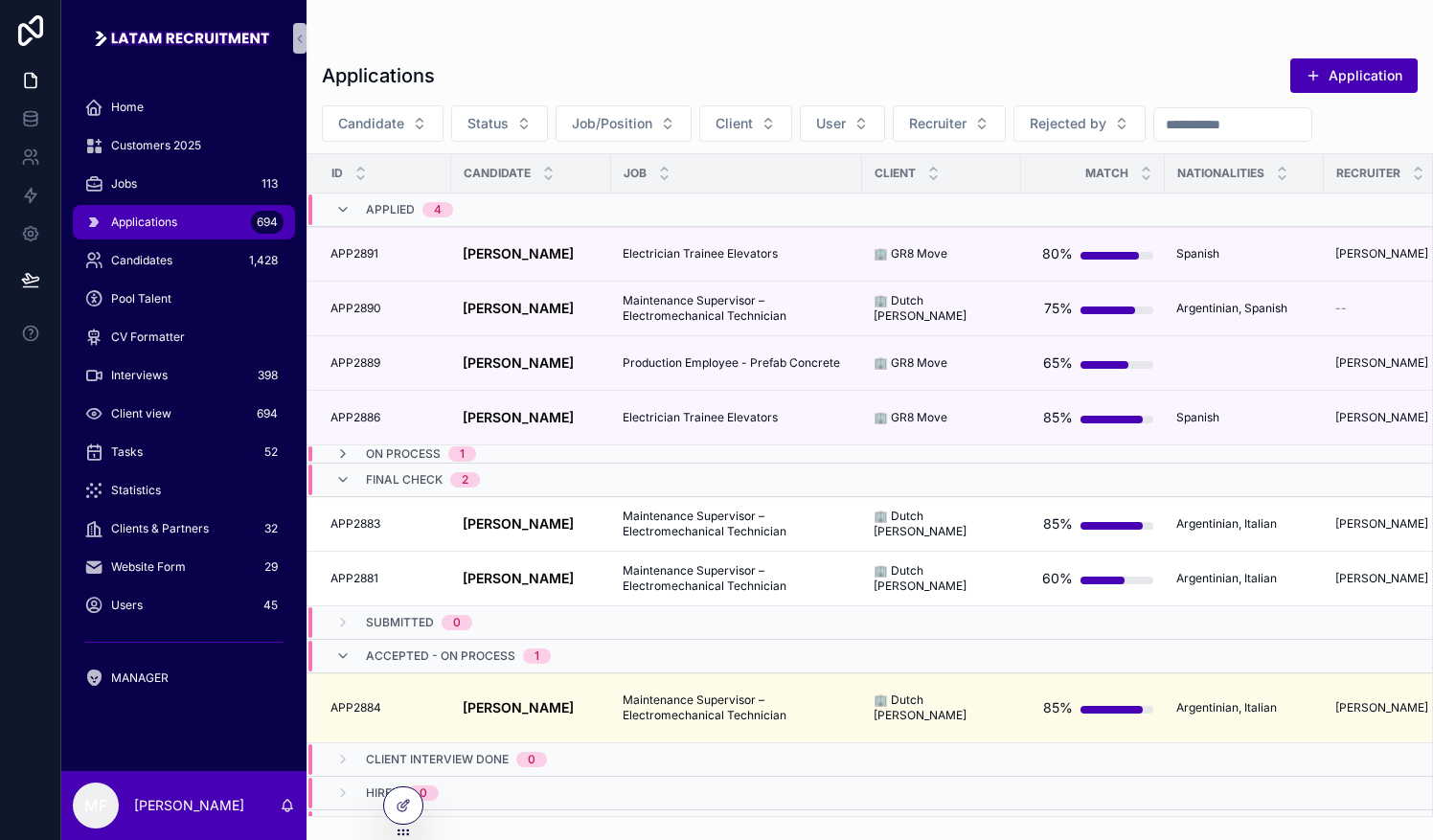
click at [706, 174] on span "client" at bounding box center [895, 174] width 41 height 15
click at [399, 207] on span "Applied" at bounding box center [390, 209] width 49 height 15
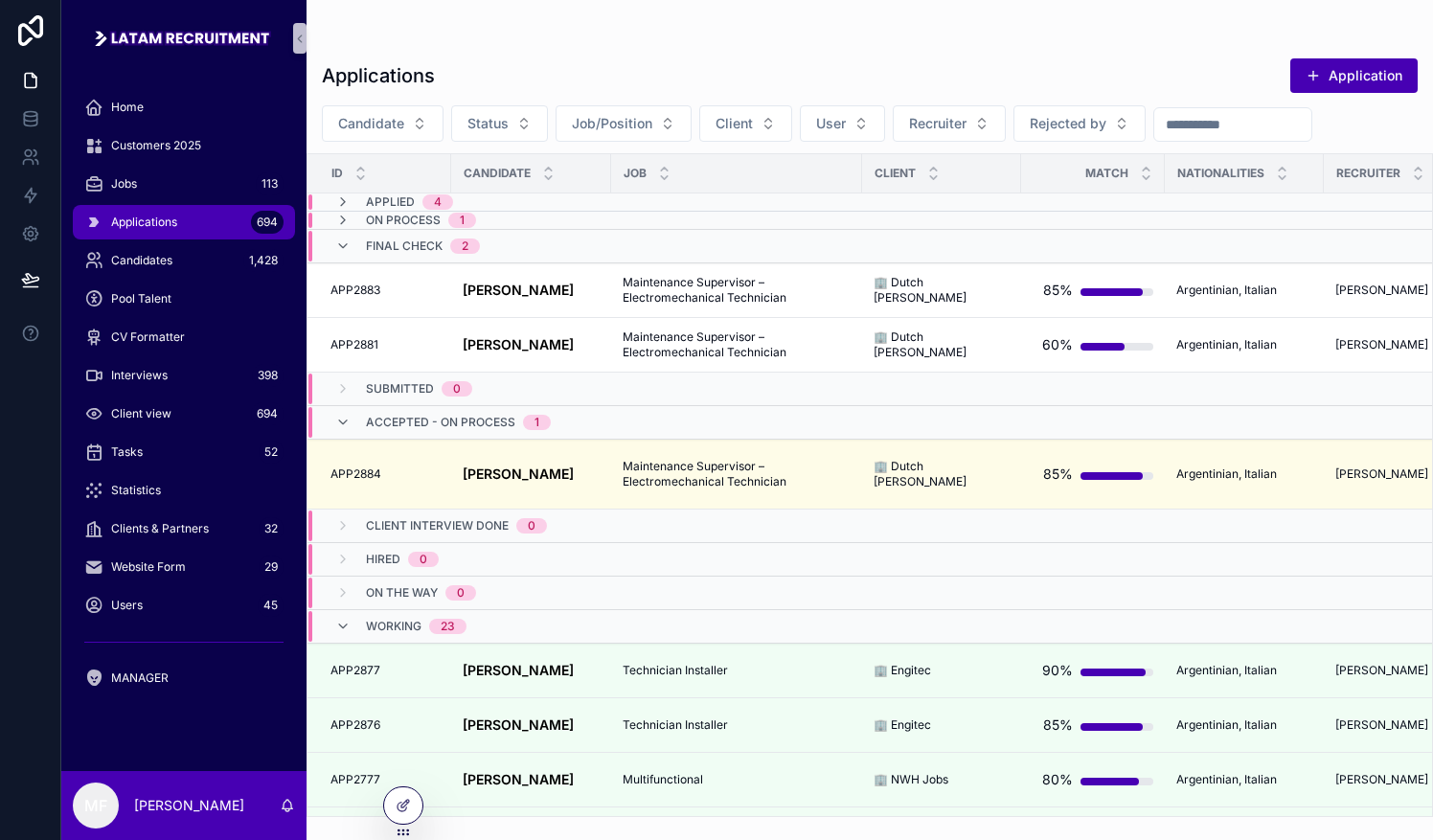
click at [376, 198] on span "Applied" at bounding box center [390, 202] width 49 height 15
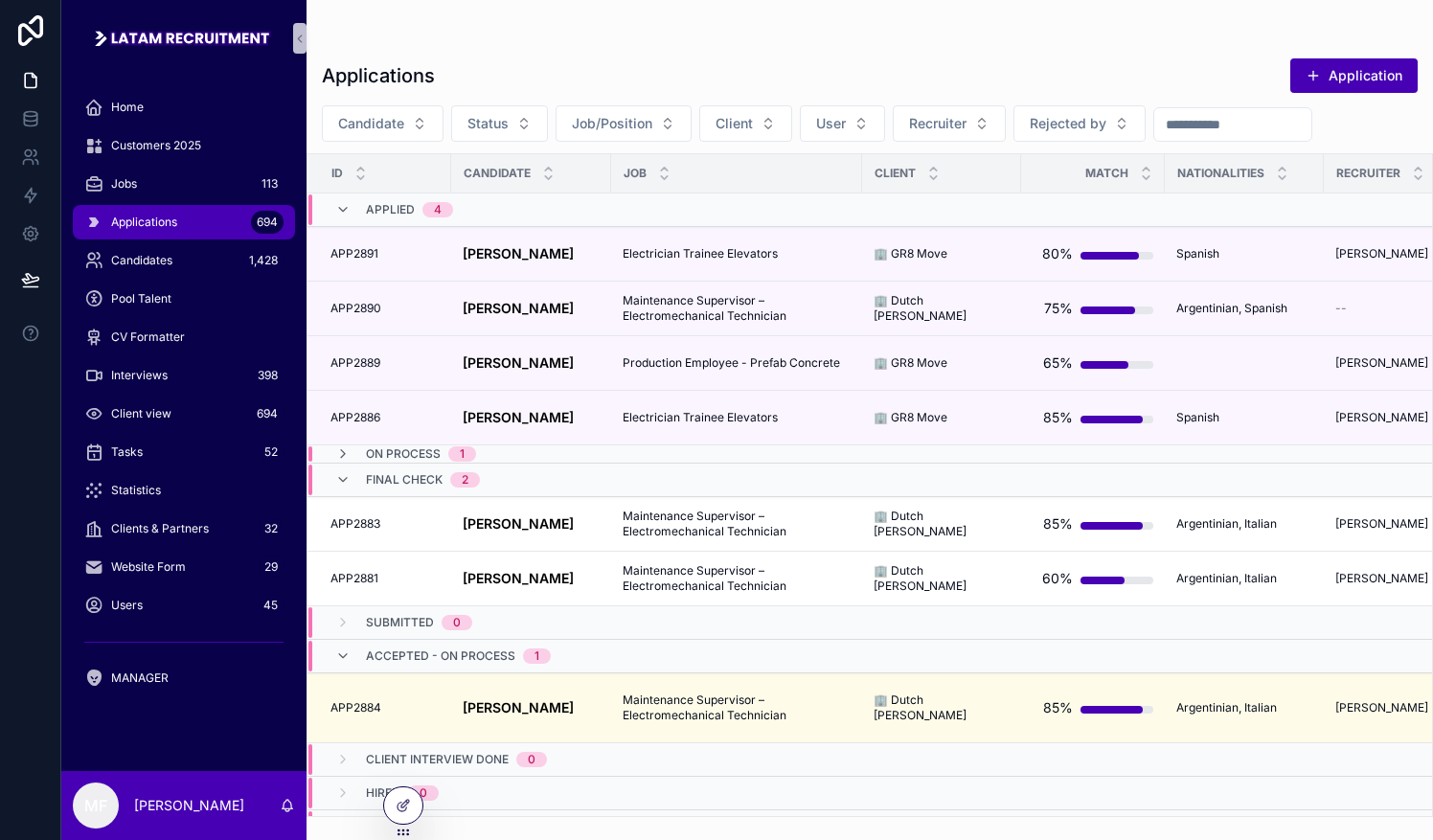
click at [391, 451] on span "On process" at bounding box center [403, 454] width 75 height 15
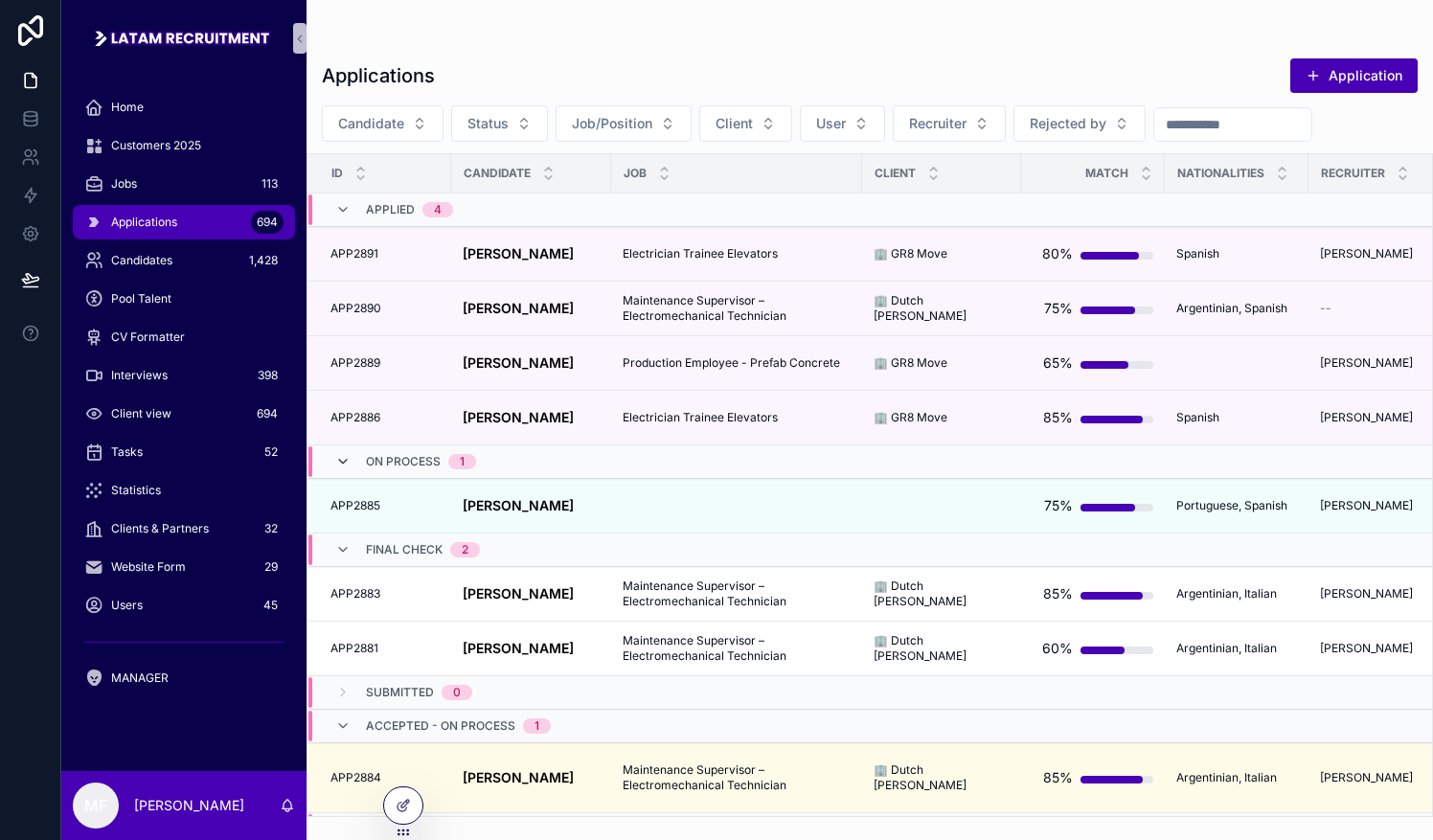
click at [343, 455] on icon "scrollable content" at bounding box center [343, 462] width 15 height 15
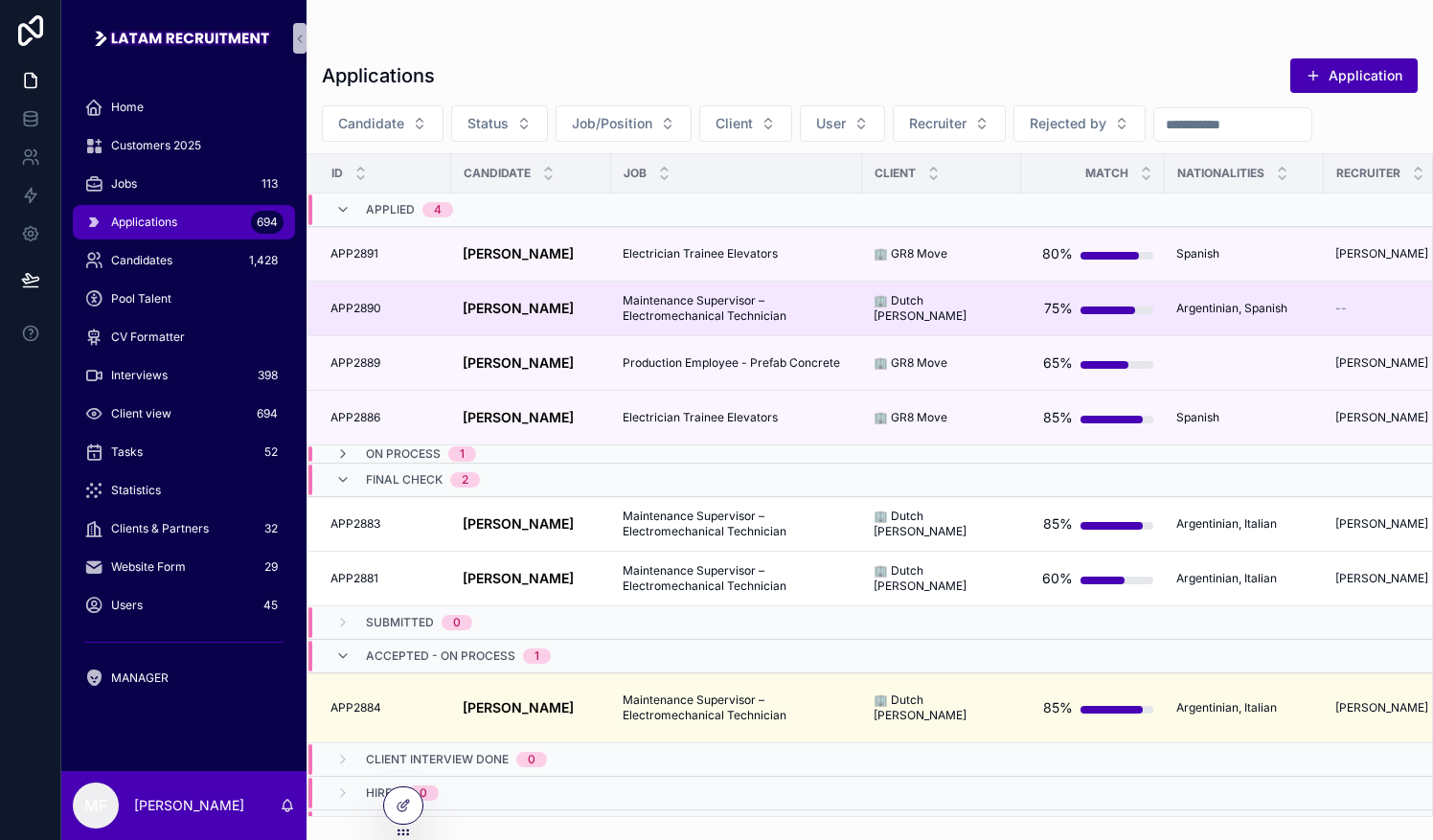
click at [706, 316] on td "--" at bounding box center [1396, 308] width 144 height 55
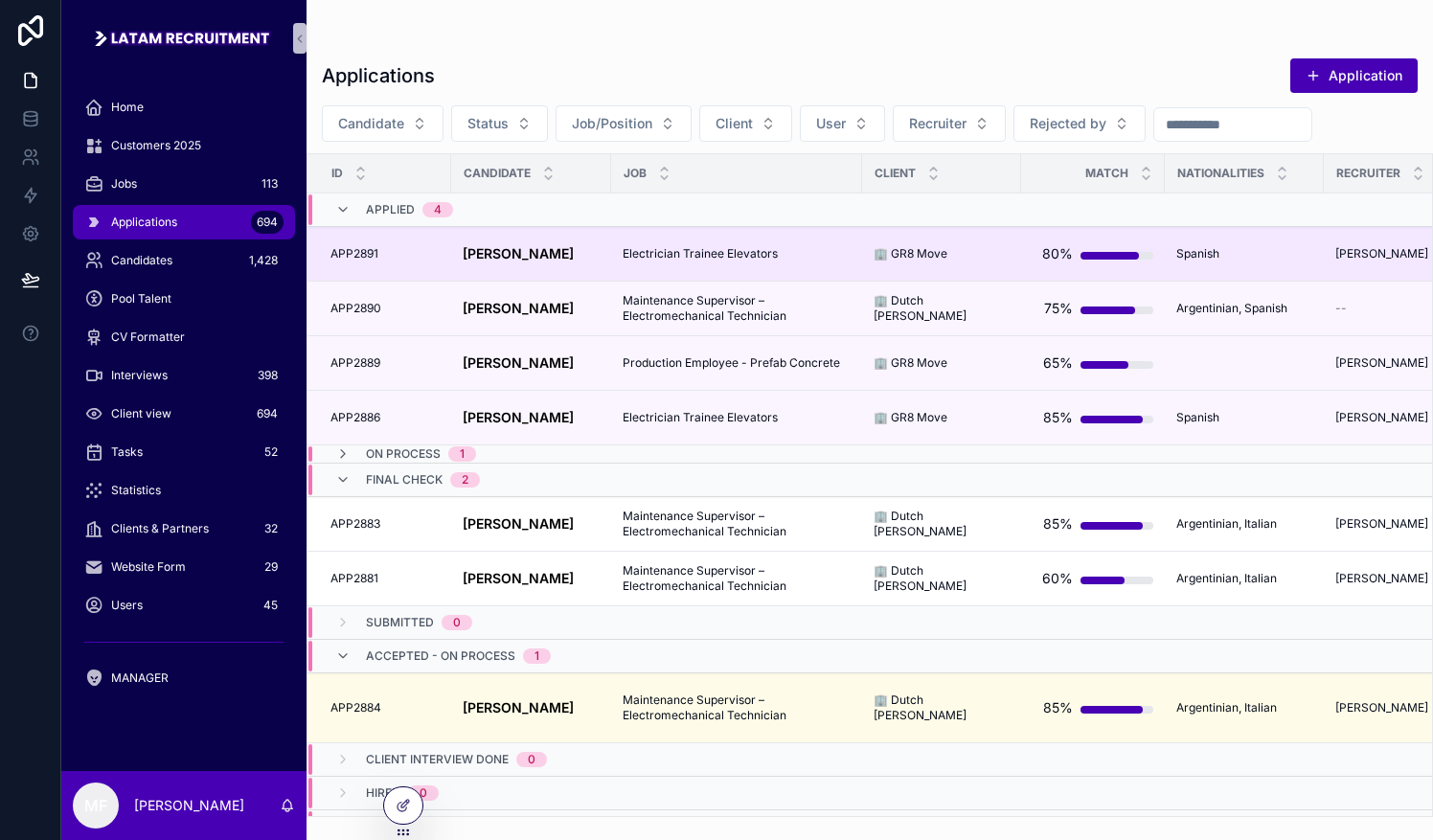
click at [554, 245] on strong "[PERSON_NAME]" at bounding box center [519, 252] width 111 height 16
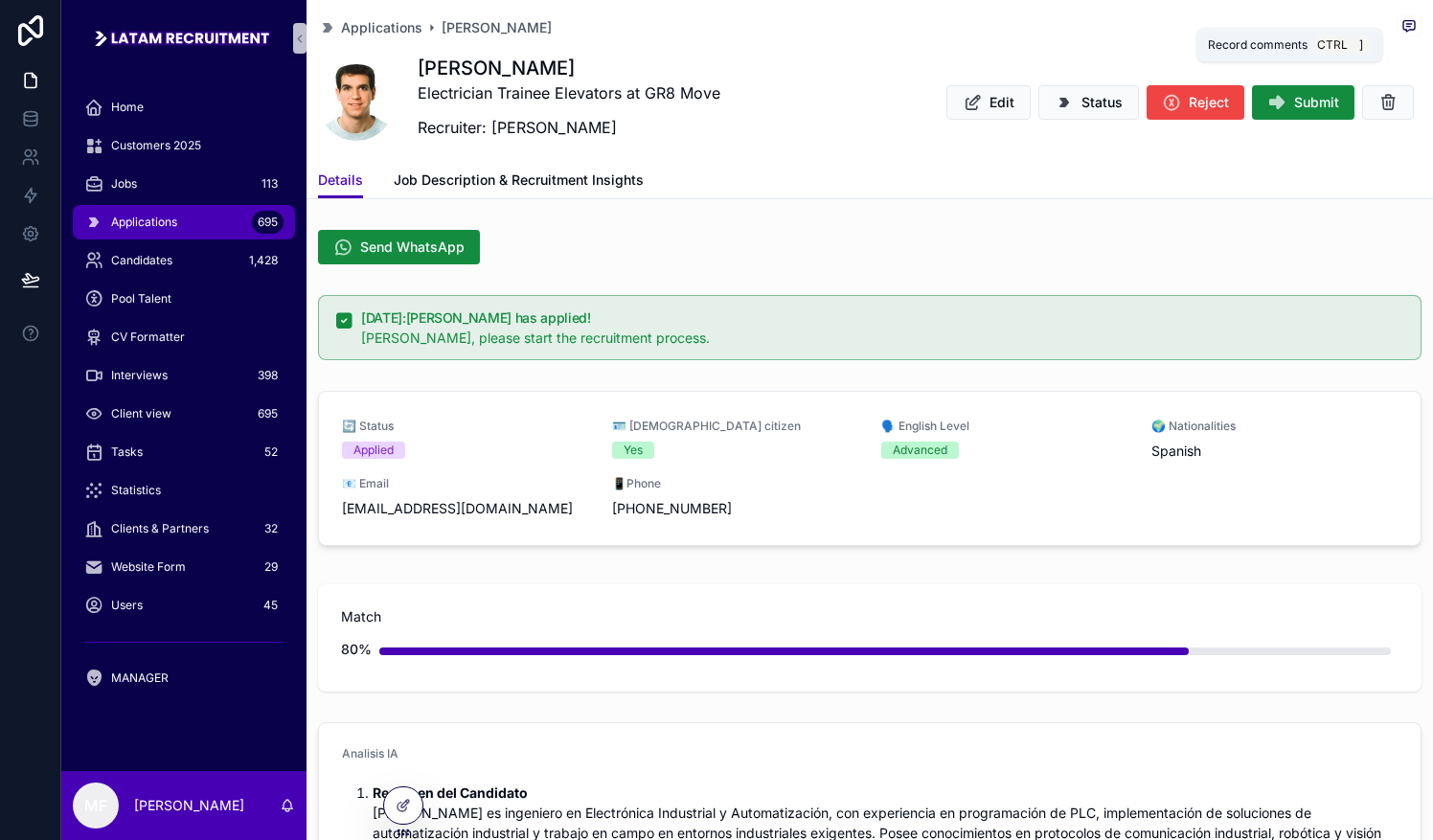
click at [706, 24] on icon "scrollable content" at bounding box center [1408, 24] width 5 height 0
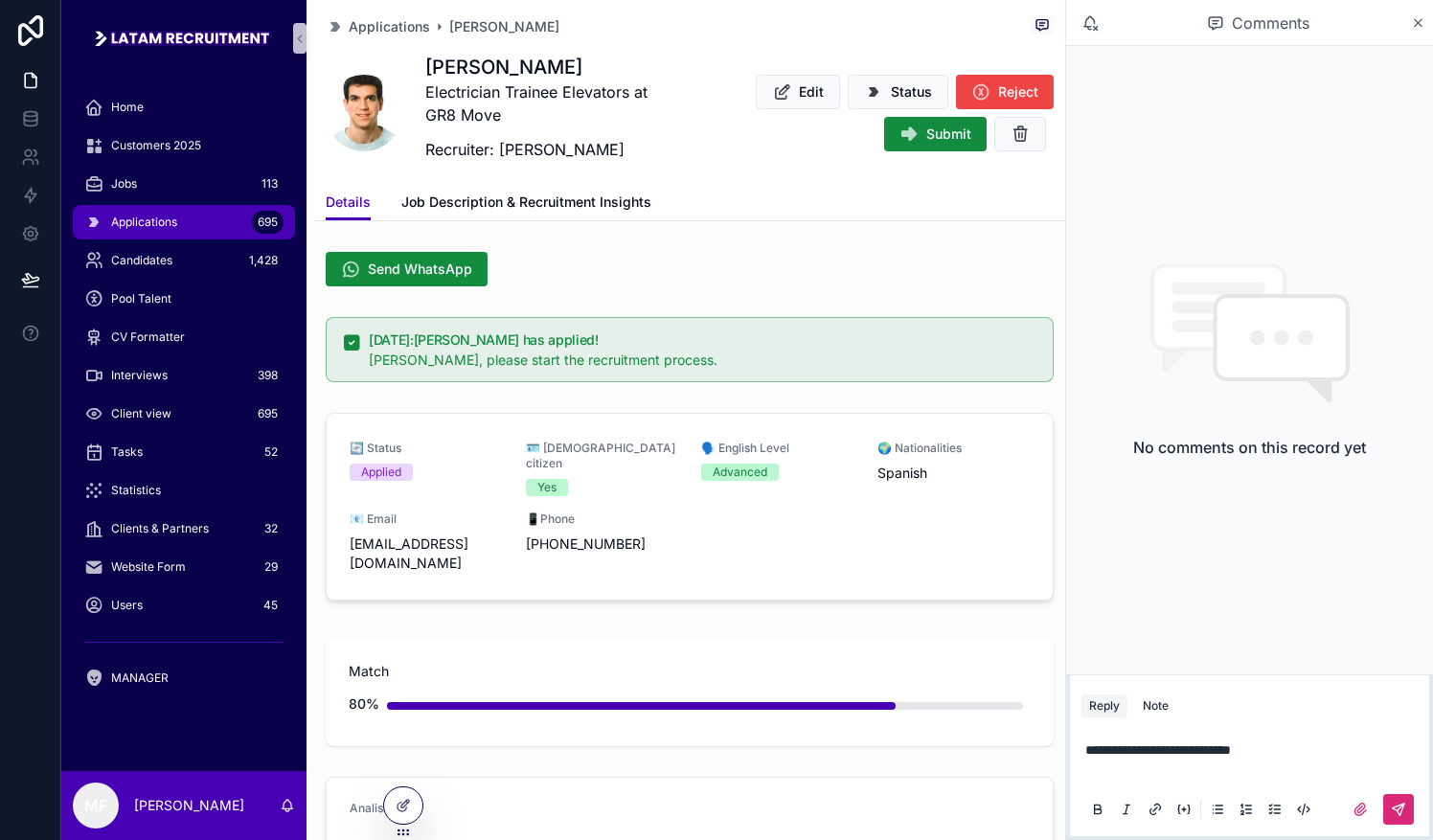
click at [706, 806] on icon "scrollable content" at bounding box center [1398, 809] width 15 height 15
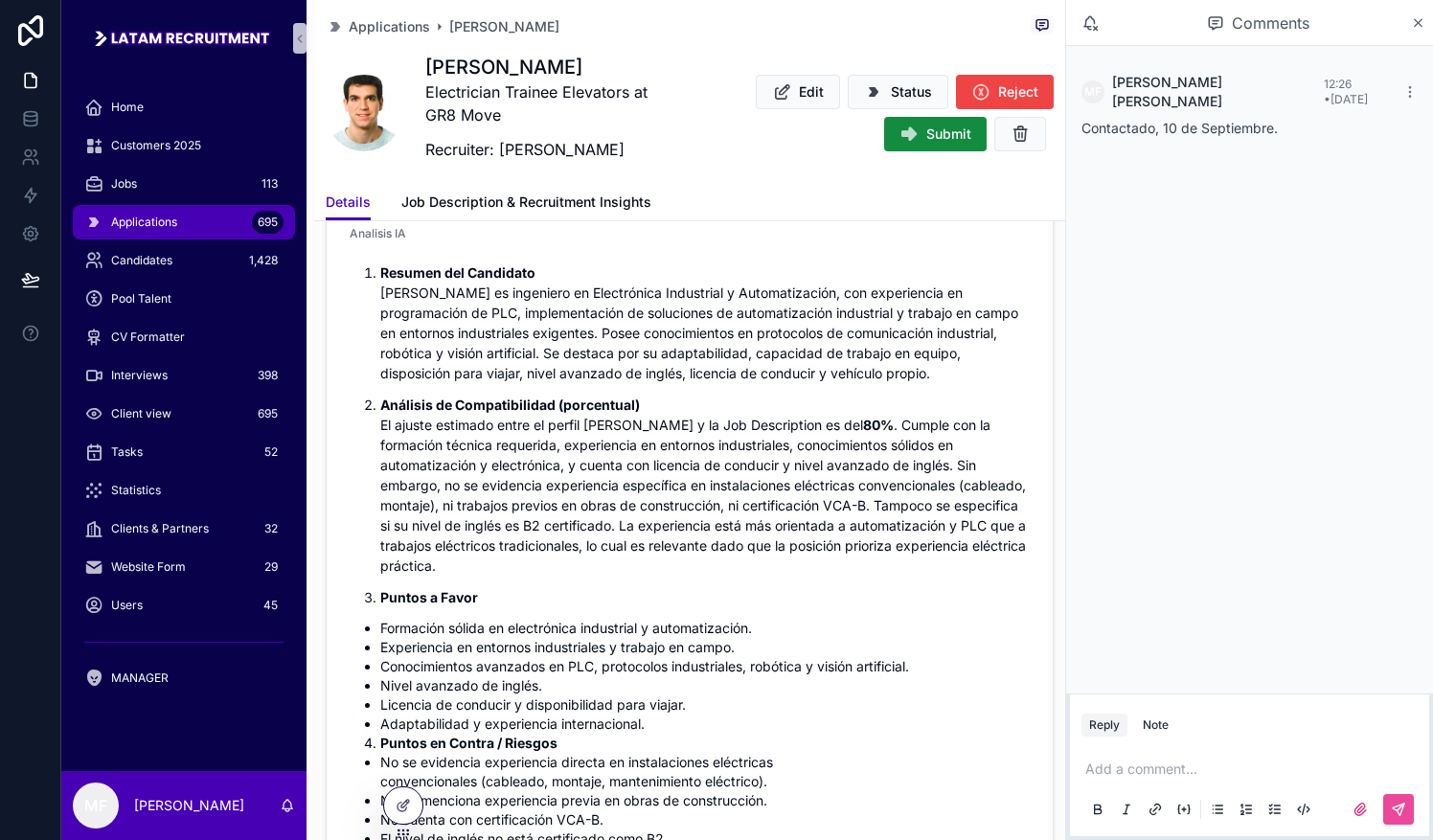
scroll to position [670, 0]
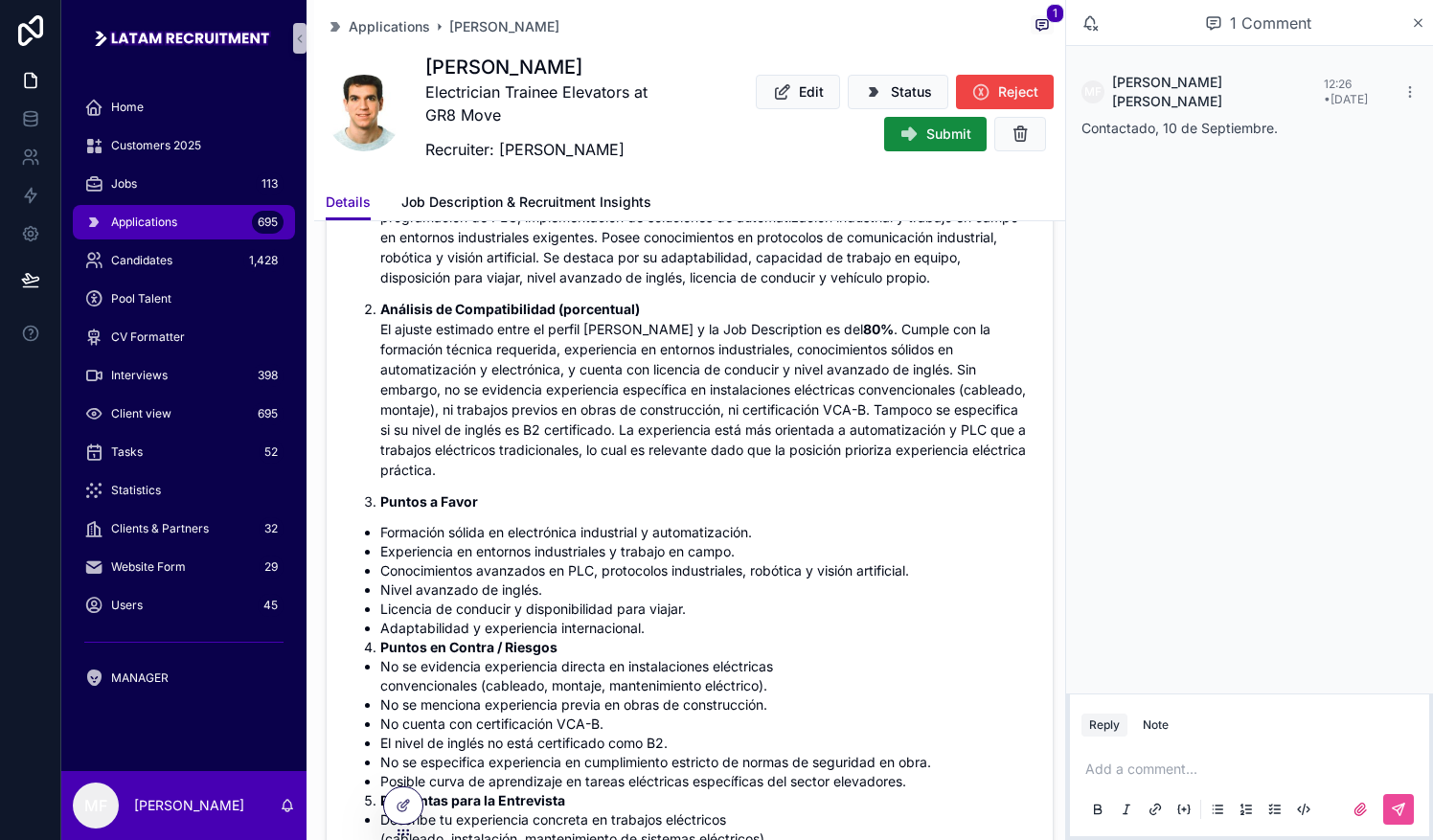
click at [706, 527] on div "MF [PERSON_NAME] 12:26 • [DATE] Contactado, 10 de Septiembre." at bounding box center [1250, 370] width 367 height 647
click at [706, 12] on div "Applications [PERSON_NAME] 1 [PERSON_NAME] Electrician Trainee Elevators at GR8…" at bounding box center [690, 91] width 728 height 183
click at [706, 35] on button "1" at bounding box center [1042, 27] width 23 height 23
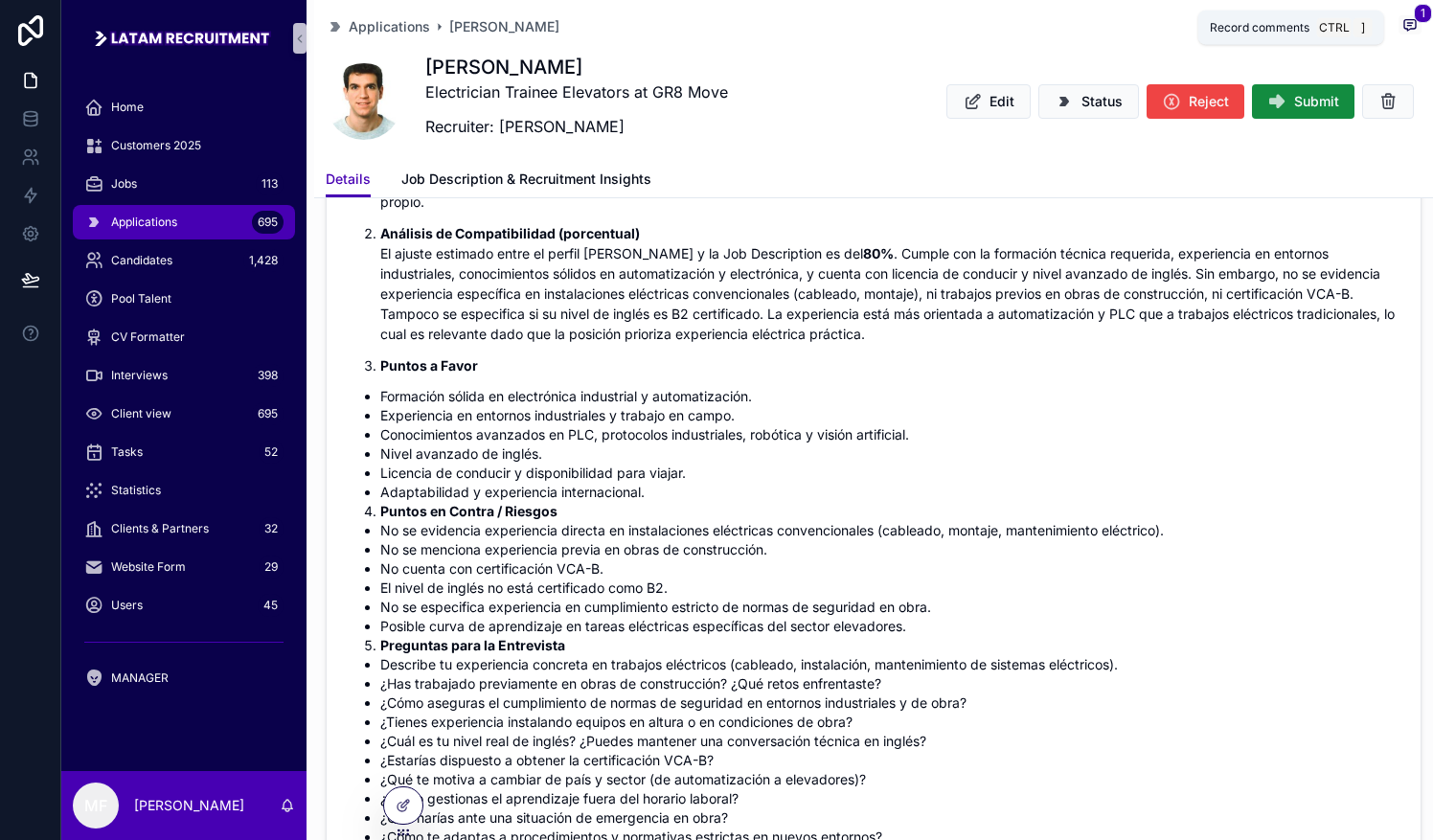
scroll to position [647, 0]
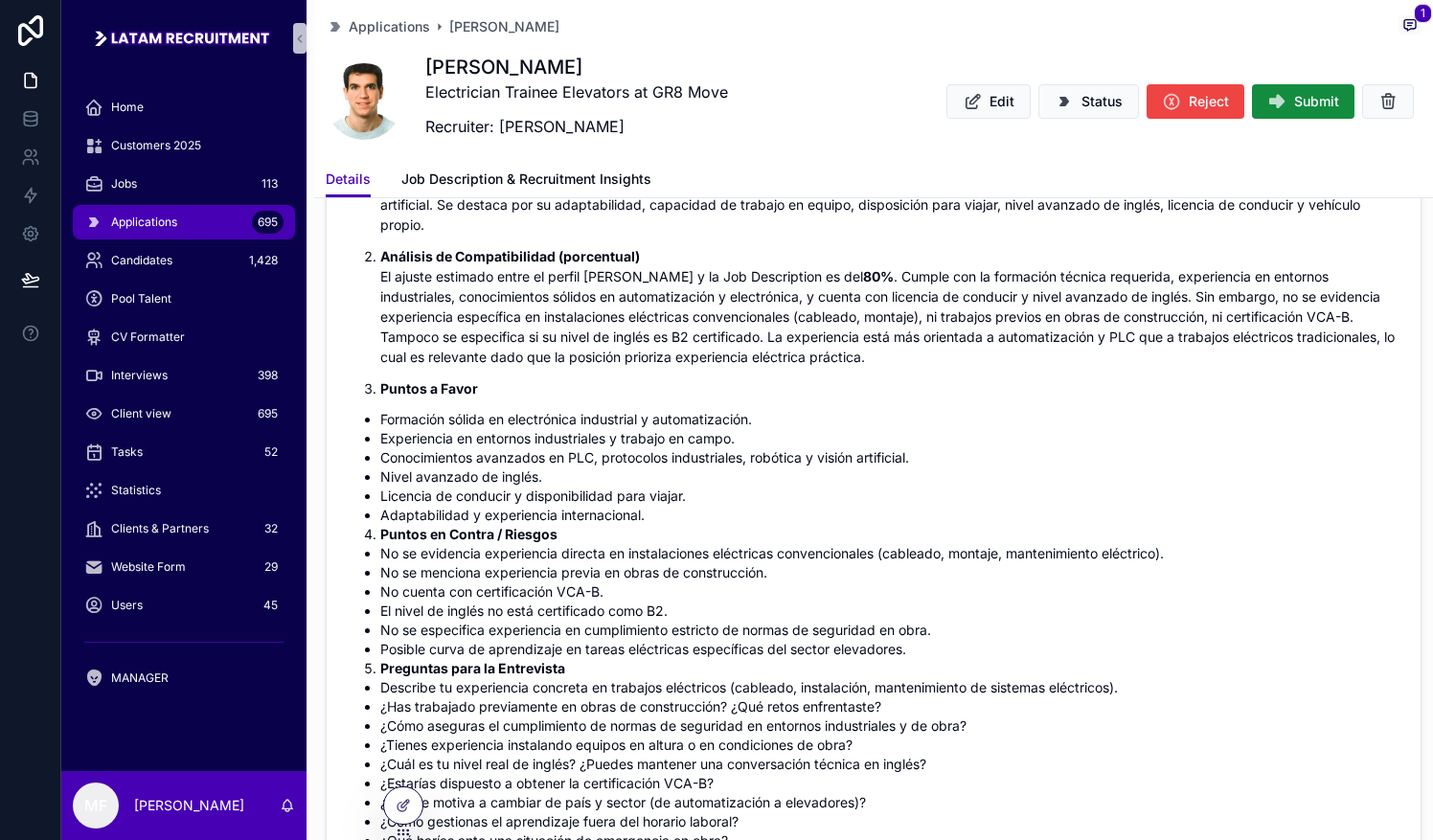
click at [139, 212] on div "Applications 695" at bounding box center [183, 222] width 199 height 31
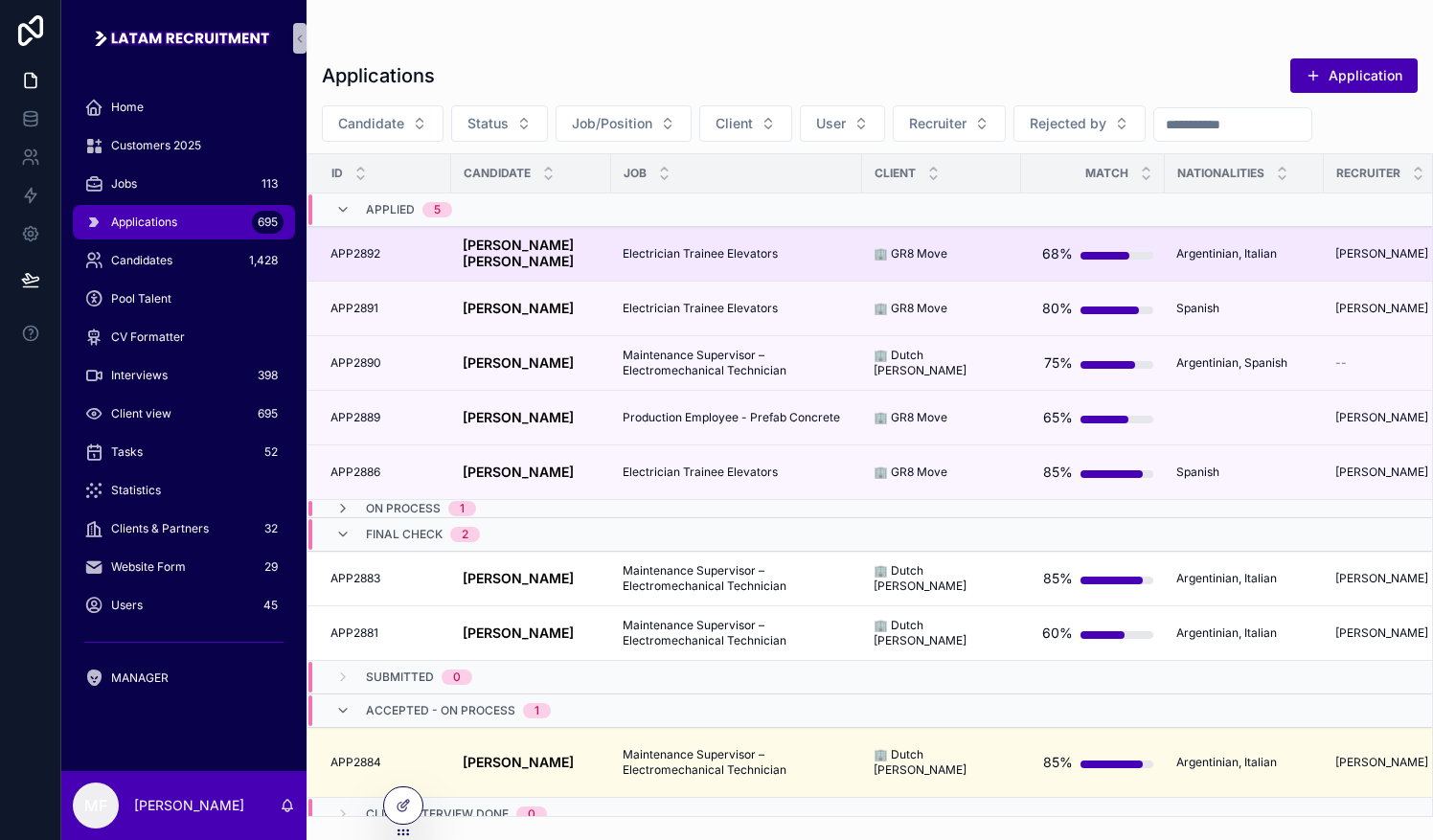
click at [491, 248] on strong "[PERSON_NAME] [PERSON_NAME]" at bounding box center [521, 252] width 115 height 33
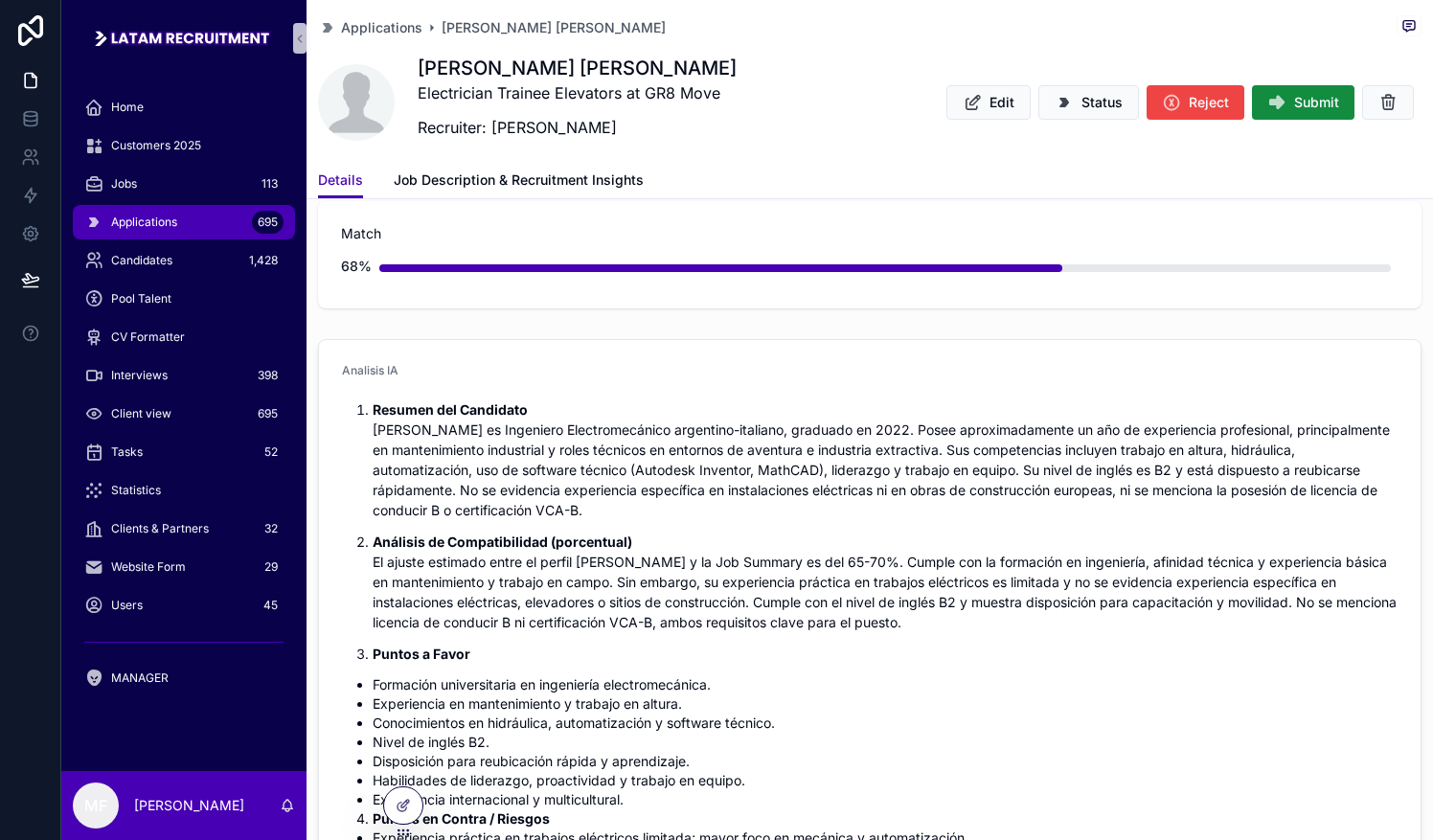
scroll to position [574, 0]
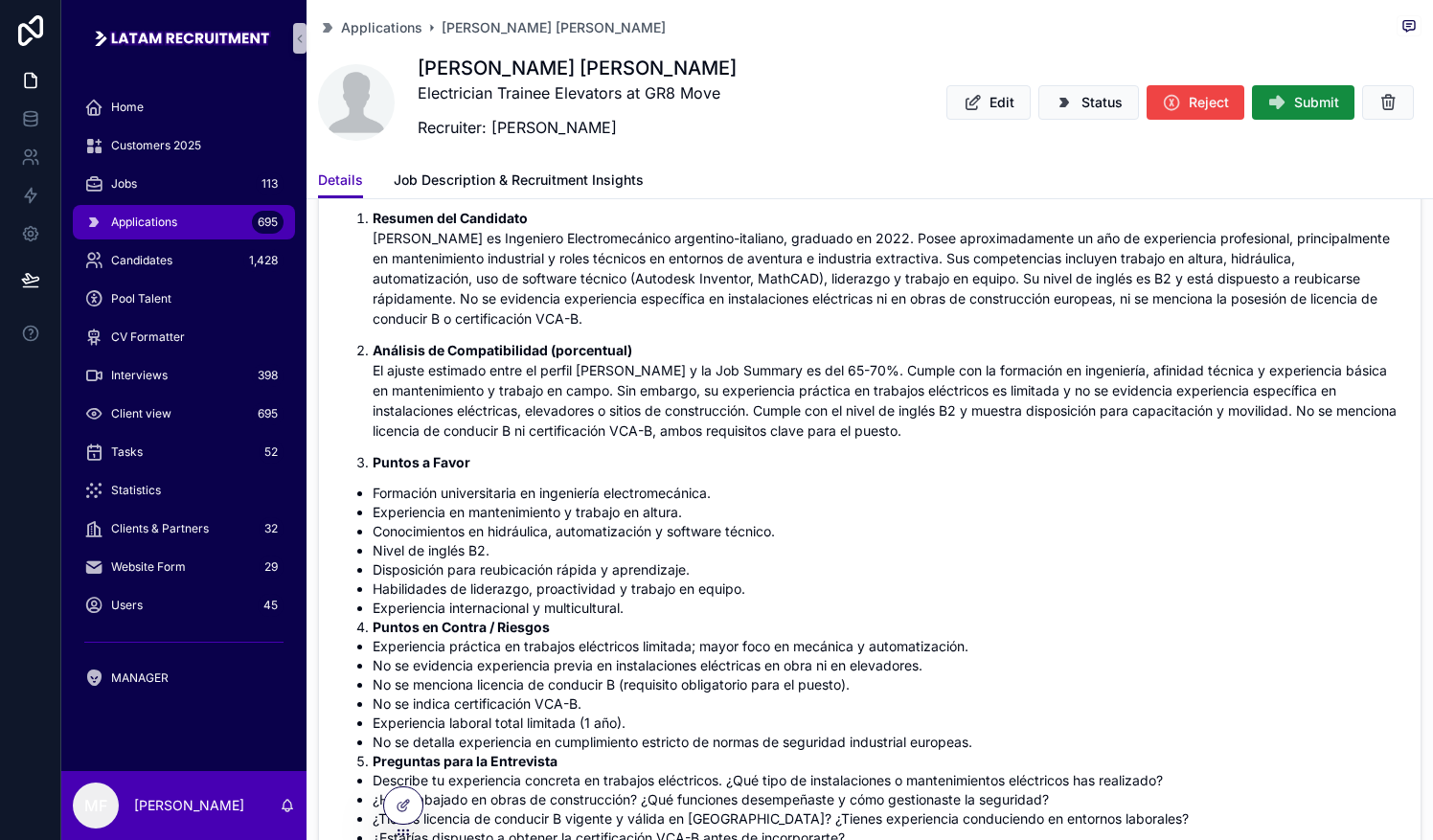
click at [193, 230] on div "Applications 695" at bounding box center [183, 222] width 199 height 31
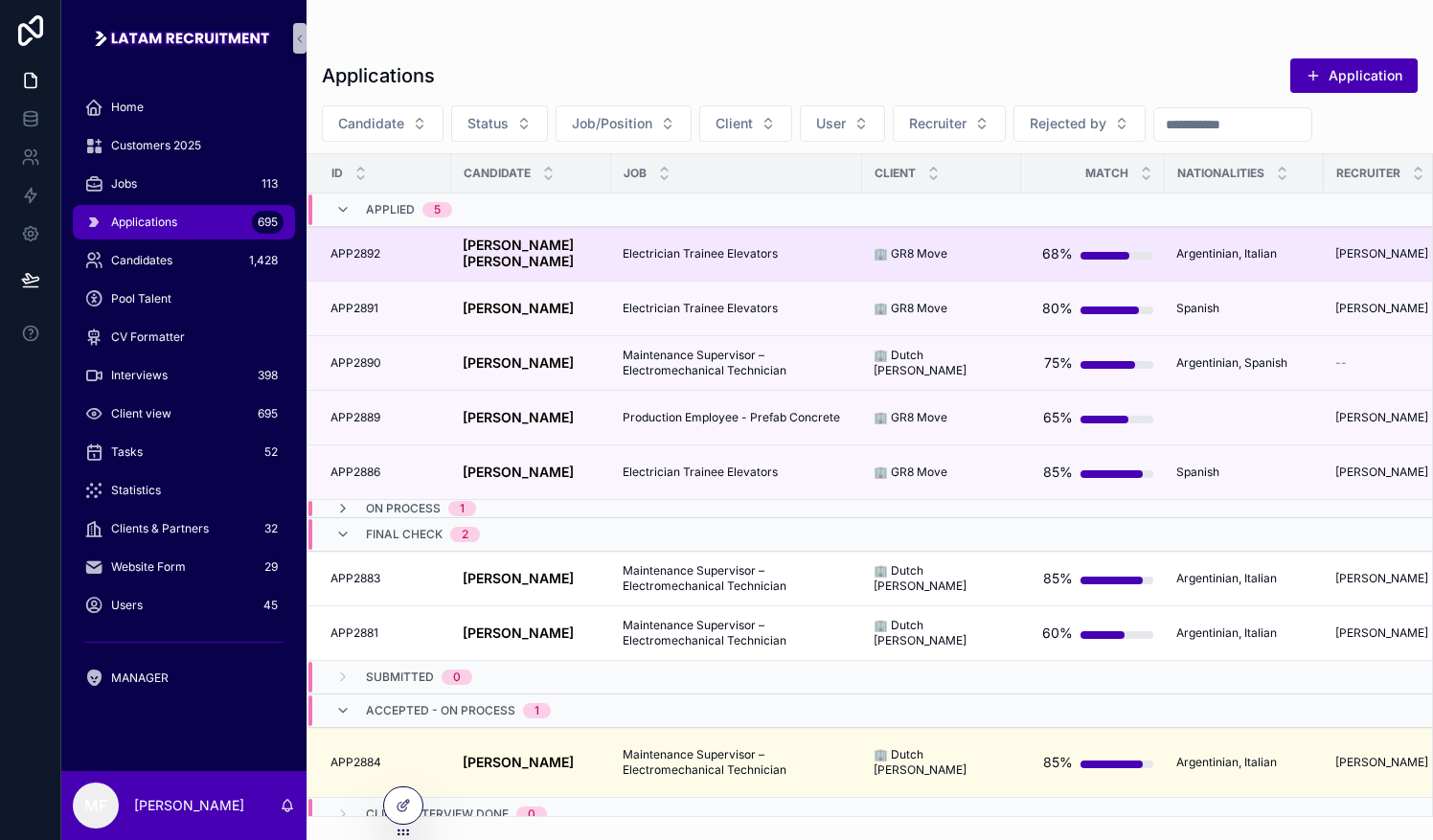
click at [515, 252] on strong "[PERSON_NAME] [PERSON_NAME]" at bounding box center [521, 252] width 115 height 33
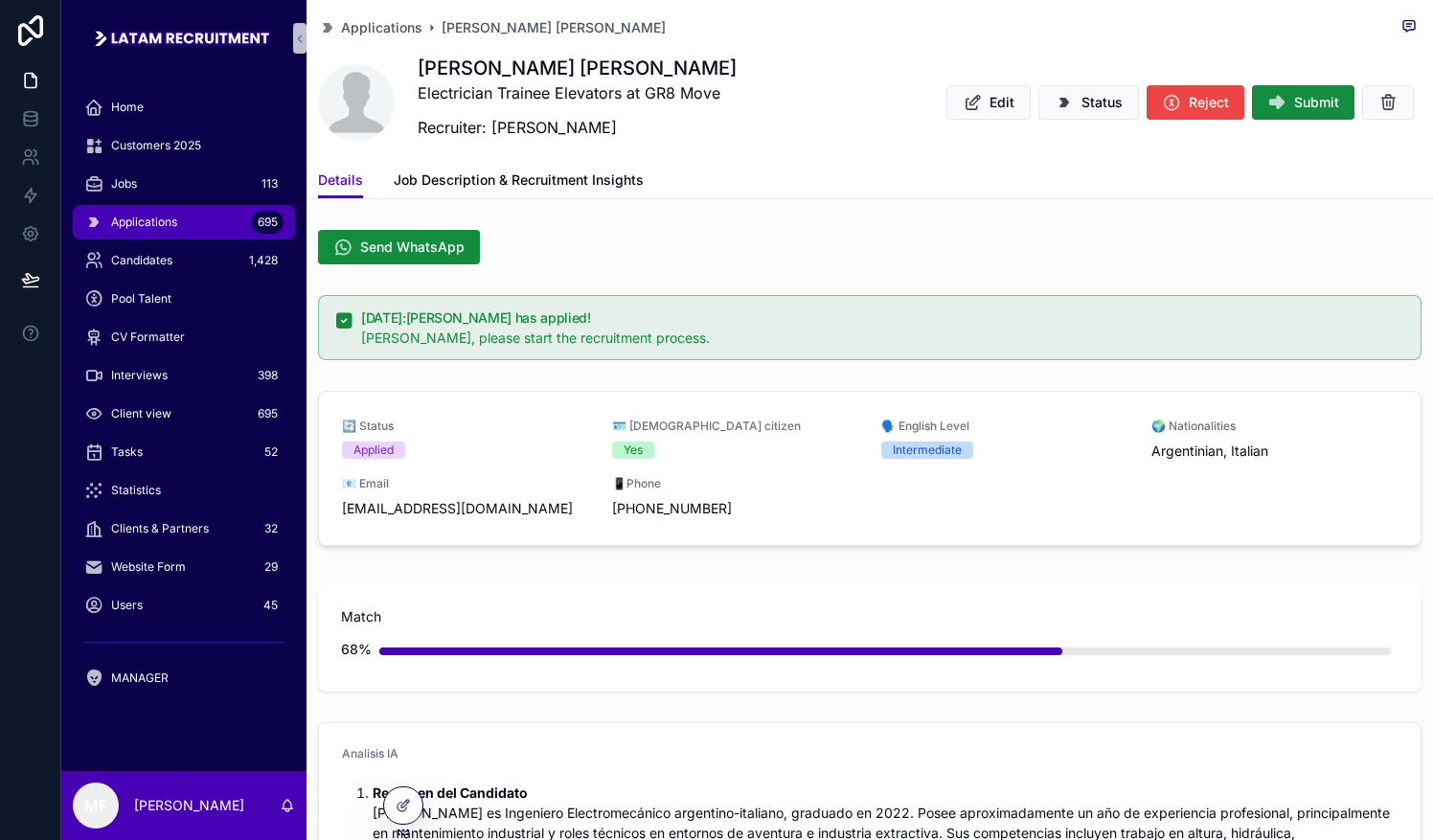
click at [406, 247] on span "Send WhatsApp" at bounding box center [412, 247] width 105 height 19
click at [706, 45] on div "Applications [PERSON_NAME] Nahuel [PERSON_NAME] [PERSON_NAME] Electrician Train…" at bounding box center [869, 81] width 1104 height 162
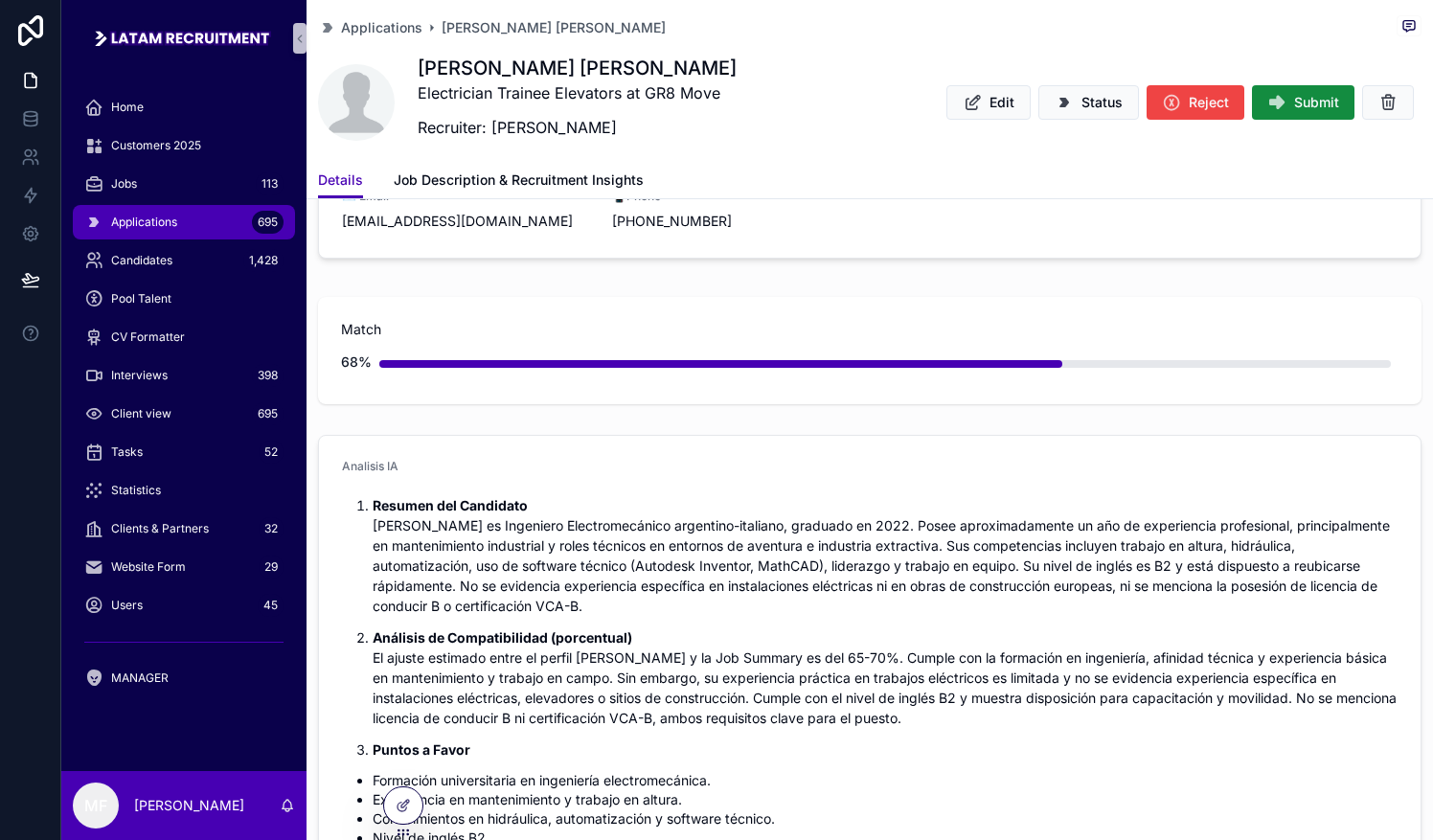
scroll to position [479, 0]
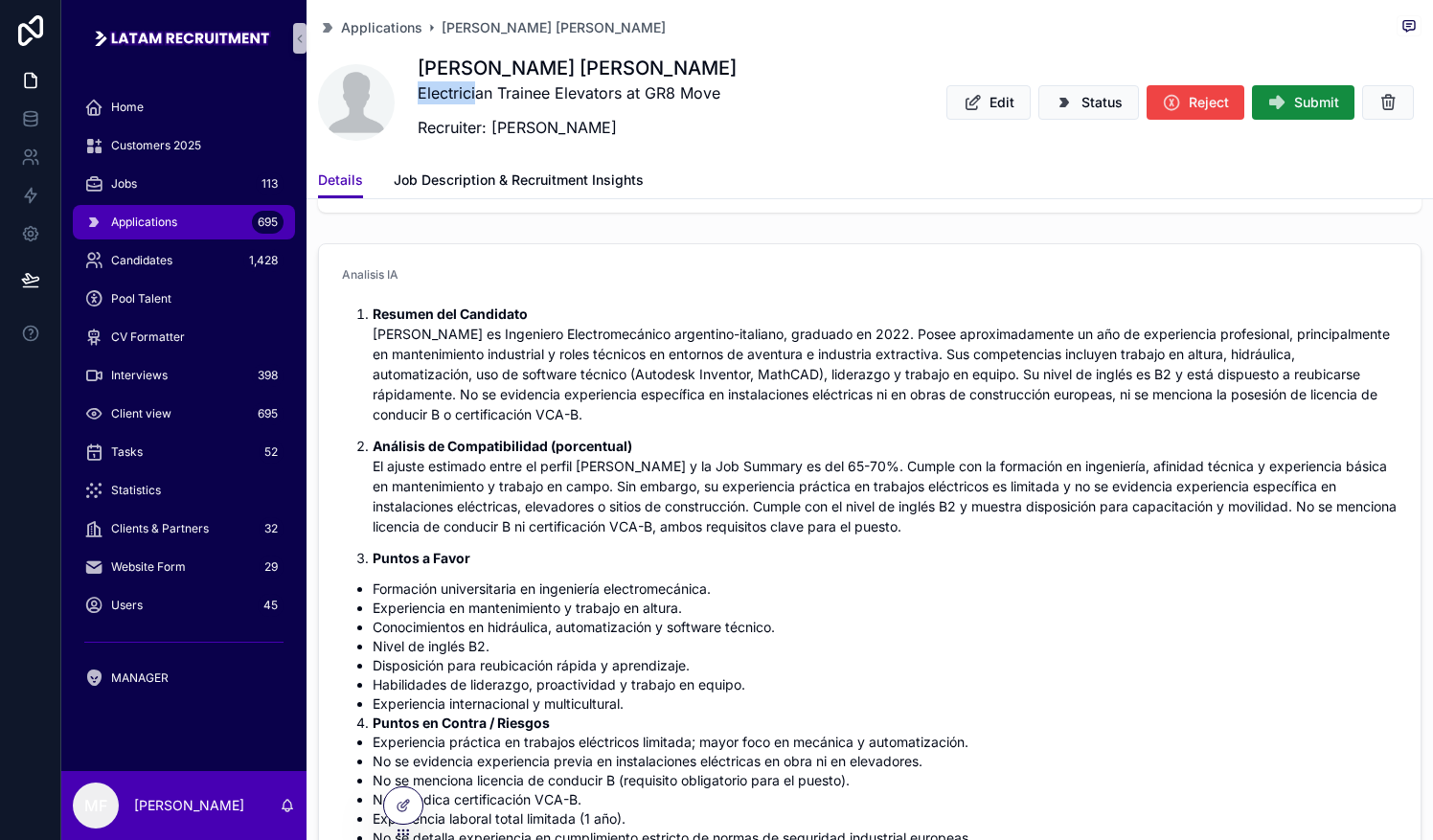
drag, startPoint x: 418, startPoint y: 97, endPoint x: 478, endPoint y: 95, distance: 60.0
click at [478, 95] on p "Electrician Trainee Elevators at GR8 Move" at bounding box center [577, 93] width 319 height 23
drag, startPoint x: 478, startPoint y: 95, endPoint x: 691, endPoint y: 155, distance: 221.3
click at [691, 155] on div "Applications [PERSON_NAME] Nahuel [PERSON_NAME] [PERSON_NAME] Electrician Train…" at bounding box center [869, 81] width 1104 height 162
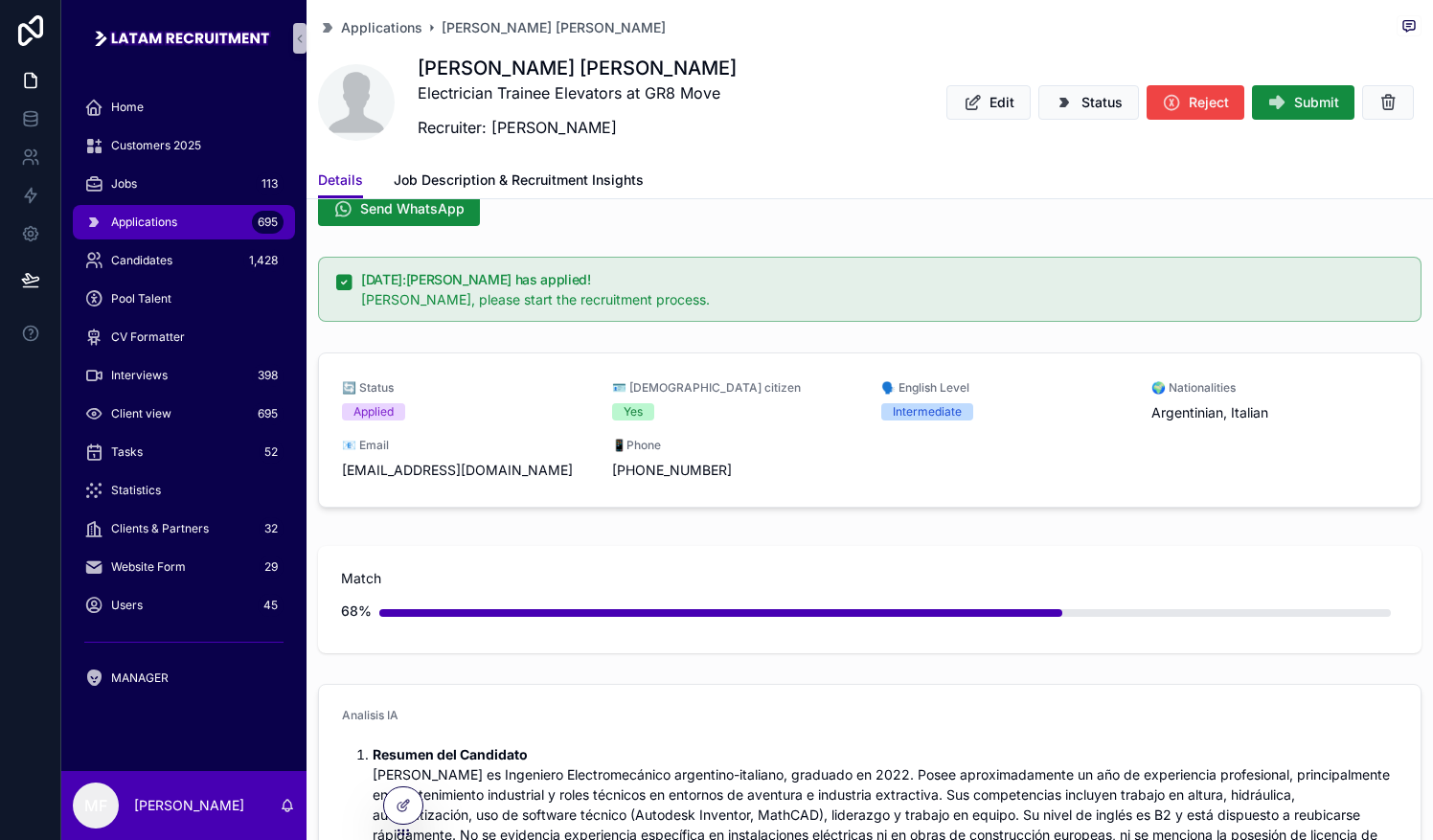
scroll to position [0, 0]
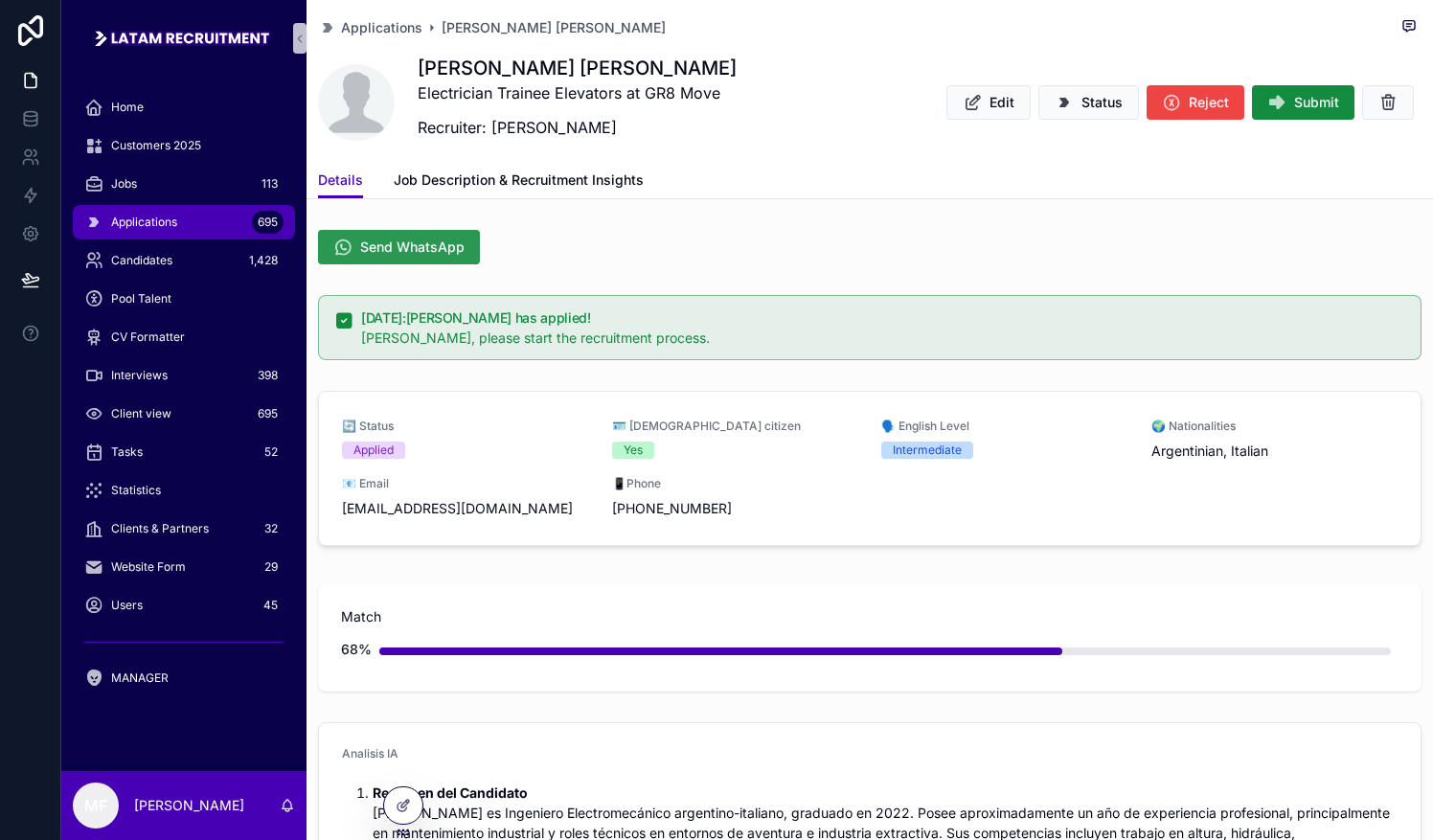
click at [420, 249] on span "Send WhatsApp" at bounding box center [412, 247] width 105 height 19
drag, startPoint x: 189, startPoint y: 205, endPoint x: 1061, endPoint y: 839, distance: 1078.1
click at [189, 205] on link "Applications 695" at bounding box center [183, 222] width 222 height 35
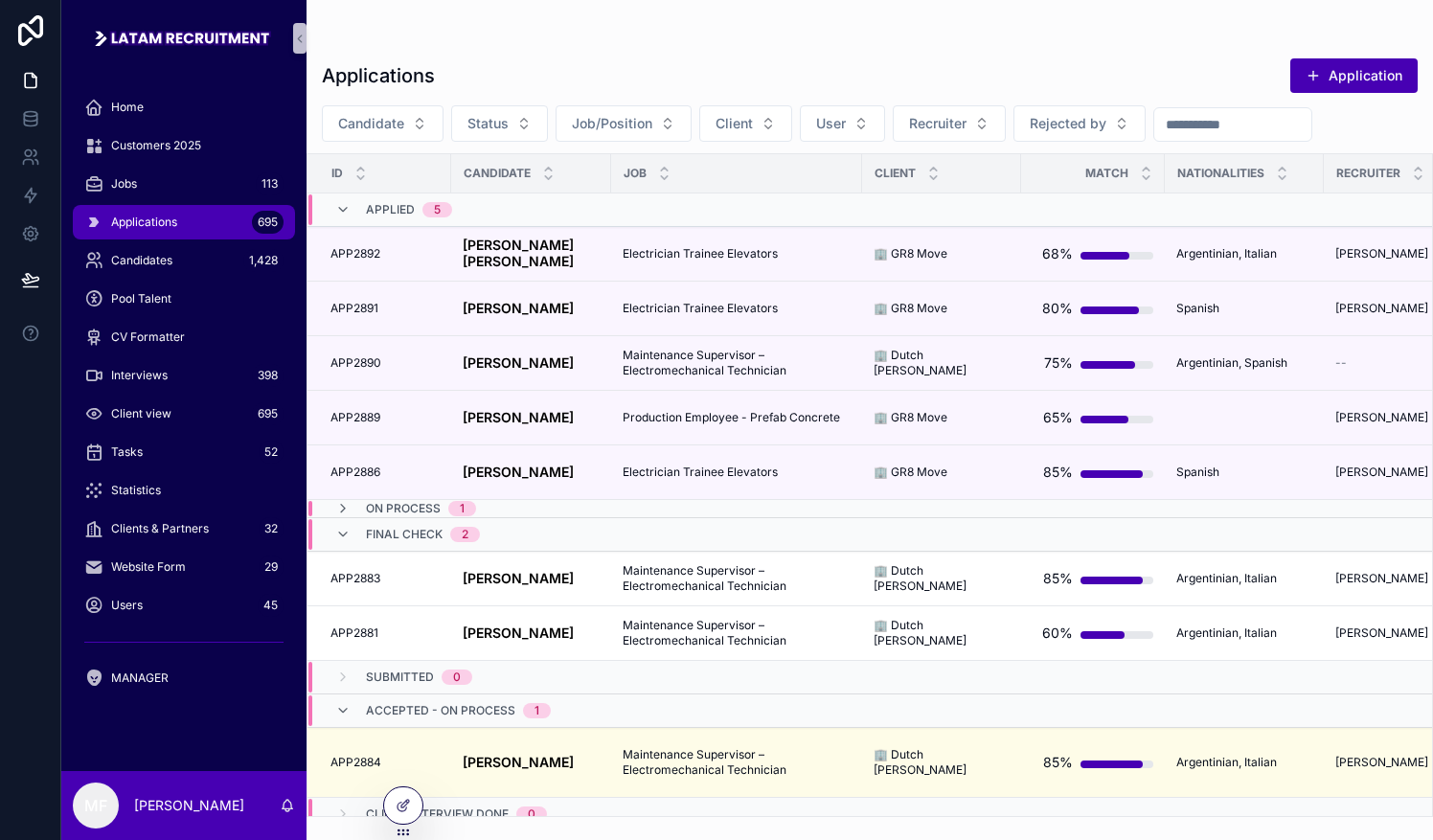
click at [706, 126] on div "Candidate Status Job/Position Client User Recruiter Rejected by" at bounding box center [869, 124] width 1127 height 36
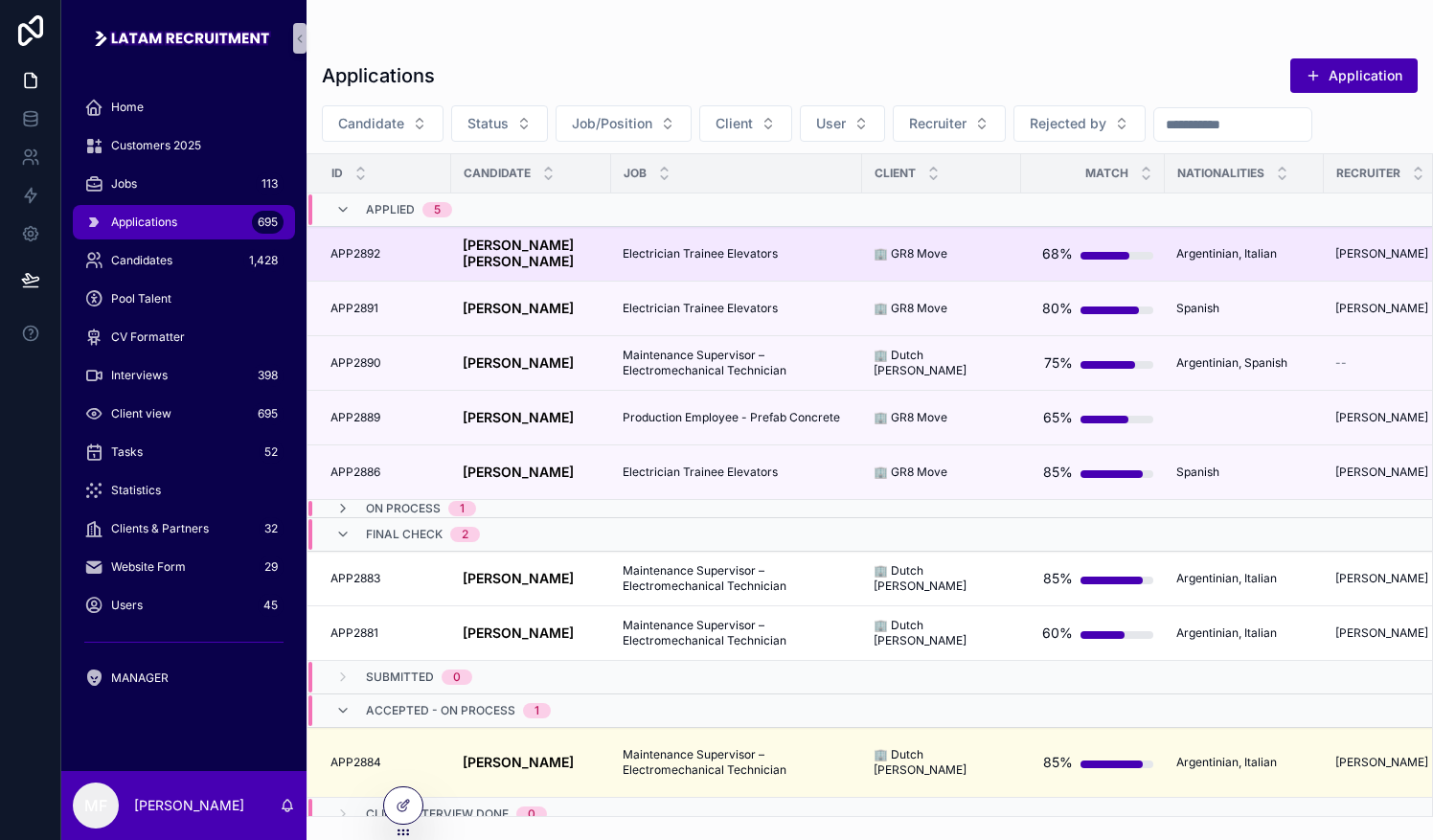
click at [522, 257] on strong "[PERSON_NAME] [PERSON_NAME]" at bounding box center [521, 252] width 115 height 33
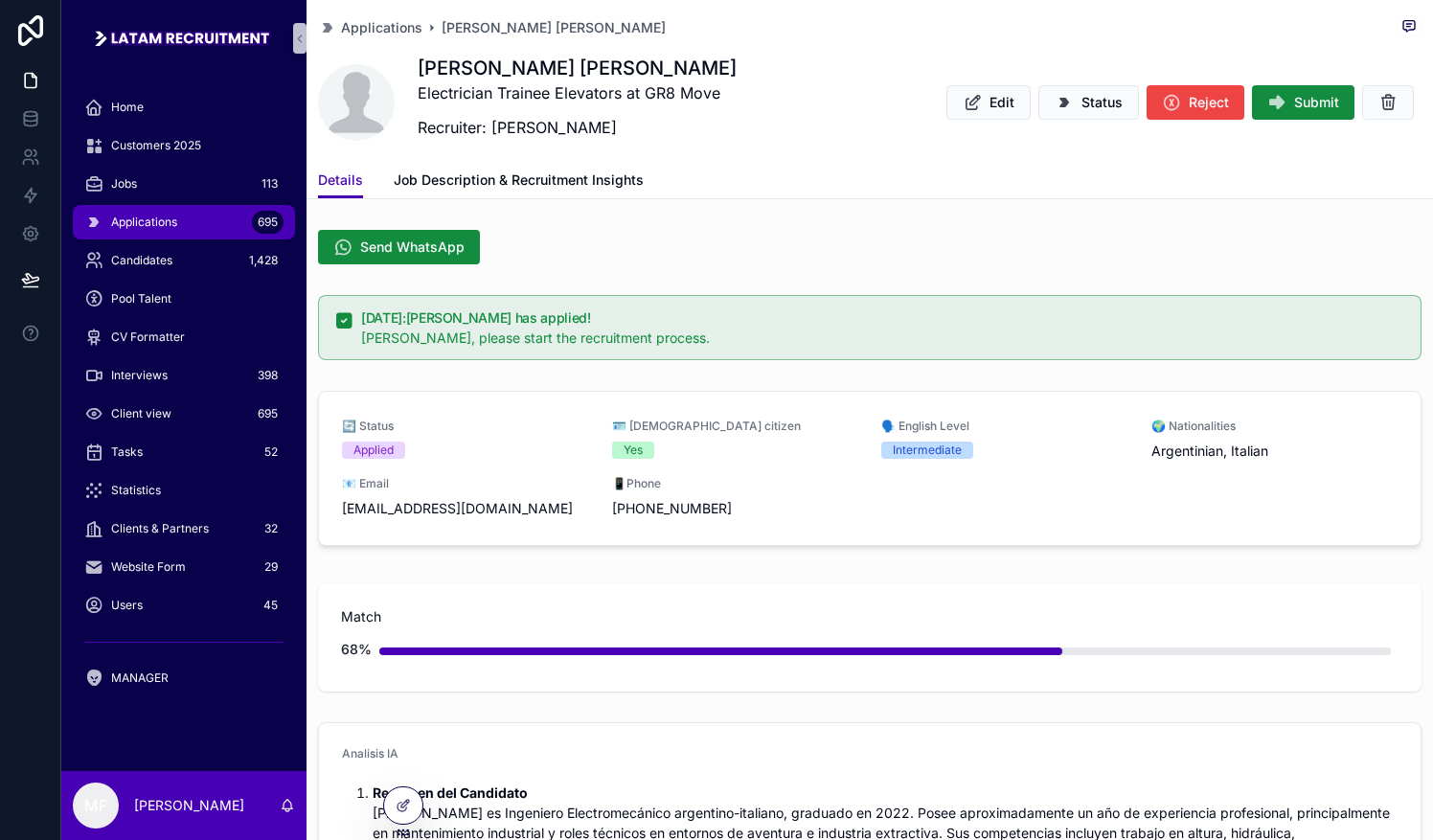
click at [383, 15] on div "Applications [PERSON_NAME] [PERSON_NAME]" at bounding box center [869, 27] width 1104 height 24
click at [385, 23] on span "Applications" at bounding box center [381, 28] width 82 height 19
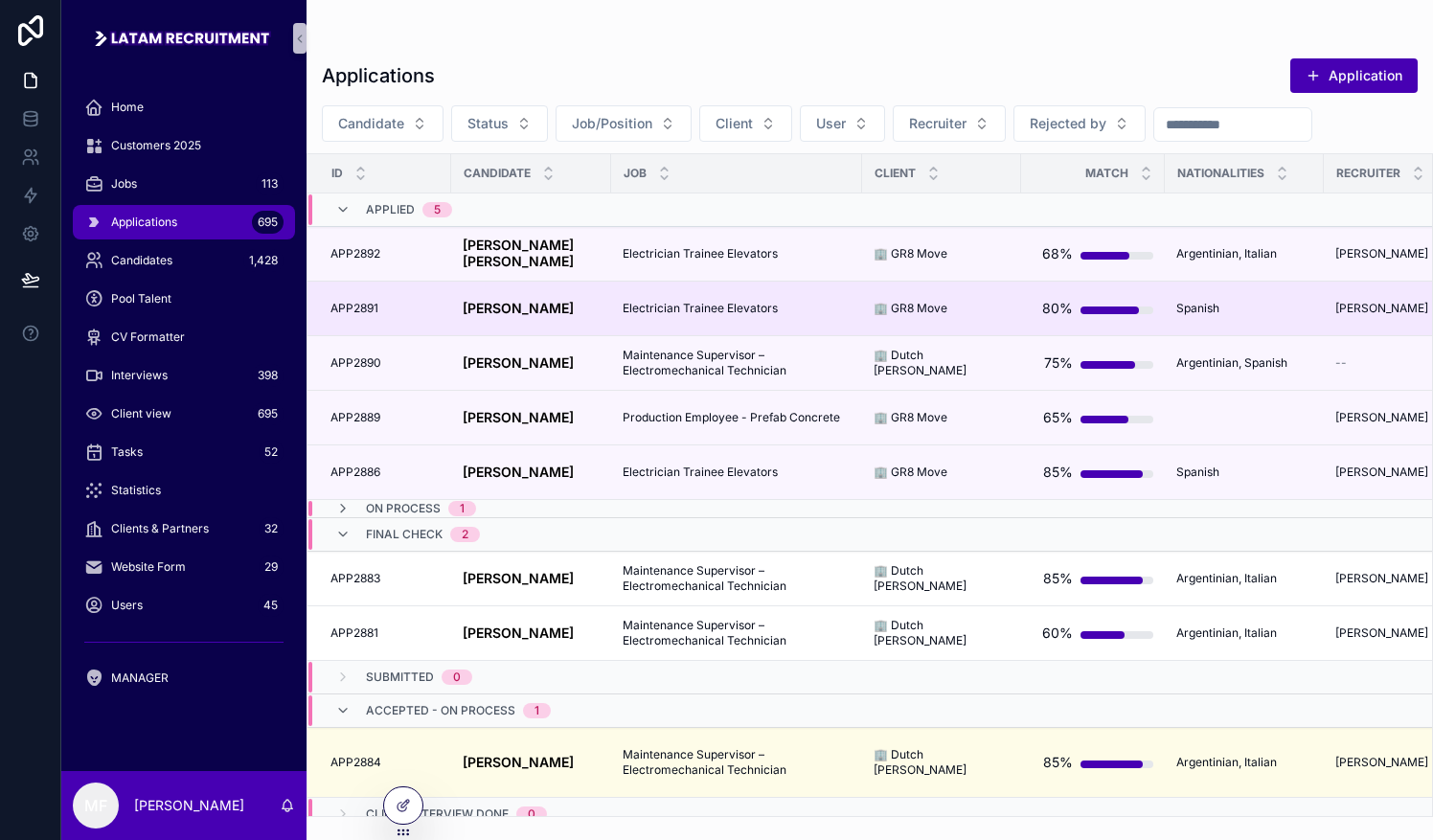
click at [506, 295] on td "[PERSON_NAME] [PERSON_NAME]" at bounding box center [531, 308] width 160 height 55
click at [504, 297] on td "[PERSON_NAME] [PERSON_NAME]" at bounding box center [531, 308] width 160 height 55
click at [500, 301] on strong "[PERSON_NAME]" at bounding box center [519, 307] width 111 height 16
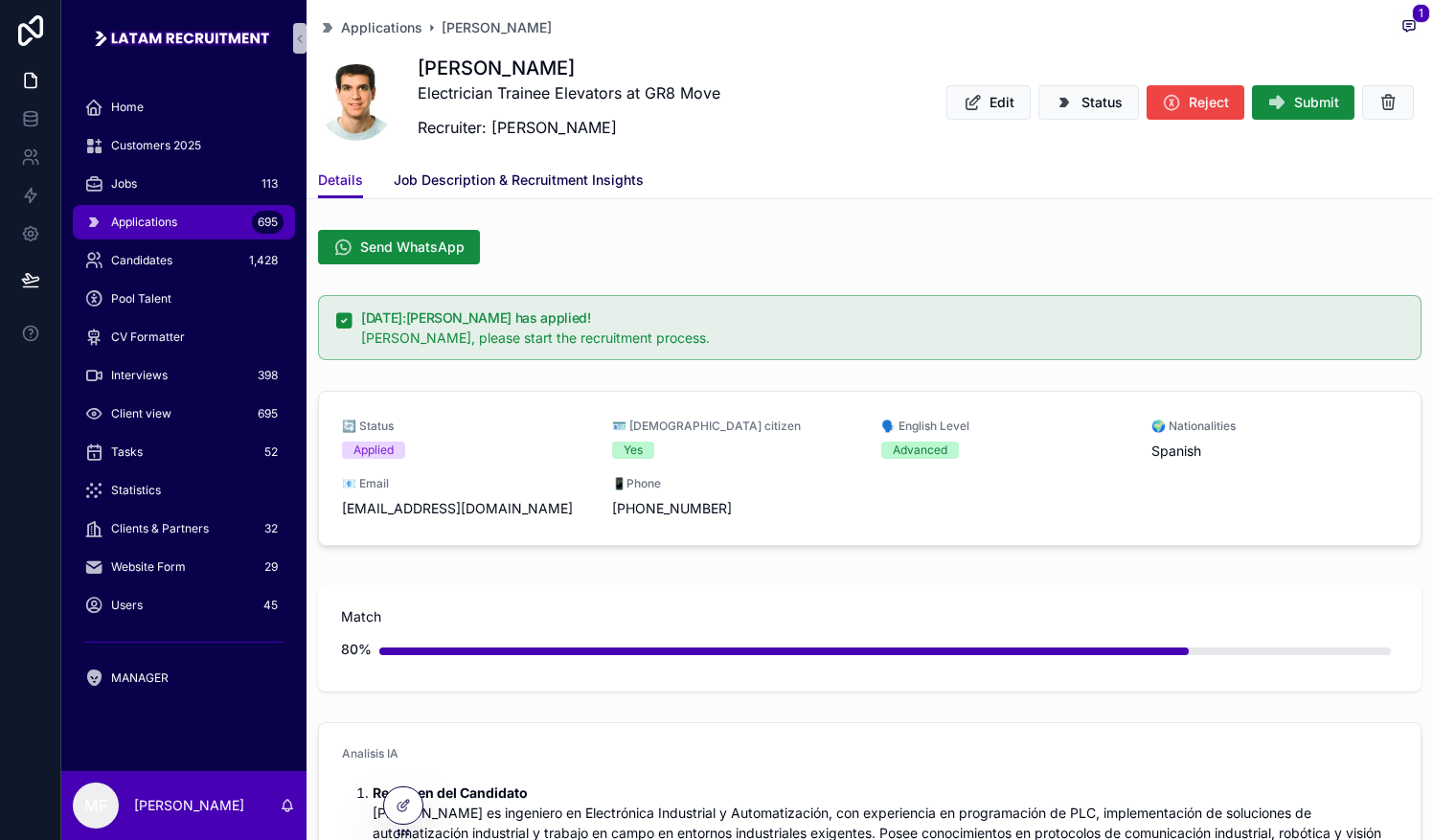
click at [516, 187] on span "Job Description & Recruitment Insights" at bounding box center [519, 180] width 250 height 19
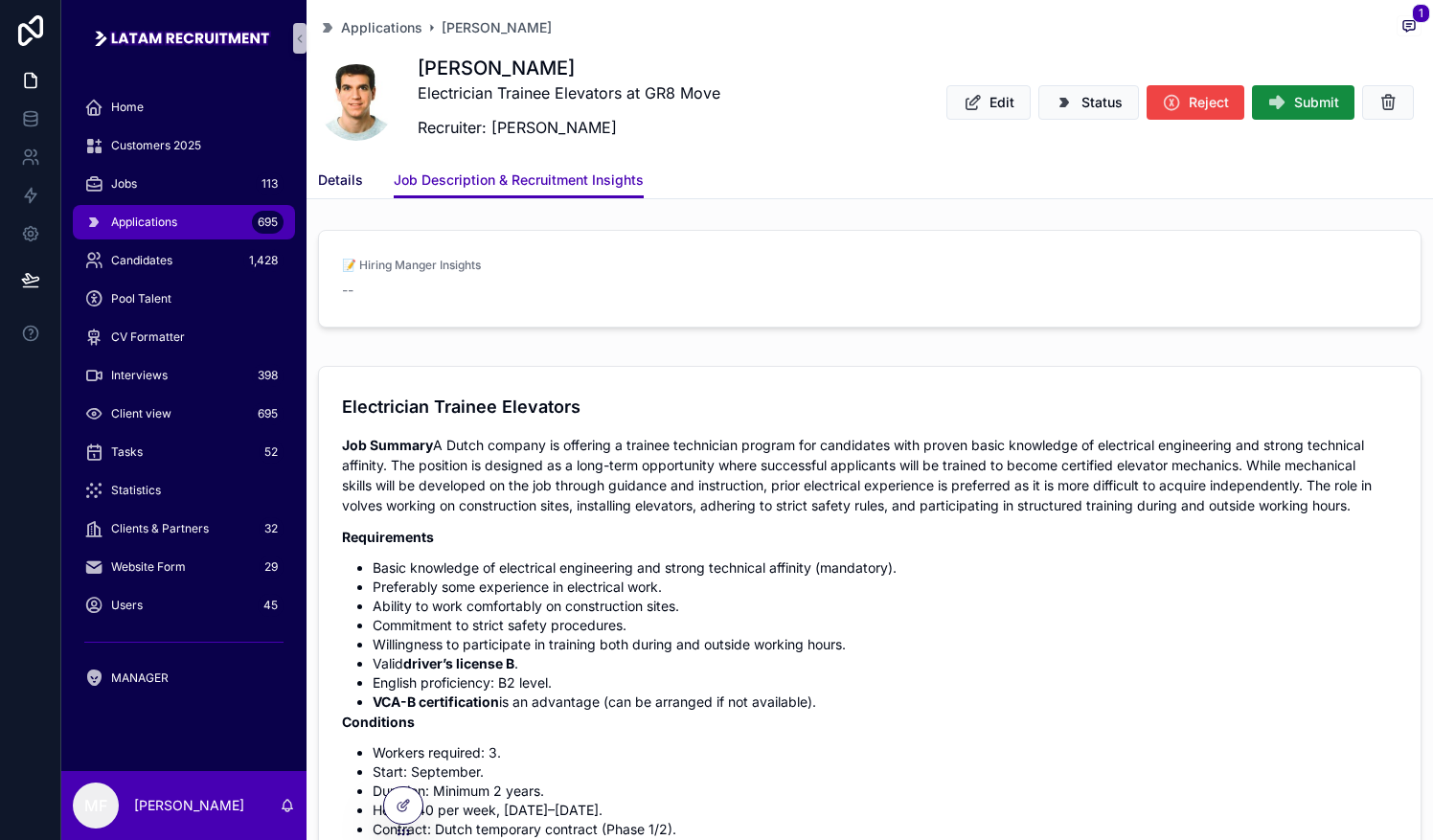
click at [352, 184] on span "Details" at bounding box center [340, 180] width 45 height 19
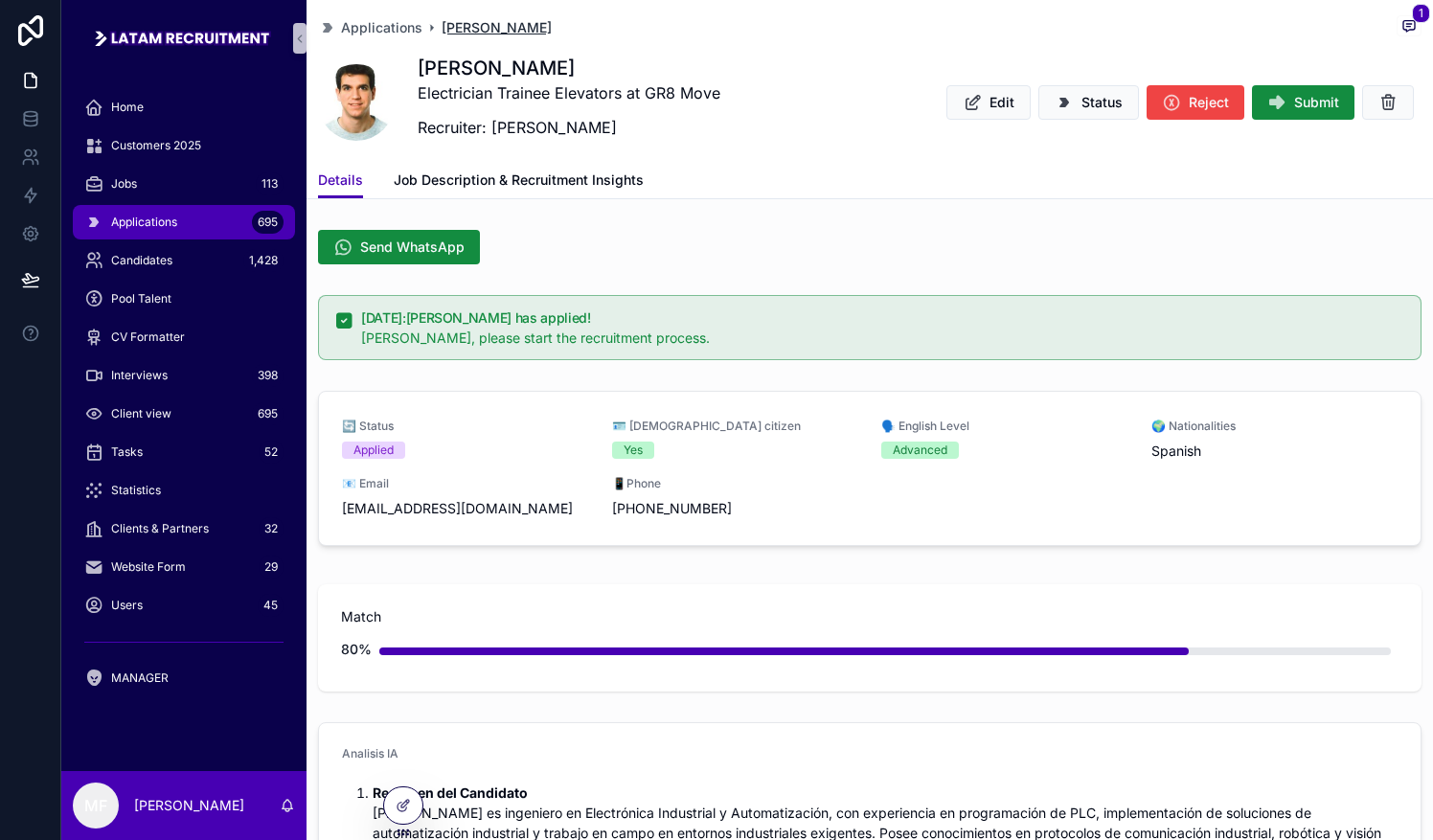
click at [495, 25] on span "[PERSON_NAME]" at bounding box center [497, 28] width 110 height 19
click at [706, 106] on span "Reject" at bounding box center [1209, 103] width 40 height 19
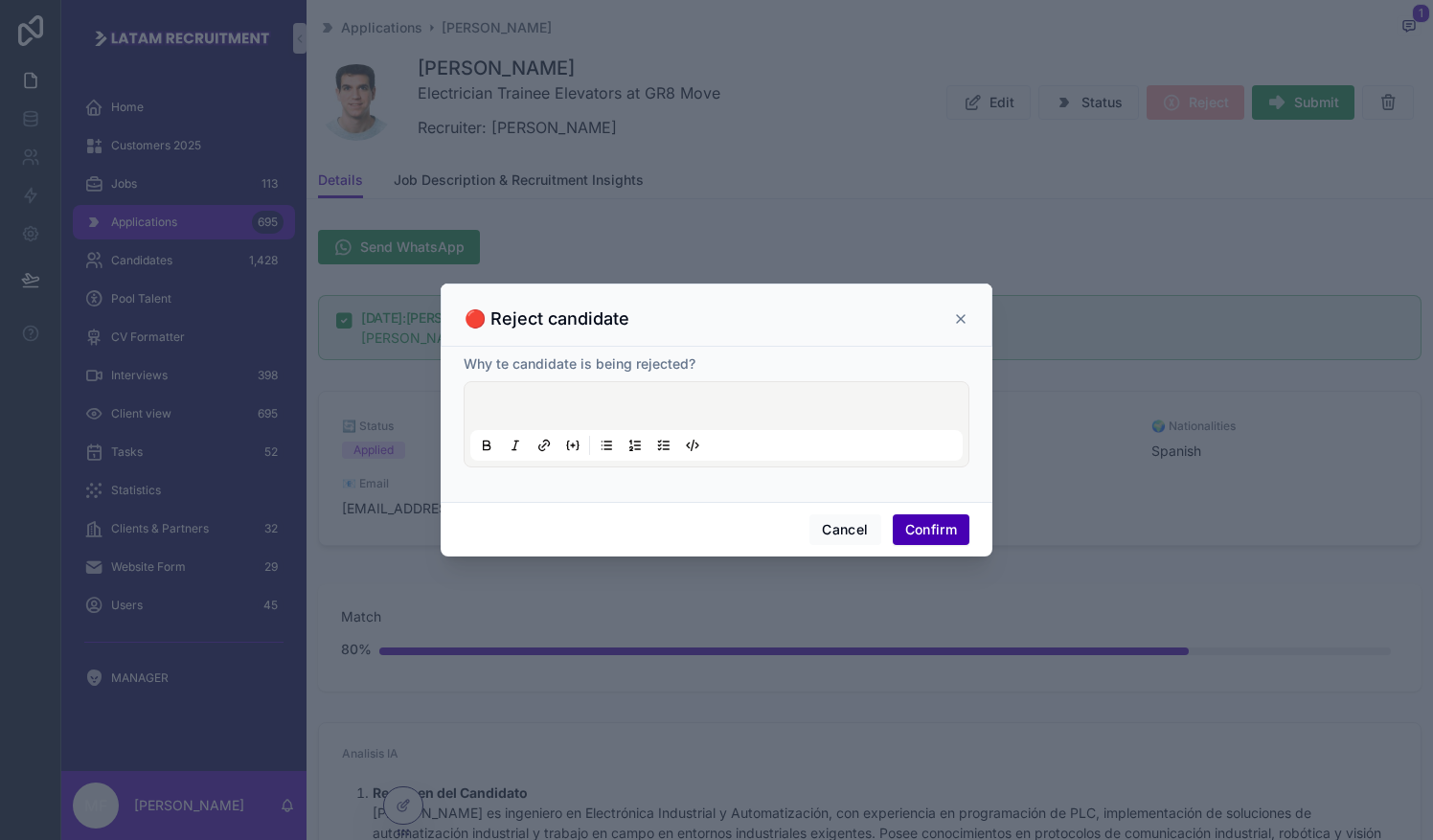
click at [638, 376] on div "Why te candidate is being rejected?" at bounding box center [716, 411] width 506 height 113
click at [626, 392] on div at bounding box center [716, 424] width 493 height 73
click at [611, 413] on p at bounding box center [720, 409] width 493 height 19
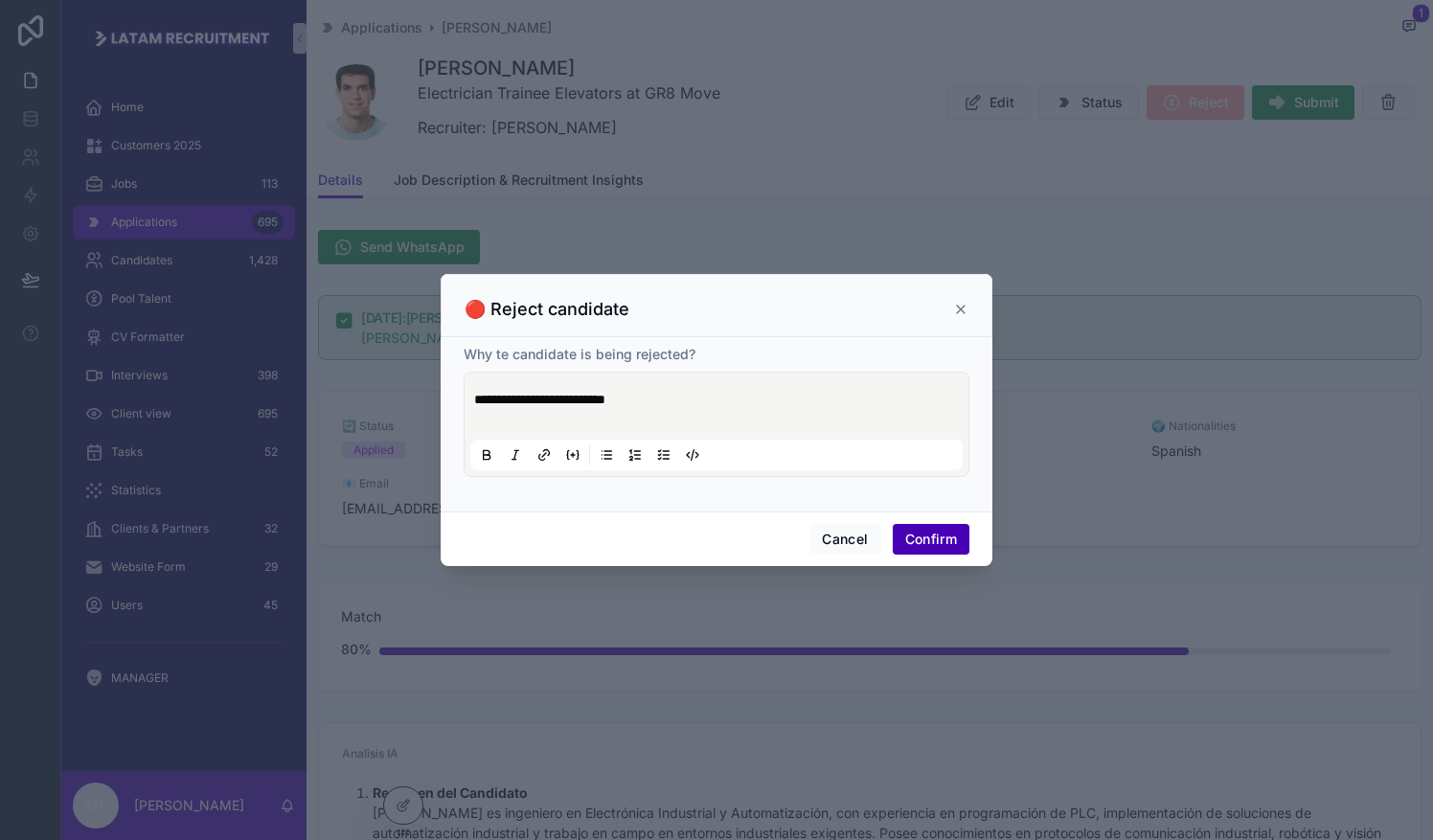
click at [706, 527] on button "Confirm" at bounding box center [931, 540] width 77 height 31
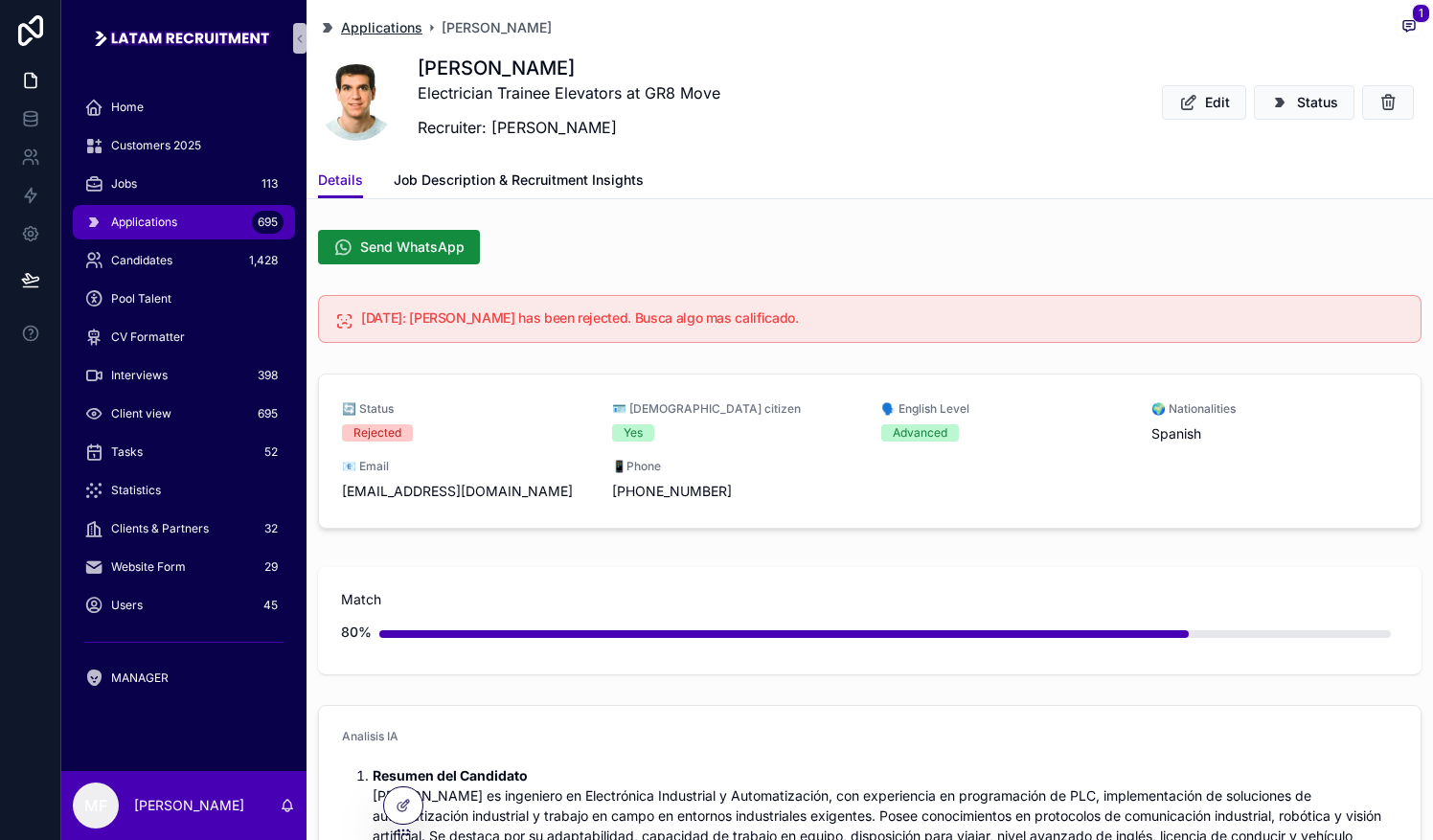
click at [385, 27] on span "Applications" at bounding box center [381, 28] width 82 height 19
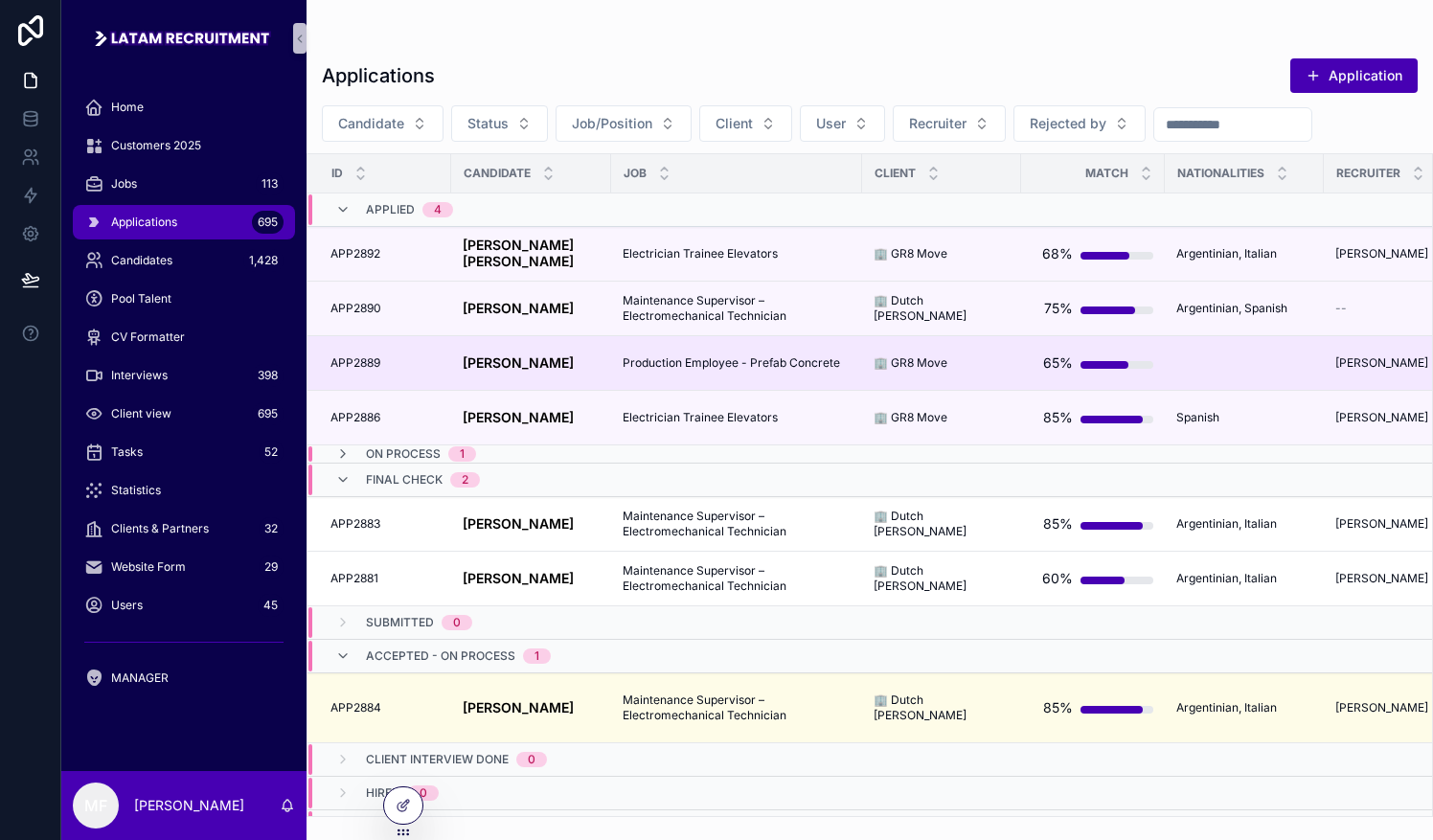
click at [527, 354] on strong "[PERSON_NAME]" at bounding box center [519, 362] width 111 height 16
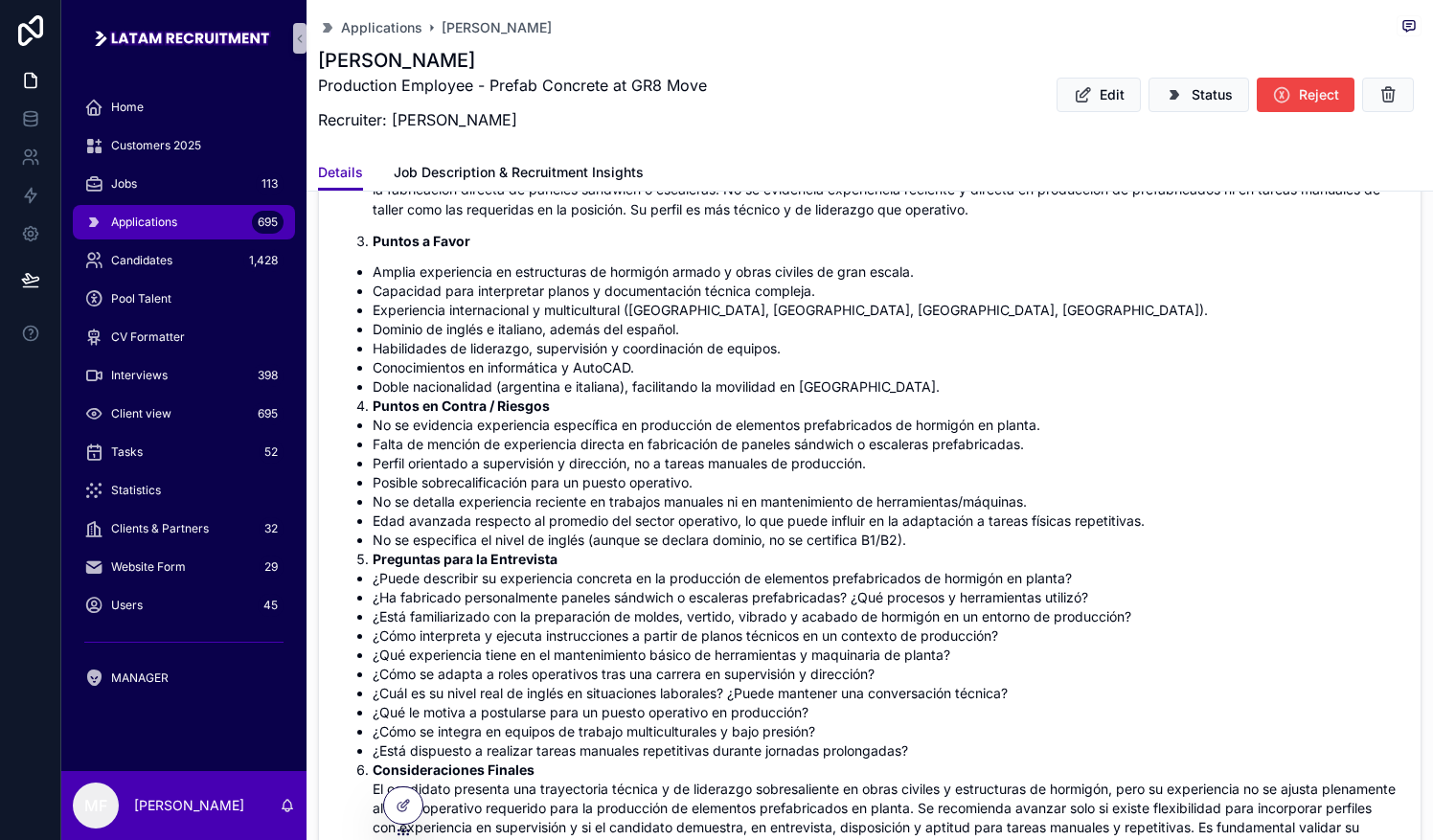
scroll to position [957, 0]
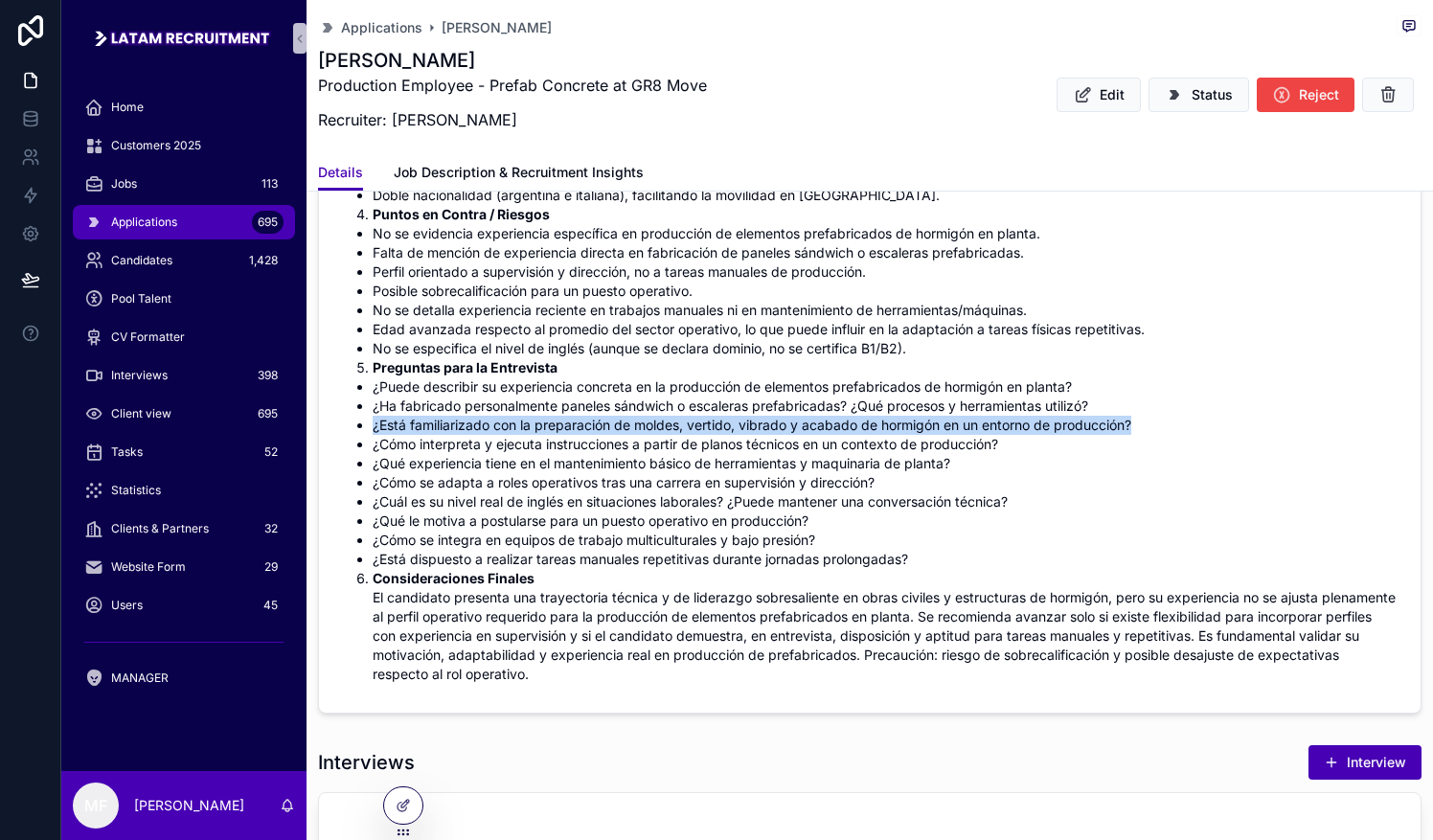
drag, startPoint x: 1138, startPoint y: 421, endPoint x: 364, endPoint y: 429, distance: 774.0
click at [364, 429] on ul "¿Puede describir su experiencia concreta en la producción de elementos prefabri…" at bounding box center [869, 472] width 1056 height 191
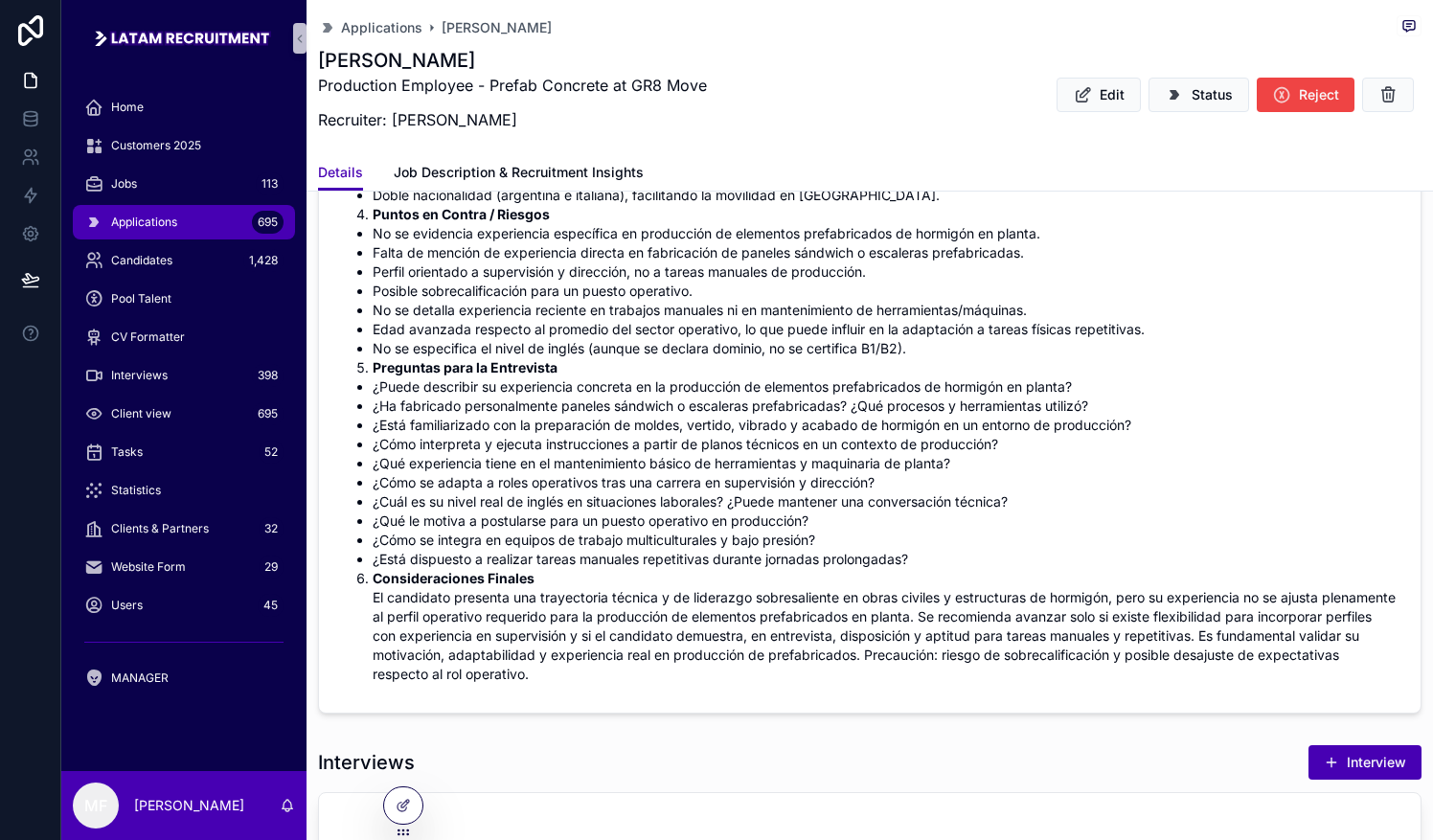
click at [706, 489] on li "¿Cómo se adapta a roles operativos tras una carrera en supervisión y dirección?" at bounding box center [885, 483] width 1025 height 19
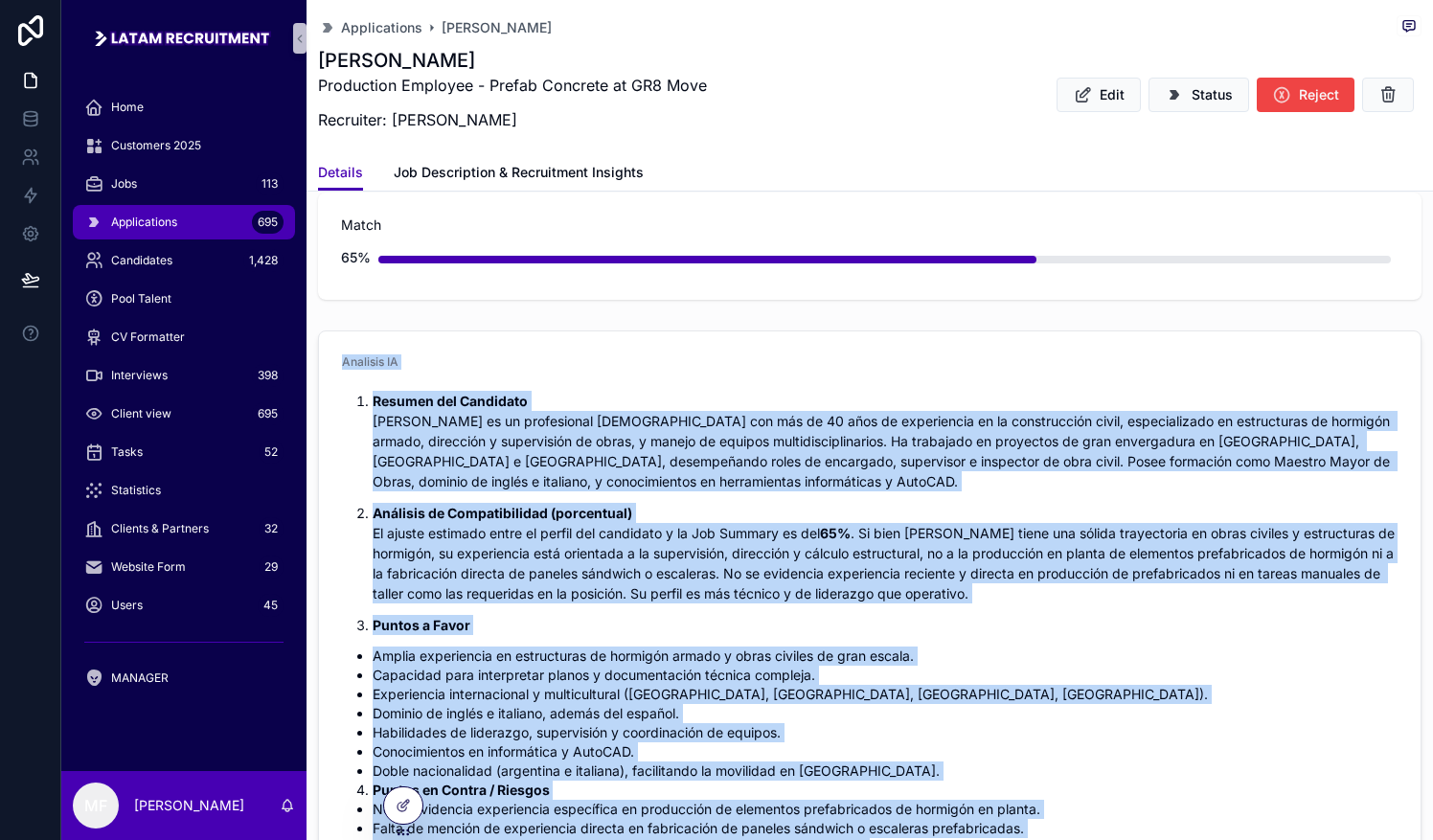
scroll to position [287, 0]
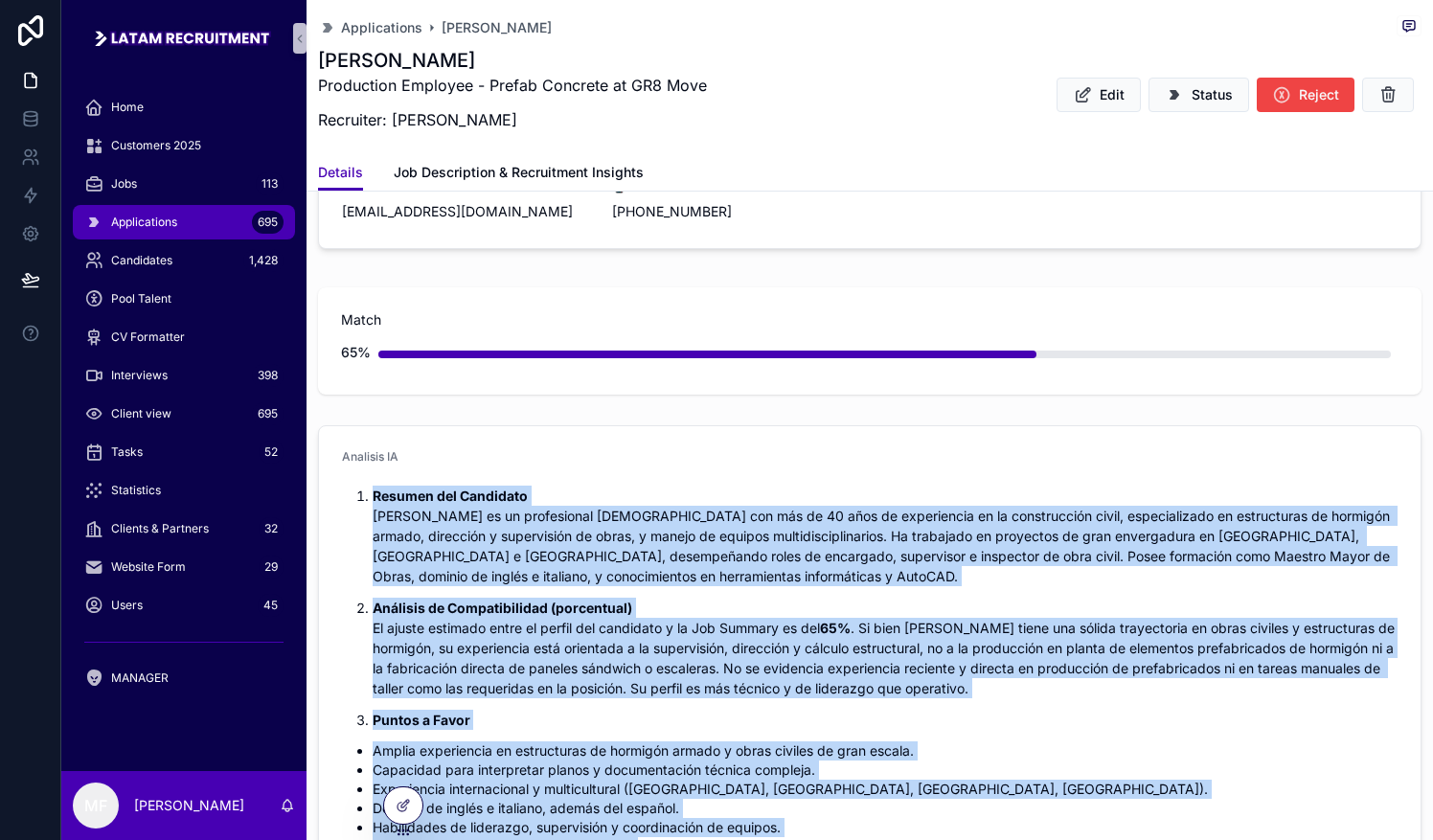
drag, startPoint x: 703, startPoint y: 670, endPoint x: 362, endPoint y: 496, distance: 382.8
copy div "Loremip dol Sitametco Adipiscin Elit Se Doei te in utlaboreetd magnaaliq-enimad…"
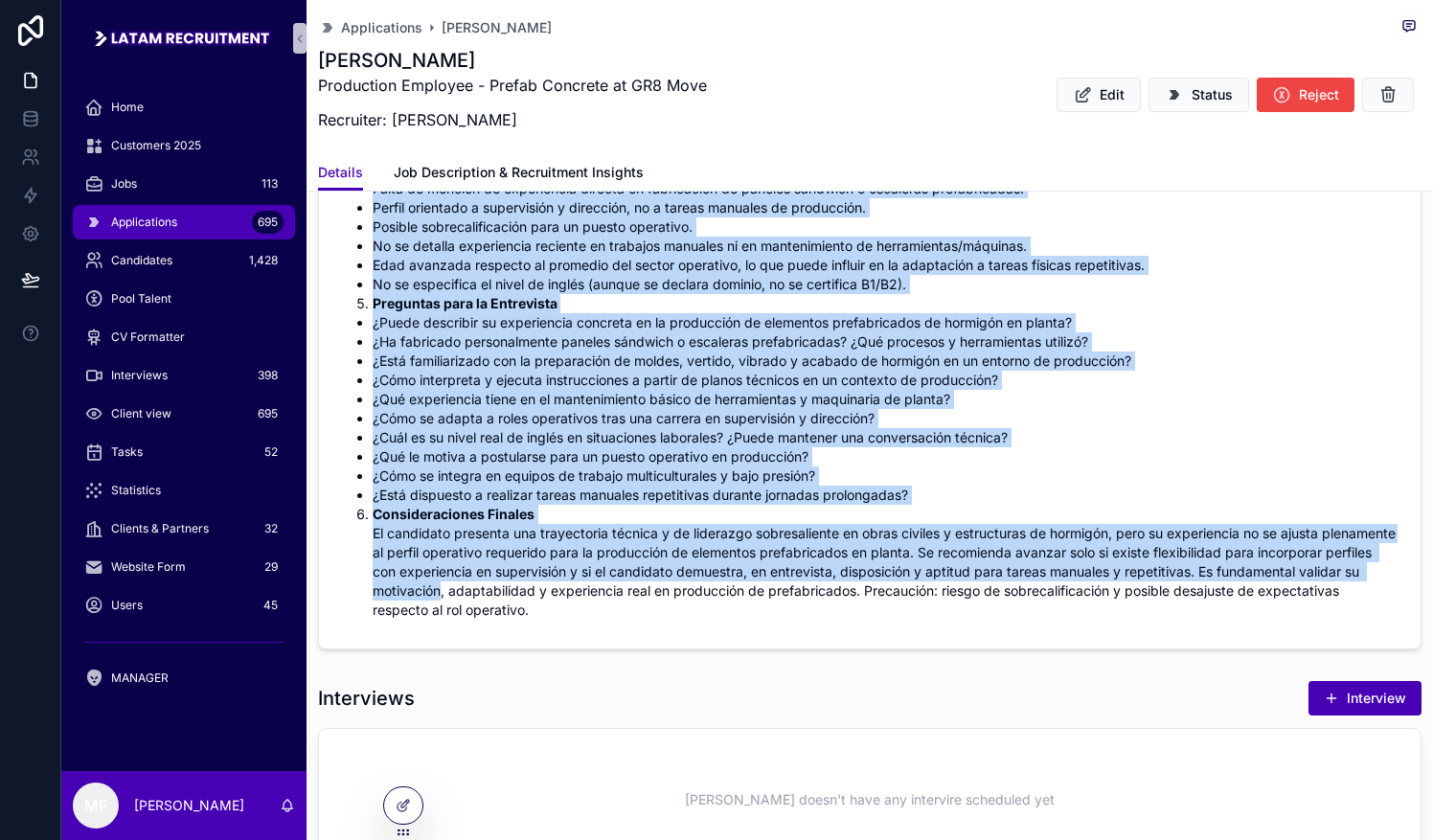
scroll to position [1149, 0]
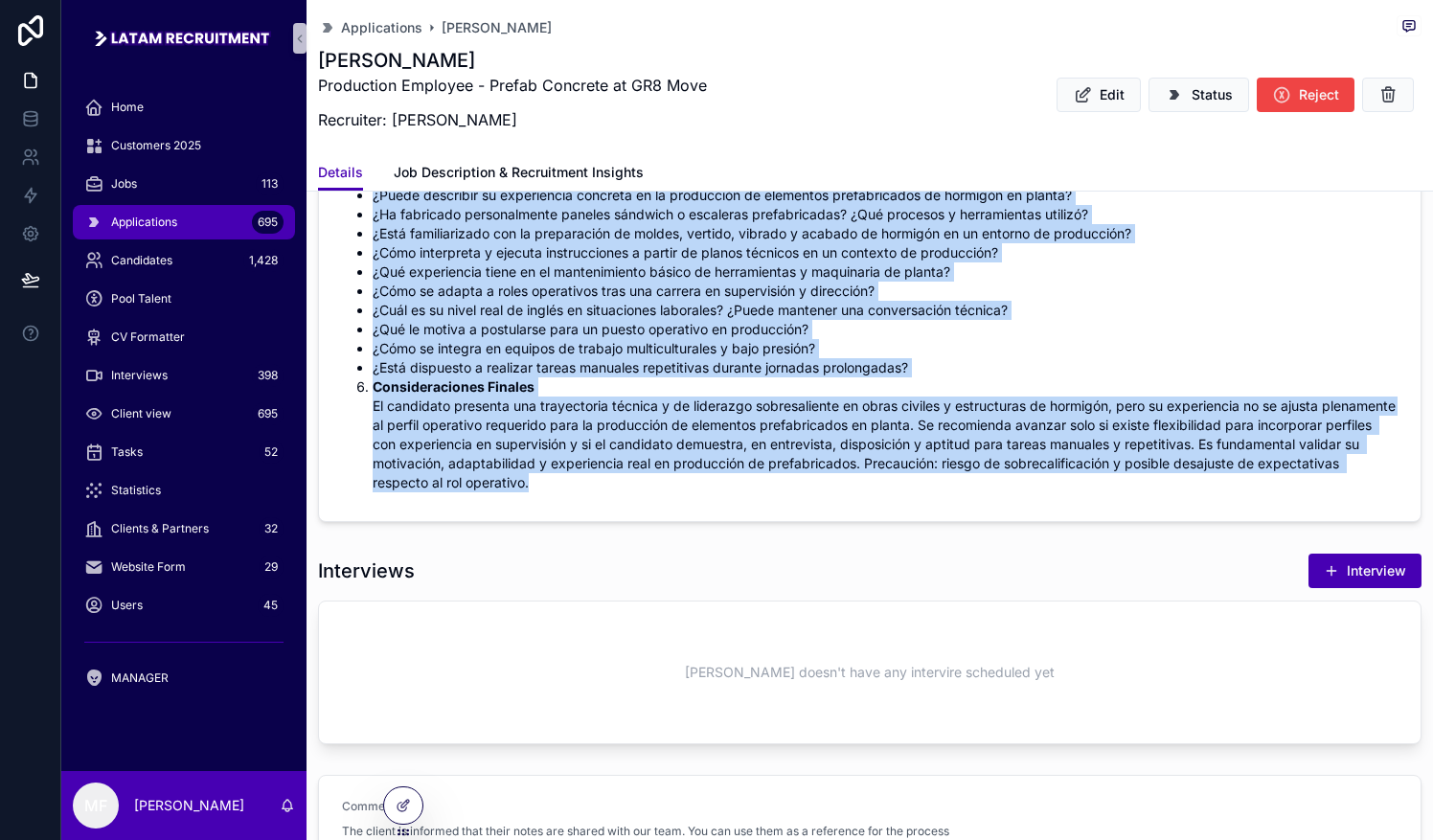
drag, startPoint x: 360, startPoint y: 396, endPoint x: 736, endPoint y: 481, distance: 385.5
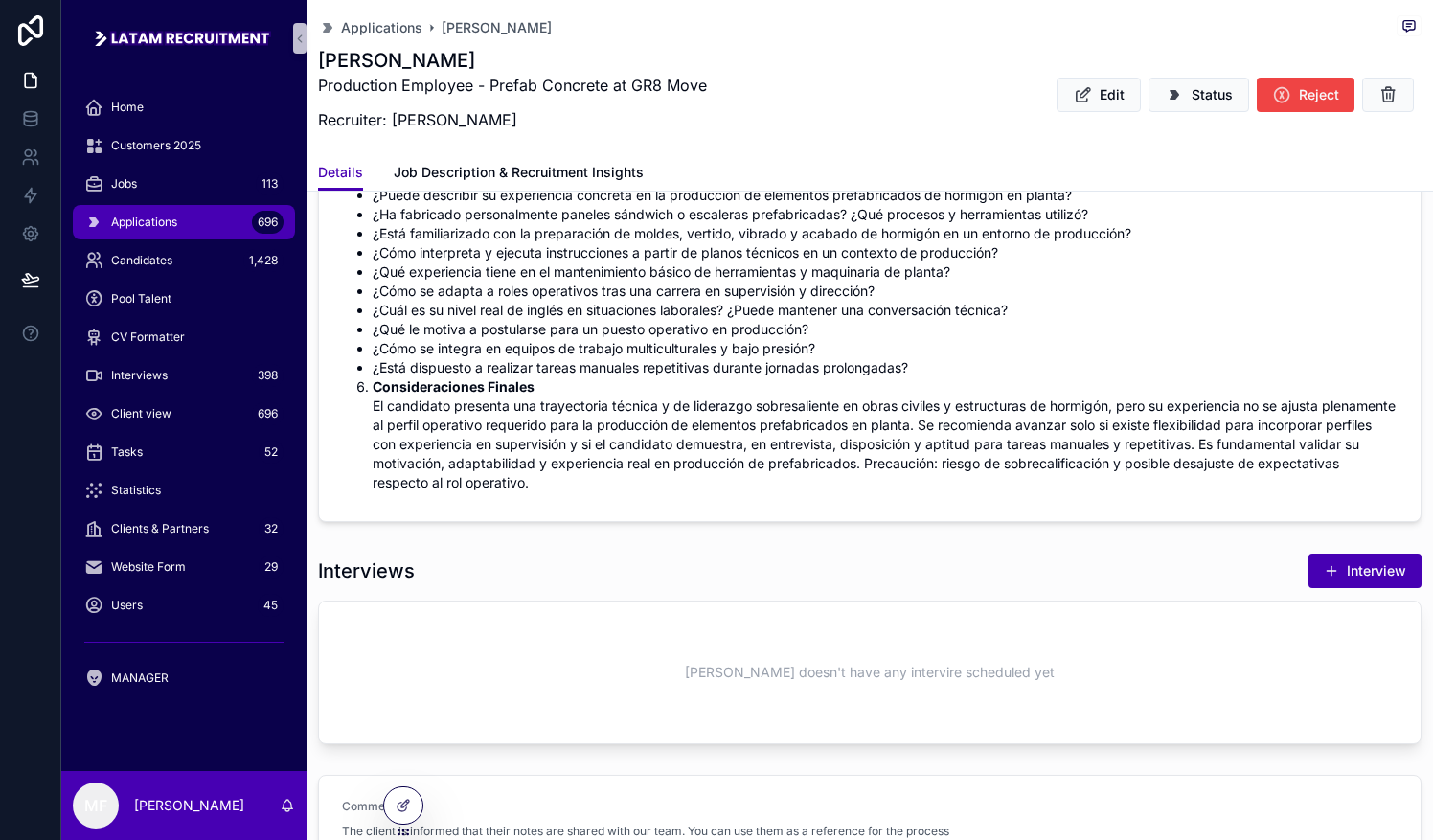
copy div "Loremip dol Sitametco Adipiscin Elit Se Doei te in utlaboreetd magnaaliq-enimad…"
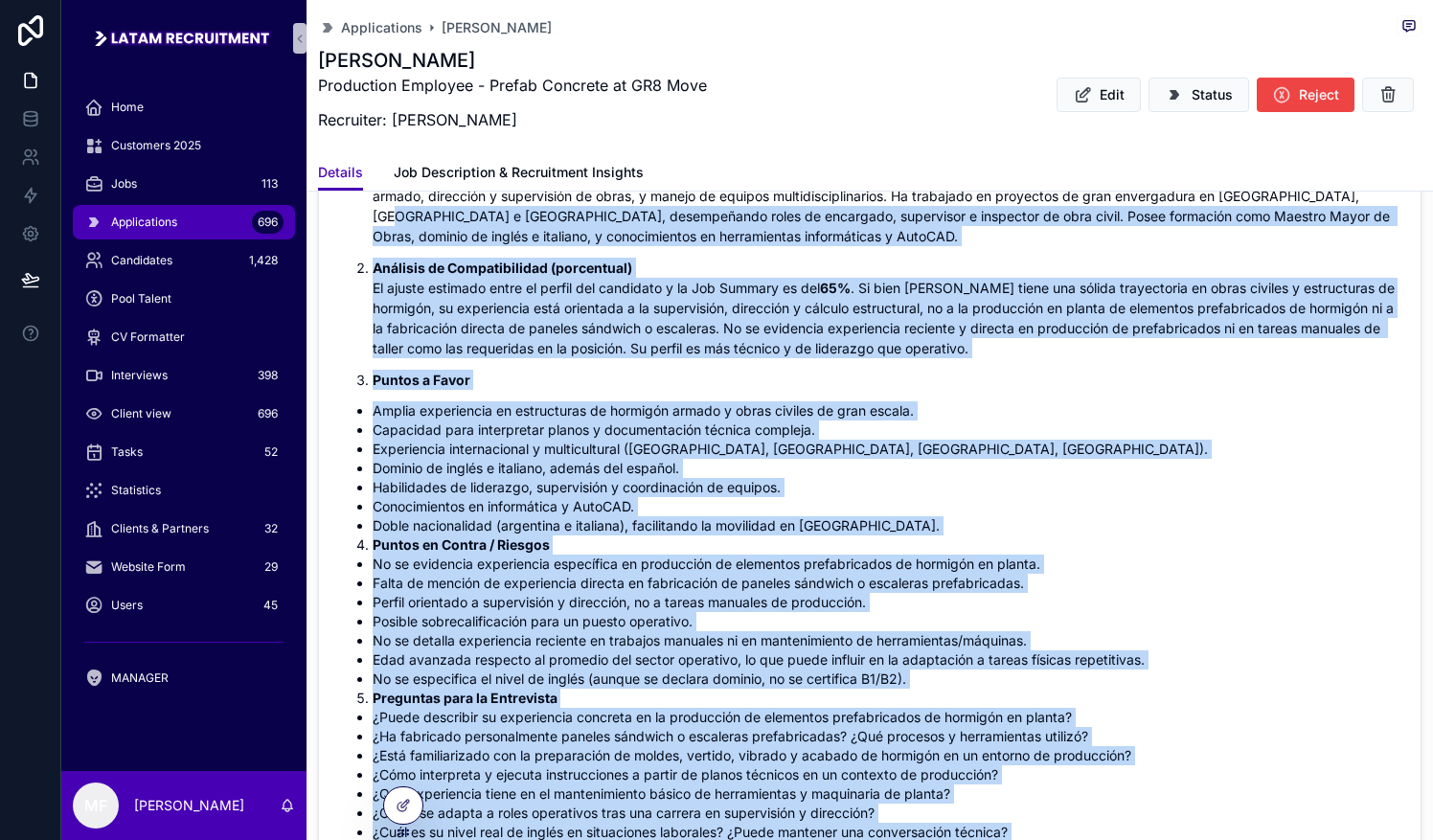
scroll to position [383, 0]
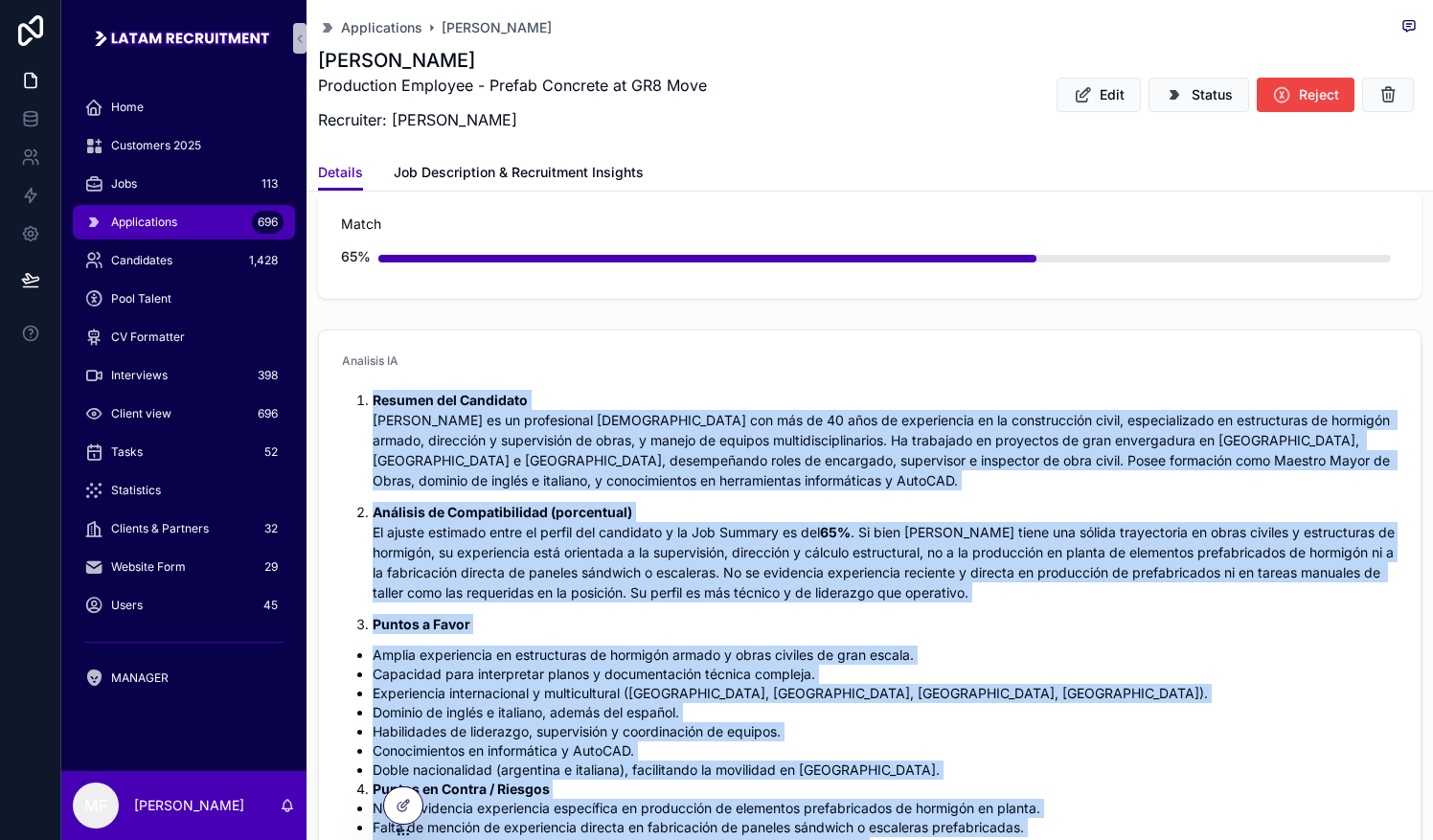
drag, startPoint x: 718, startPoint y: 478, endPoint x: 360, endPoint y: 386, distance: 369.6
click at [360, 386] on div "Resumen del Candidato [PERSON_NAME] es un profesional [DEMOGRAPHIC_DATA] con má…" at bounding box center [869, 824] width 1056 height 880
drag, startPoint x: 360, startPoint y: 386, endPoint x: 379, endPoint y: 400, distance: 23.6
copy div "Loremip dol Sitametco Adipiscin Elit Se Doei te in utlaboreetd magnaaliq-enimad…"
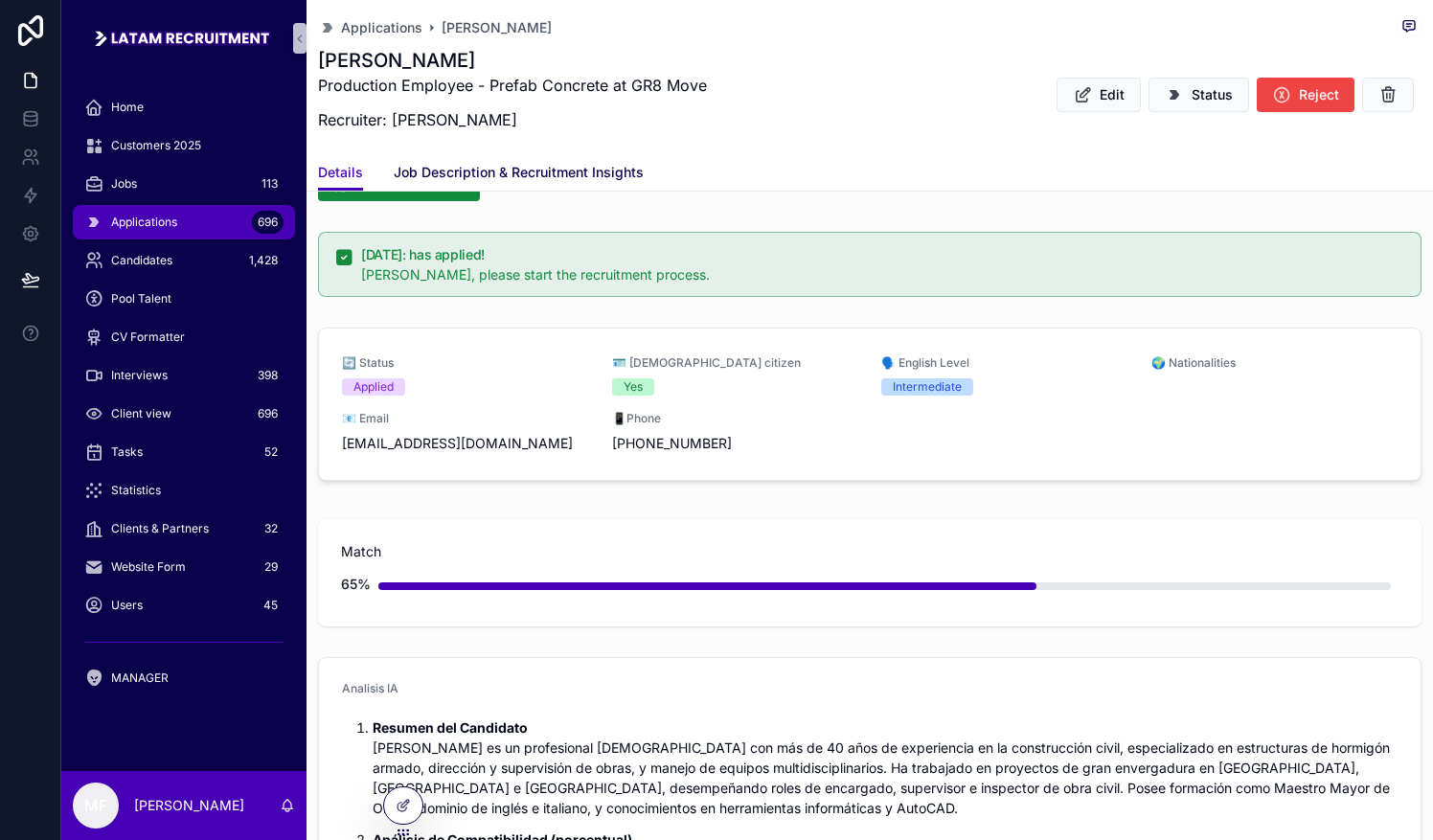
scroll to position [0, 0]
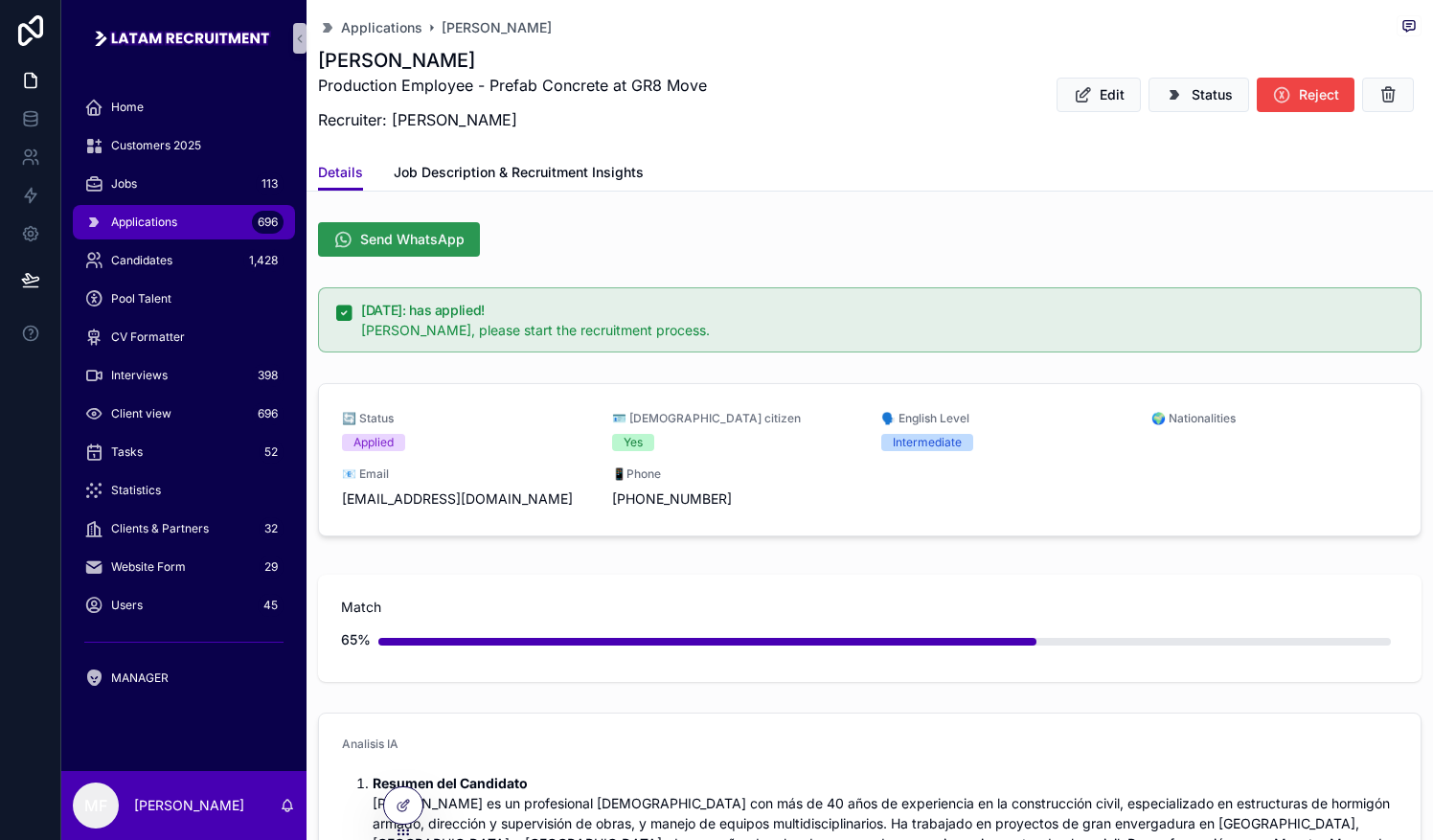
click at [419, 235] on span "Send WhatsApp" at bounding box center [412, 239] width 105 height 19
click at [150, 224] on span "Applications" at bounding box center [144, 222] width 66 height 15
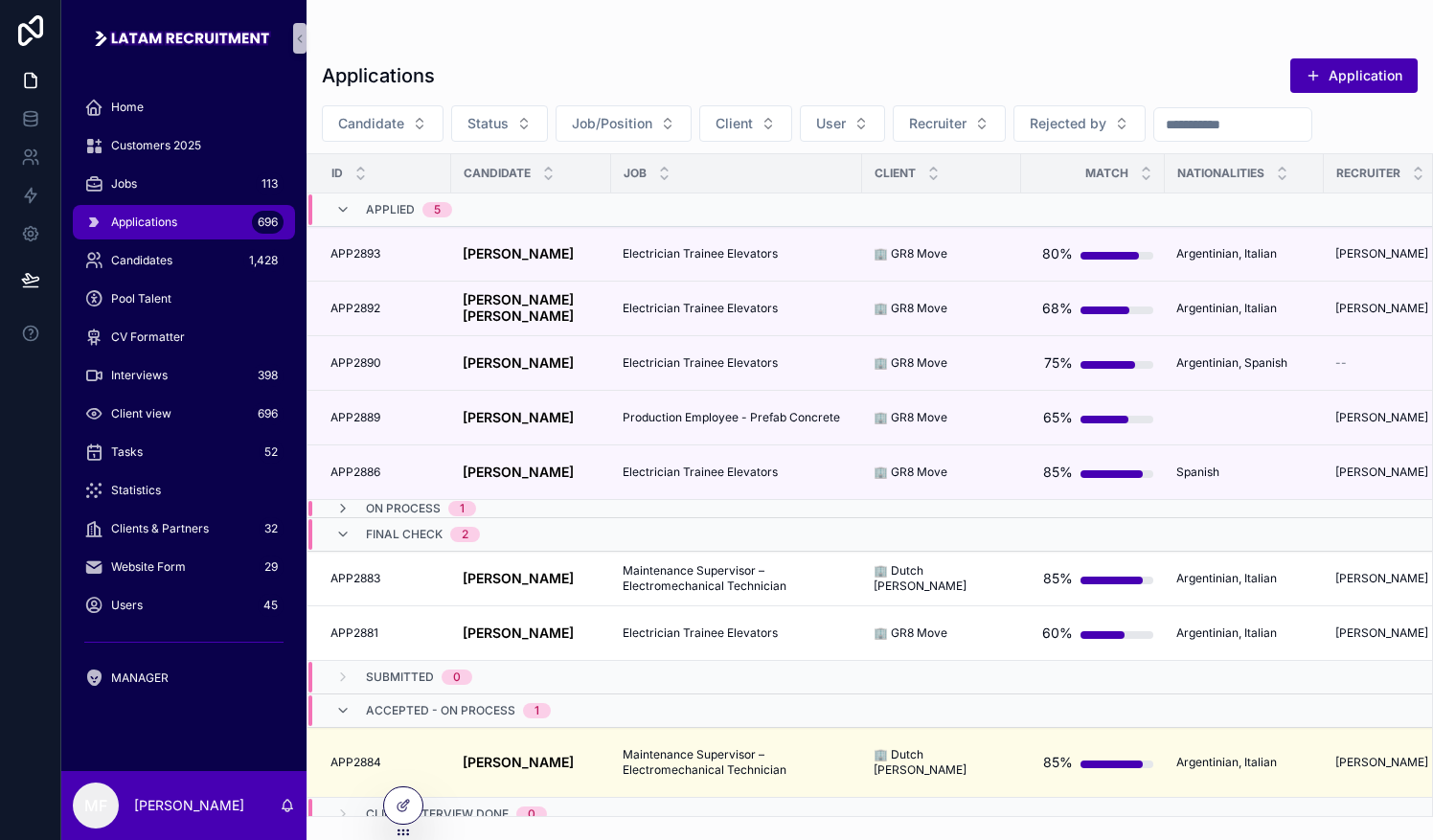
scroll to position [218, 0]
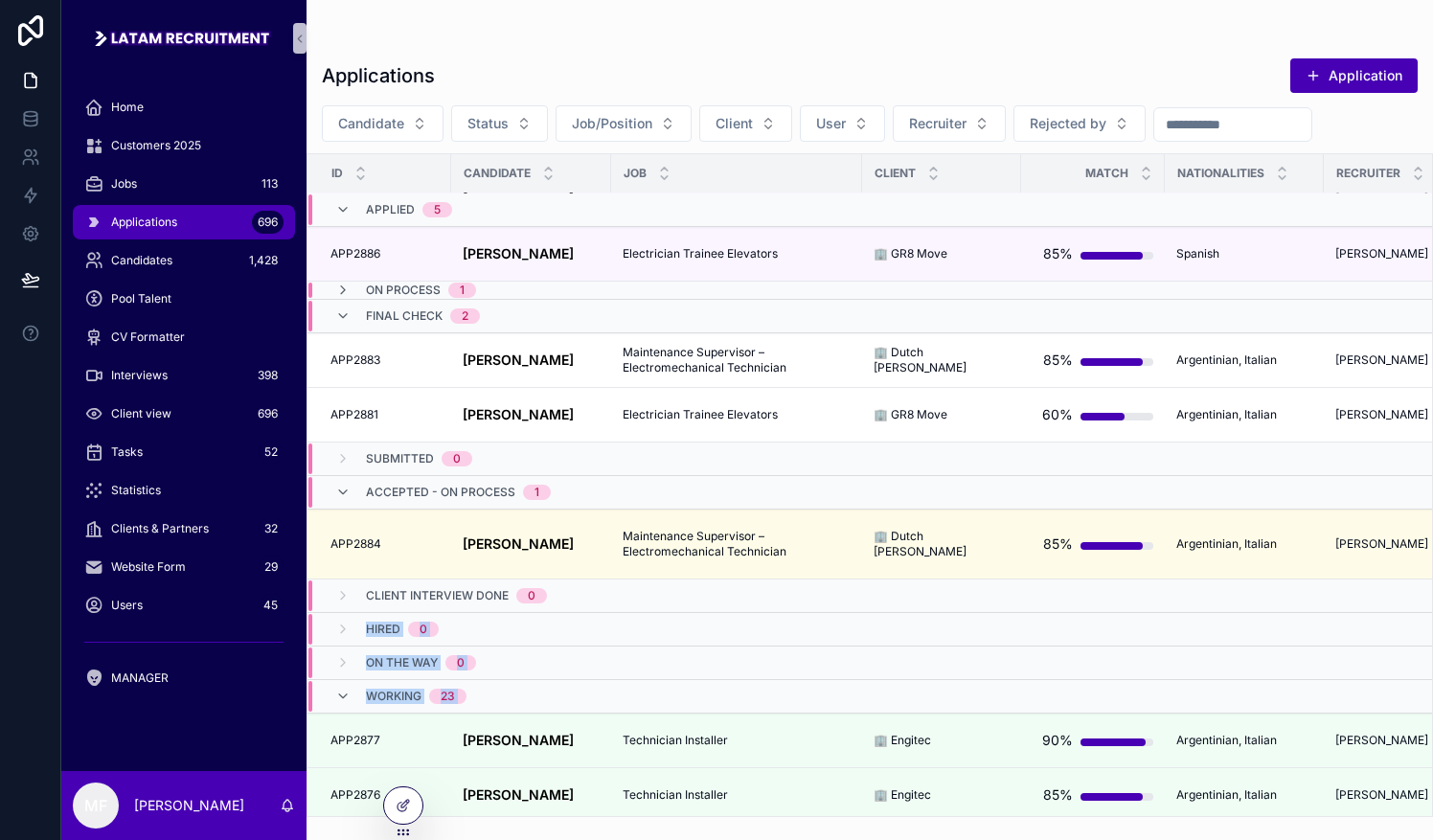
drag, startPoint x: 810, startPoint y: 816, endPoint x: 897, endPoint y: 819, distance: 87.1
click at [706, 819] on div "Applications Application Candidate Status Job/Position Client User Recruiter Re…" at bounding box center [869, 420] width 1127 height 840
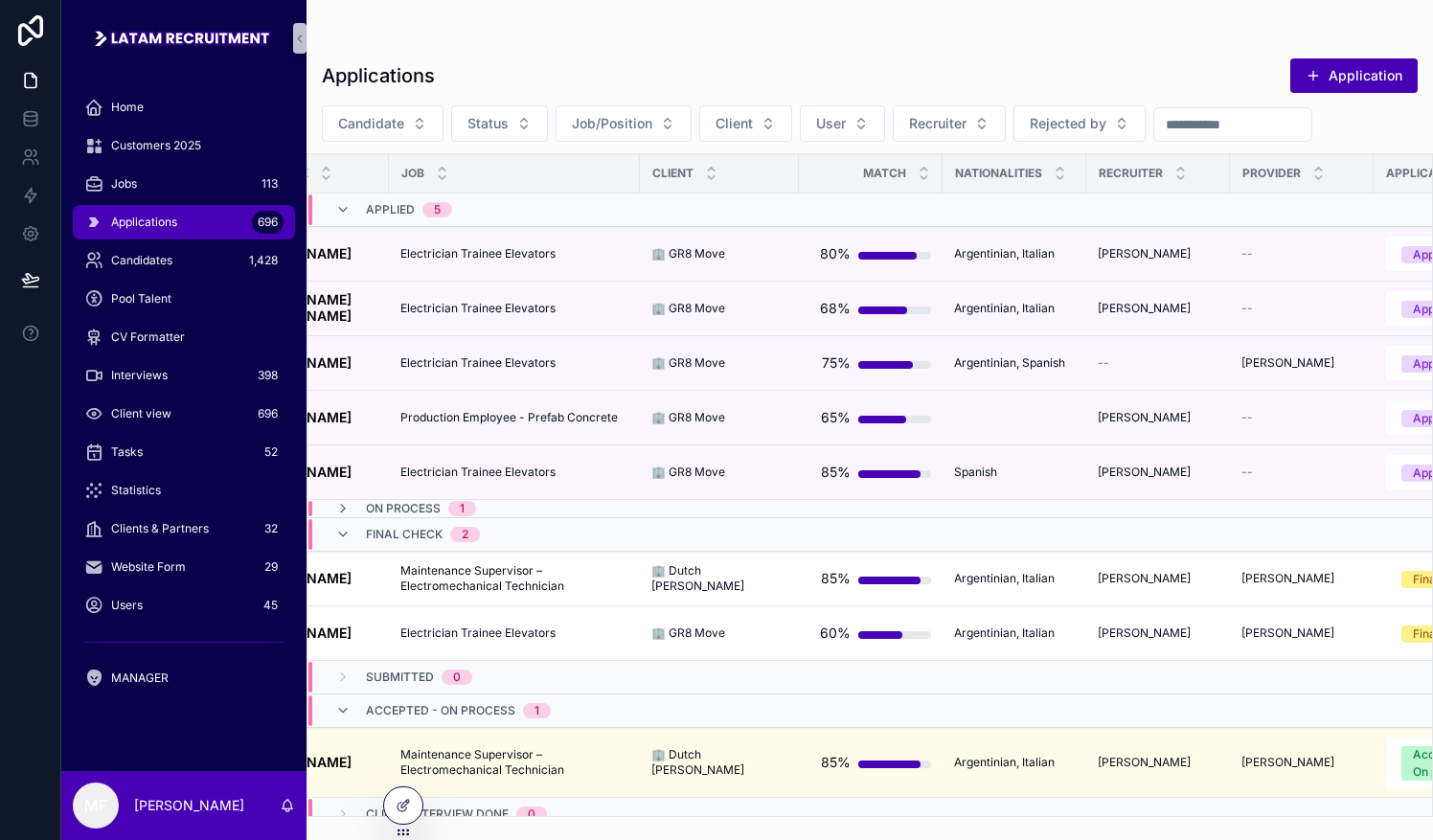
scroll to position [0, 0]
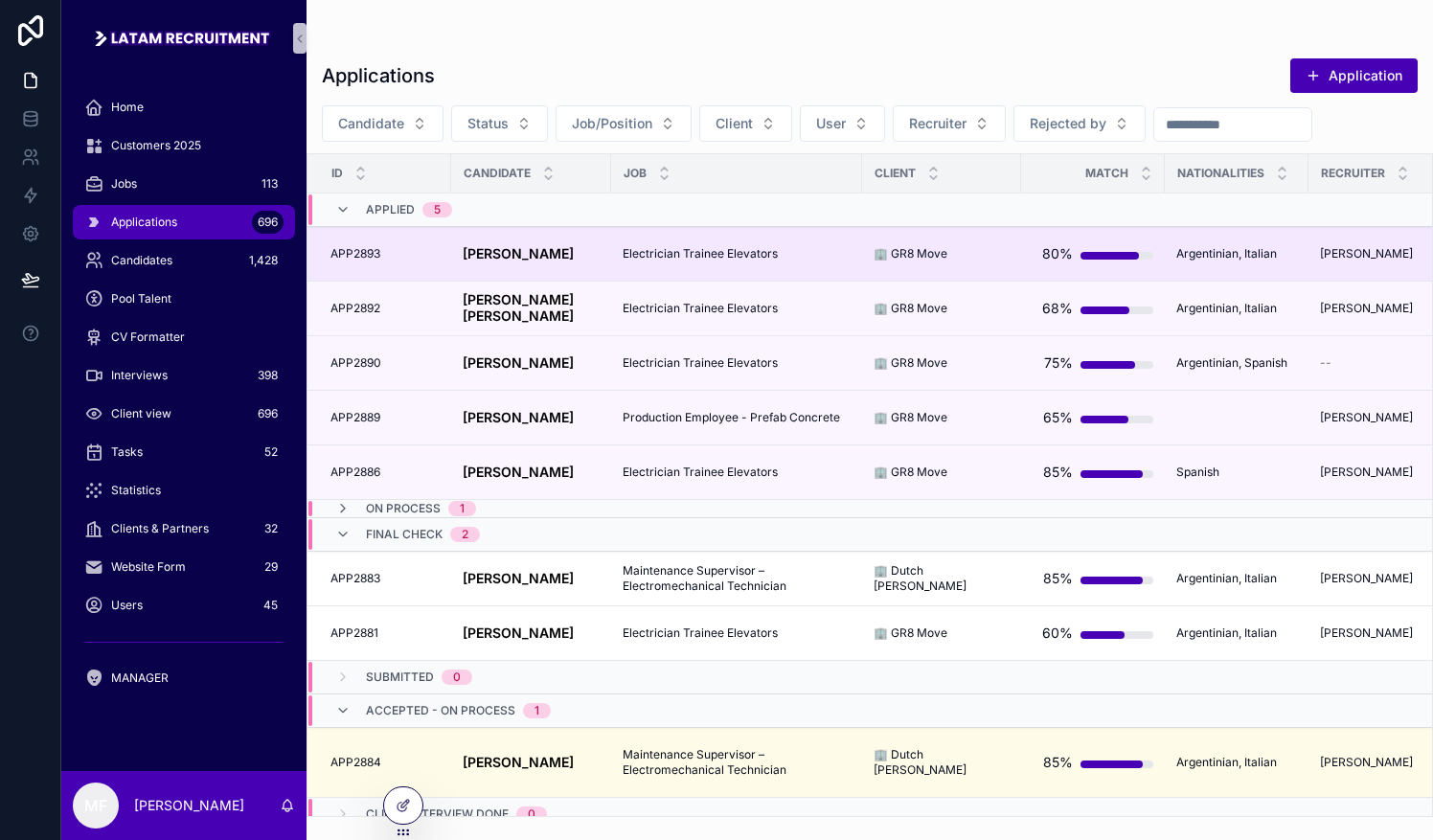
click at [539, 251] on strong "[PERSON_NAME]" at bounding box center [519, 252] width 111 height 16
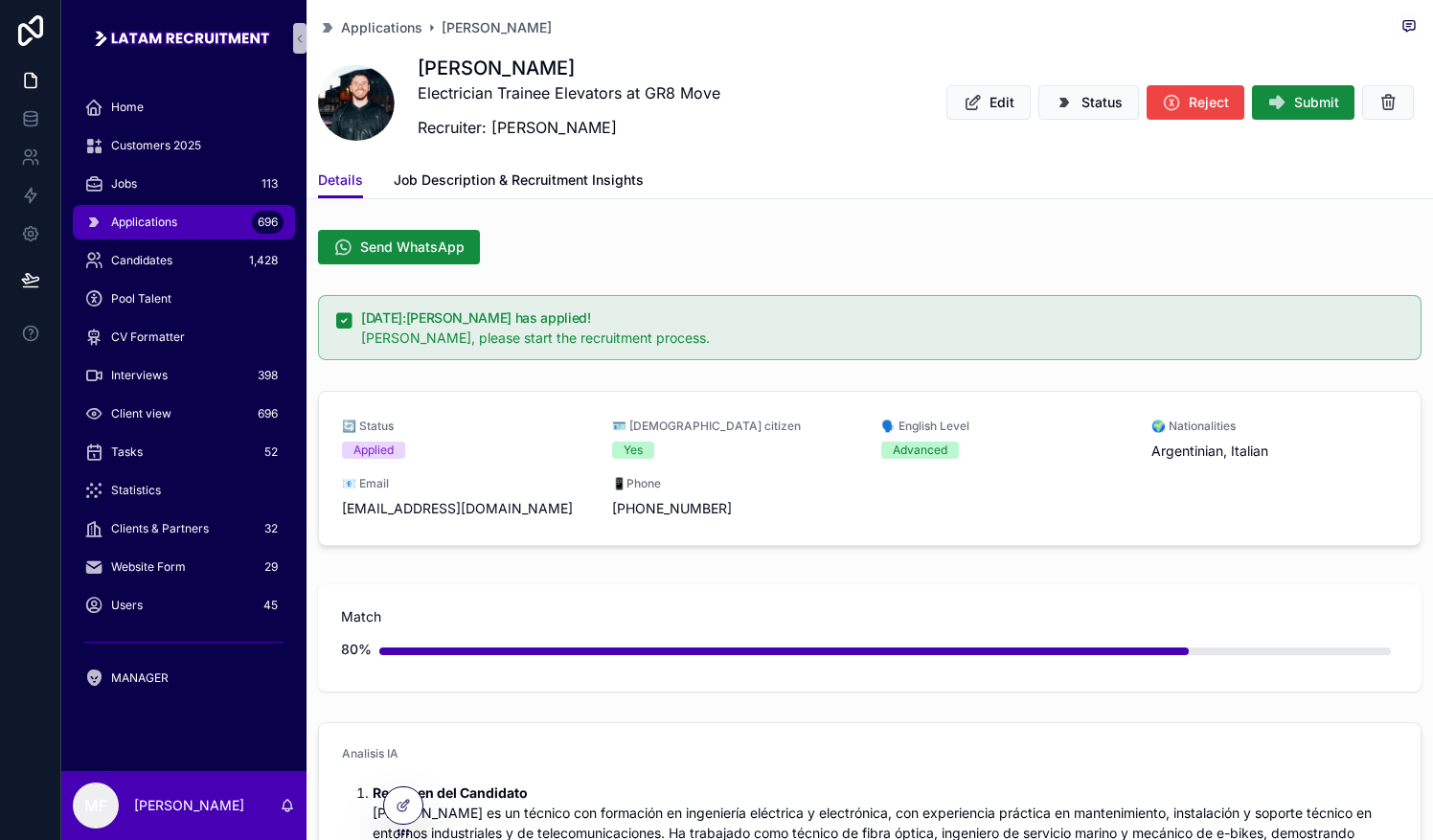
drag, startPoint x: 424, startPoint y: 62, endPoint x: 607, endPoint y: 67, distance: 183.1
click at [607, 67] on div "[PERSON_NAME] Electrician Trainee Elevators at GR8 Move Recruiter: [PERSON_NAME…" at bounding box center [869, 103] width 1104 height 96
copy h1 "[PERSON_NAME]"
click at [406, 241] on span "Send WhatsApp" at bounding box center [412, 247] width 105 height 19
click at [178, 220] on div "Applications 696" at bounding box center [183, 222] width 199 height 31
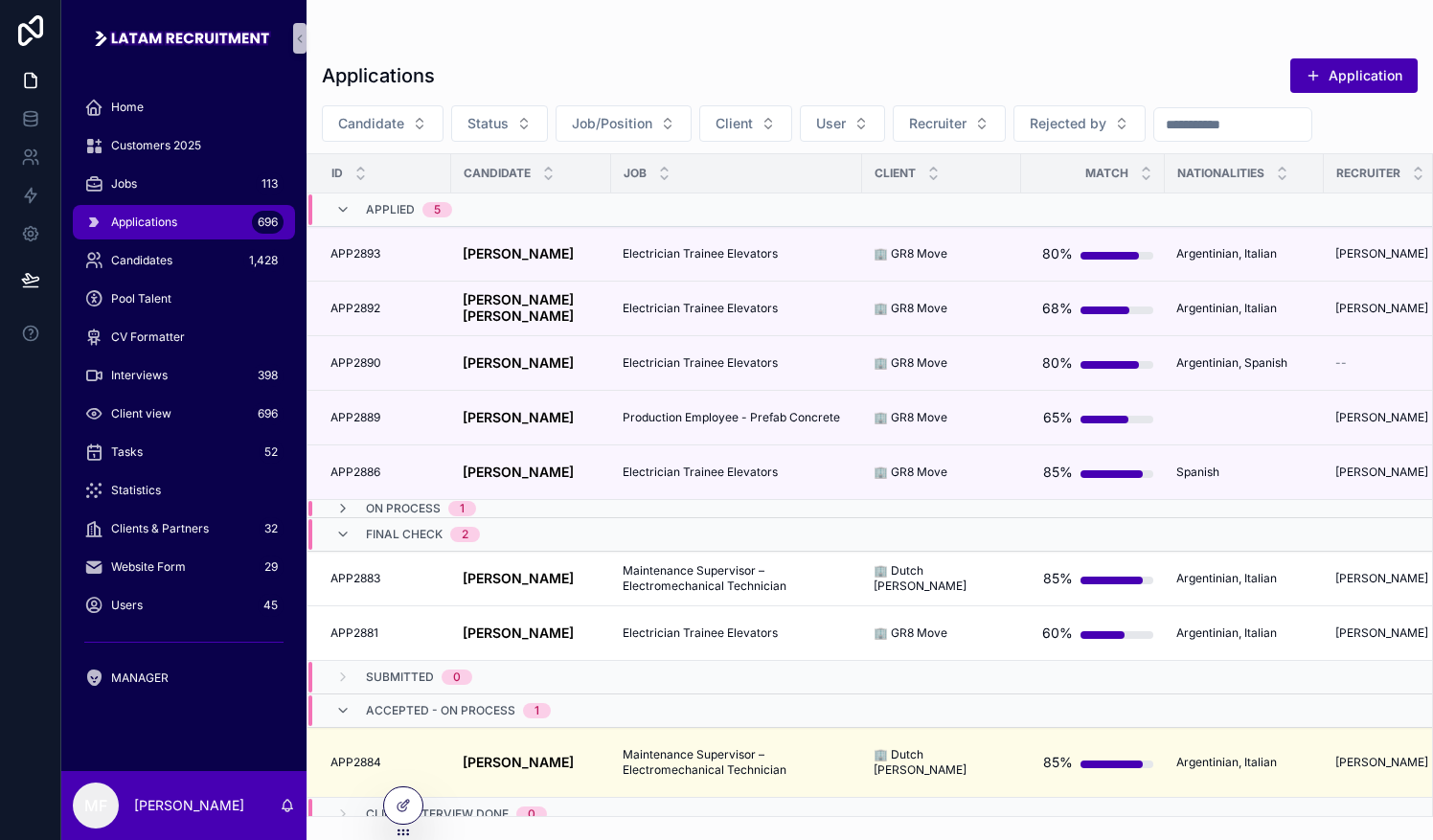
click at [614, 46] on div "Applications Application Candidate Status Job/Position Client User Recruiter Re…" at bounding box center [869, 431] width 1127 height 771
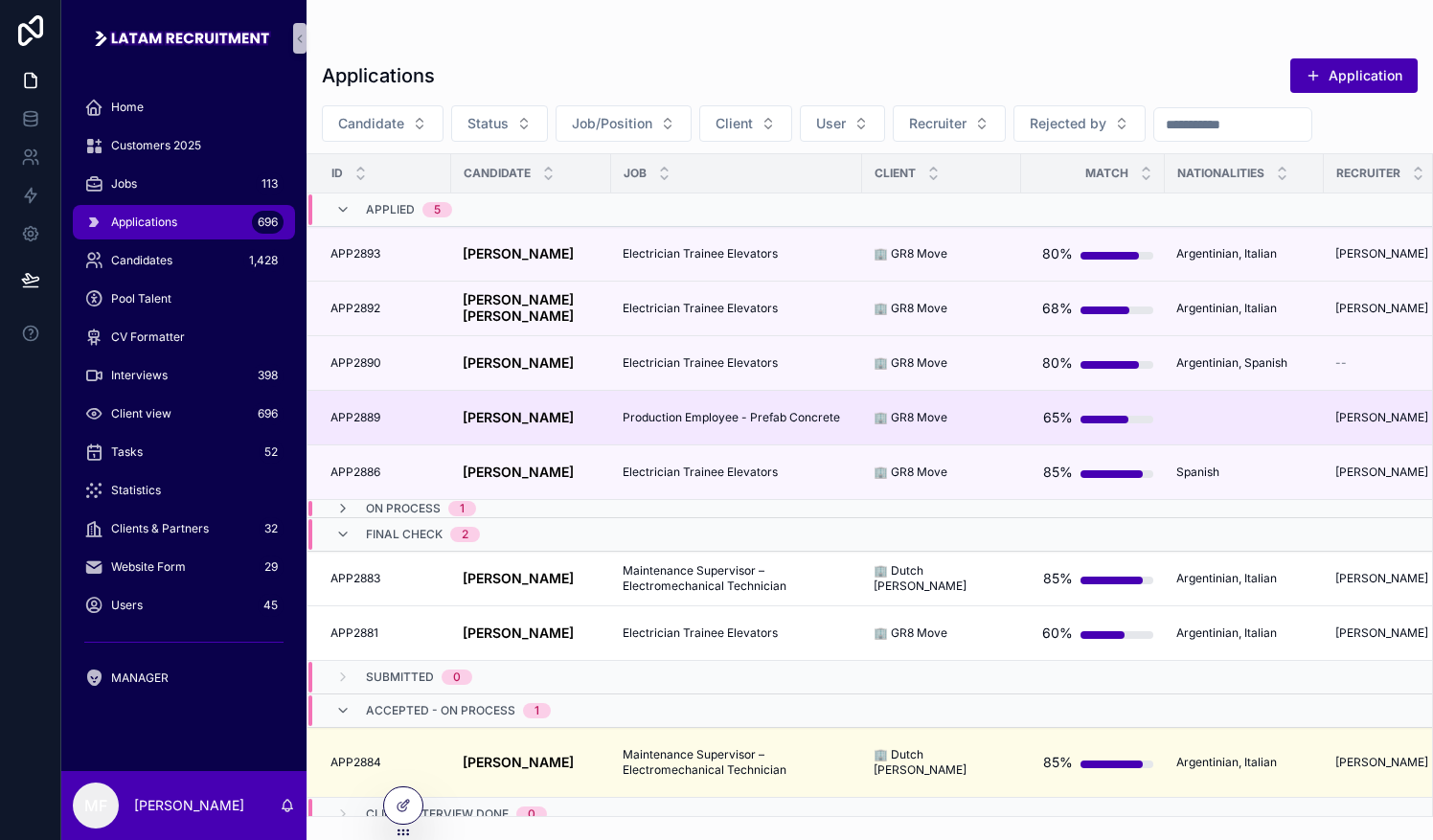
click at [510, 412] on strong "[PERSON_NAME]" at bounding box center [519, 417] width 111 height 16
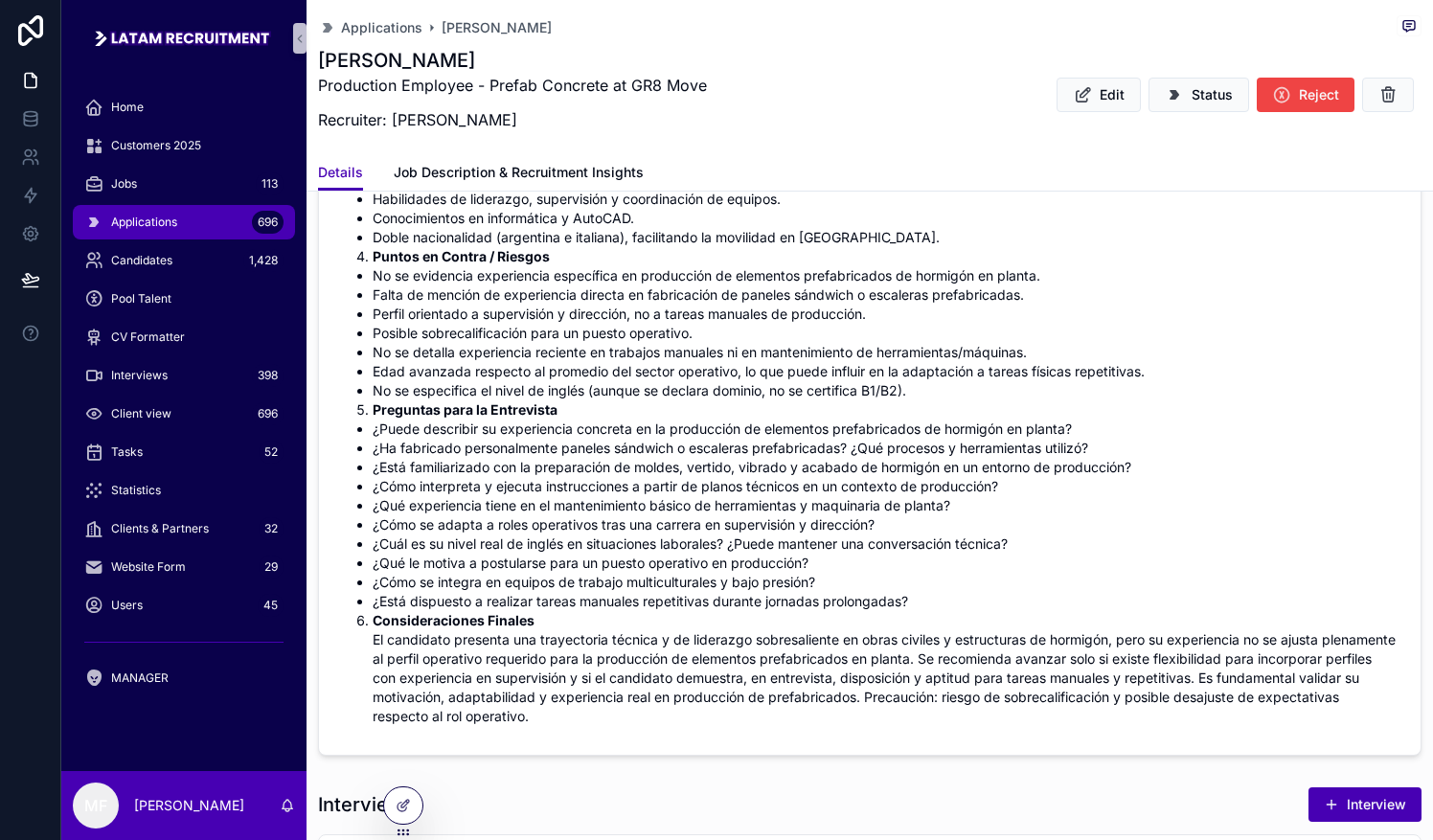
scroll to position [957, 0]
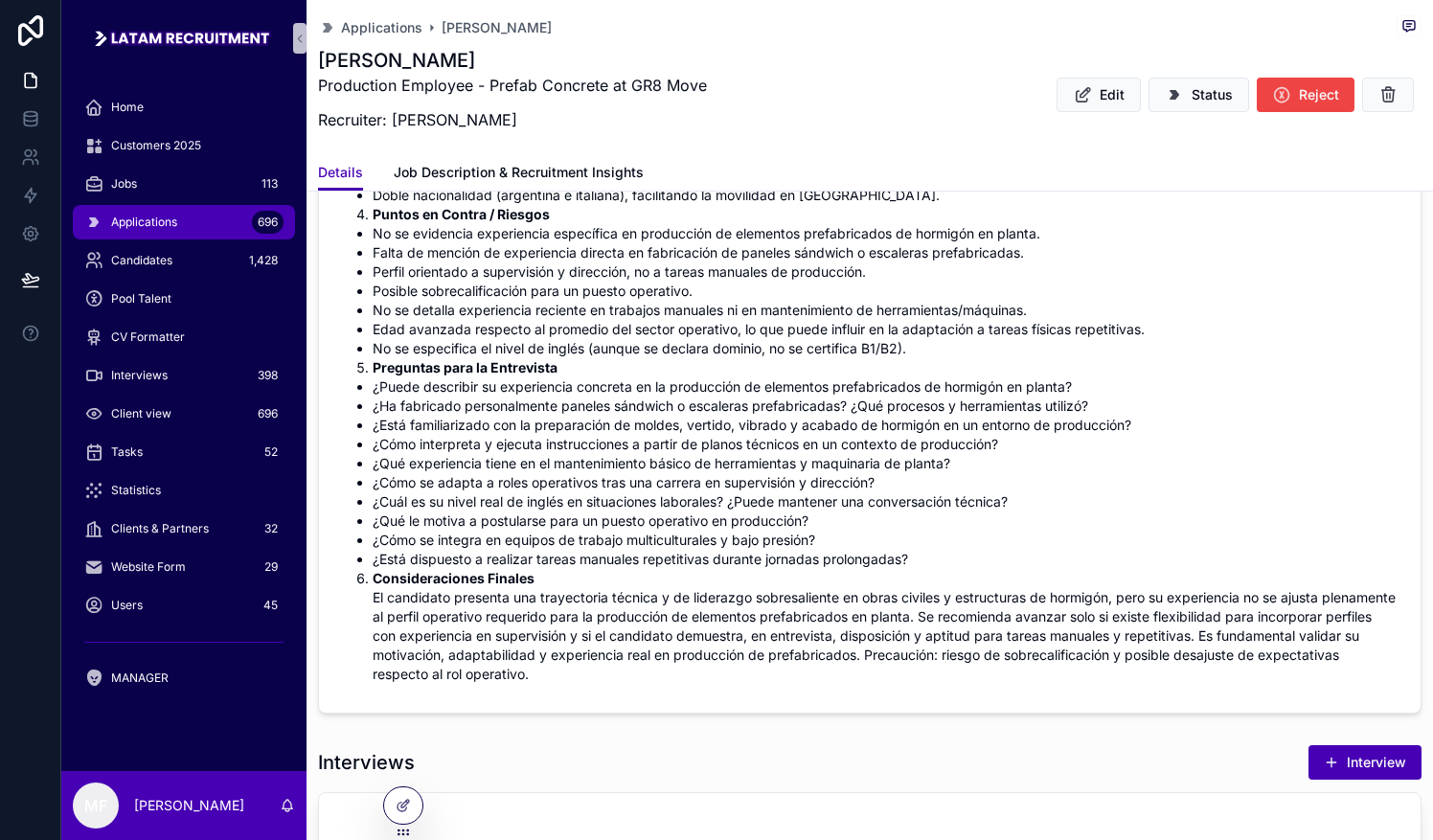
click at [706, 303] on li "No se detalla experiencia reciente en trabajos manuales ni en mantenimiento de …" at bounding box center [885, 310] width 1025 height 19
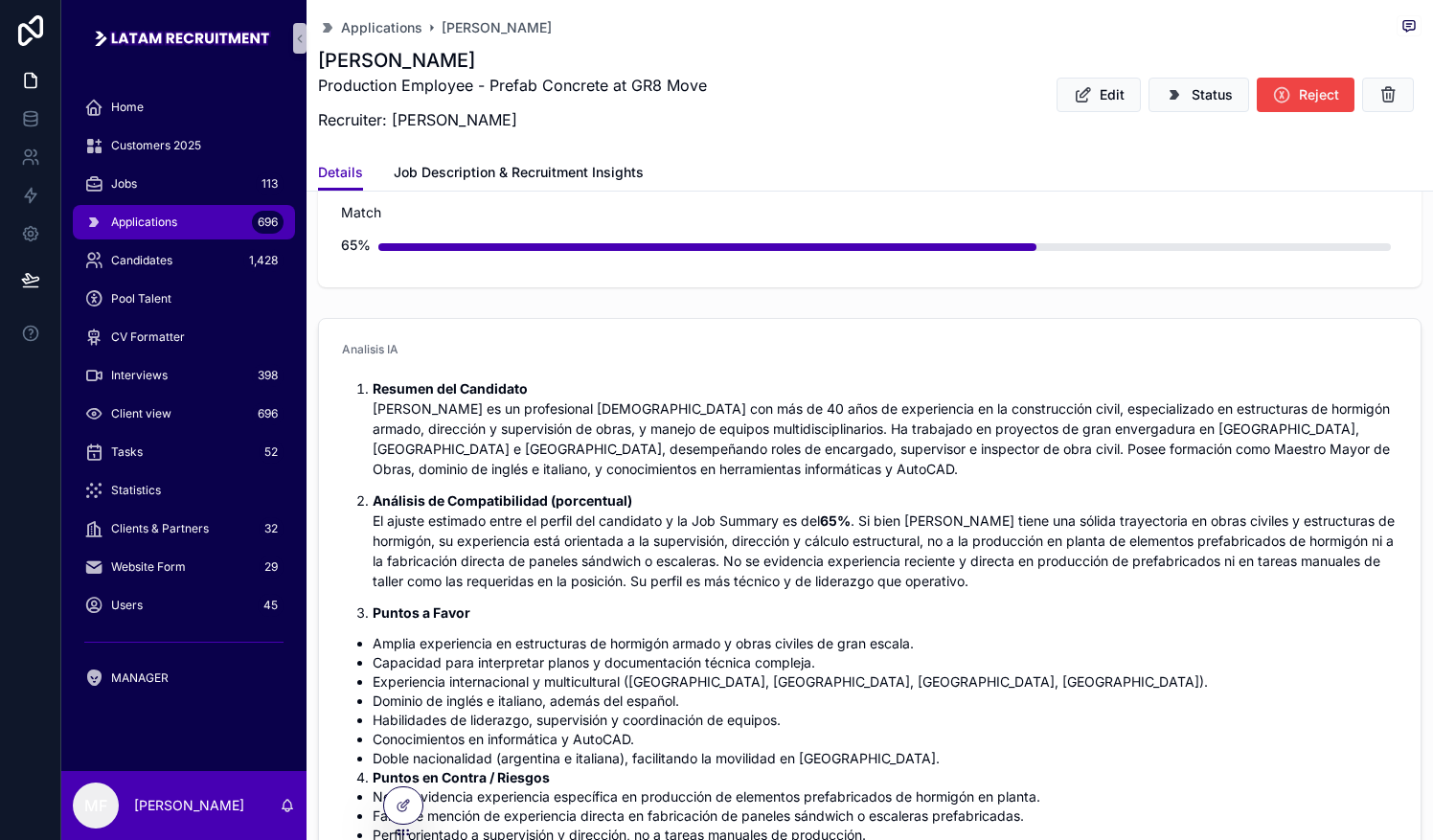
scroll to position [479, 0]
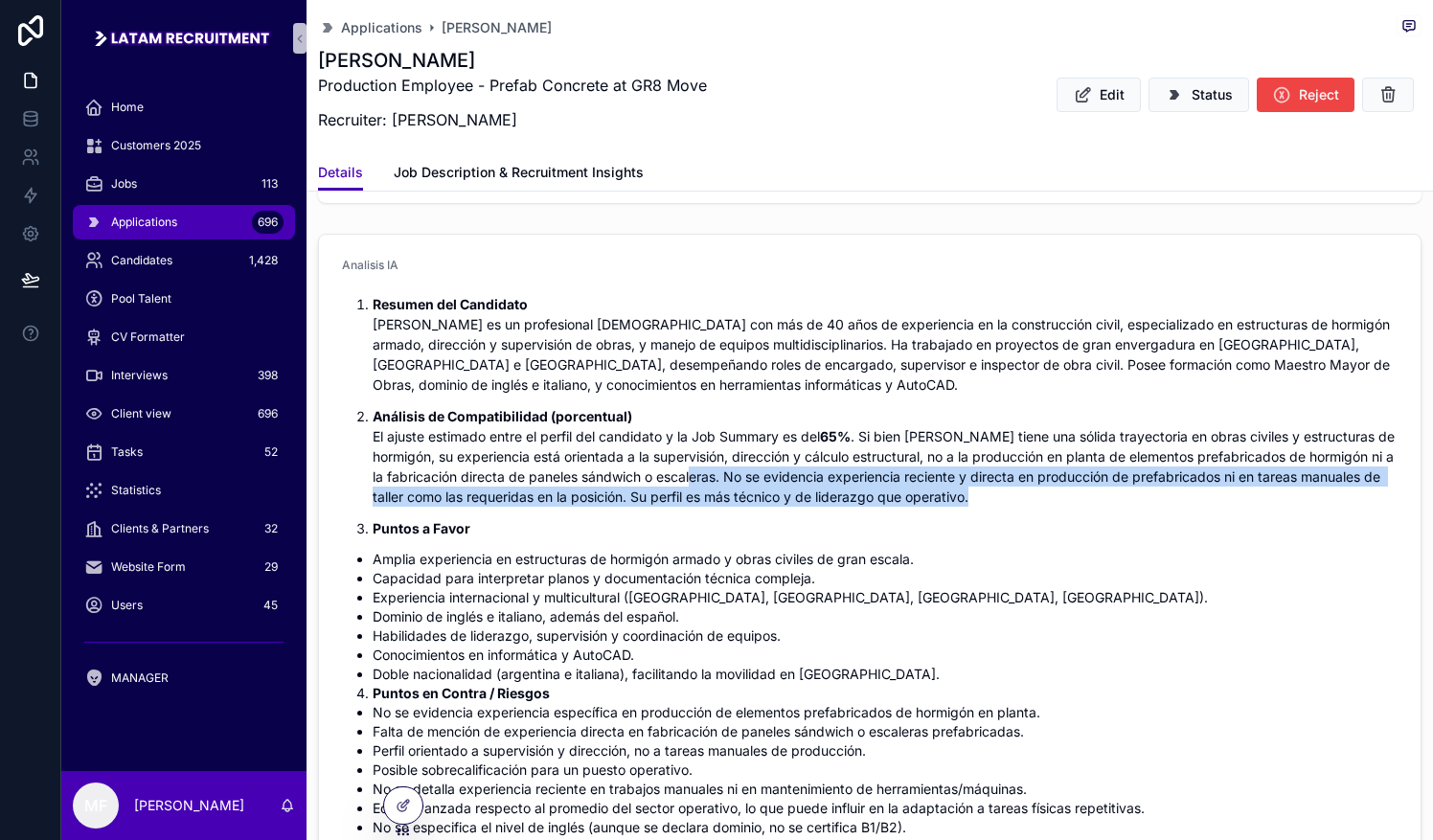
drag, startPoint x: 757, startPoint y: 474, endPoint x: 1021, endPoint y: 509, distance: 266.3
click at [706, 509] on ol "Resumen del Candidato [PERSON_NAME] es un profesional [DEMOGRAPHIC_DATA] con má…" at bounding box center [869, 416] width 1056 height 244
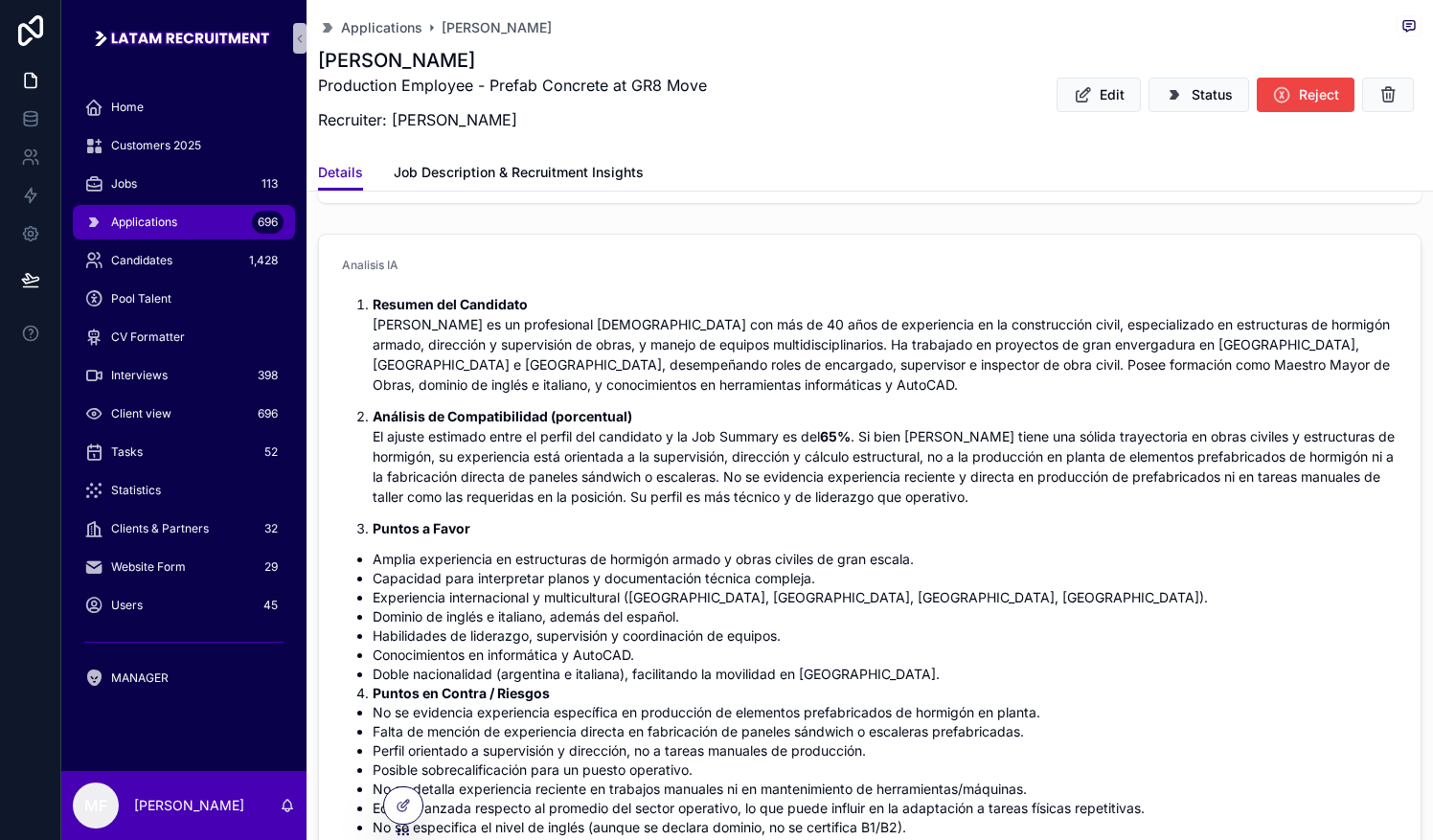
drag, startPoint x: 1021, startPoint y: 509, endPoint x: 1171, endPoint y: 523, distance: 150.7
click at [706, 523] on p "Puntos a Favor" at bounding box center [885, 528] width 1025 height 20
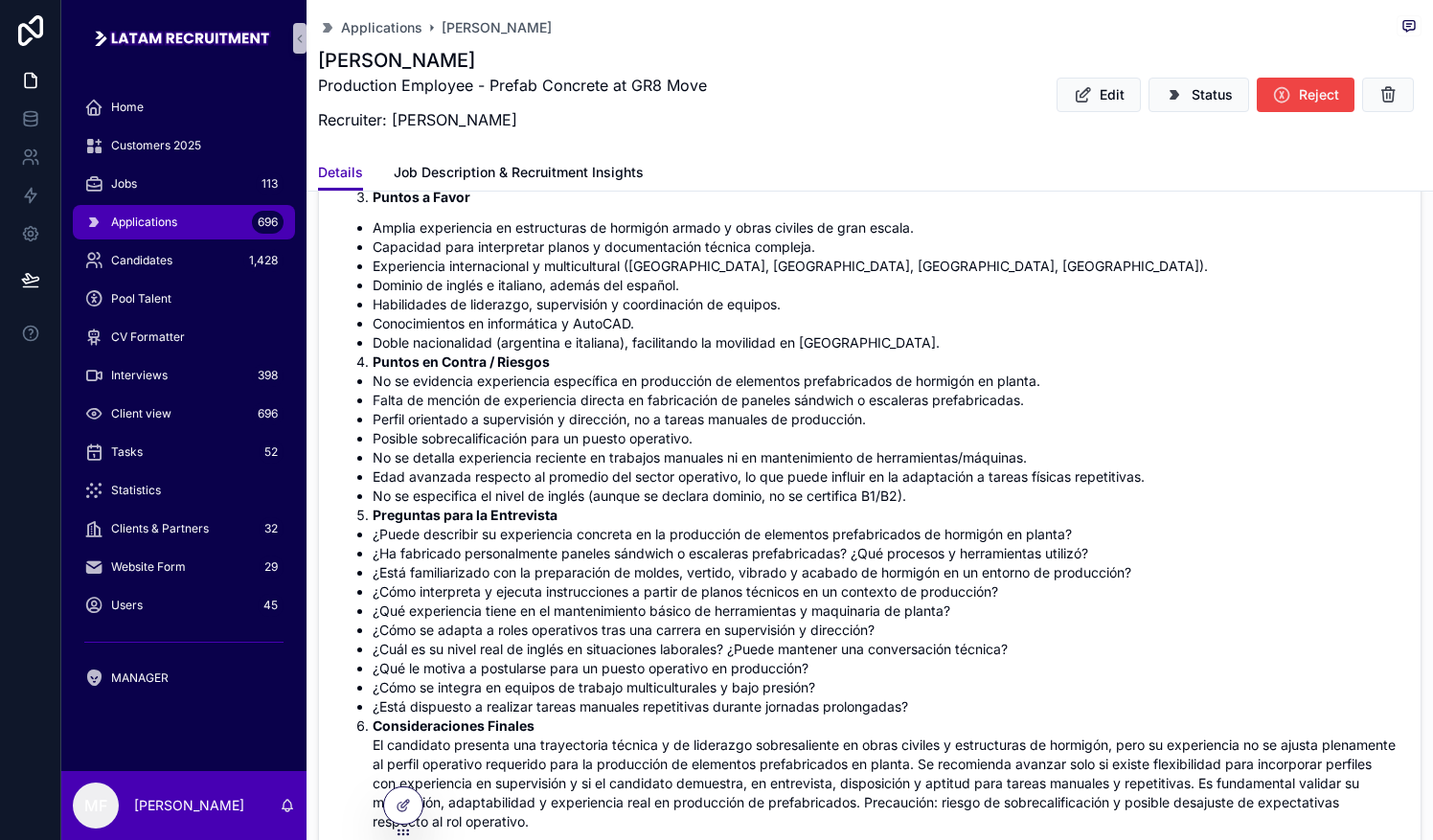
scroll to position [957, 0]
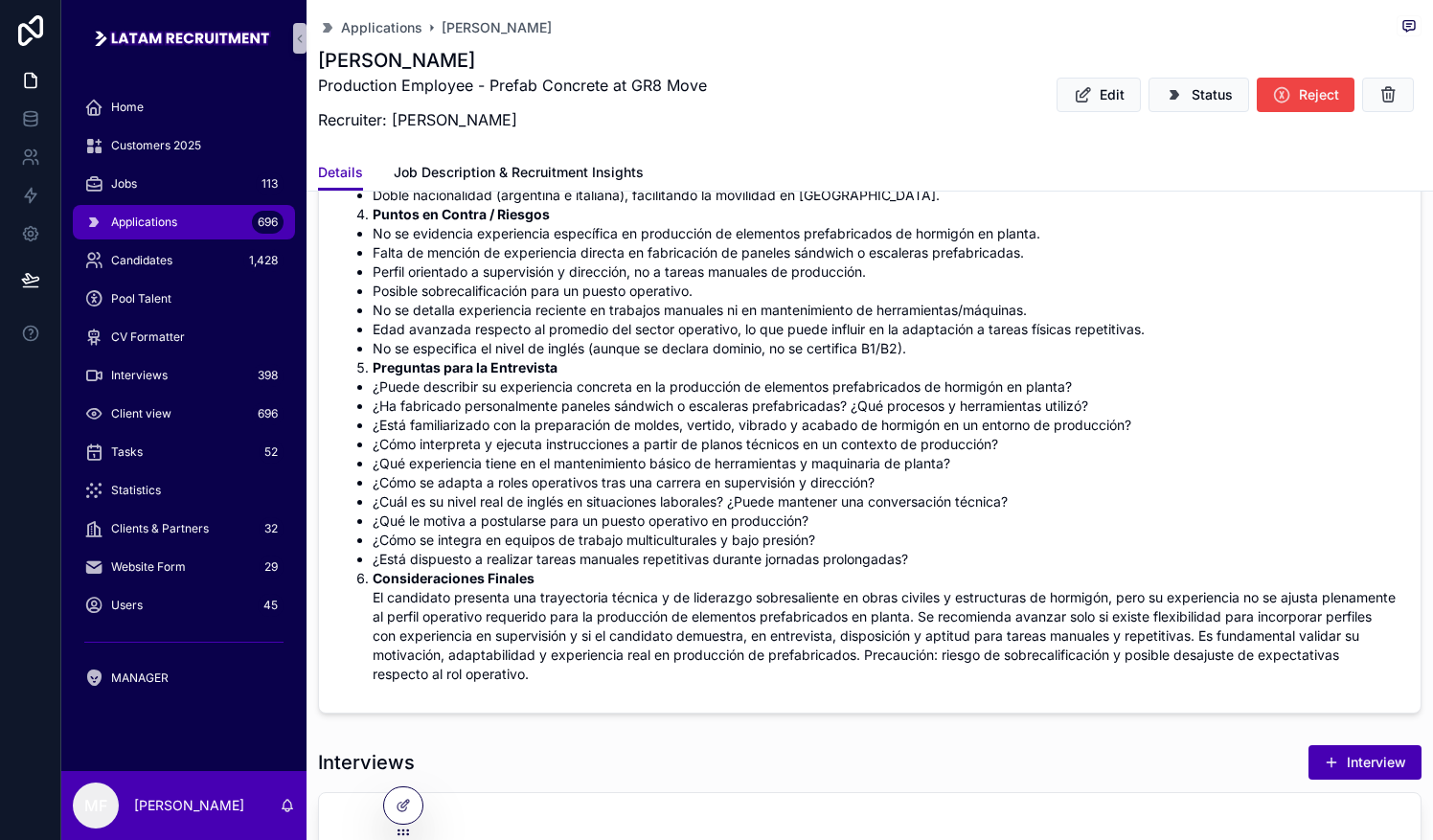
click at [706, 449] on li "¿Cómo interpreta y ejecuta instrucciones a partir de planos técnicos en un cont…" at bounding box center [885, 444] width 1025 height 19
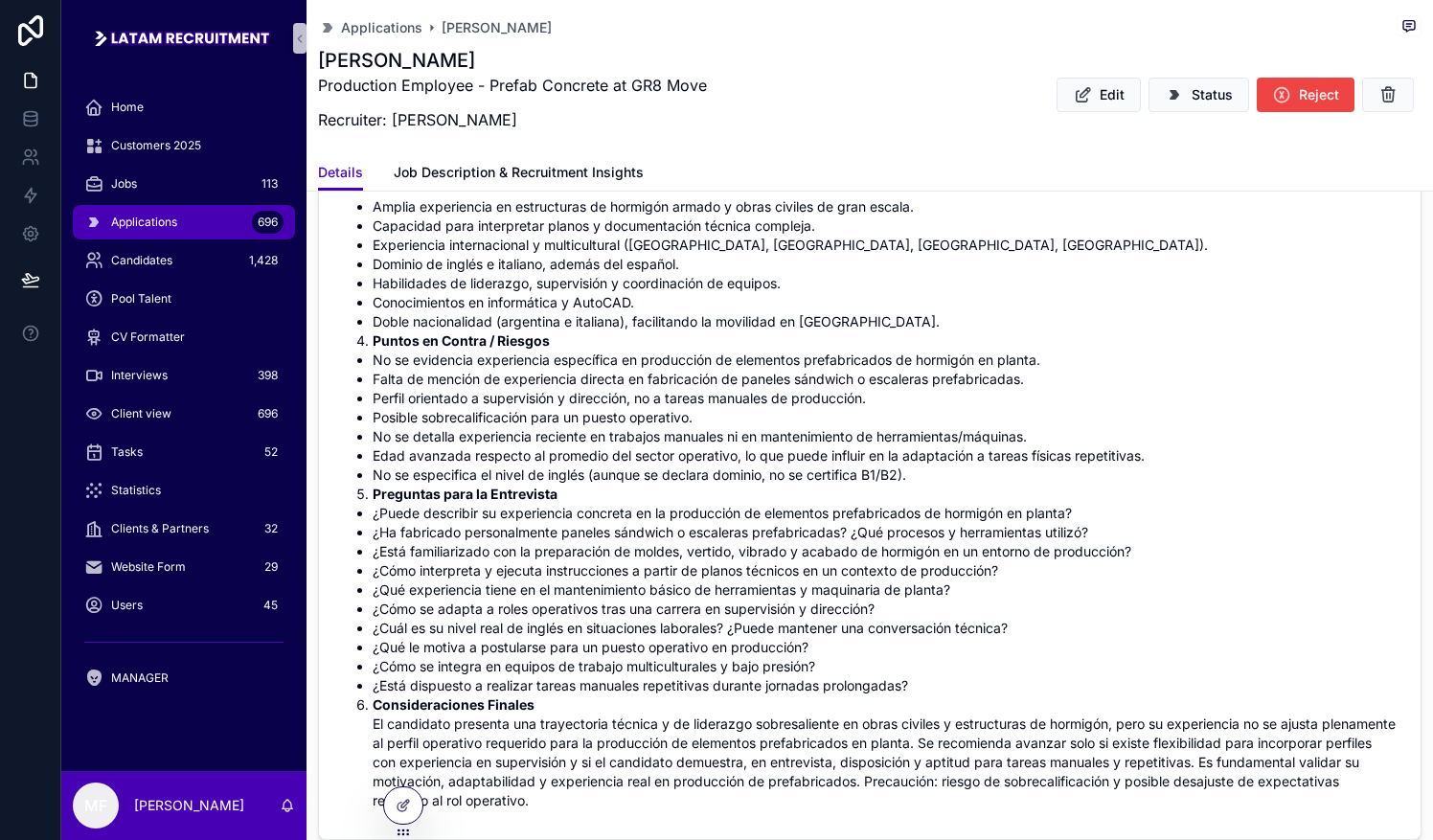
scroll to position [862, 0]
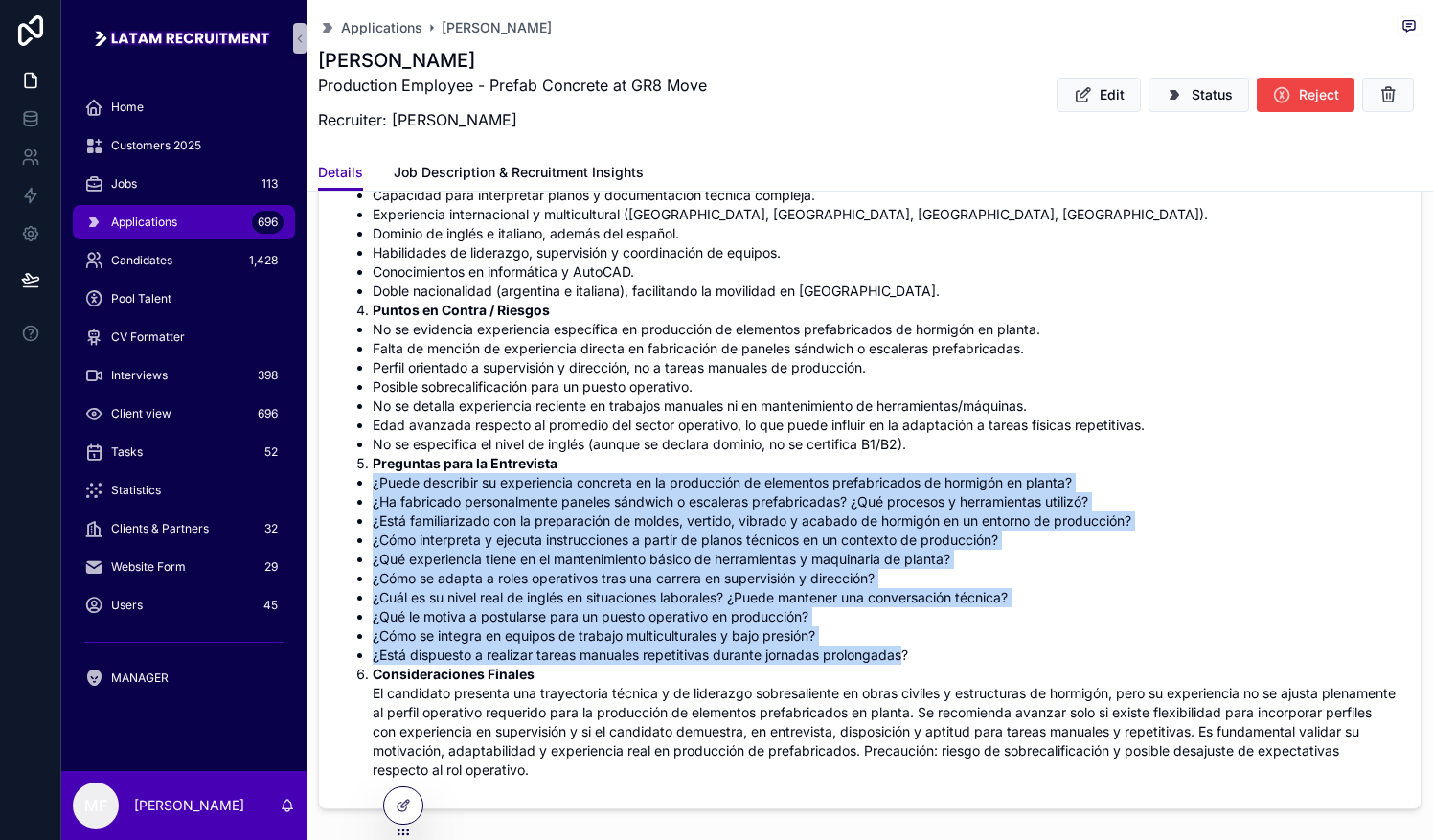
drag, startPoint x: 365, startPoint y: 480, endPoint x: 904, endPoint y: 654, distance: 566.4
click at [706, 654] on ul "¿Puede describir su experiencia concreta en la producción de elementos prefabri…" at bounding box center [869, 568] width 1056 height 191
drag, startPoint x: 904, startPoint y: 654, endPoint x: 676, endPoint y: 660, distance: 228.1
click at [676, 660] on li "¿Está dispuesto a realizar tareas manuales repetitivas durante jornadas prolong…" at bounding box center [885, 655] width 1025 height 19
click at [615, 649] on li "¿Está dispuesto a realizar tareas manuales repetitivas durante jornadas prolong…" at bounding box center [885, 655] width 1025 height 19
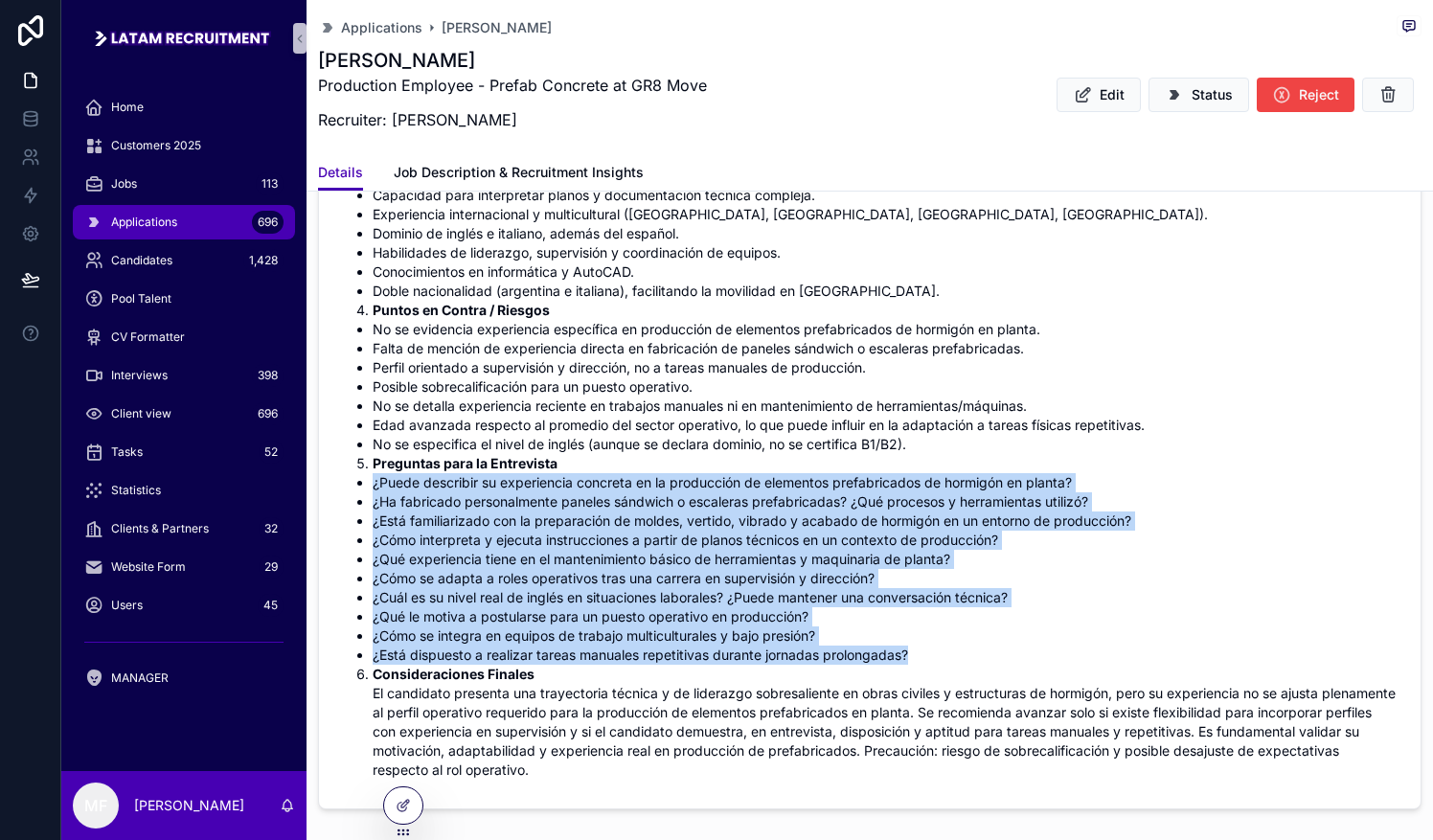
drag, startPoint x: 372, startPoint y: 481, endPoint x: 949, endPoint y: 651, distance: 601.5
click at [706, 651] on ul "¿Puede describir su experiencia concreta en la producción de elementos prefabri…" at bounding box center [869, 568] width 1056 height 191
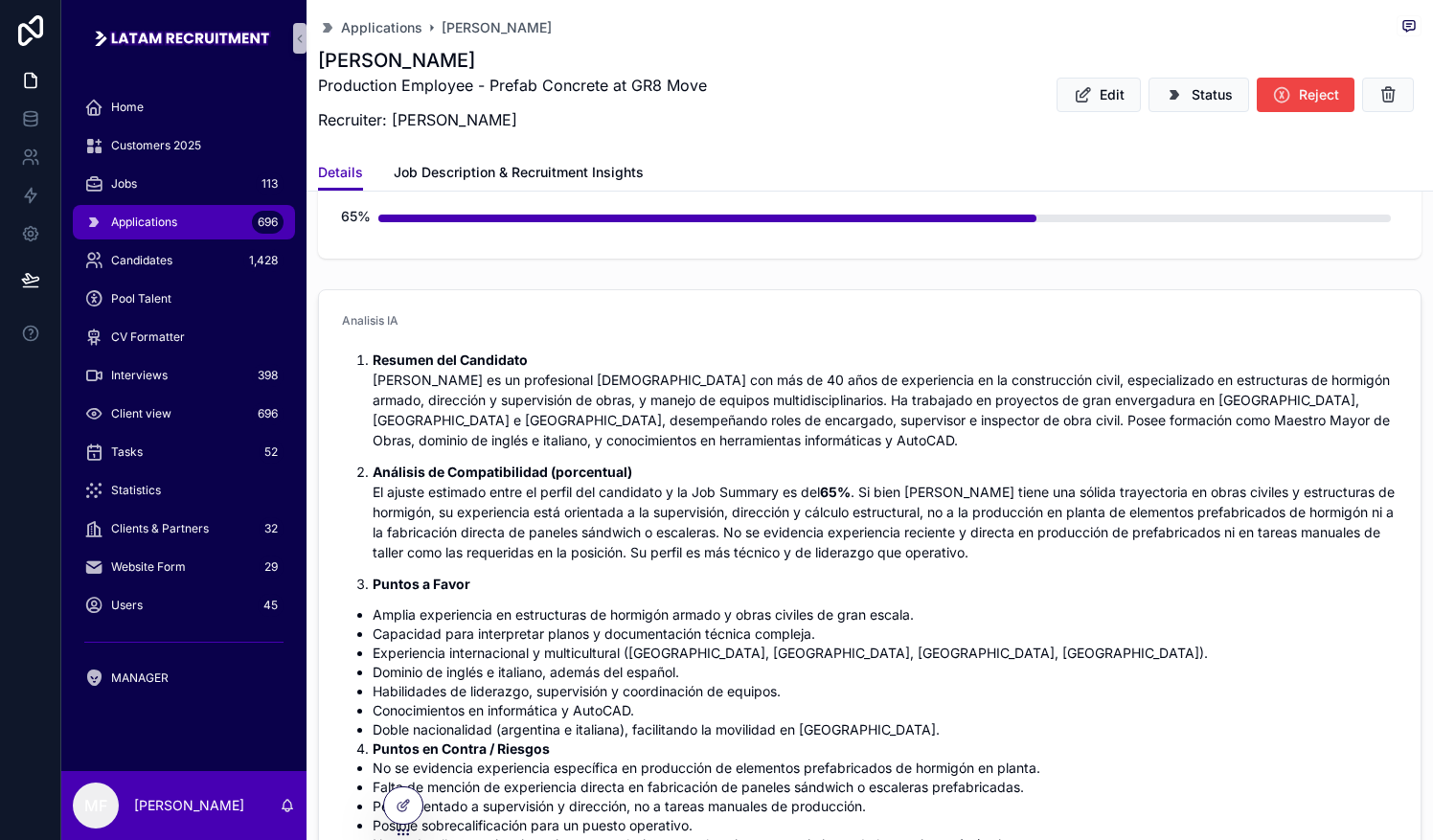
scroll to position [191, 0]
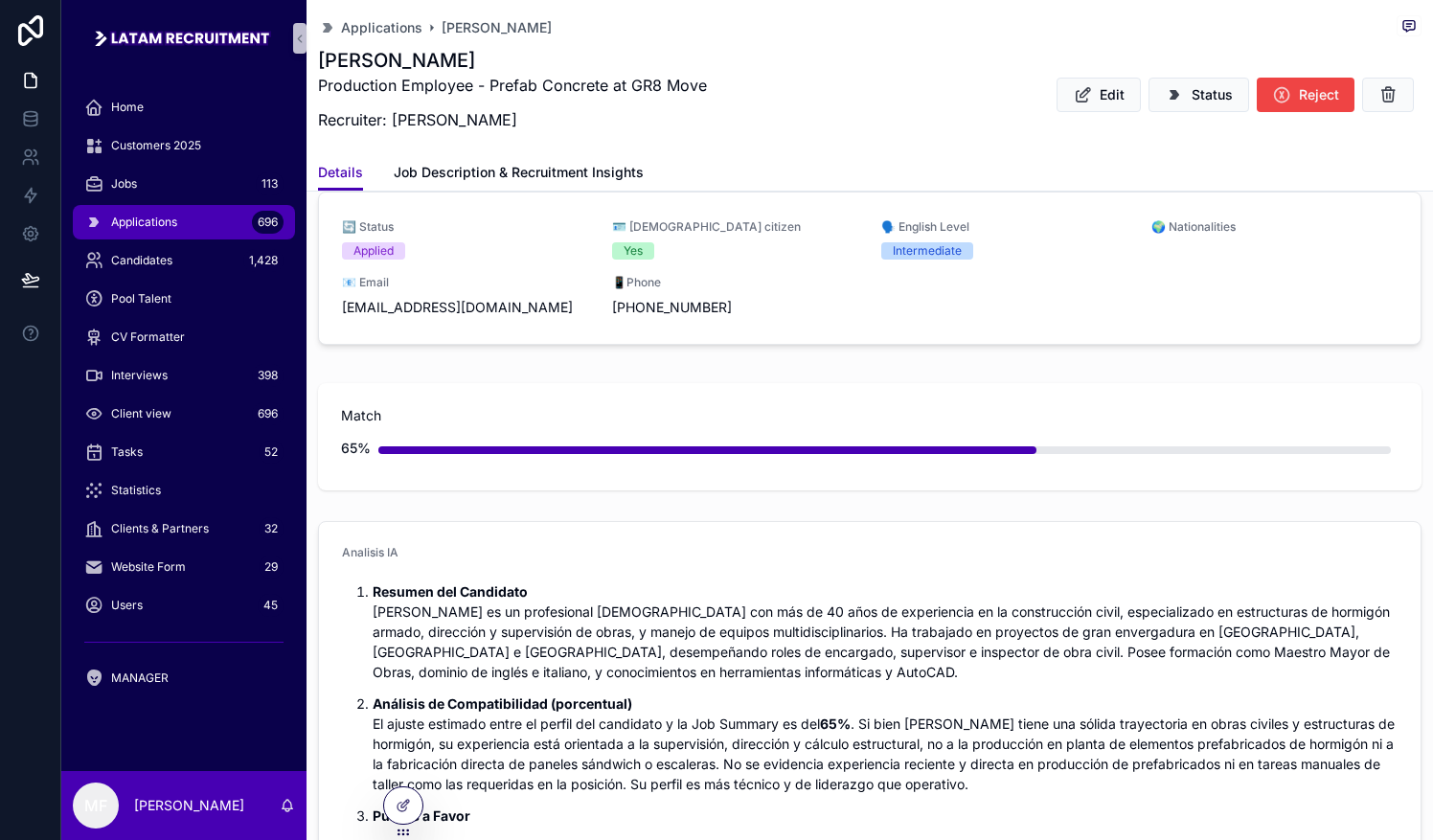
click at [706, 400] on div "Match 65%" at bounding box center [869, 437] width 1104 height 108
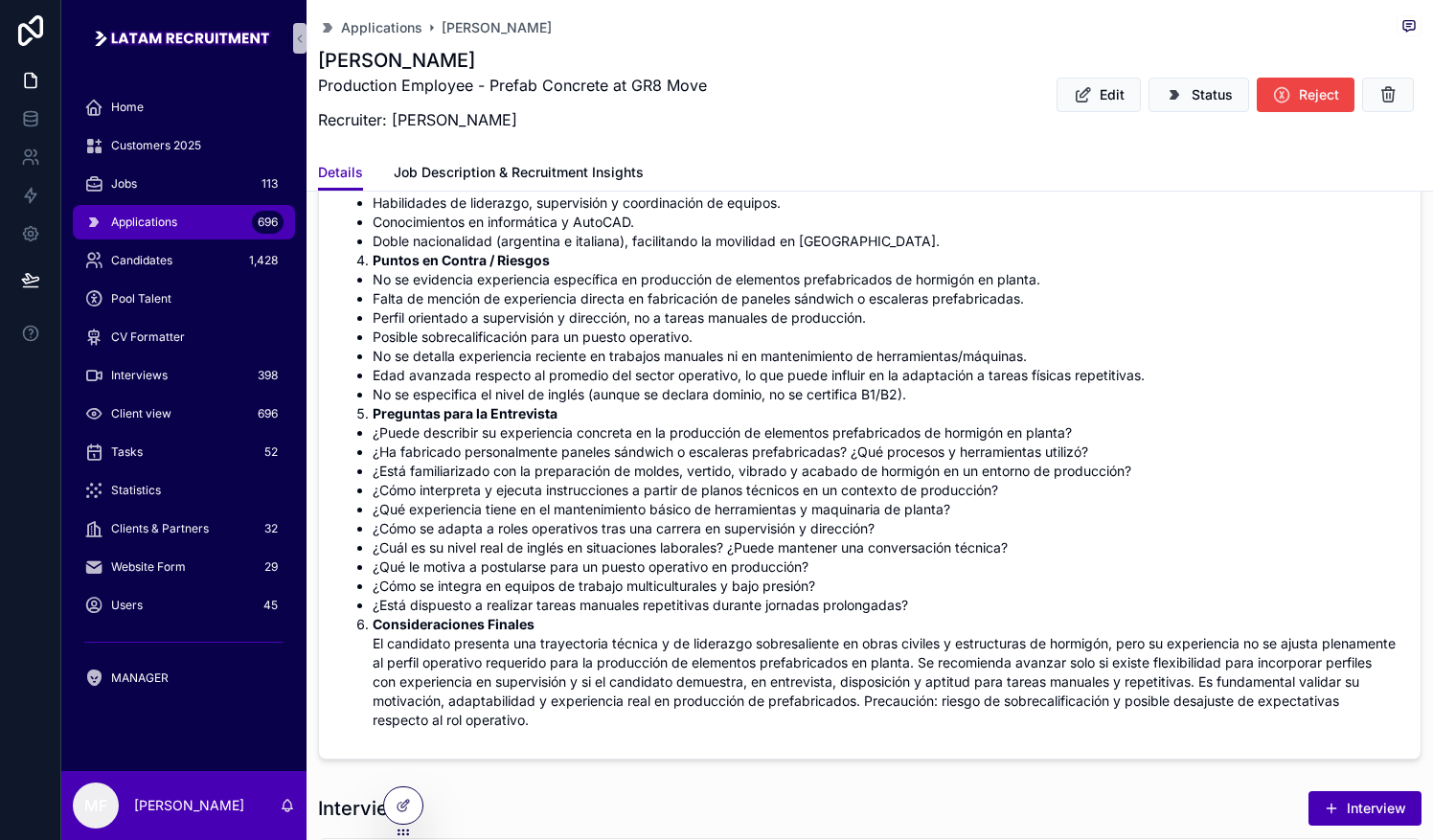
scroll to position [1053, 0]
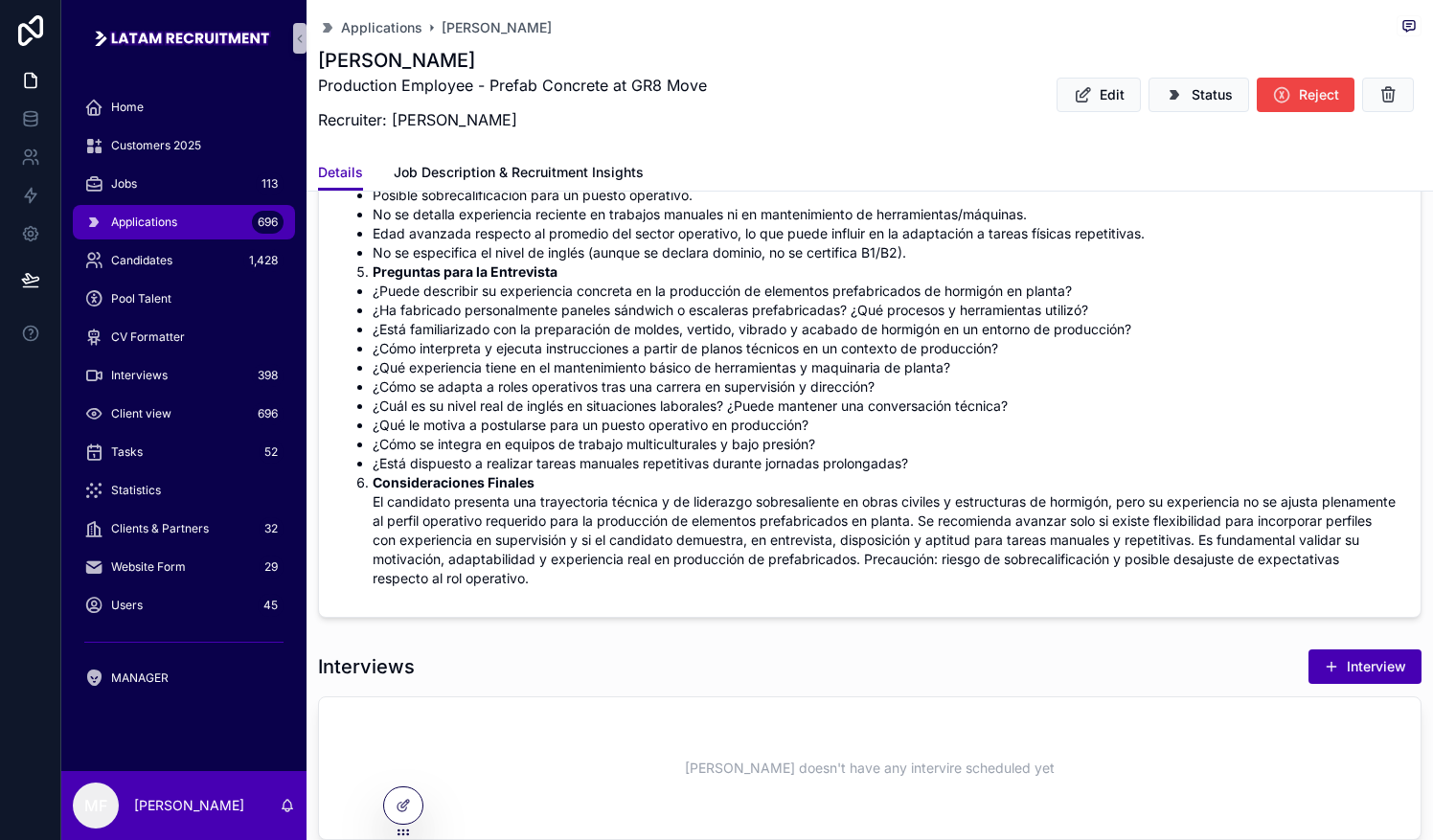
click at [706, 377] on li "¿Cómo se adapta a roles operativos tras una carrera en supervisión y dirección?" at bounding box center [885, 387] width 1025 height 19
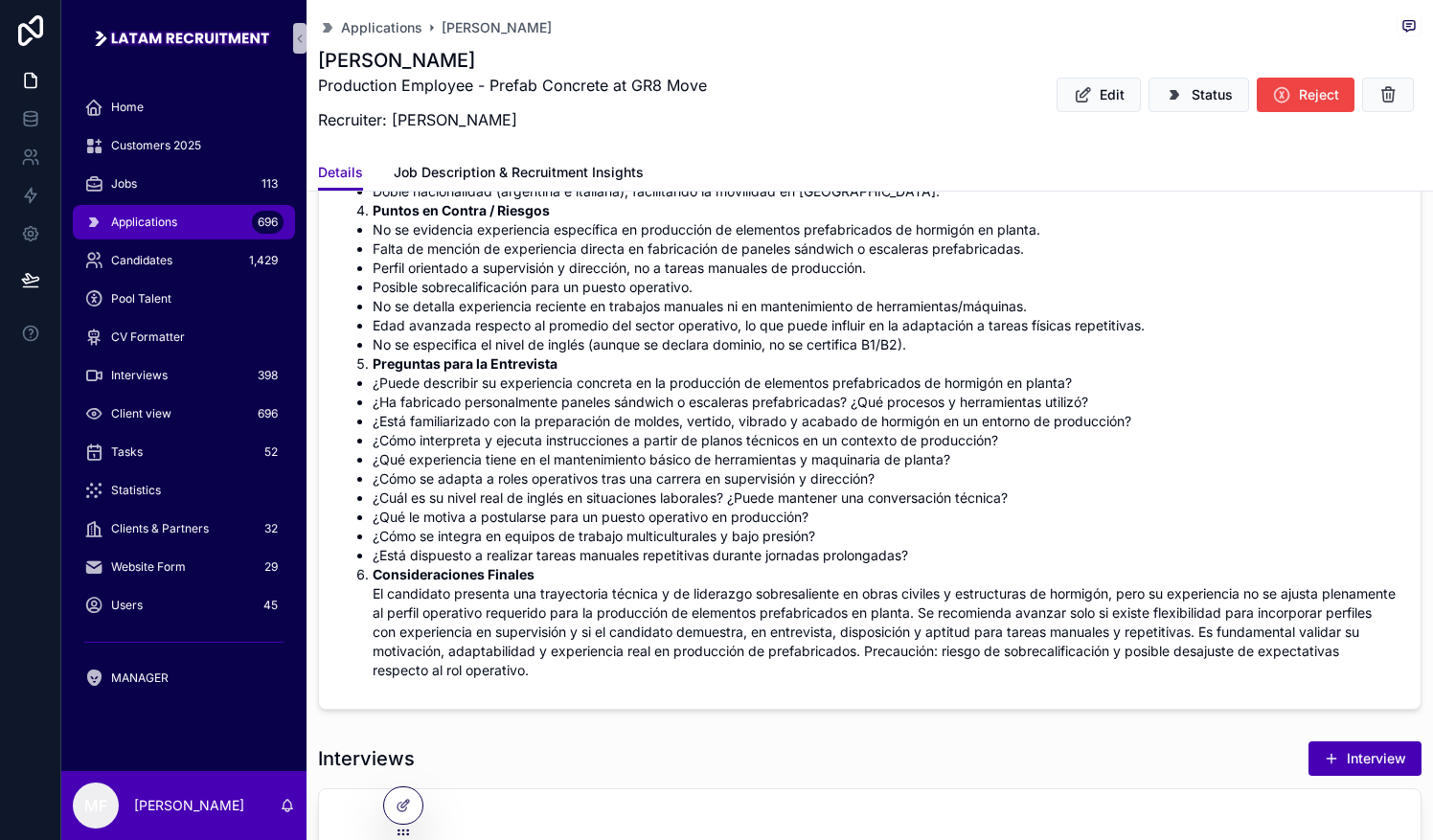
scroll to position [862, 0]
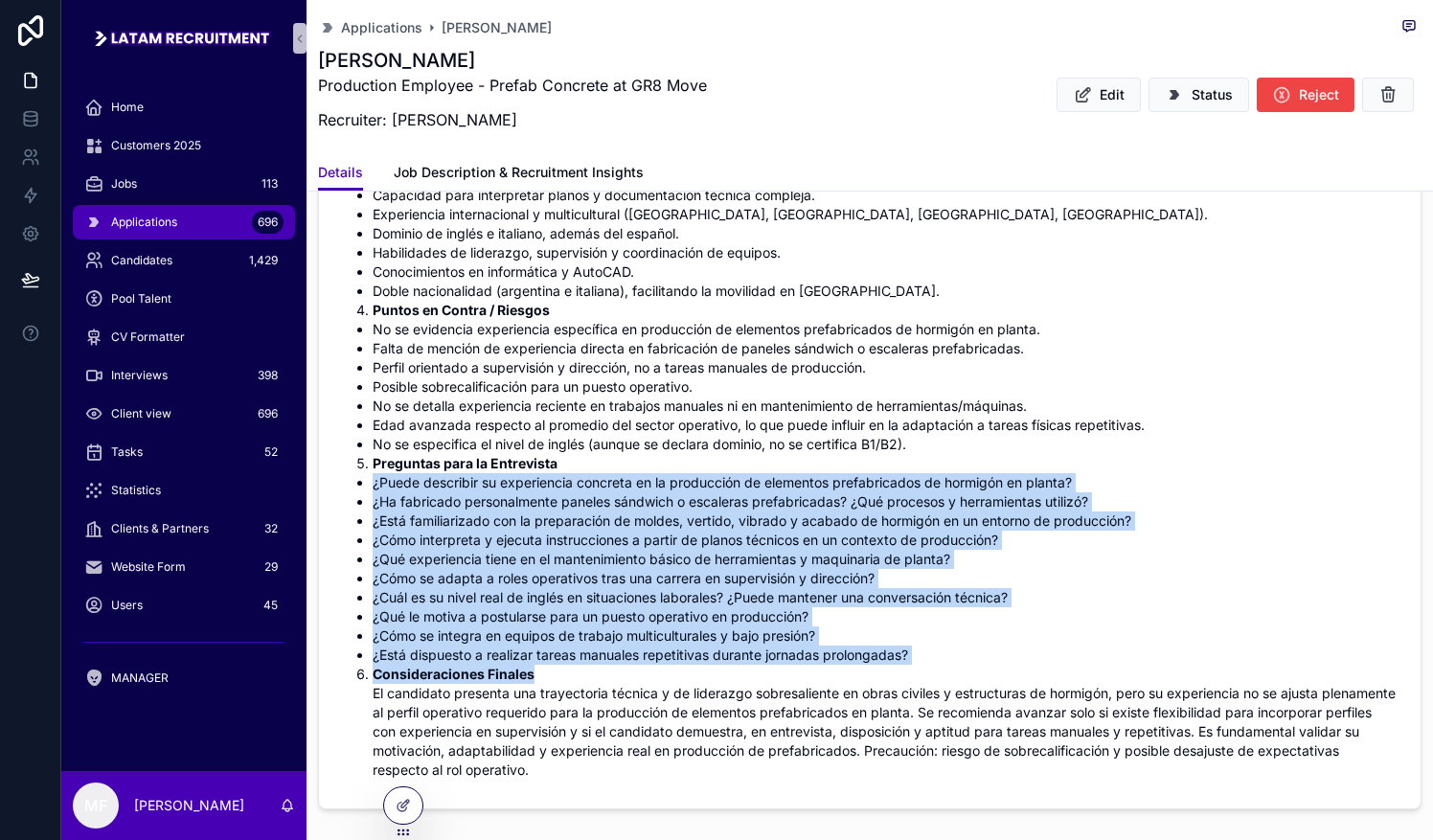
drag, startPoint x: 370, startPoint y: 476, endPoint x: 1073, endPoint y: 664, distance: 727.7
click at [706, 664] on div "Resumen del Candidato [PERSON_NAME] es un profesional [DEMOGRAPHIC_DATA] con má…" at bounding box center [869, 345] width 1056 height 869
drag, startPoint x: 1073, startPoint y: 664, endPoint x: 923, endPoint y: 649, distance: 150.7
click at [706, 649] on li "¿Está dispuesto a realizar tareas manuales repetitivas durante jornadas prolong…" at bounding box center [885, 655] width 1025 height 19
click at [706, 653] on li "¿Está dispuesto a realizar tareas manuales repetitivas durante jornadas prolong…" at bounding box center [885, 655] width 1025 height 19
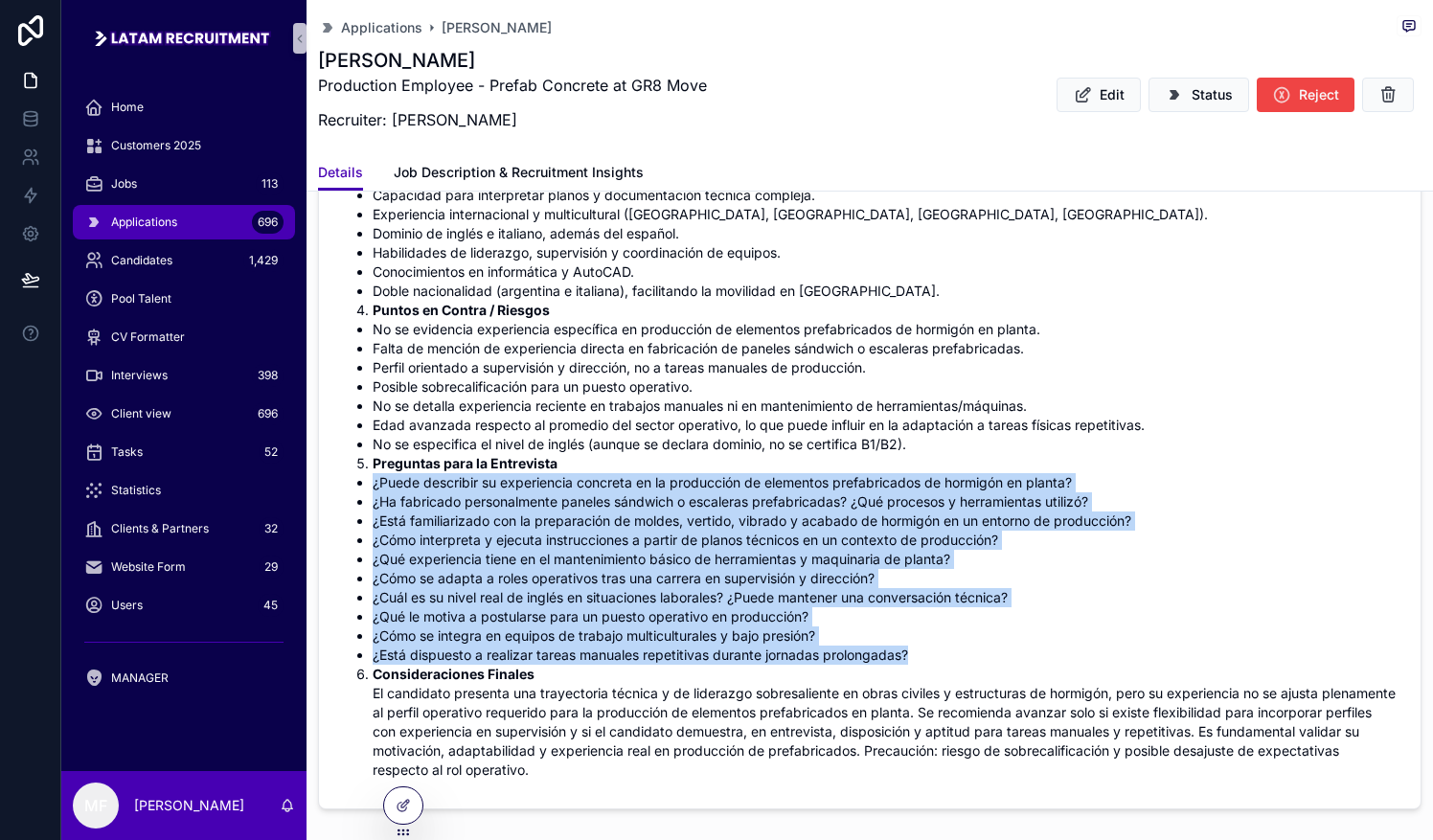
drag, startPoint x: 925, startPoint y: 656, endPoint x: 337, endPoint y: 483, distance: 612.9
click at [337, 483] on form "Analisis IA Resumen del Candidato [PERSON_NAME] es un profesional [DEMOGRAPHIC_…" at bounding box center [869, 329] width 1102 height 956
drag, startPoint x: 337, startPoint y: 483, endPoint x: 639, endPoint y: 547, distance: 308.7
click at [639, 549] on li "¿Qué experiencia tiene en el mantenimiento básico de herramientas y maquinaria …" at bounding box center [885, 559] width 1025 height 19
click at [706, 573] on li "¿Cómo se adapta a roles operativos tras una carrera en supervisión y dirección?" at bounding box center [885, 578] width 1025 height 19
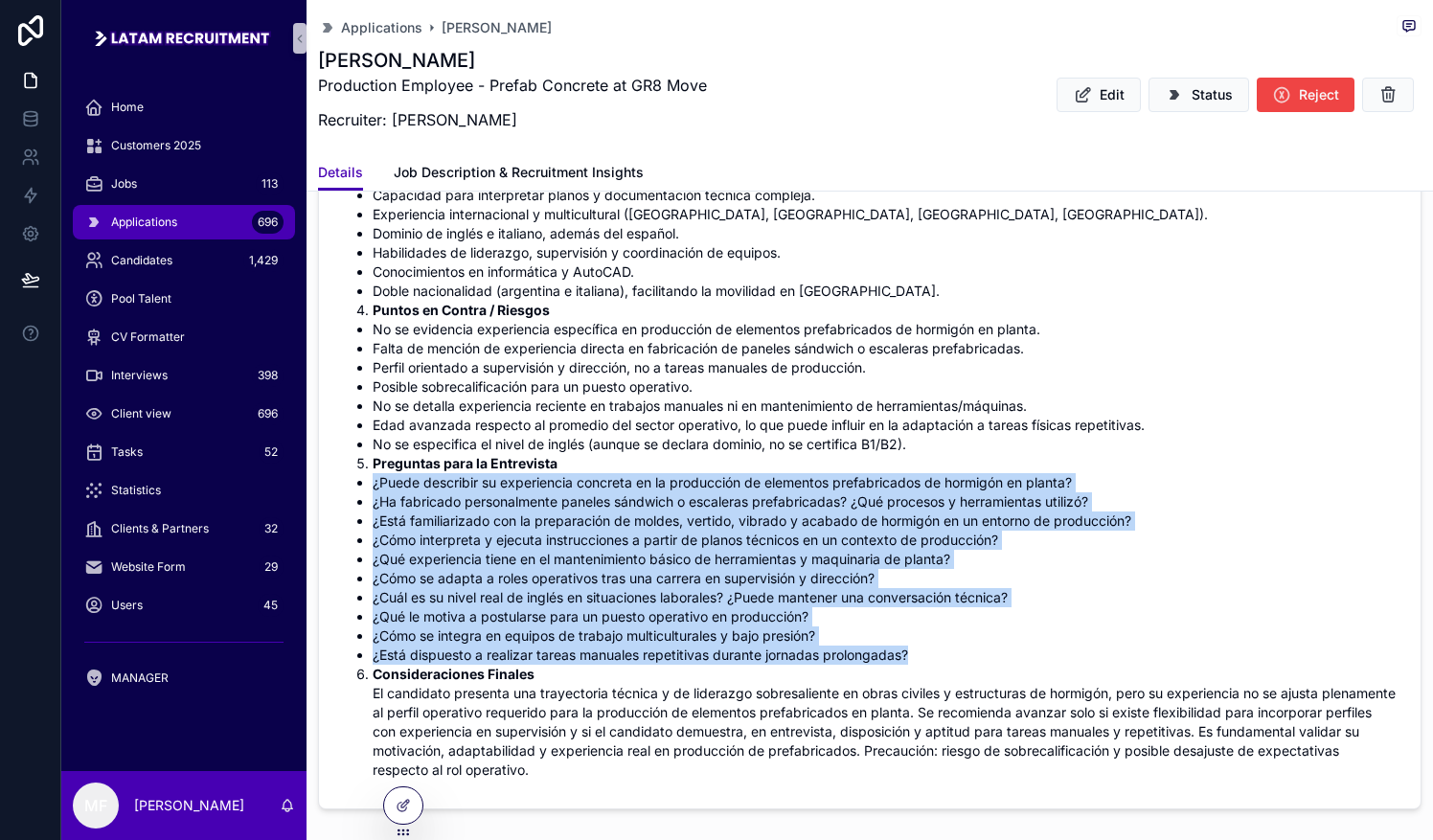
click at [706, 635] on li "¿Cómo se integra en equipos de trabajo multiculturales y bajo presión?" at bounding box center [885, 636] width 1025 height 19
drag, startPoint x: 942, startPoint y: 649, endPoint x: 364, endPoint y: 477, distance: 603.0
click at [364, 477] on ul "¿Puede describir su experiencia concreta en la producción de elementos prefabri…" at bounding box center [869, 568] width 1056 height 191
drag, startPoint x: 364, startPoint y: 477, endPoint x: 963, endPoint y: 638, distance: 620.3
click at [706, 638] on li "¿Cómo se integra en equipos de trabajo multiculturales y bajo presión?" at bounding box center [885, 636] width 1025 height 19
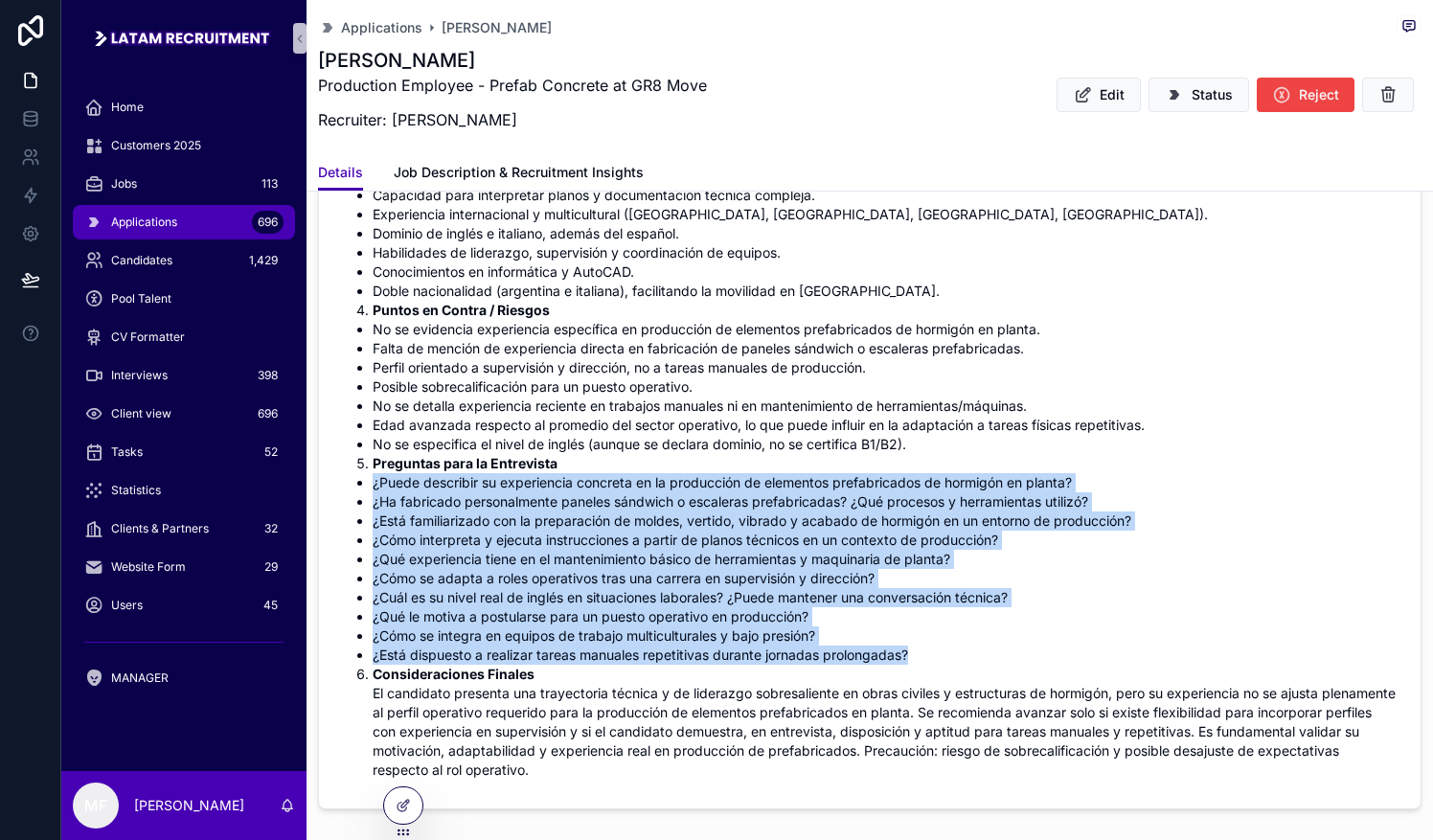
click at [706, 651] on li "¿Está dispuesto a realizar tareas manuales repetitivas durante jornadas prolong…" at bounding box center [885, 655] width 1025 height 19
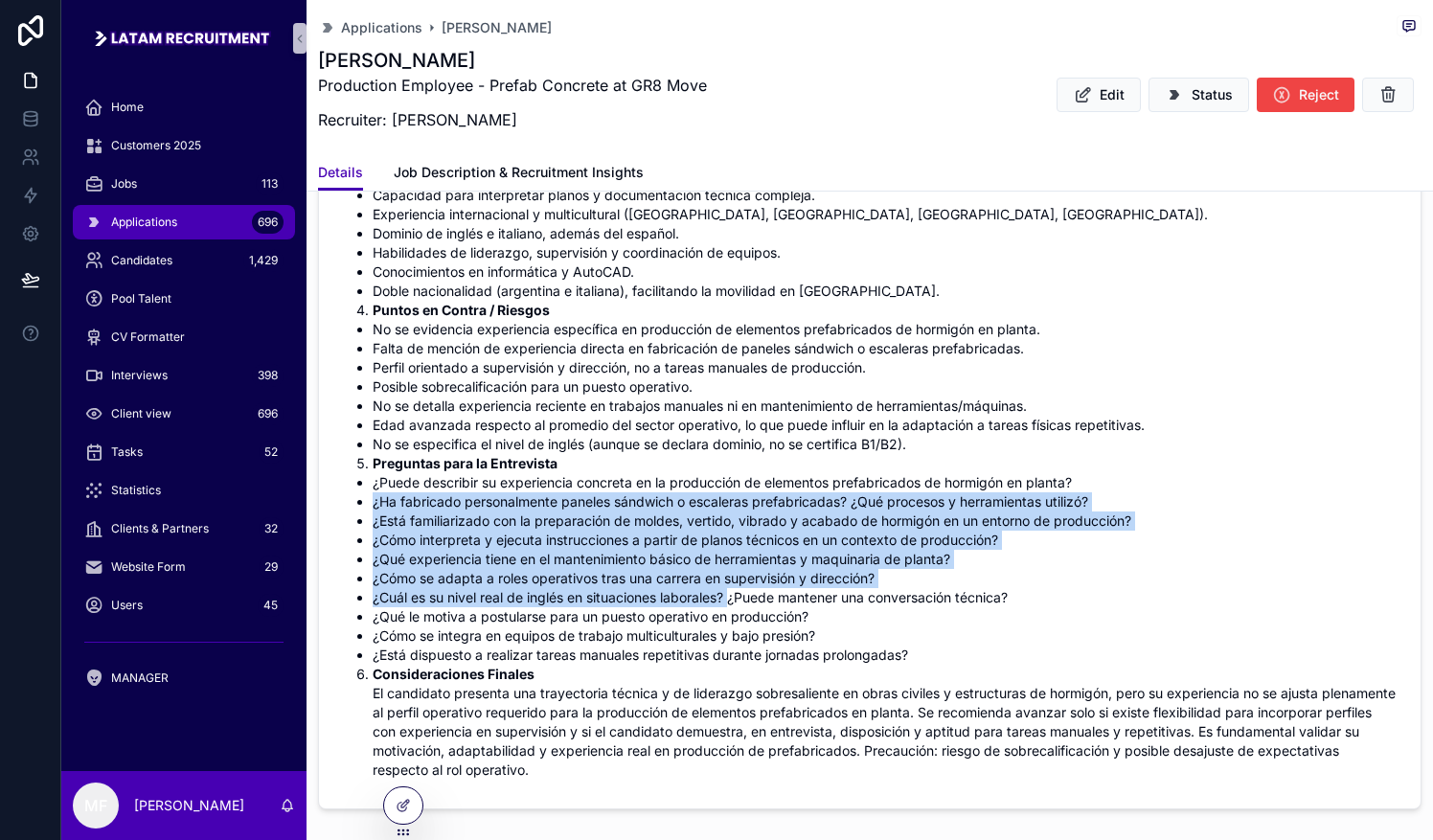
drag, startPoint x: 375, startPoint y: 492, endPoint x: 740, endPoint y: 603, distance: 381.5
click at [706, 603] on ul "¿Puede describir su experiencia concreta en la producción de elementos prefabri…" at bounding box center [869, 568] width 1056 height 191
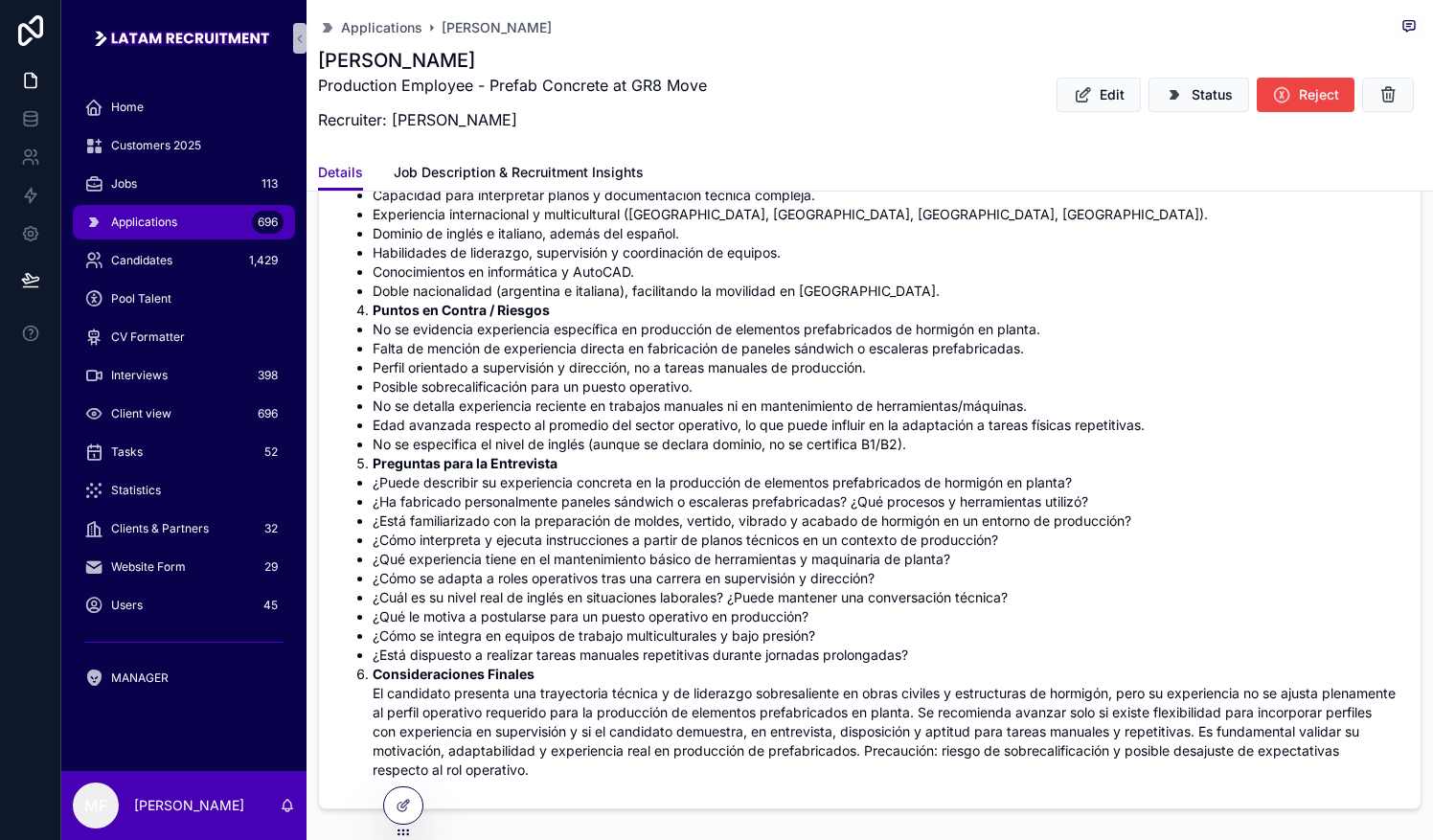
drag, startPoint x: 740, startPoint y: 603, endPoint x: 882, endPoint y: 691, distance: 167.1
click at [706, 693] on li "Consideraciones Finales El candidato presenta una trayectoria técnica y de lide…" at bounding box center [885, 722] width 1025 height 115
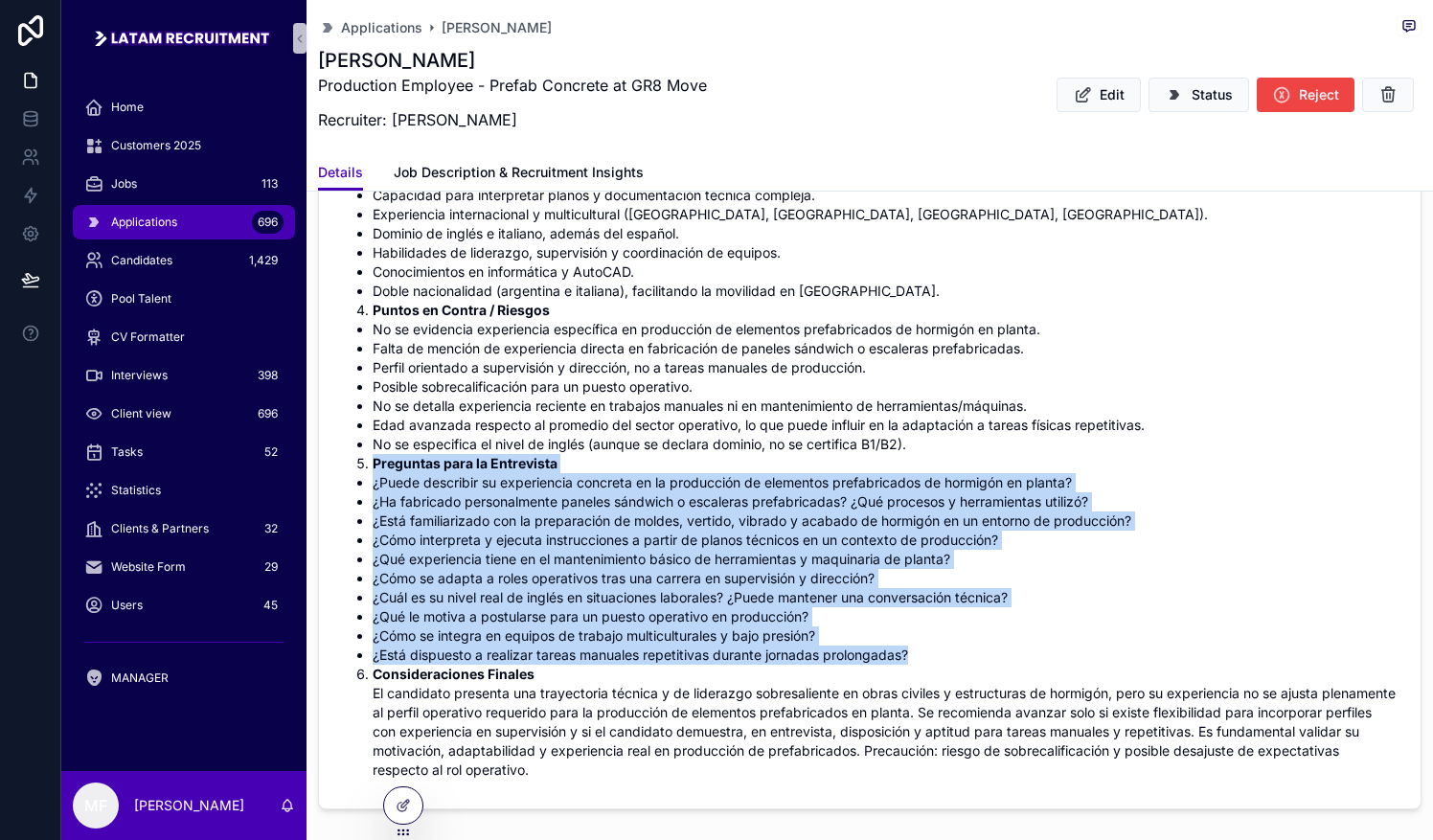
drag, startPoint x: 922, startPoint y: 657, endPoint x: 351, endPoint y: 469, distance: 601.2
click at [351, 469] on div "Resumen del Candidato [PERSON_NAME] es un profesional [DEMOGRAPHIC_DATA] con má…" at bounding box center [869, 345] width 1056 height 869
drag, startPoint x: 351, startPoint y: 469, endPoint x: 468, endPoint y: 551, distance: 142.9
click at [468, 551] on li "¿Qué experiencia tiene en el mantenimiento básico de herramientas y maquinaria …" at bounding box center [885, 559] width 1025 height 19
drag, startPoint x: 921, startPoint y: 649, endPoint x: 329, endPoint y: 479, distance: 615.9
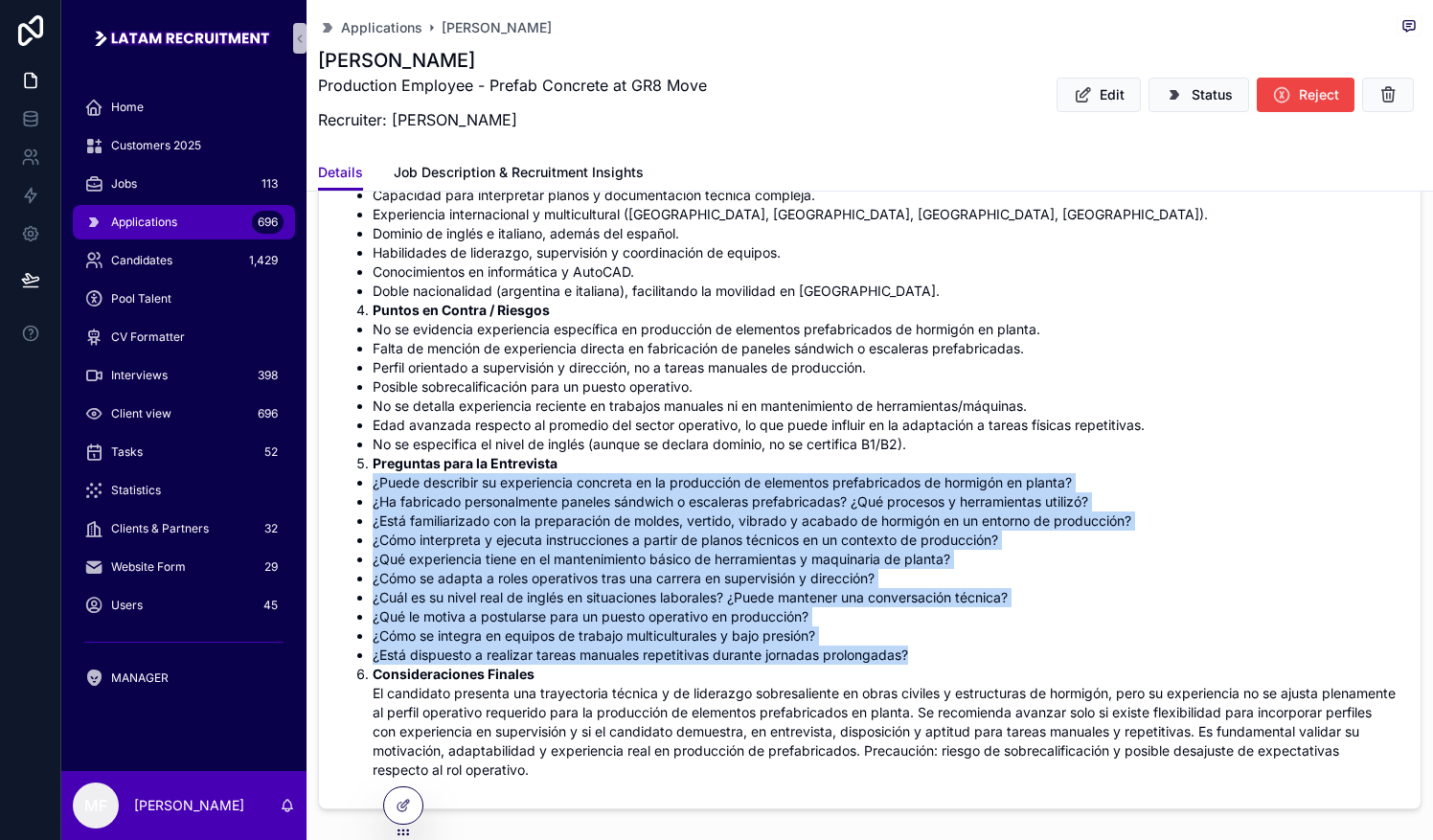
click at [329, 479] on form "Analisis IA Resumen del Candidato [PERSON_NAME] es un profesional [DEMOGRAPHIC_…" at bounding box center [869, 329] width 1102 height 956
drag, startPoint x: 329, startPoint y: 479, endPoint x: 483, endPoint y: 512, distance: 157.5
click at [483, 512] on li "¿Está familiarizado con la preparación de moldes, vertido, vibrado y acabado de…" at bounding box center [885, 521] width 1025 height 19
drag, startPoint x: 935, startPoint y: 649, endPoint x: 358, endPoint y: 487, distance: 599.3
click at [358, 487] on ul "¿Puede describir su experiencia concreta en la producción de elementos prefabri…" at bounding box center [869, 568] width 1056 height 191
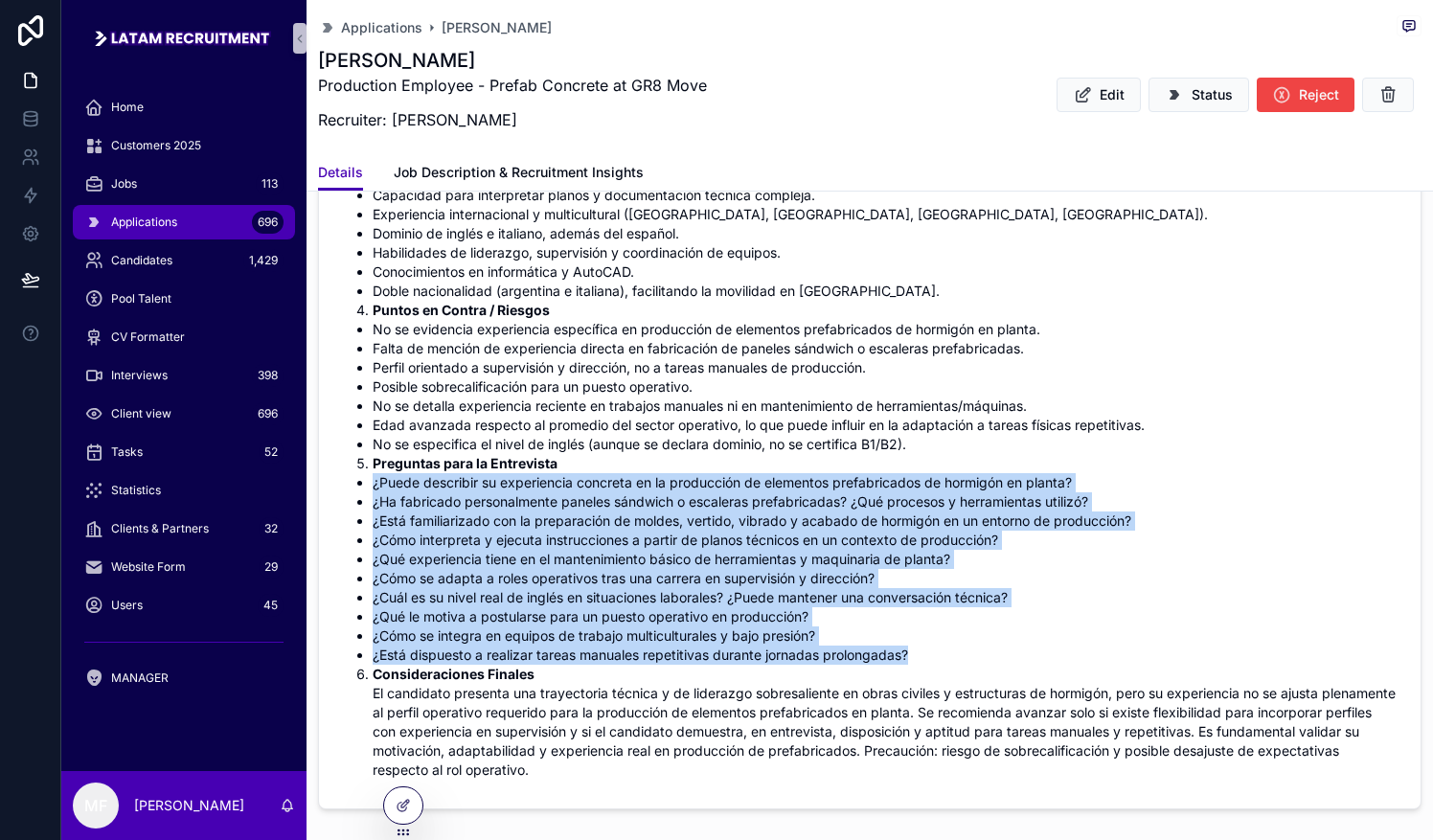
click at [706, 639] on li "¿Cómo se integra en equipos de trabajo multiculturales y bajo presión?" at bounding box center [885, 636] width 1025 height 19
drag, startPoint x: 933, startPoint y: 660, endPoint x: 357, endPoint y: 486, distance: 601.7
click at [357, 486] on ul "¿Puede describir su experiencia concreta en la producción de elementos prefabri…" at bounding box center [869, 568] width 1056 height 191
drag, startPoint x: 357, startPoint y: 486, endPoint x: 859, endPoint y: 591, distance: 512.9
click at [706, 591] on li "¿Cuál es su nivel real de inglés en situaciones laborales? ¿Puede mantener una …" at bounding box center [885, 597] width 1025 height 19
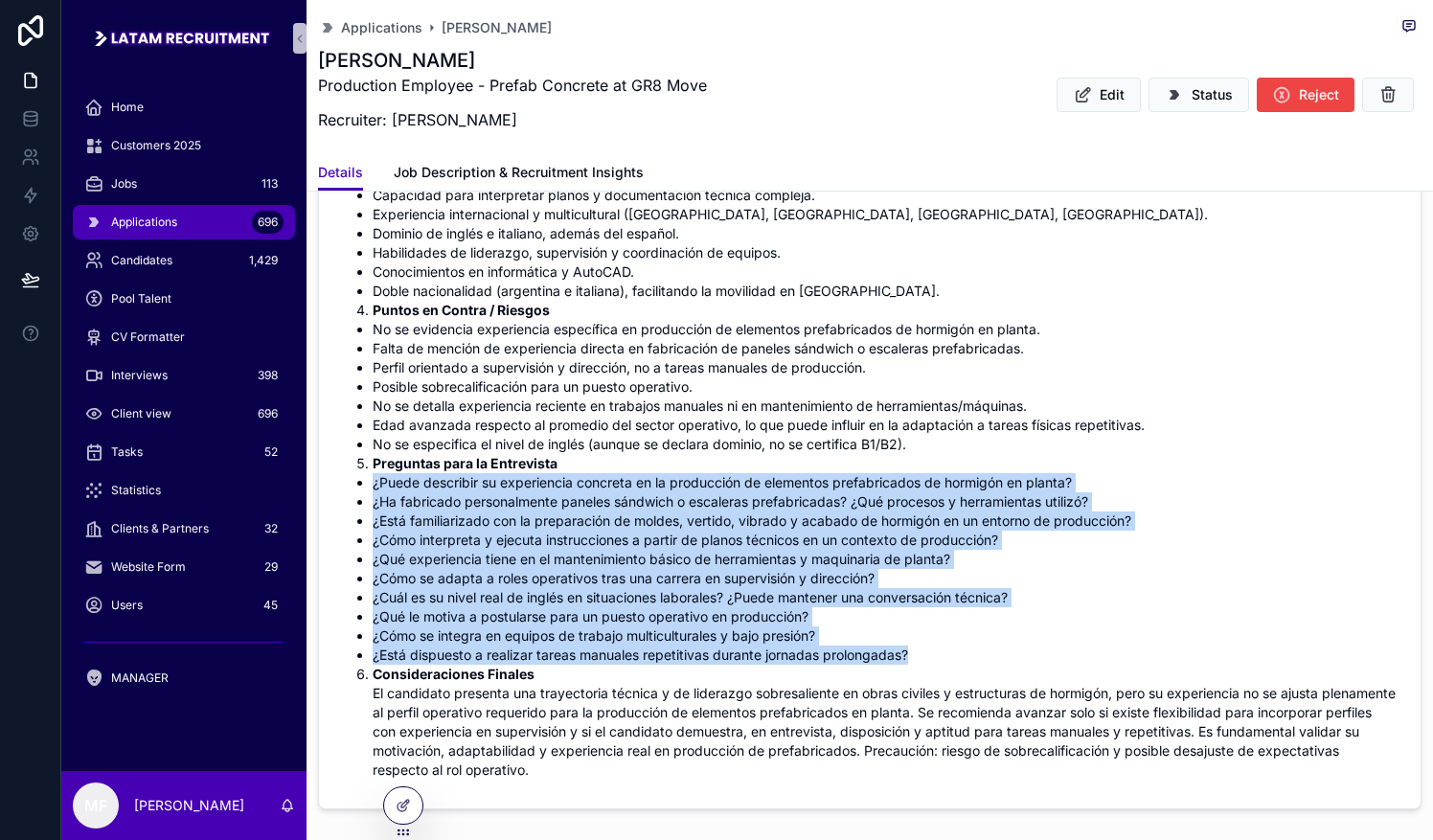
click at [706, 588] on li "¿Cuál es su nivel real de inglés en situaciones laborales? ¿Puede mantener una …" at bounding box center [885, 597] width 1025 height 19
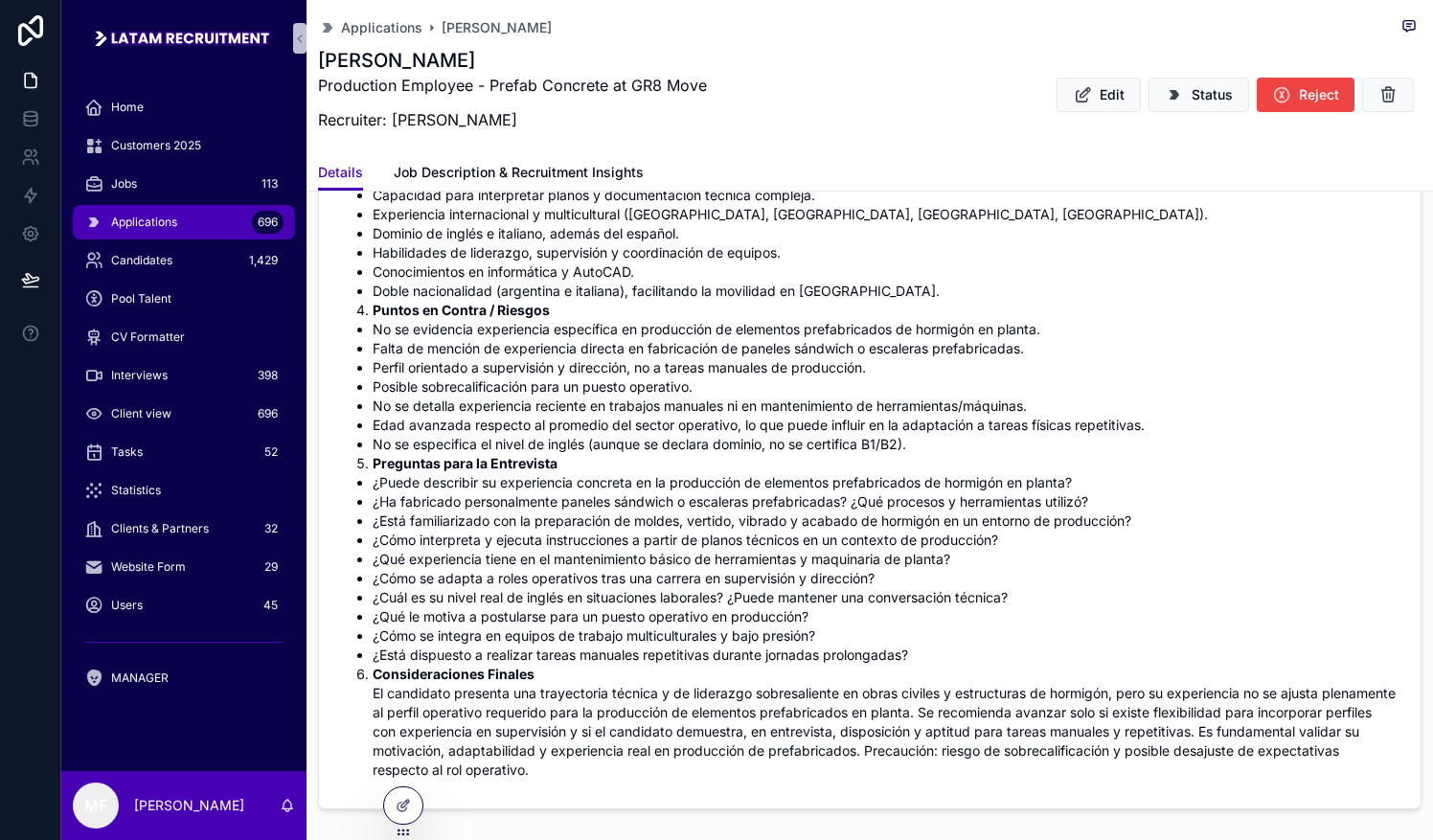
scroll to position [957, 0]
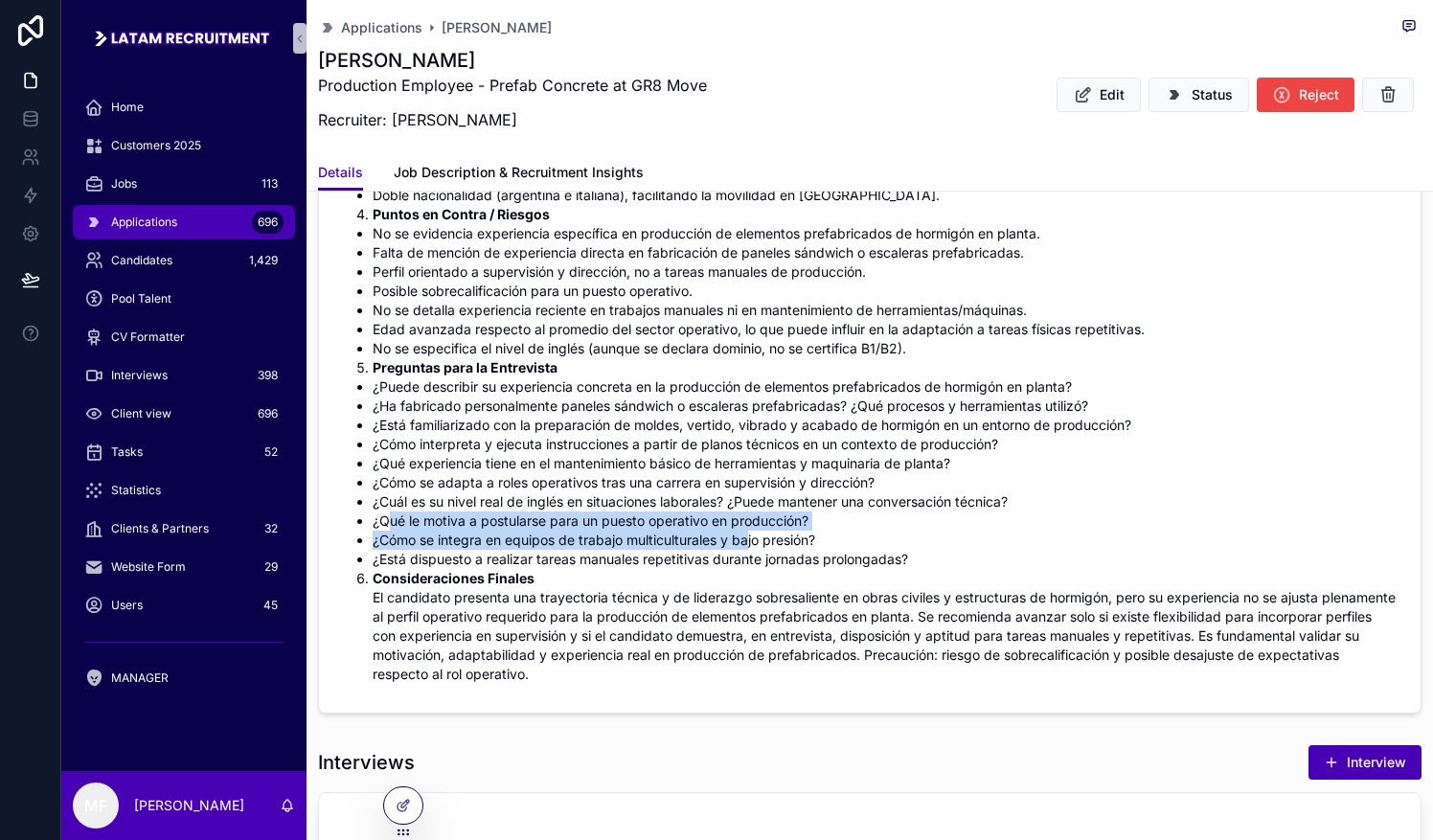
drag, startPoint x: 392, startPoint y: 511, endPoint x: 752, endPoint y: 543, distance: 361.4
click at [706, 543] on ul "¿Puede describir su experiencia concreta en la producción de elementos prefabri…" at bounding box center [869, 472] width 1056 height 191
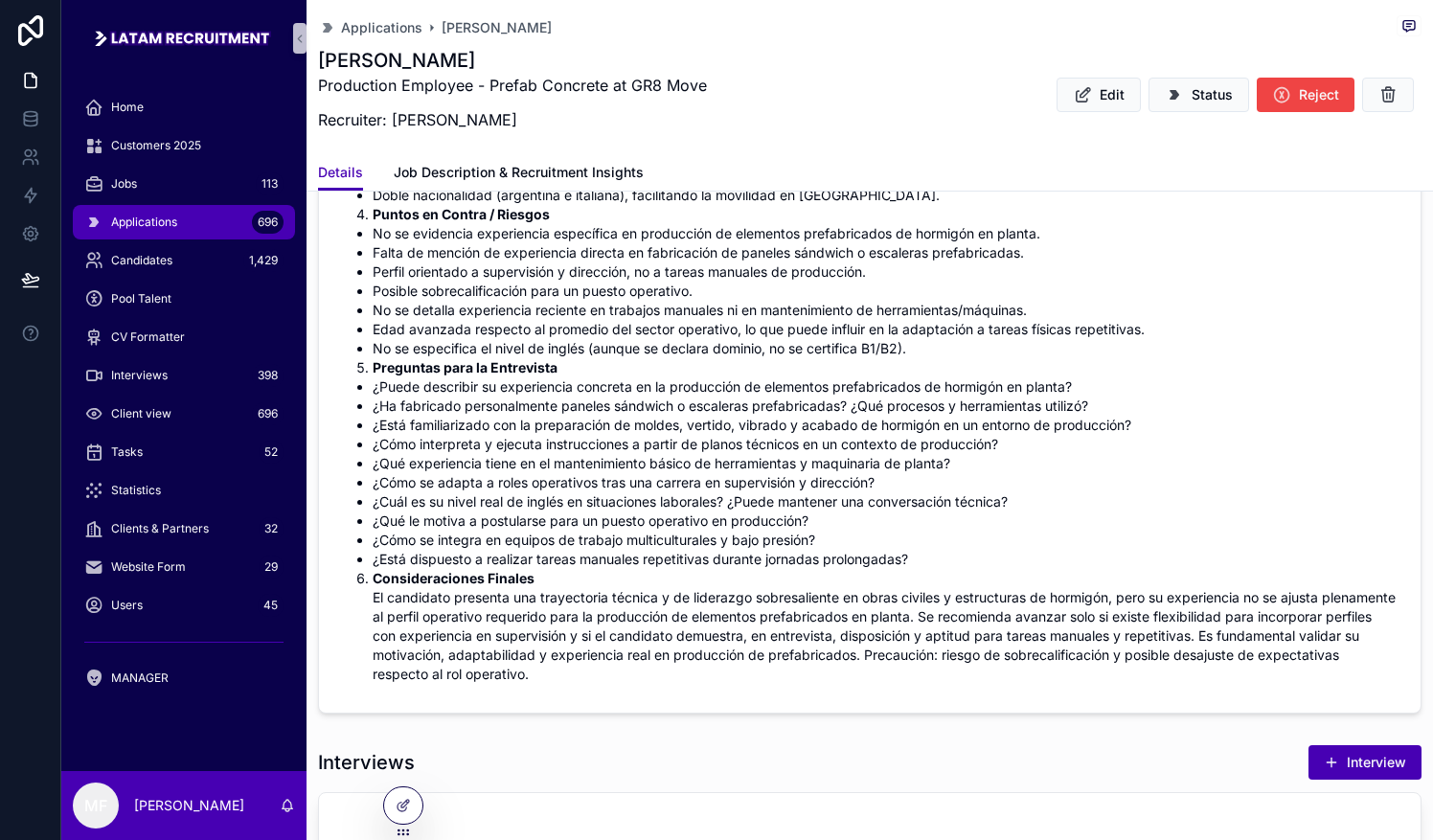
drag, startPoint x: 752, startPoint y: 543, endPoint x: 978, endPoint y: 570, distance: 227.6
click at [706, 570] on li "Consideraciones Finales El candidato presenta una trayectoria técnica y de lide…" at bounding box center [885, 626] width 1025 height 115
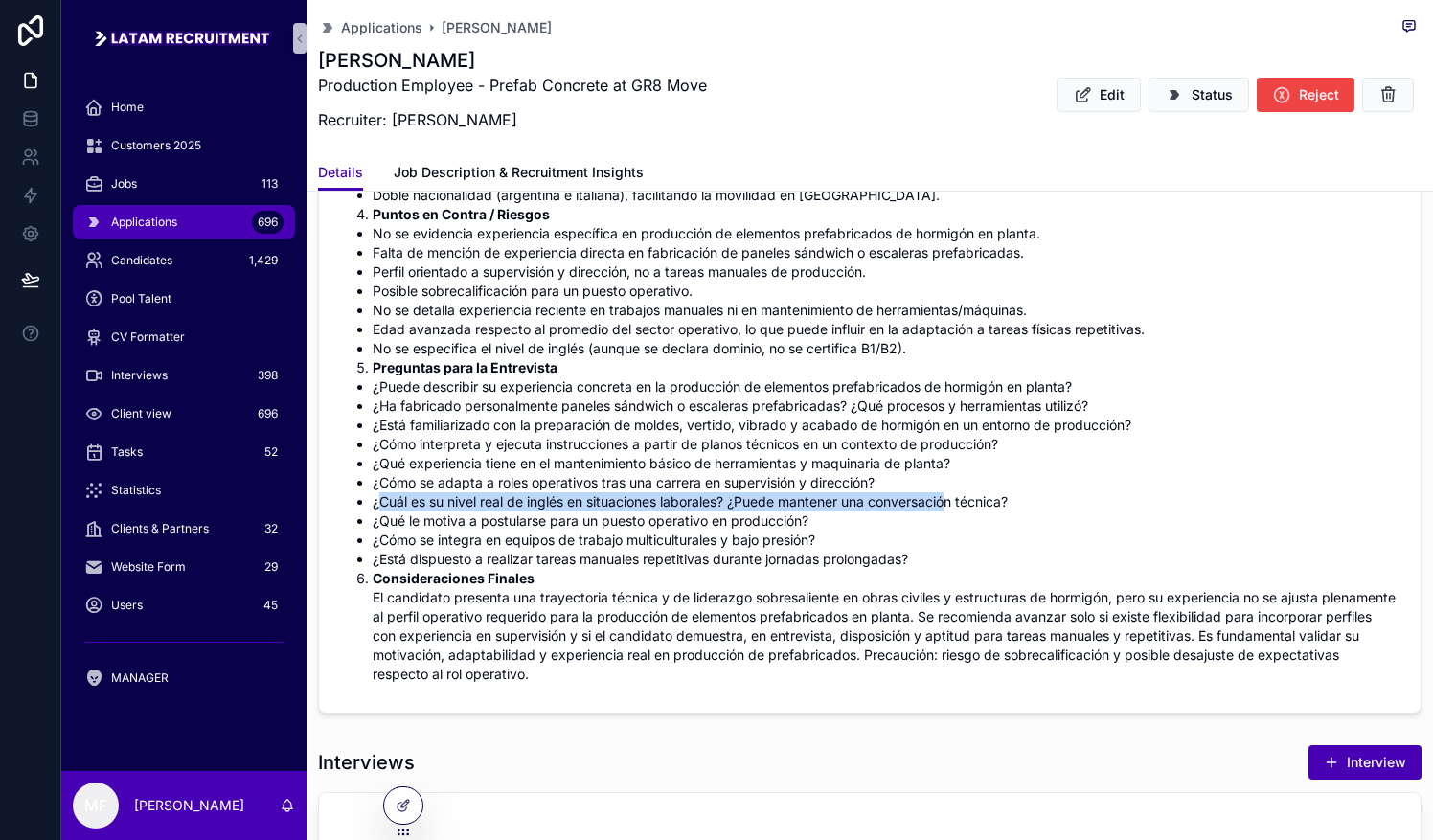
drag, startPoint x: 381, startPoint y: 498, endPoint x: 957, endPoint y: 501, distance: 576.0
click at [706, 501] on li "¿Cuál es su nivel real de inglés en situaciones laborales? ¿Puede mantener una …" at bounding box center [885, 502] width 1025 height 19
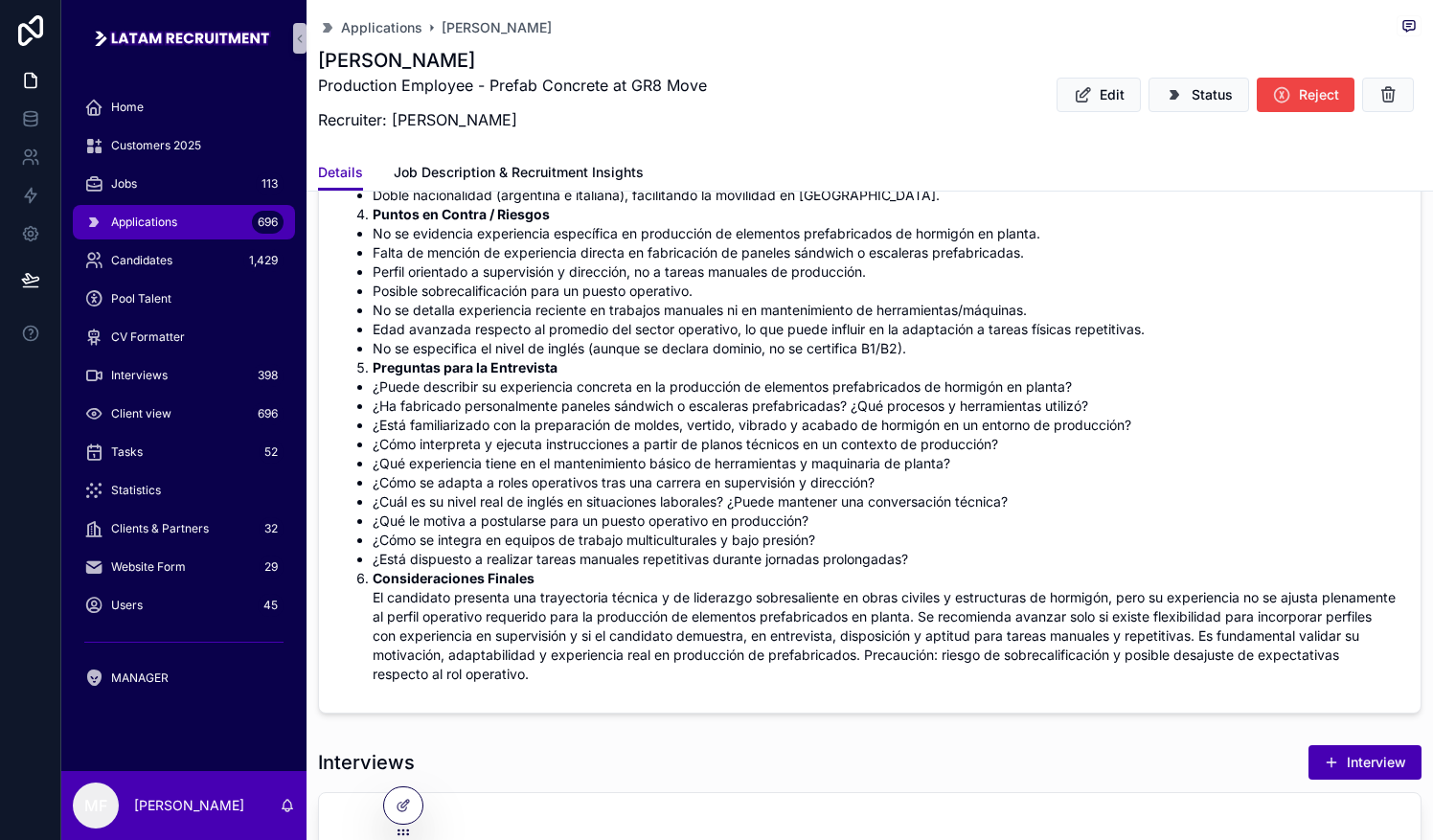
drag, startPoint x: 957, startPoint y: 501, endPoint x: 953, endPoint y: 549, distance: 48.2
click at [706, 549] on li "¿Está dispuesto a realizar tareas manuales repetitivas durante jornadas prolong…" at bounding box center [885, 559] width 1025 height 19
drag, startPoint x: 890, startPoint y: 518, endPoint x: 942, endPoint y: 534, distance: 54.4
click at [706, 515] on li "¿Qué le motiva a postularse para un puesto operativo en producción?" at bounding box center [885, 521] width 1025 height 19
click at [706, 549] on li "¿Está dispuesto a realizar tareas manuales repetitivas durante jornadas prolong…" at bounding box center [885, 559] width 1025 height 19
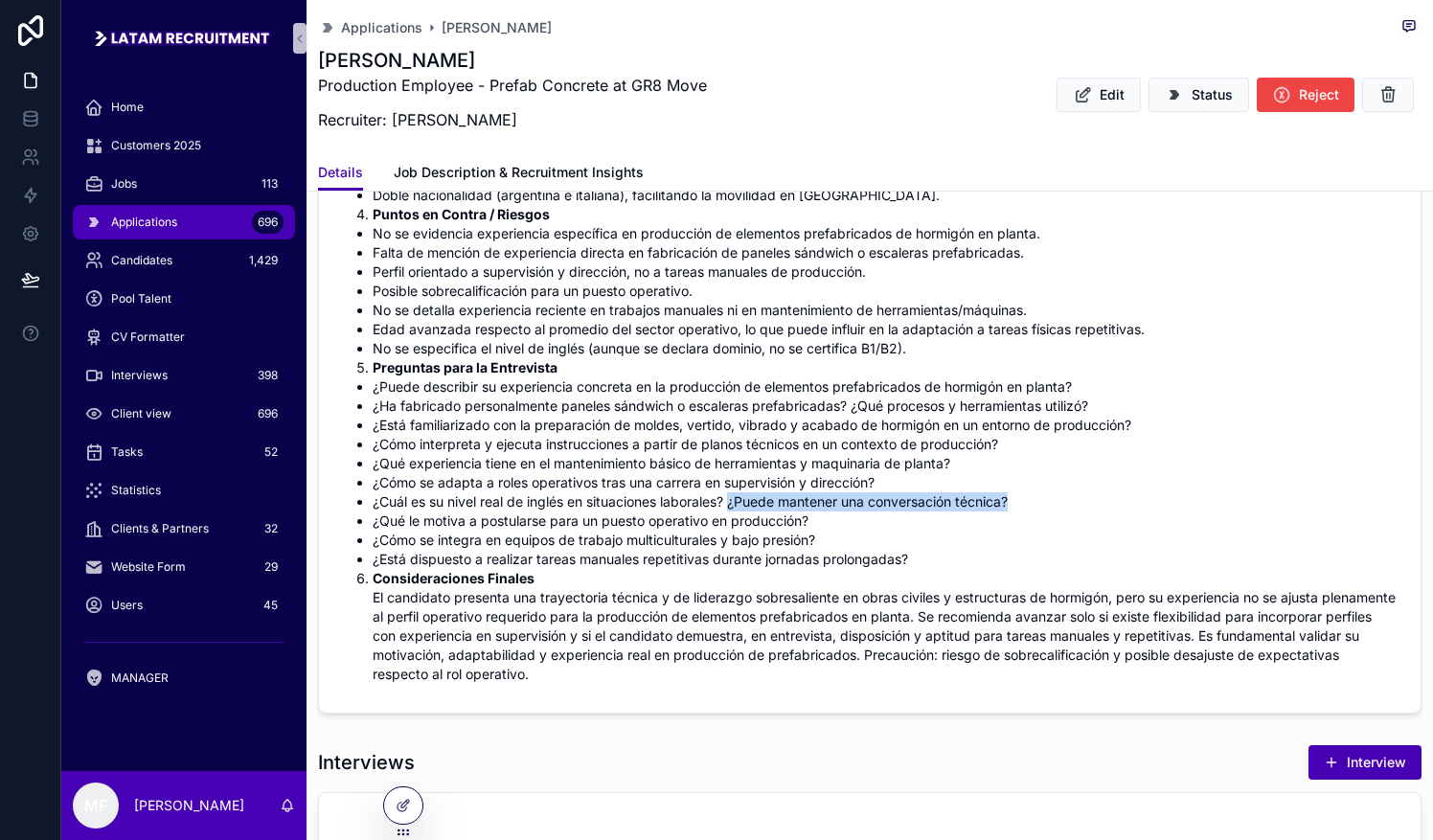
drag, startPoint x: 733, startPoint y: 500, endPoint x: 1024, endPoint y: 504, distance: 291.0
click at [706, 504] on li "¿Cuál es su nivel real de inglés en situaciones laborales? ¿Puede mantener una …" at bounding box center [885, 502] width 1025 height 19
drag, startPoint x: 1024, startPoint y: 504, endPoint x: 1017, endPoint y: 516, distance: 13.9
click at [706, 516] on li "¿Qué le motiva a postularse para un puesto operativo en producción?" at bounding box center [885, 521] width 1025 height 19
click at [706, 513] on li "¿Qué le motiva a postularse para un puesto operativo en producción?" at bounding box center [885, 521] width 1025 height 19
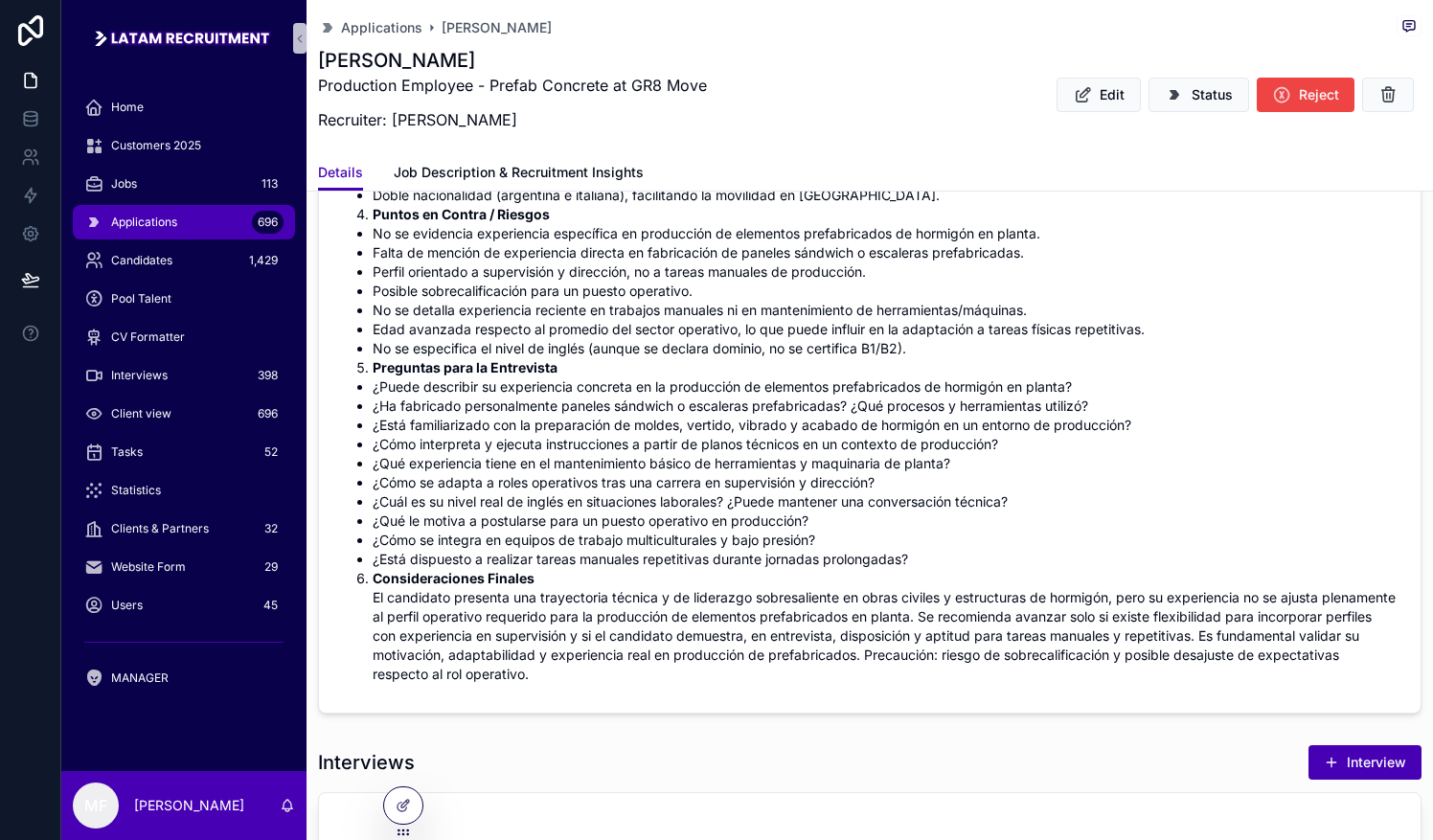
click at [380, 519] on li "¿Qué le motiva a postularse para un puesto operativo en producción?" at bounding box center [885, 521] width 1025 height 19
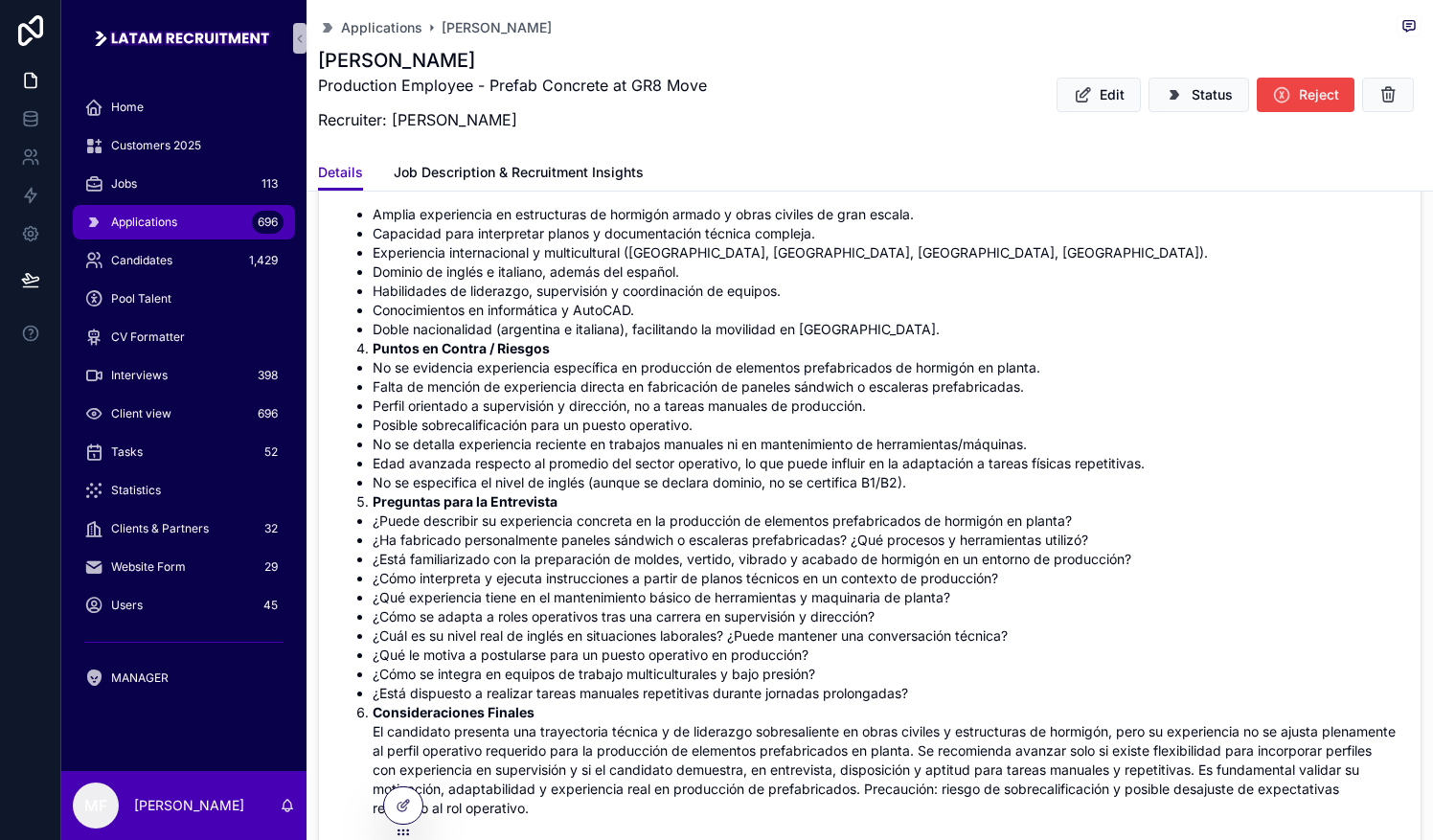
scroll to position [862, 0]
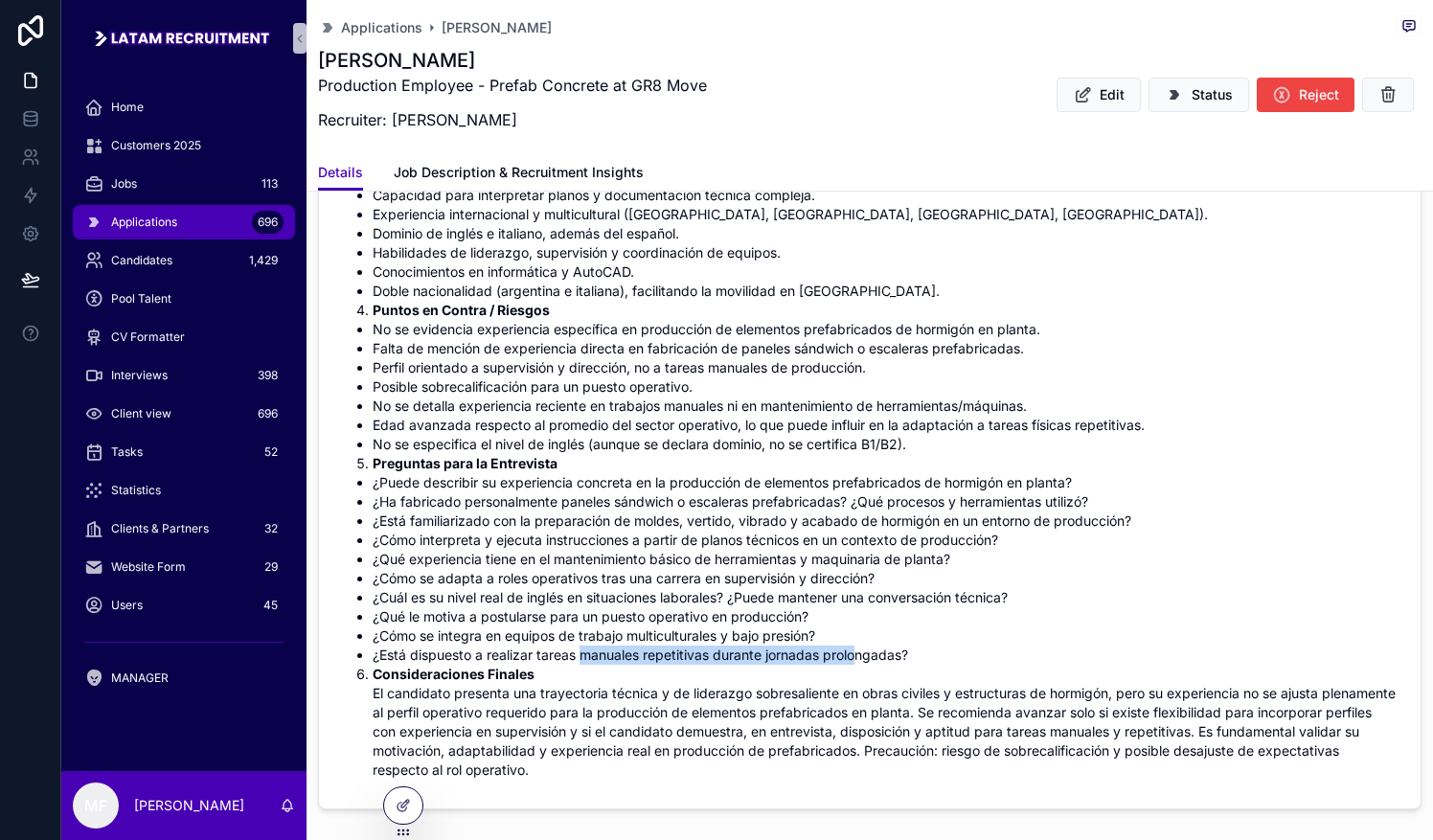
drag, startPoint x: 585, startPoint y: 650, endPoint x: 860, endPoint y: 662, distance: 275.3
click at [706, 662] on li "¿Está dispuesto a realizar tareas manuales repetitivas durante jornadas prolong…" at bounding box center [885, 655] width 1025 height 19
drag, startPoint x: 860, startPoint y: 662, endPoint x: 843, endPoint y: 672, distance: 19.7
click at [706, 670] on li "Consideraciones Finales El candidato presenta una trayectoria técnica y de lide…" at bounding box center [885, 722] width 1025 height 115
drag, startPoint x: 922, startPoint y: 651, endPoint x: 328, endPoint y: 655, distance: 594.0
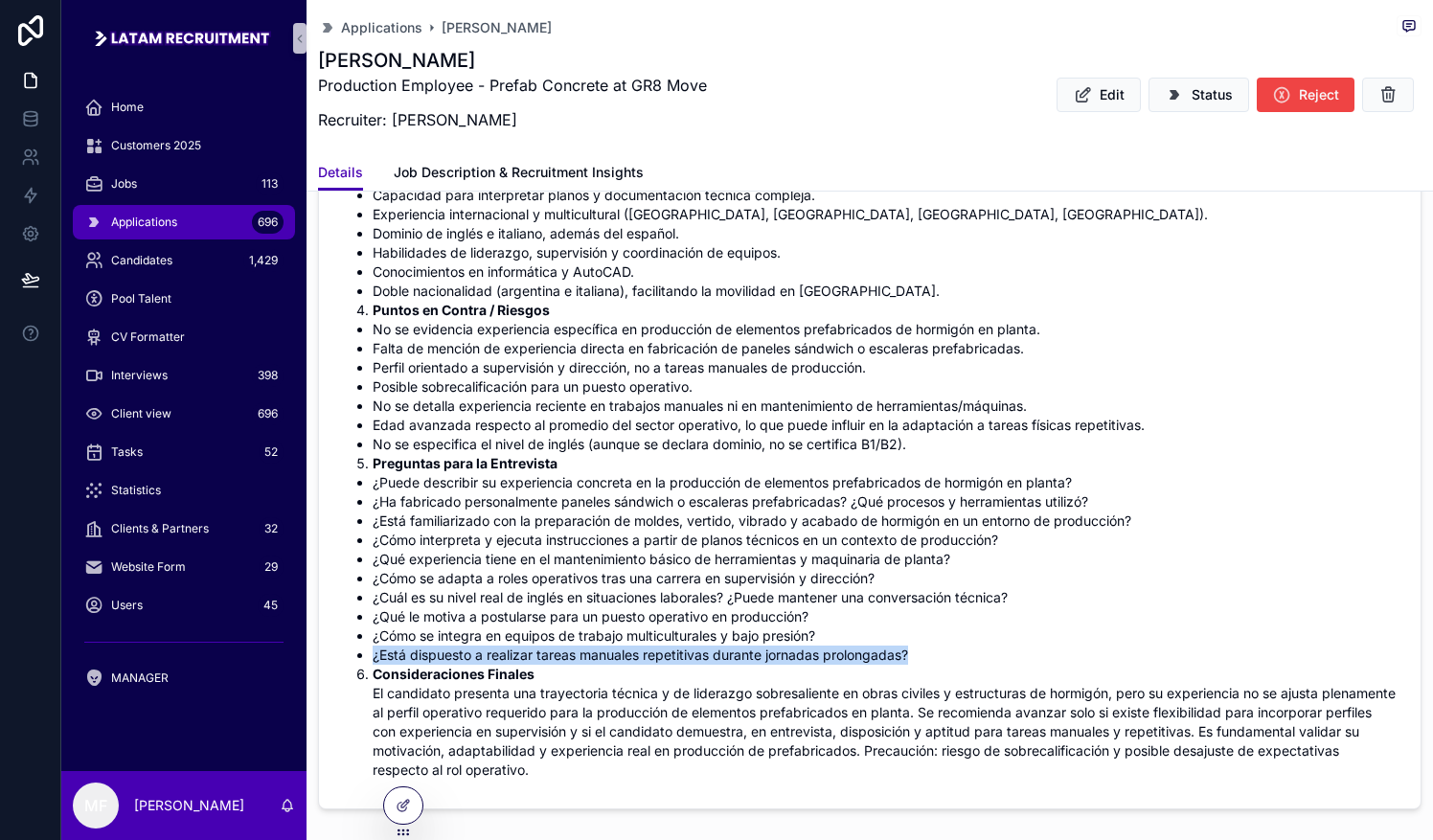
click at [328, 655] on form "Analisis IA Resumen del Candidato [PERSON_NAME] es un profesional [DEMOGRAPHIC_…" at bounding box center [869, 329] width 1102 height 956
click at [567, 638] on li "¿Cómo se integra en equipos de trabajo multiculturales y bajo presión?" at bounding box center [885, 636] width 1025 height 19
drag, startPoint x: 378, startPoint y: 653, endPoint x: 918, endPoint y: 645, distance: 540.1
click at [706, 645] on li "¿Está dispuesto a realizar tareas manuales repetitivas durante jornadas prolong…" at bounding box center [885, 655] width 1025 height 19
drag, startPoint x: 918, startPoint y: 645, endPoint x: 843, endPoint y: 615, distance: 80.8
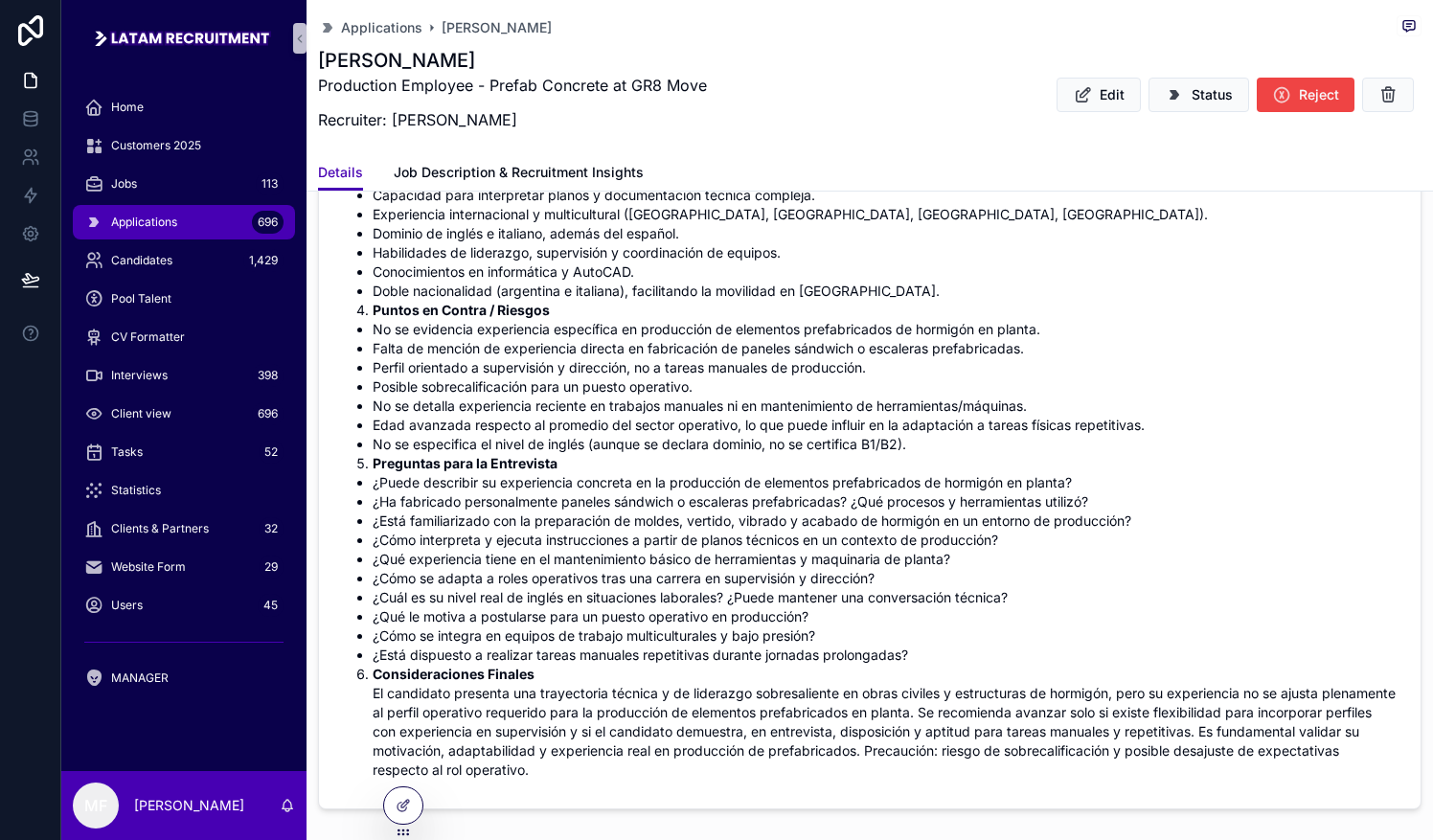
click at [706, 615] on li "¿Qué le motiva a postularse para un puesto operativo en producción?" at bounding box center [885, 616] width 1025 height 19
drag, startPoint x: 387, startPoint y: 611, endPoint x: 801, endPoint y: 609, distance: 414.0
click at [706, 609] on li "¿Qué le motiva a postularse para un puesto operativo en producción?" at bounding box center [885, 616] width 1025 height 19
drag, startPoint x: 801, startPoint y: 609, endPoint x: 807, endPoint y: 623, distance: 15.2
click at [706, 623] on li "¿Qué le motiva a postularse para un puesto operativo en producción?" at bounding box center [885, 616] width 1025 height 19
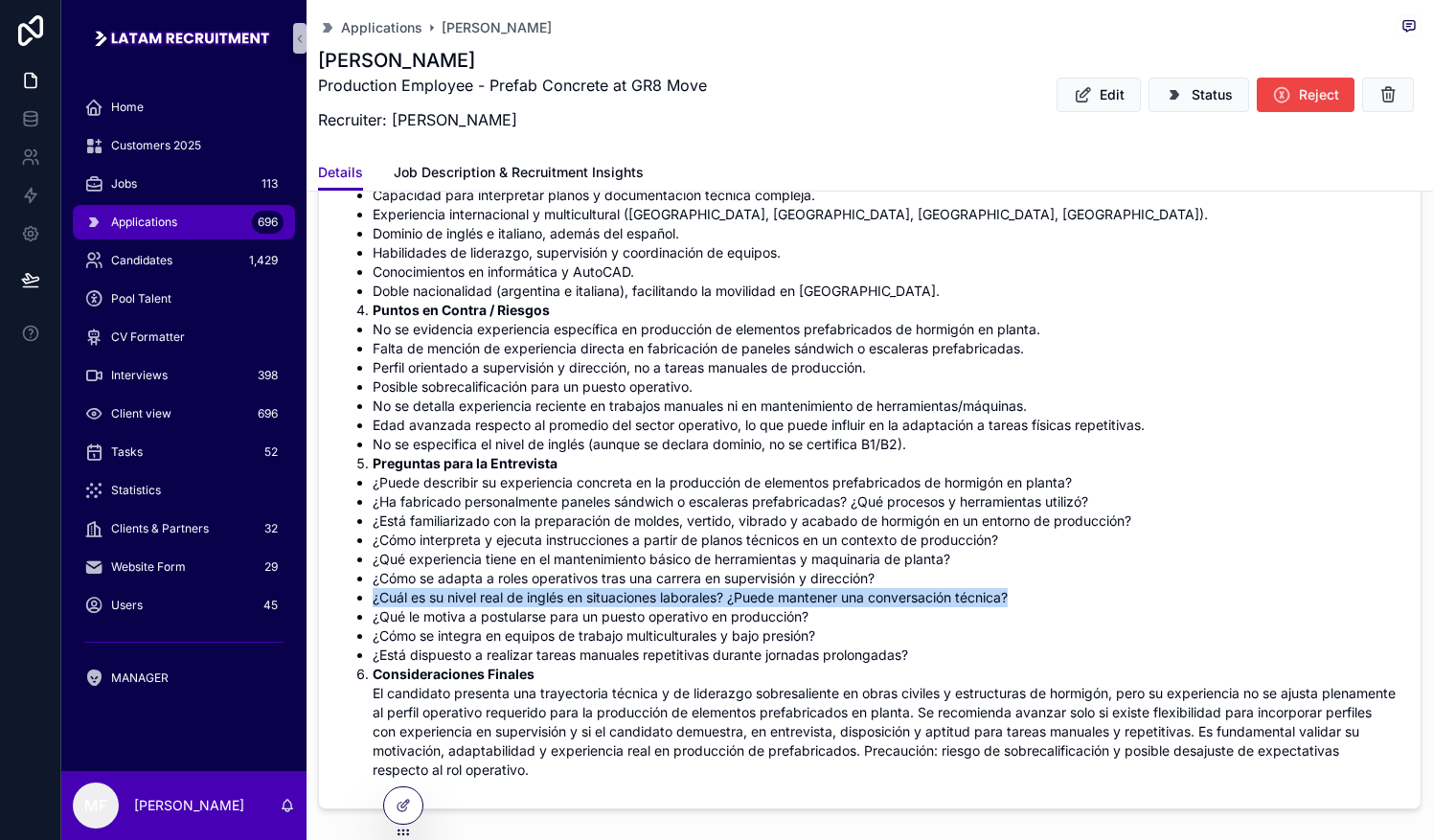
drag, startPoint x: 372, startPoint y: 590, endPoint x: 1033, endPoint y: 592, distance: 661.0
click at [706, 592] on li "¿Cuál es su nivel real de inglés en situaciones laborales? ¿Puede mantener una …" at bounding box center [885, 597] width 1025 height 19
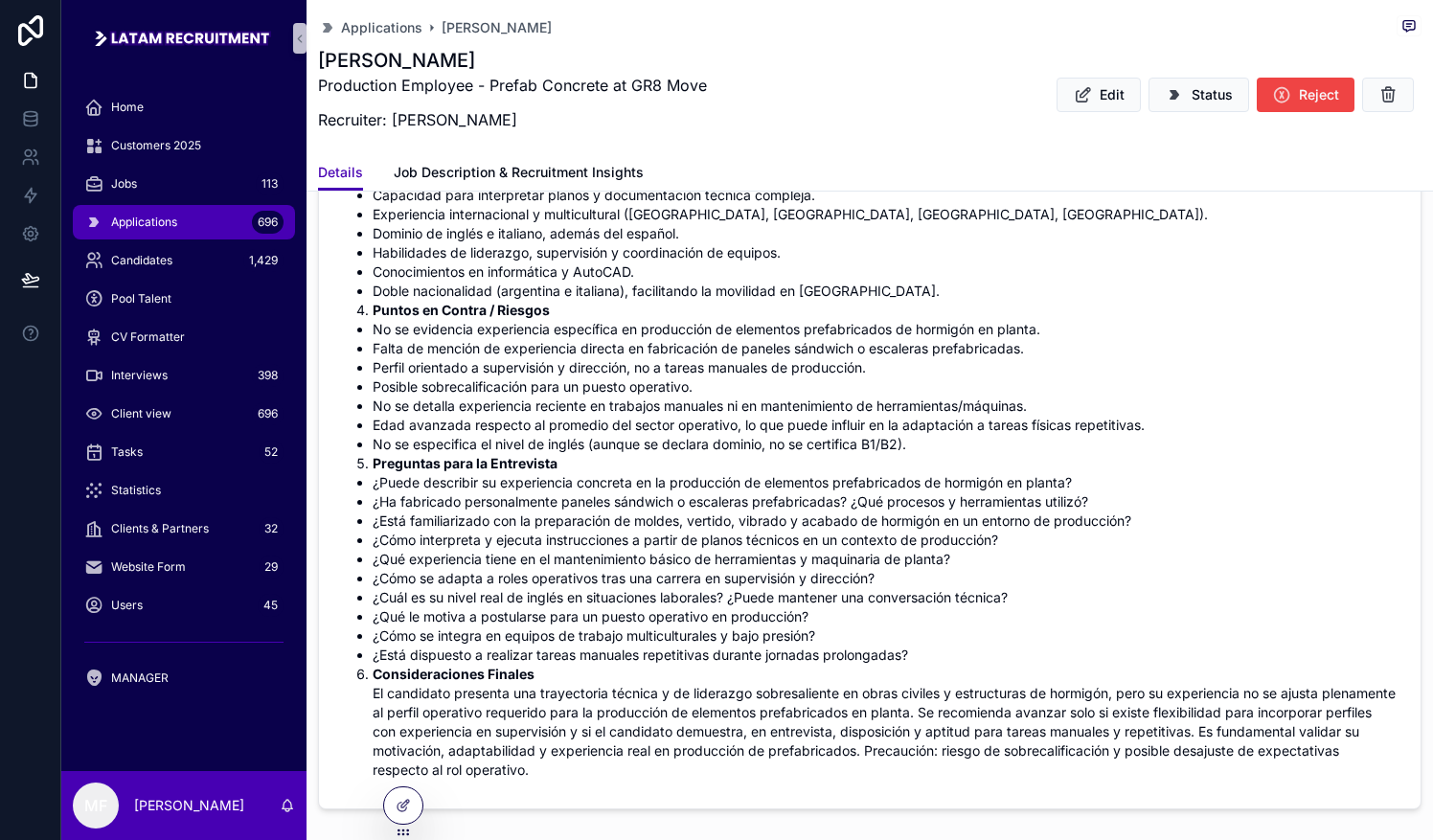
drag, startPoint x: 1033, startPoint y: 592, endPoint x: 1017, endPoint y: 617, distance: 29.7
click at [706, 617] on li "¿Qué le motiva a postularse para un puesto operativo en producción?" at bounding box center [885, 616] width 1025 height 19
drag, startPoint x: 374, startPoint y: 616, endPoint x: 892, endPoint y: 605, distance: 518.1
click at [706, 607] on li "¿Qué le motiva a postularse para un puesto operativo en producción?" at bounding box center [885, 616] width 1025 height 19
drag, startPoint x: 892, startPoint y: 605, endPoint x: 861, endPoint y: 632, distance: 41.1
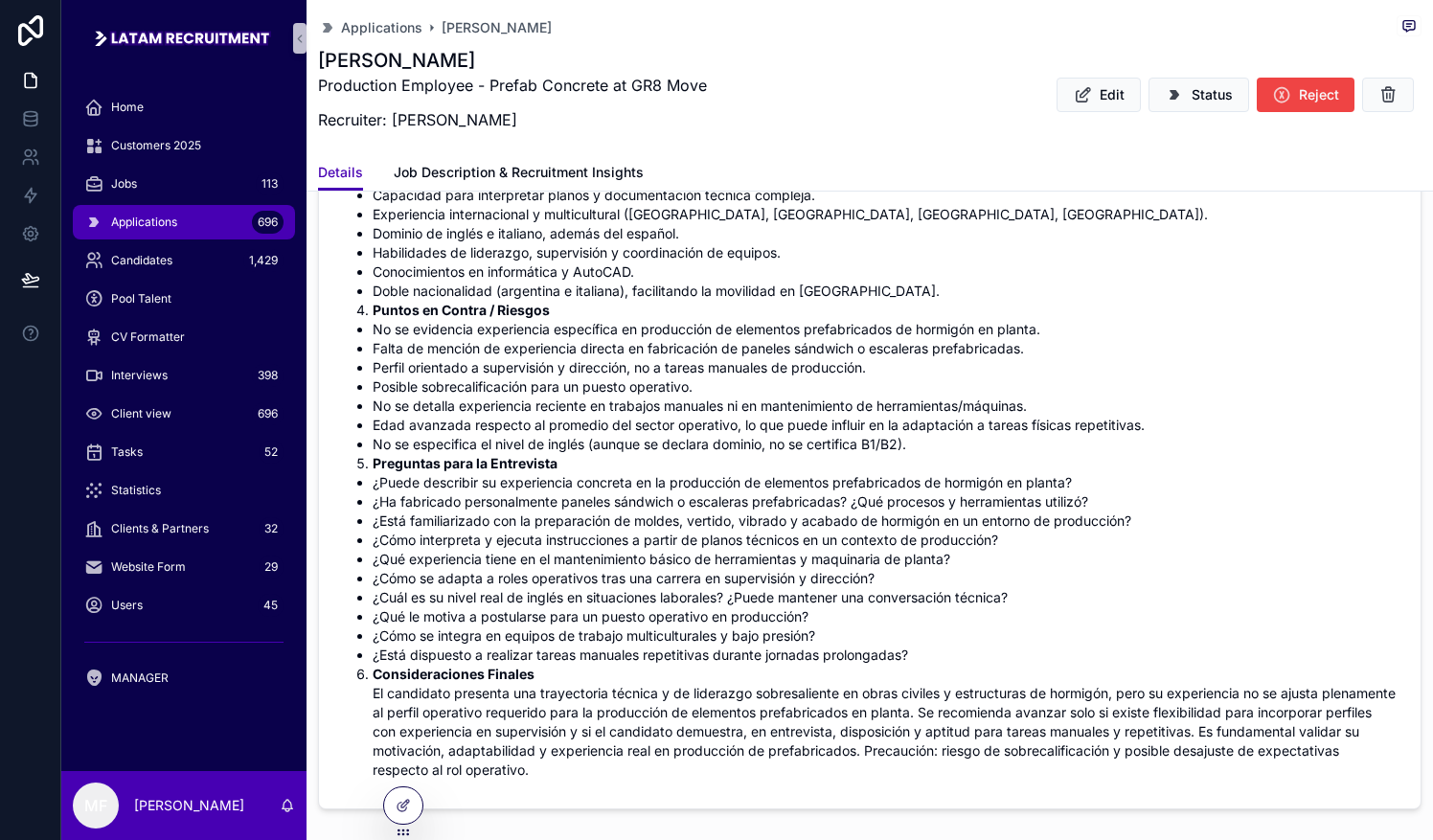
click at [706, 632] on li "¿Cómo se integra en equipos de trabajo multiculturales y bajo presión?" at bounding box center [885, 636] width 1025 height 19
drag, startPoint x: 366, startPoint y: 611, endPoint x: 940, endPoint y: 605, distance: 574.0
click at [706, 605] on ul "¿Puede describir su experiencia concreta en la producción de elementos prefabri…" at bounding box center [869, 568] width 1056 height 191
drag, startPoint x: 940, startPoint y: 605, endPoint x: 895, endPoint y: 624, distance: 48.8
click at [706, 626] on li "¿Cómo se integra en equipos de trabajo multiculturales y bajo presión?" at bounding box center [885, 636] width 1025 height 19
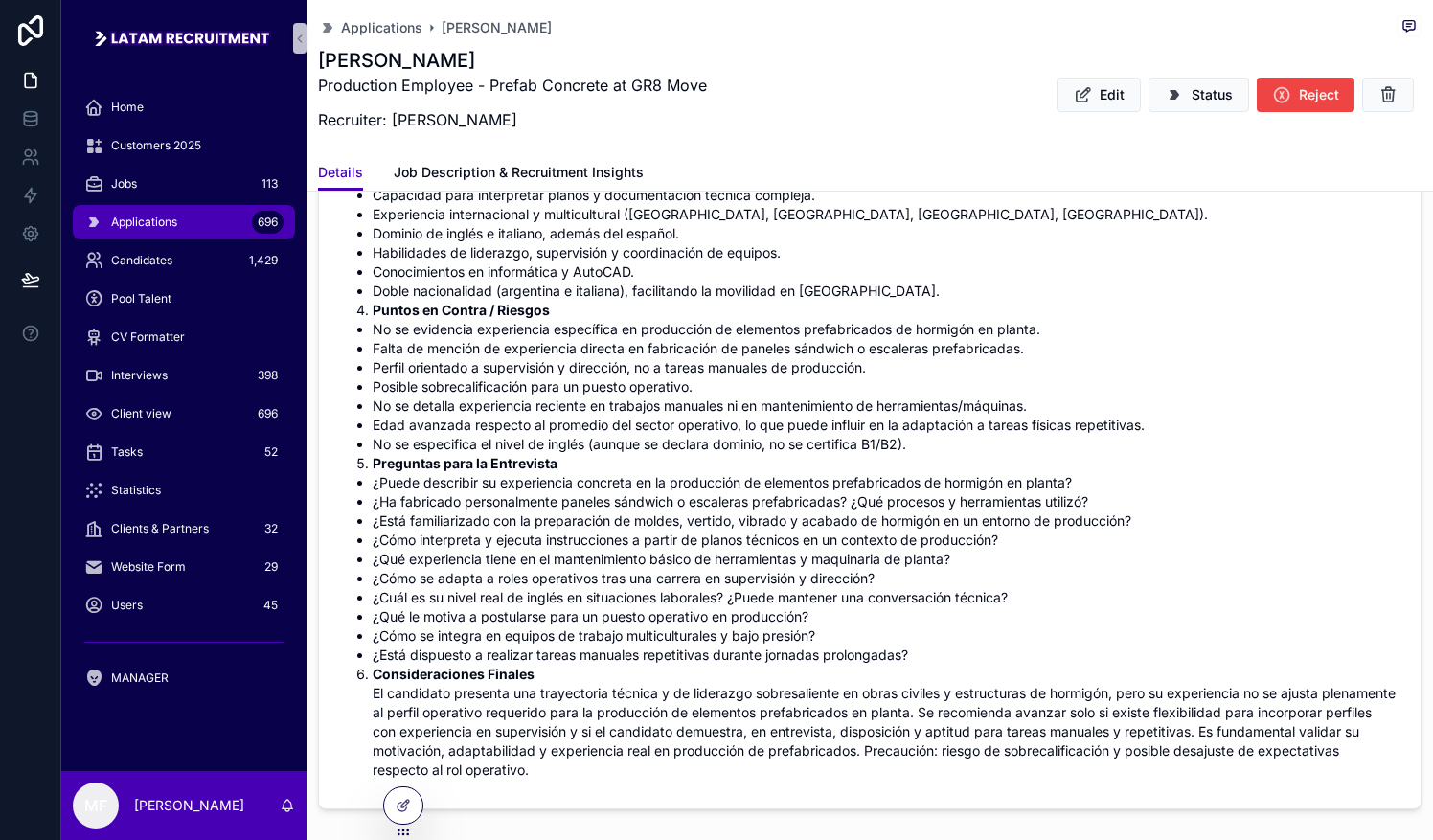
click at [354, 454] on ol "Preguntas para la Entrevista" at bounding box center [869, 464] width 1056 height 19
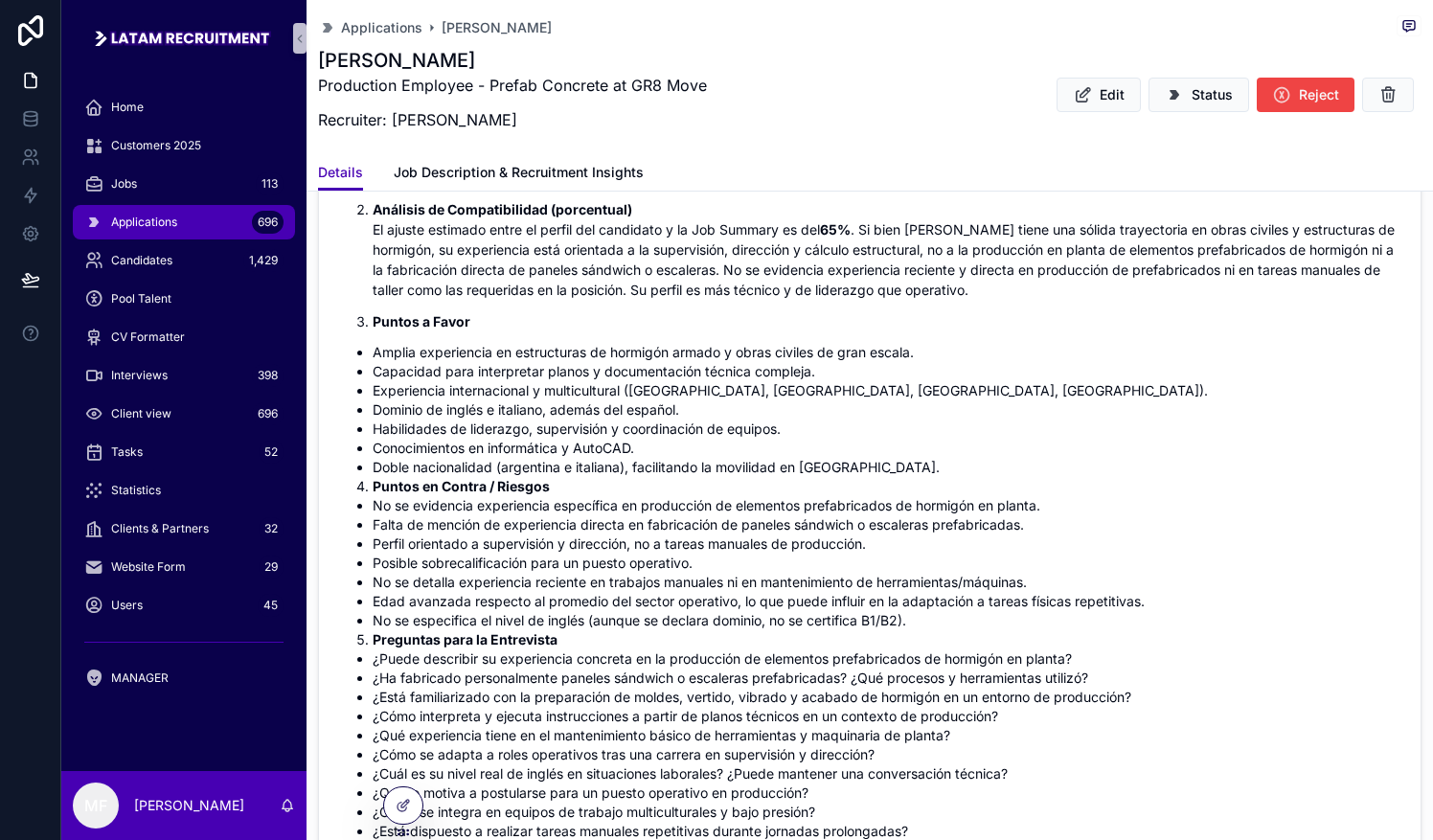
scroll to position [670, 0]
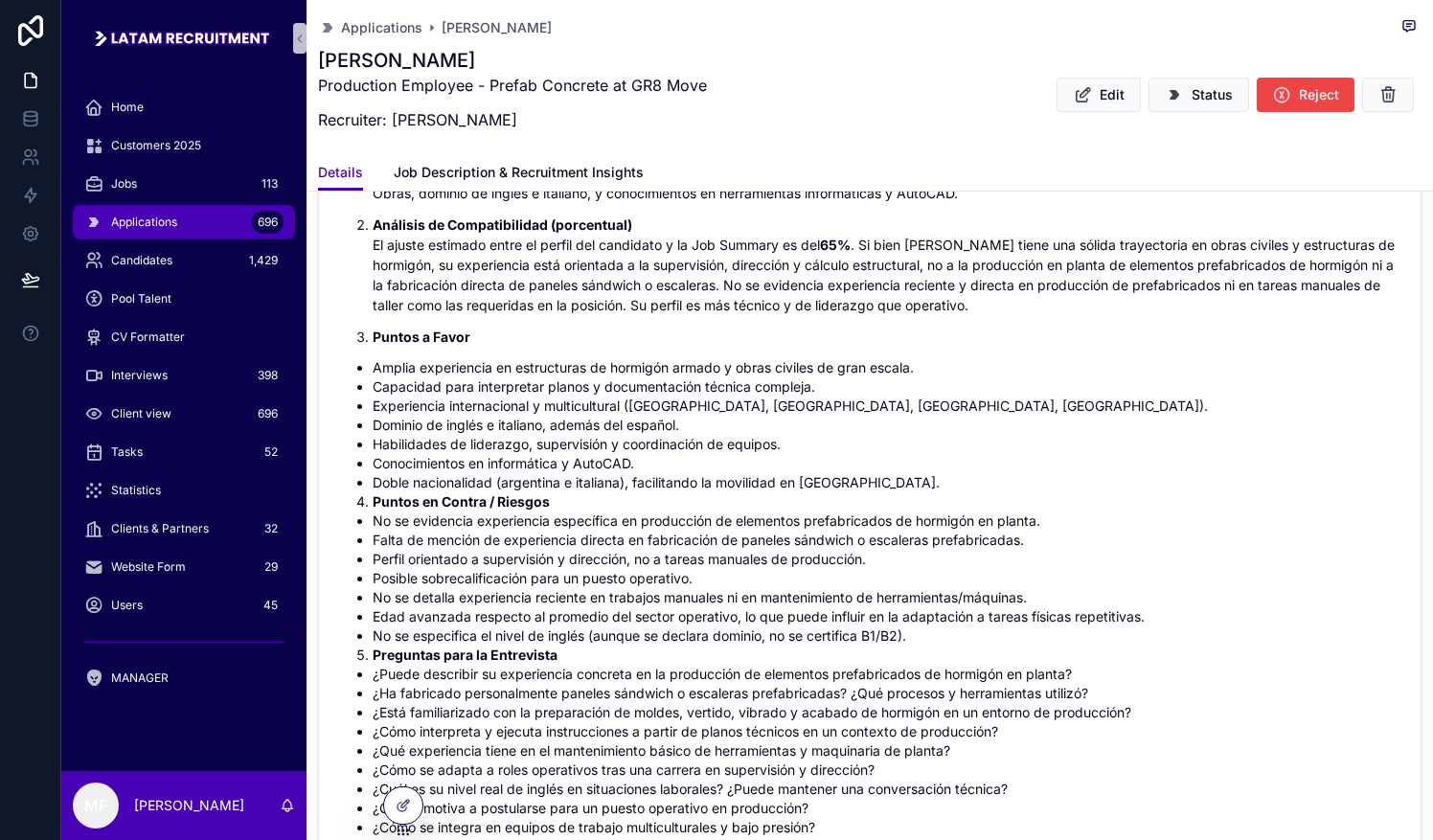
click at [470, 403] on li "Experiencia internacional y multicultural ([GEOGRAPHIC_DATA], [GEOGRAPHIC_DATA]…" at bounding box center [885, 406] width 1025 height 19
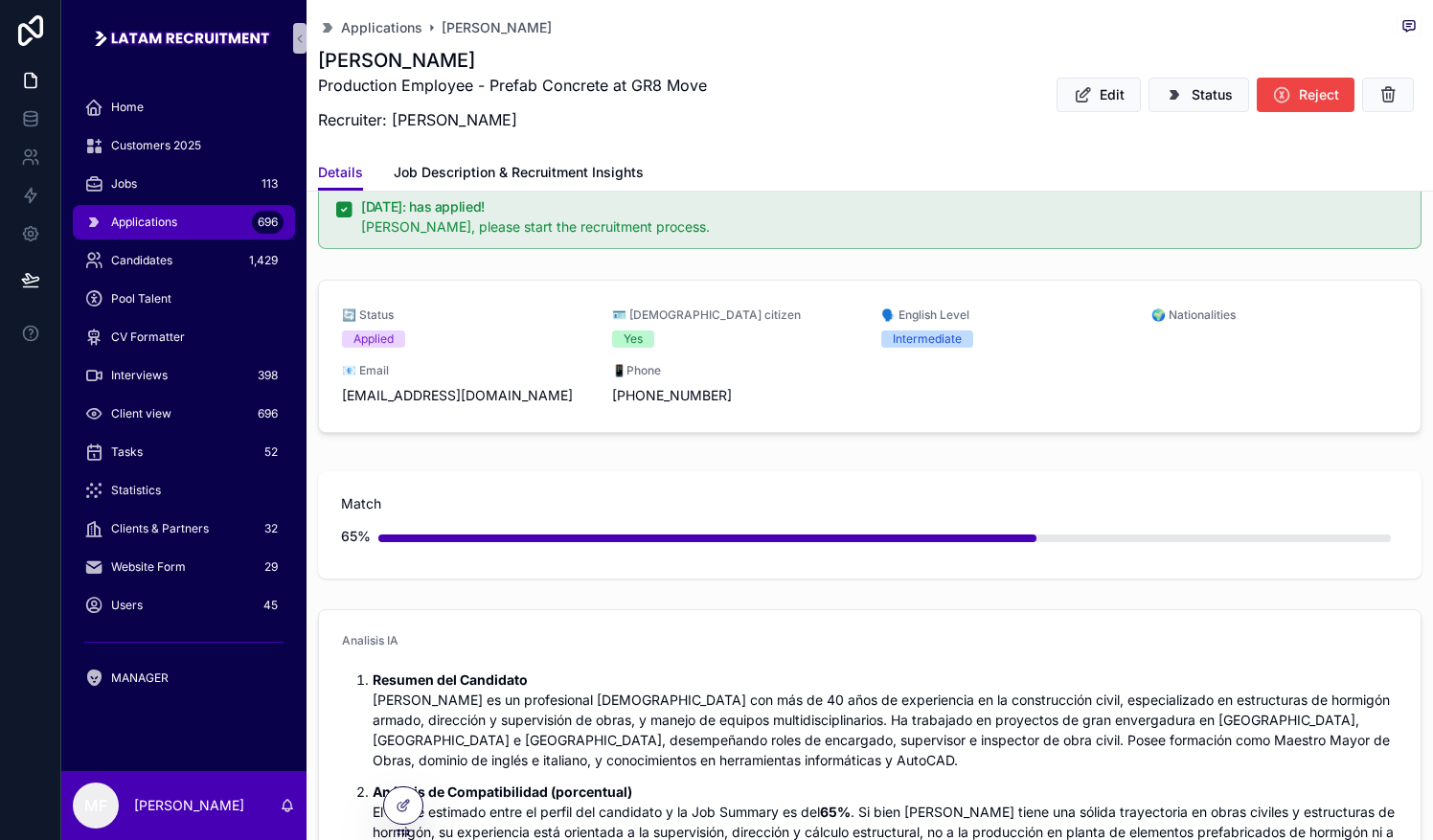
scroll to position [0, 0]
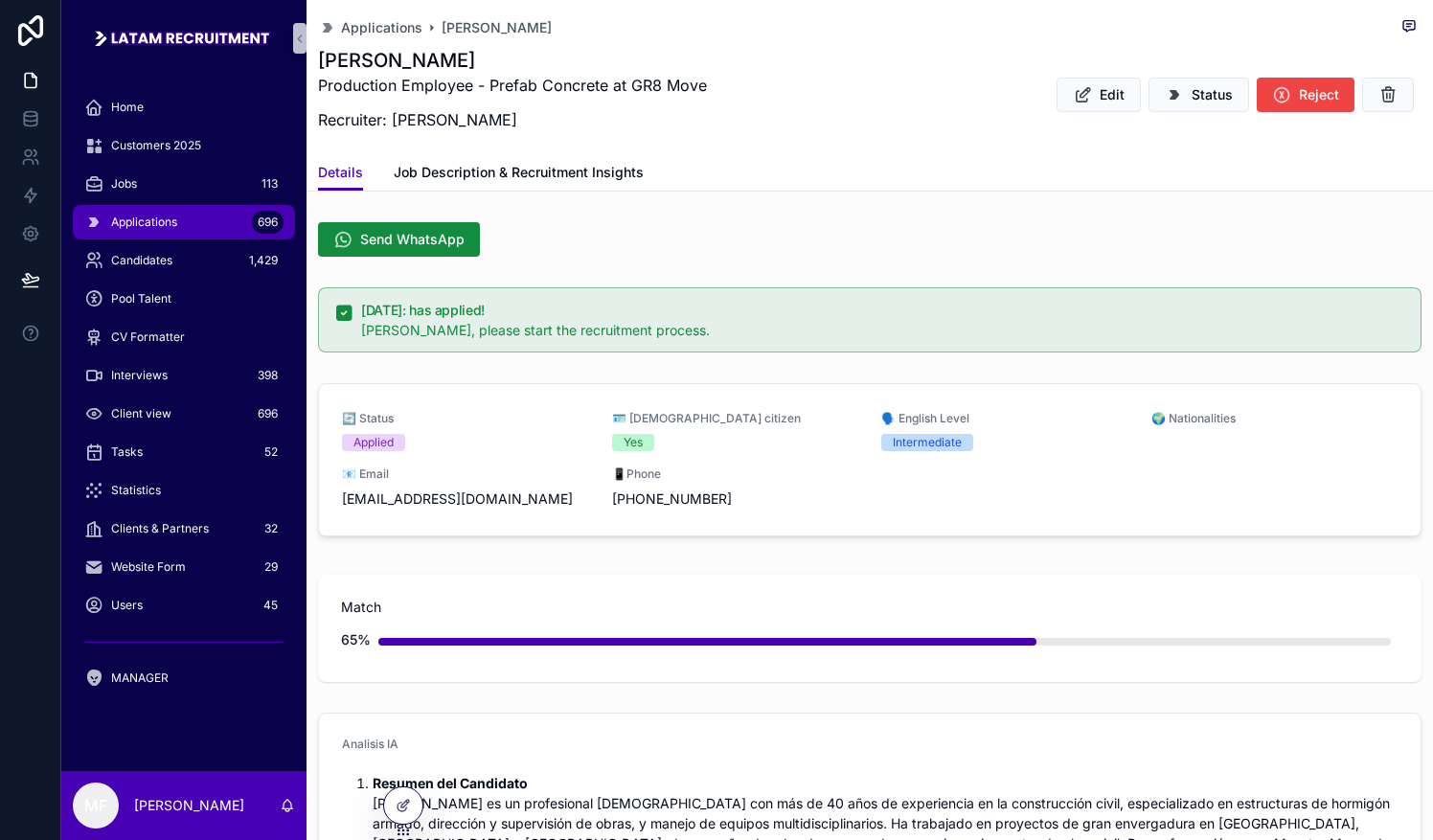
click at [140, 210] on div "Applications 696" at bounding box center [183, 222] width 199 height 31
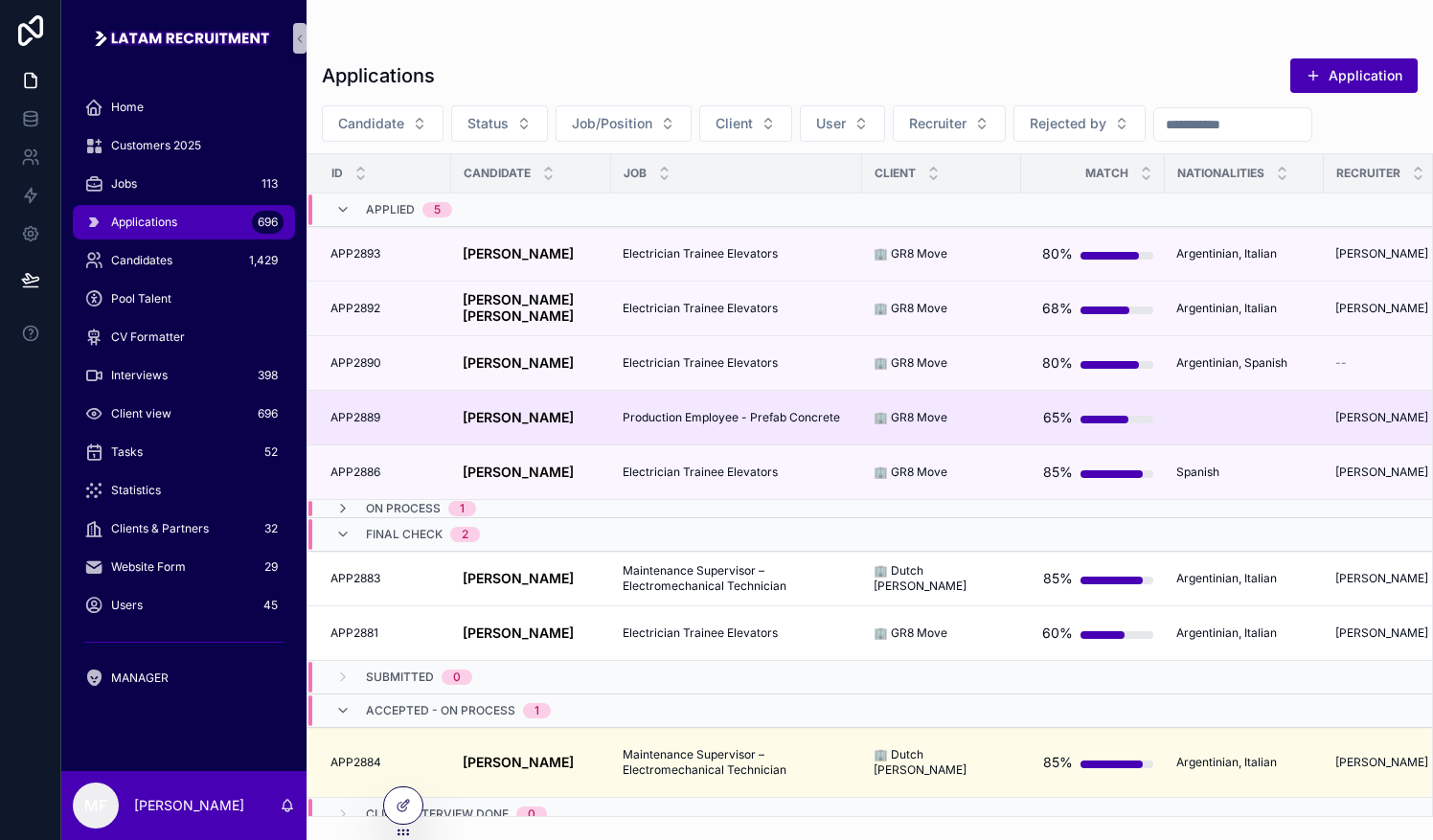
click at [451, 398] on td "[PERSON_NAME] [PERSON_NAME]" at bounding box center [531, 418] width 160 height 55
click at [483, 414] on strong "[PERSON_NAME]" at bounding box center [519, 417] width 111 height 16
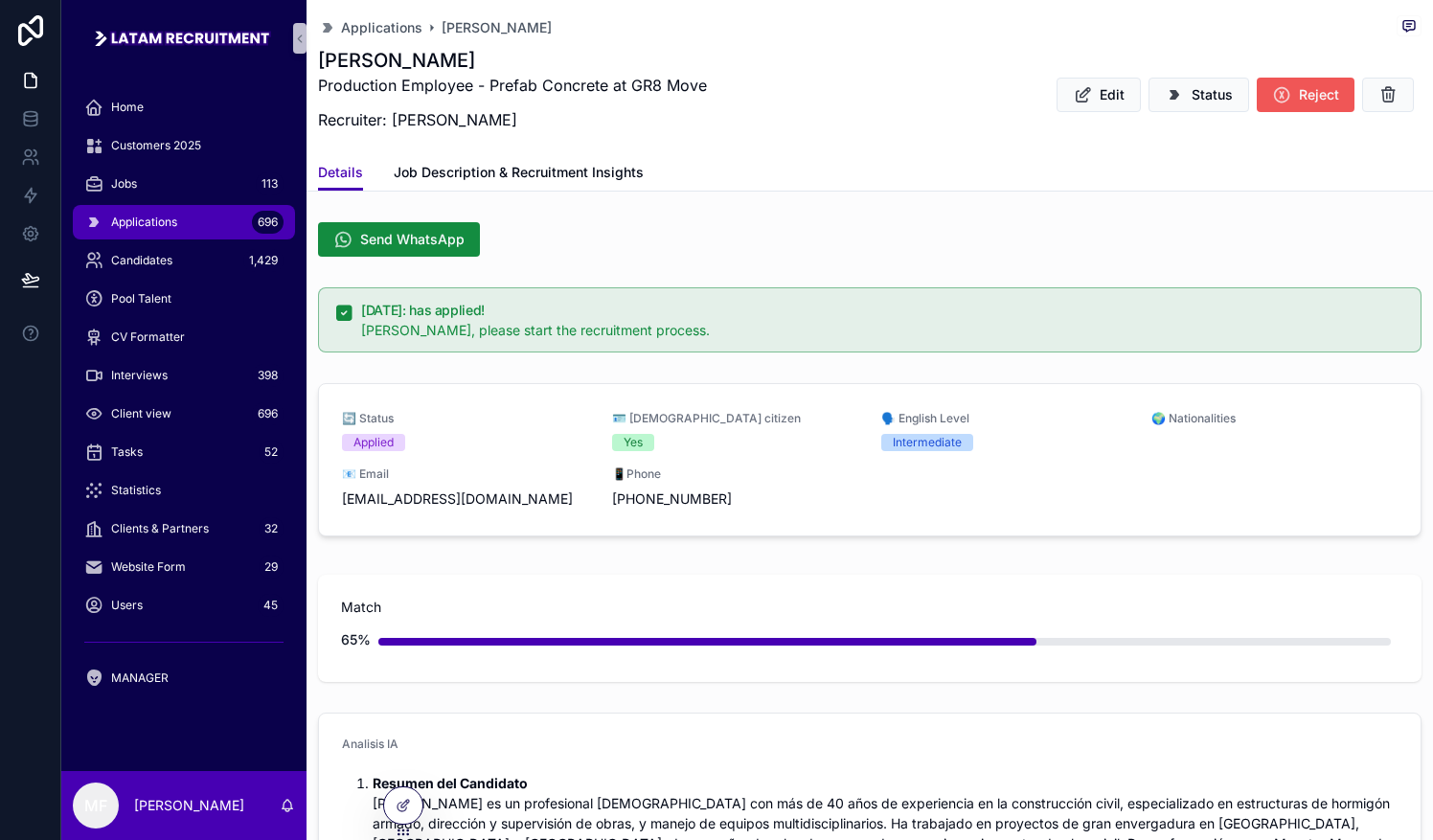
click at [706, 94] on button "Reject" at bounding box center [1305, 95] width 98 height 35
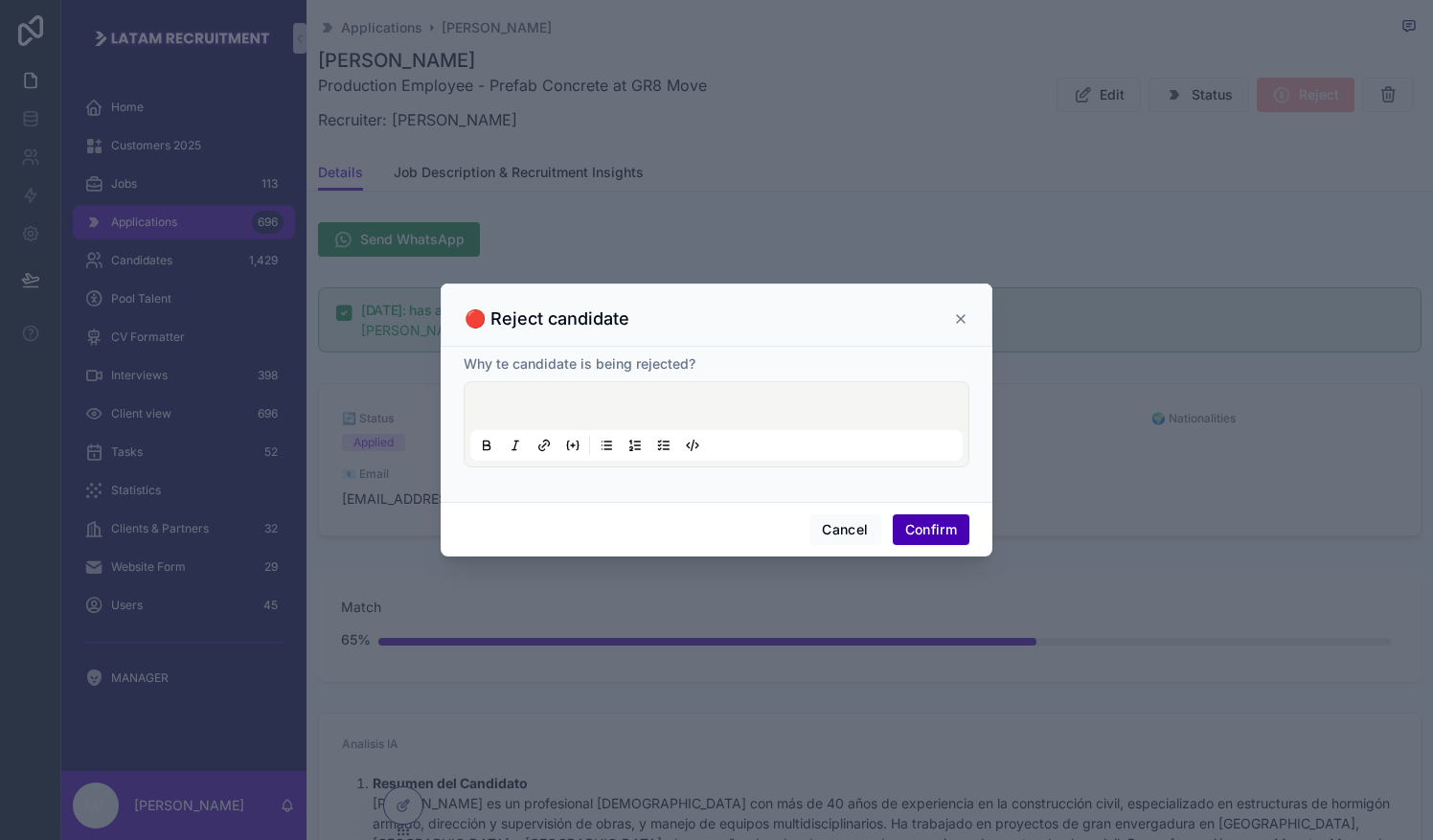
click at [612, 410] on p at bounding box center [720, 409] width 493 height 19
click at [706, 529] on button "Confirm" at bounding box center [931, 530] width 77 height 31
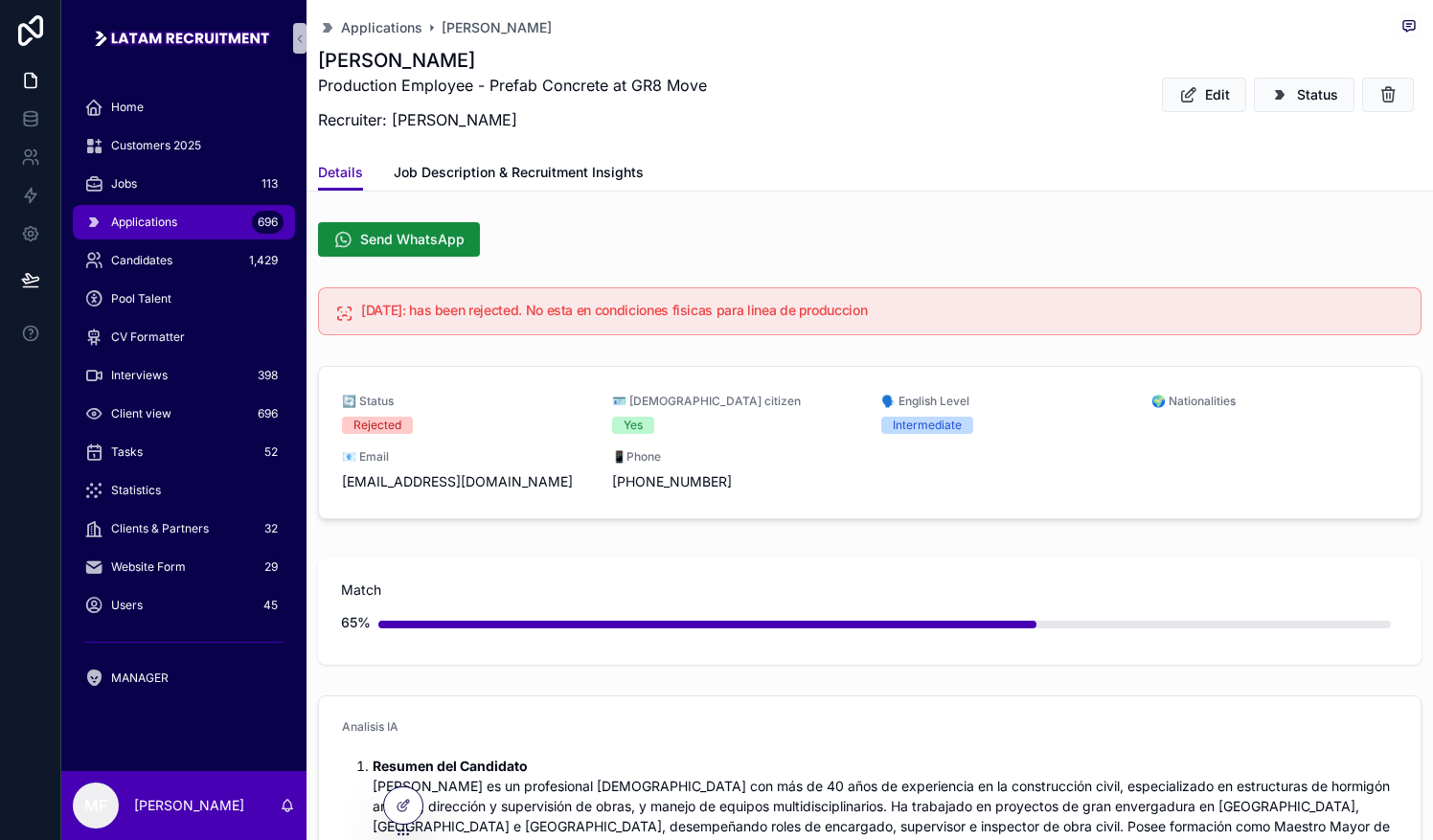
click at [122, 231] on div "Applications 696" at bounding box center [183, 222] width 199 height 31
